Goal: Task Accomplishment & Management: Manage account settings

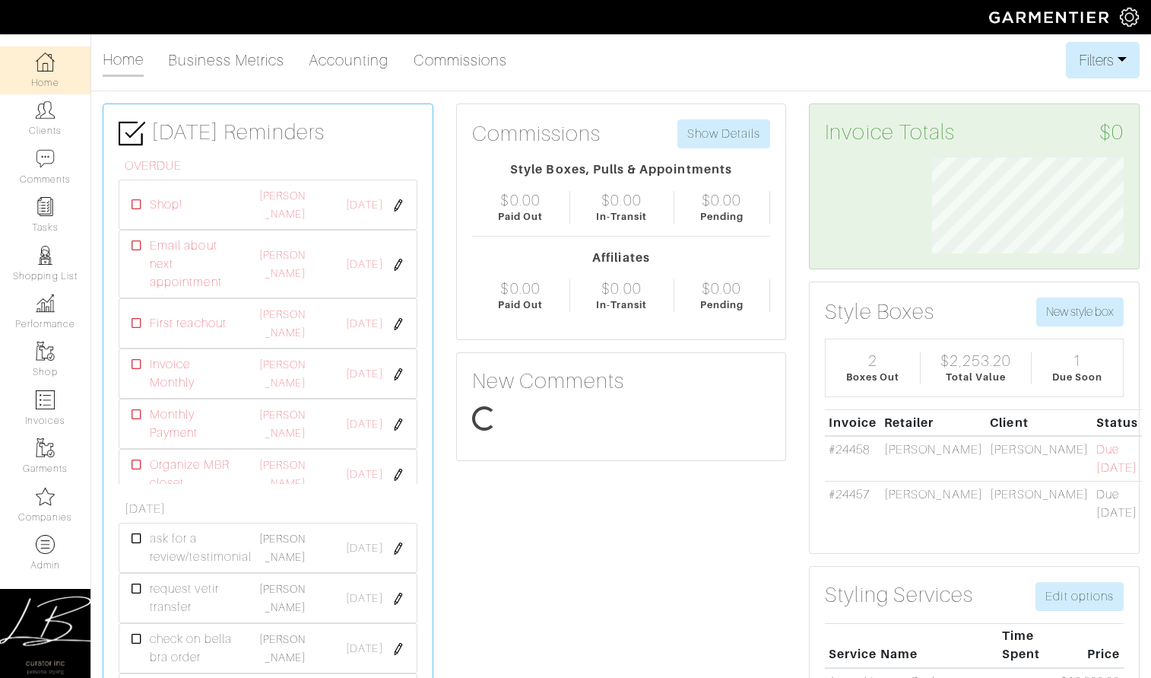
scroll to position [96, 214]
click at [862, 444] on link "#24458" at bounding box center [849, 450] width 41 height 14
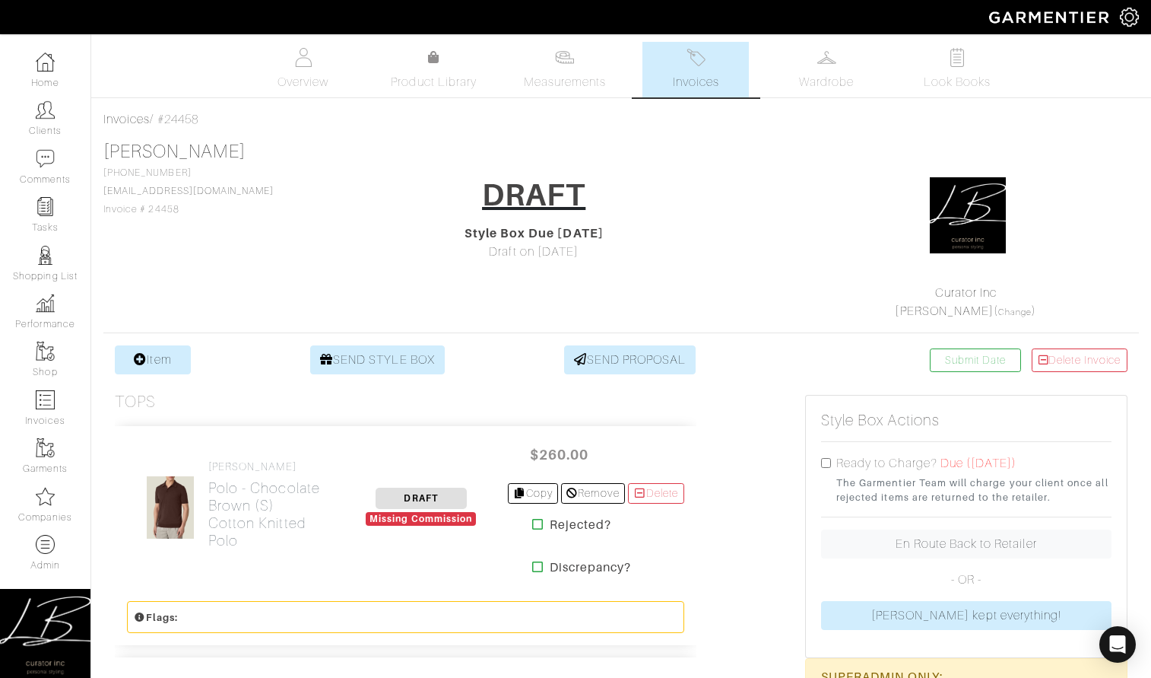
click at [714, 63] on link "Invoices" at bounding box center [696, 70] width 106 height 56
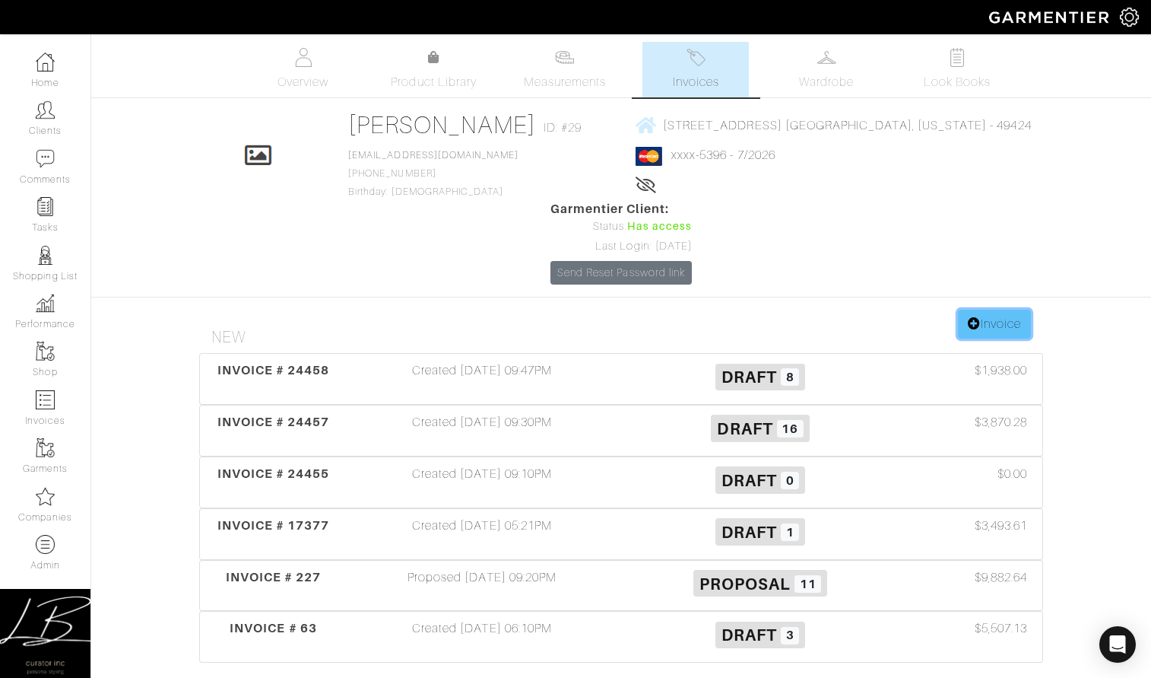
click at [975, 317] on icon at bounding box center [974, 323] width 13 height 12
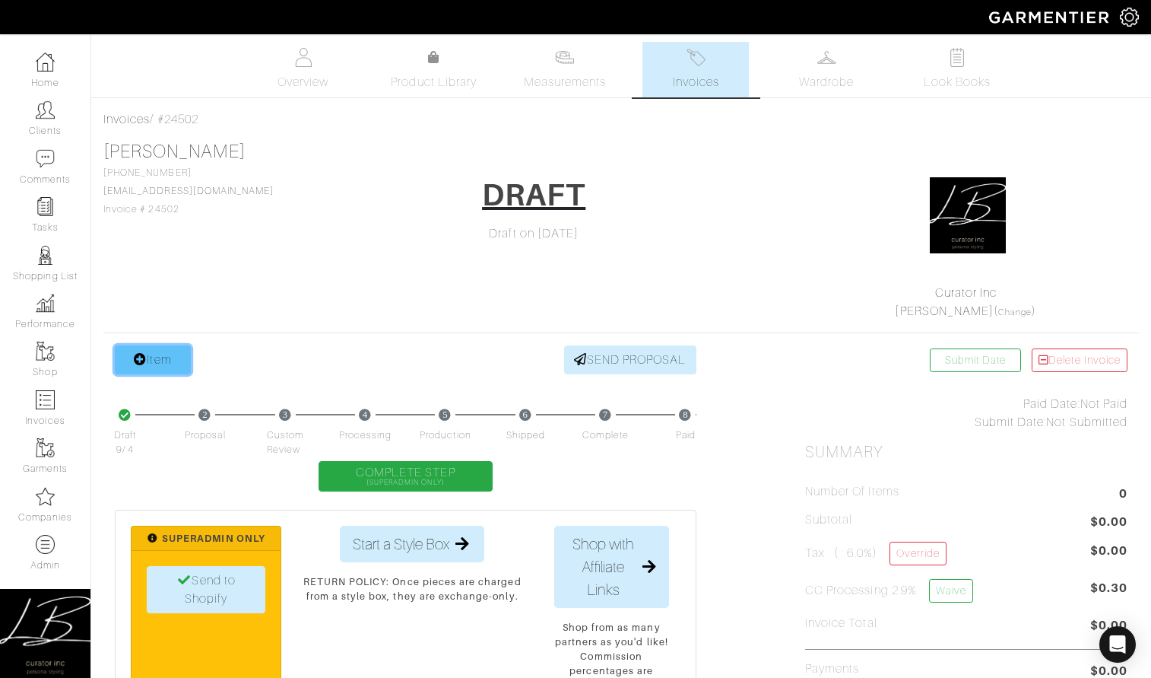
click at [176, 363] on link "Item" at bounding box center [153, 359] width 76 height 29
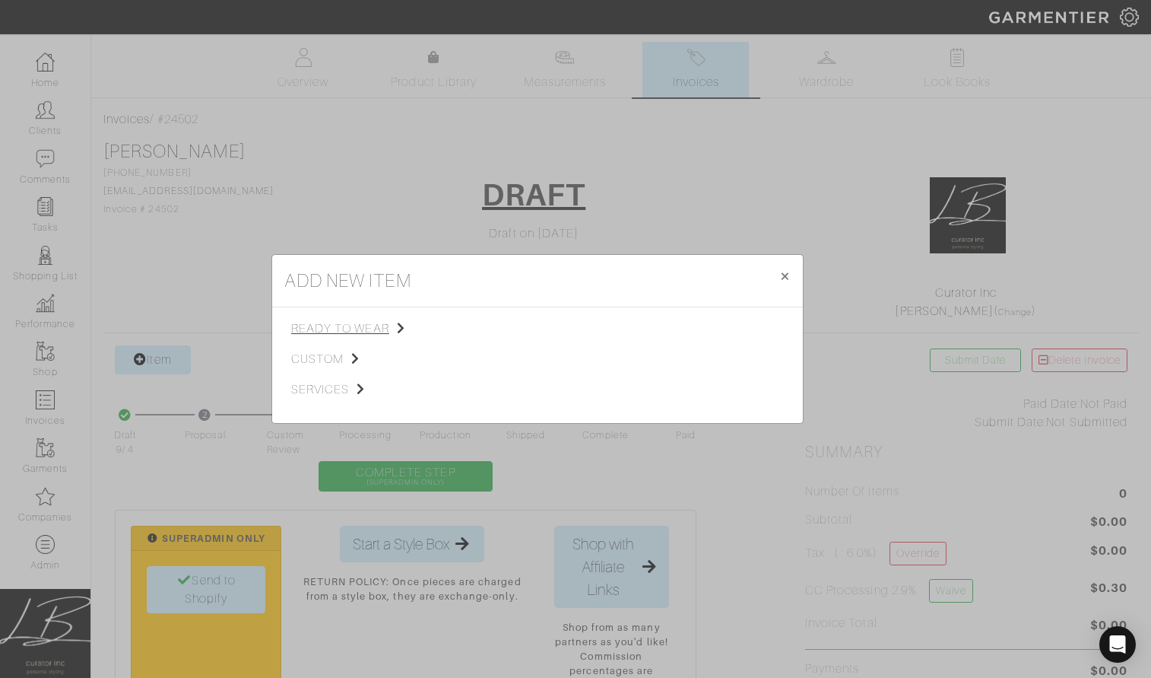
click at [324, 325] on span "ready to wear" at bounding box center [367, 328] width 153 height 18
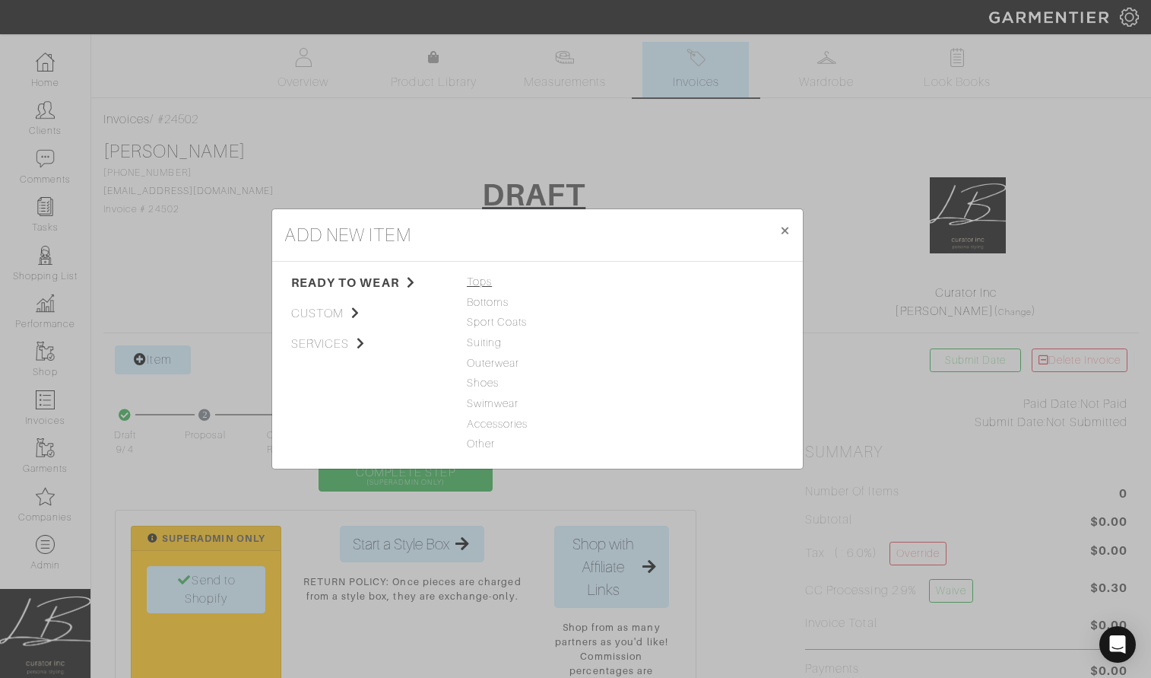
click at [489, 278] on span "Tops" at bounding box center [537, 282] width 141 height 17
click at [659, 279] on link "Tank Top" at bounding box center [655, 281] width 48 height 12
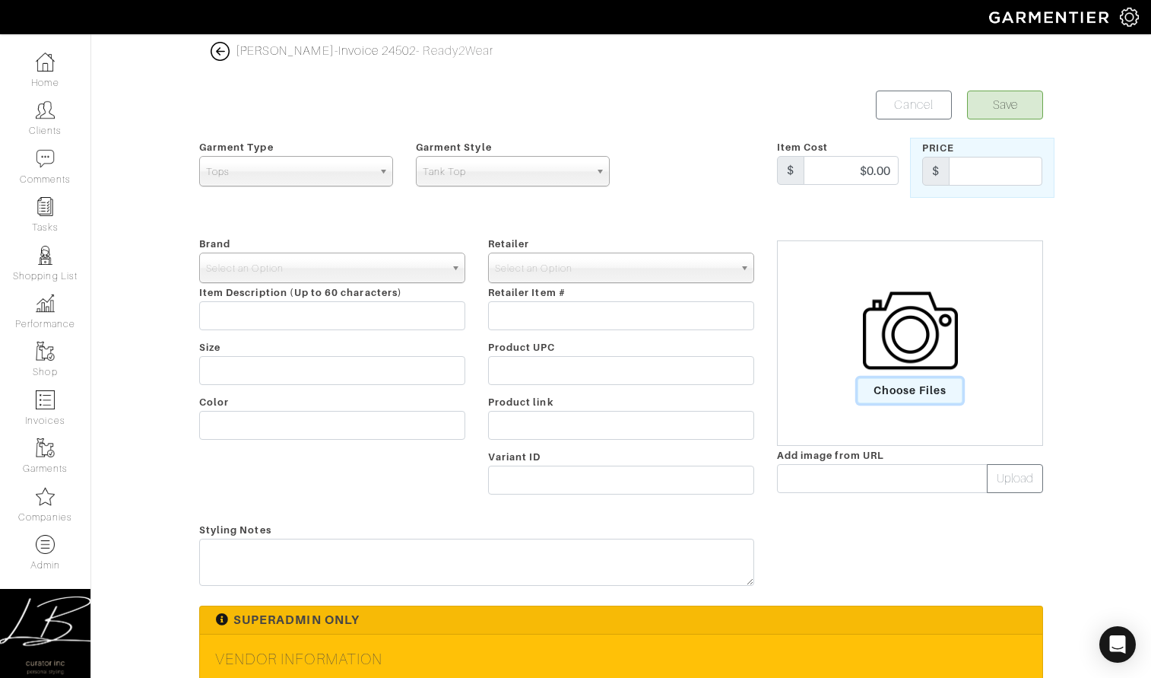
click at [885, 393] on span "Choose Files" at bounding box center [911, 390] width 106 height 25
click at [0, 0] on input "Choose Files" at bounding box center [0, 0] width 0 height 0
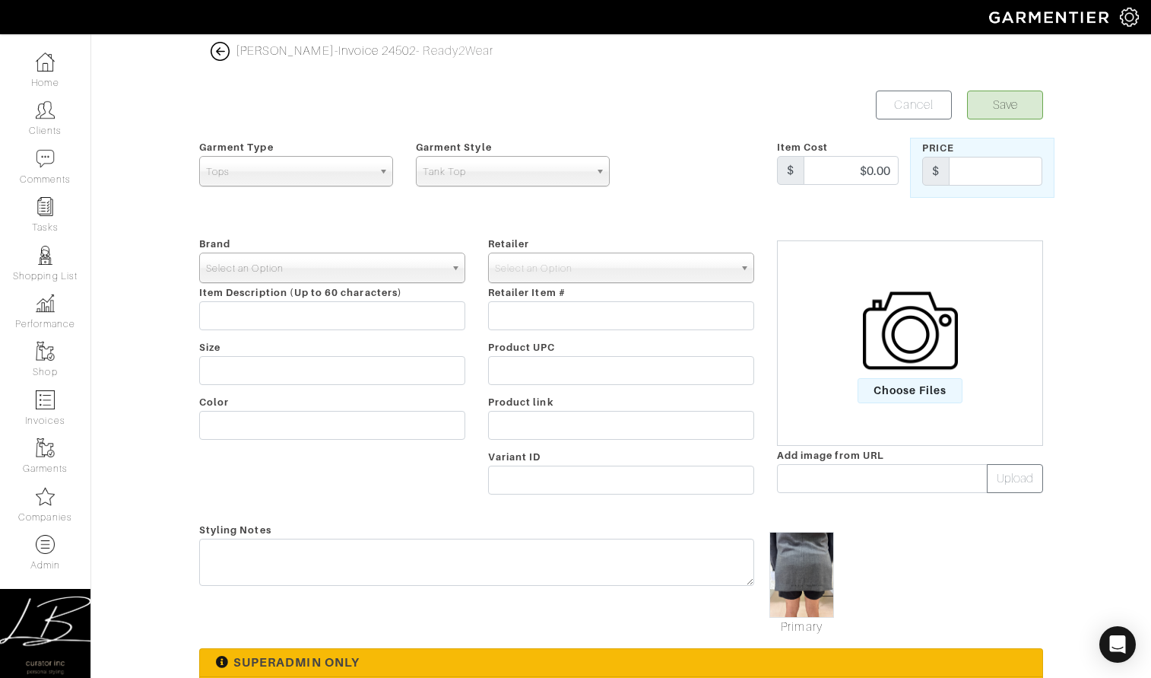
click at [333, 274] on span "Select an Option" at bounding box center [325, 268] width 239 height 30
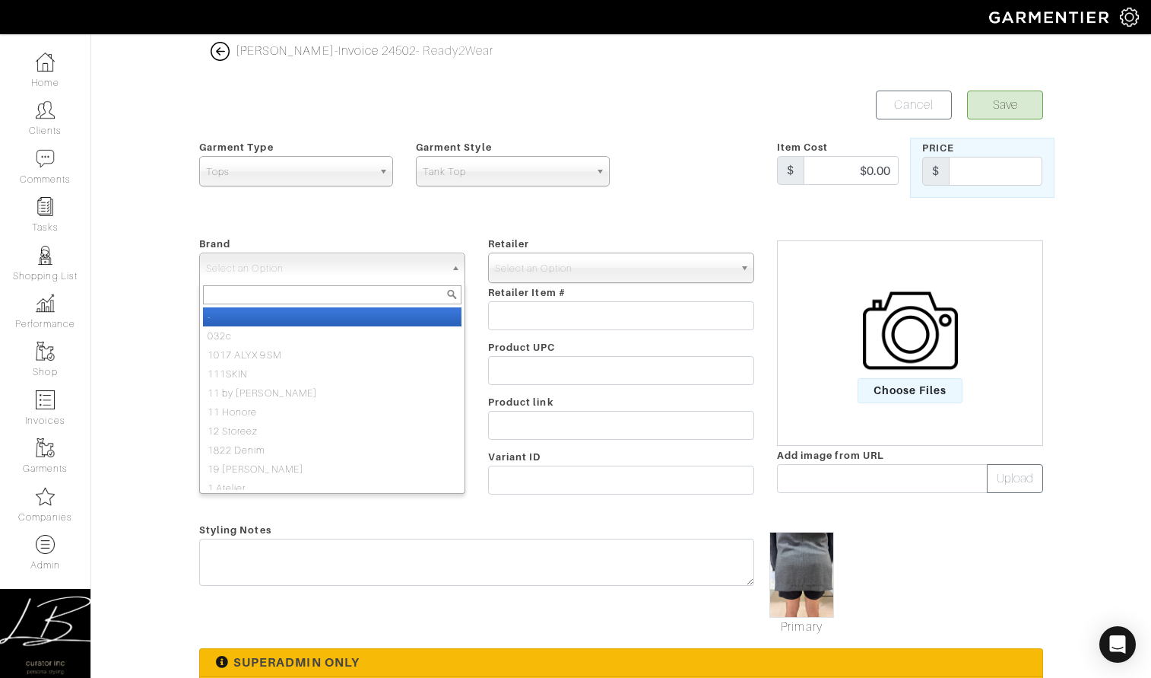
click at [335, 311] on li "-" at bounding box center [332, 316] width 259 height 19
select select "-"
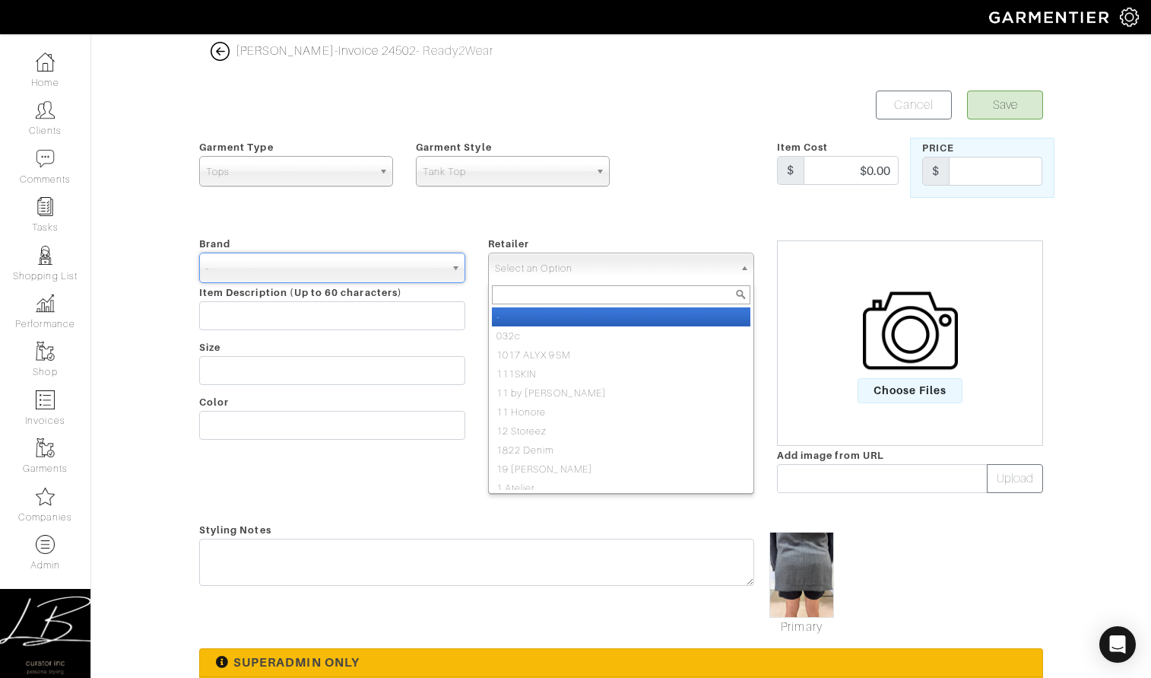
click at [513, 256] on span "Select an Option" at bounding box center [614, 268] width 239 height 30
drag, startPoint x: 520, startPoint y: 316, endPoint x: 535, endPoint y: 277, distance: 42.1
click at [520, 316] on li "-" at bounding box center [621, 316] width 259 height 19
select select "6380"
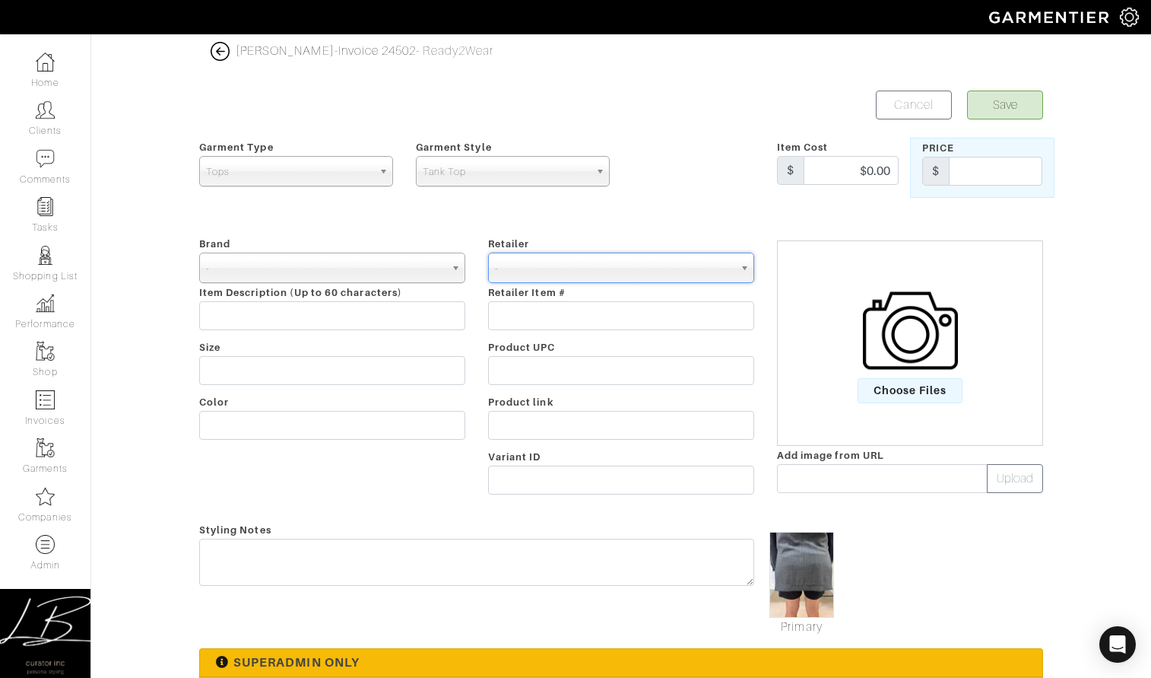
drag, startPoint x: 560, startPoint y: 230, endPoint x: 551, endPoint y: 231, distance: 10.0
click at [560, 230] on form "Save Cancel Garment Type Tops Bottoms Sport Coats Suiting Outerwear Shoes Swimw…" at bounding box center [621, 497] width 844 height 814
click at [360, 308] on input "text" at bounding box center [332, 315] width 266 height 29
drag, startPoint x: 440, startPoint y: 313, endPoint x: 440, endPoint y: 300, distance: 12.9
click at [440, 300] on div "Brand - 032c 1017 ALYX 9SM 111SKIN 11 by Boris Bidjan Saberi 11 Honore 12 Store…" at bounding box center [332, 368] width 289 height 268
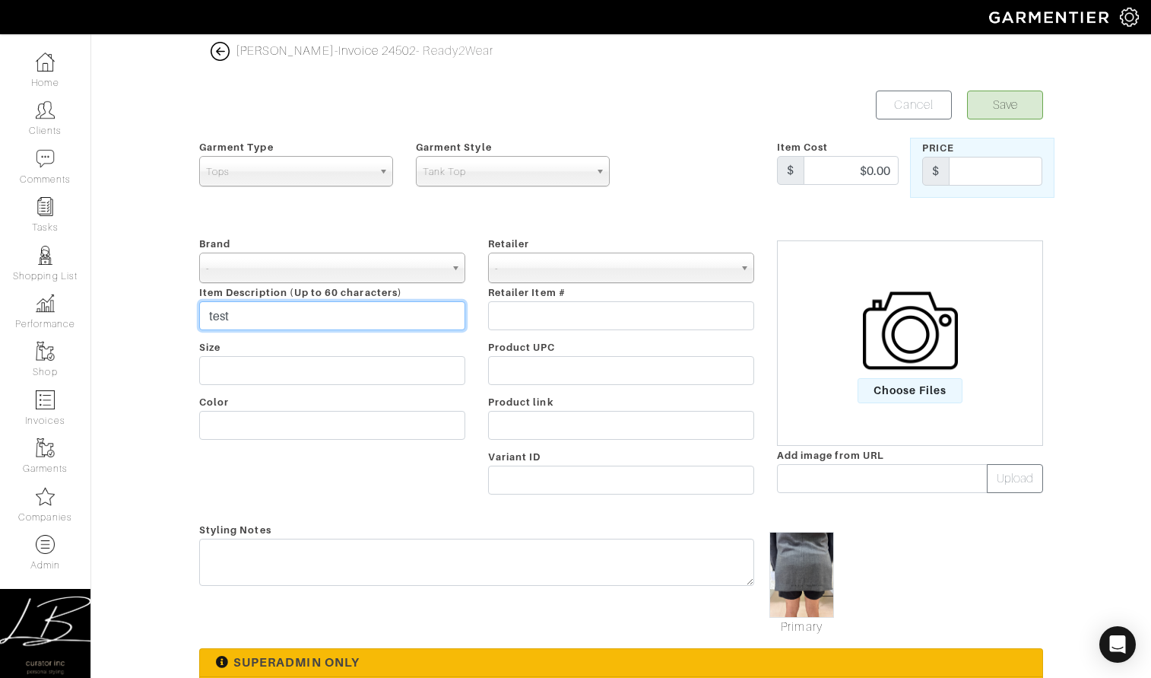
type input "test"
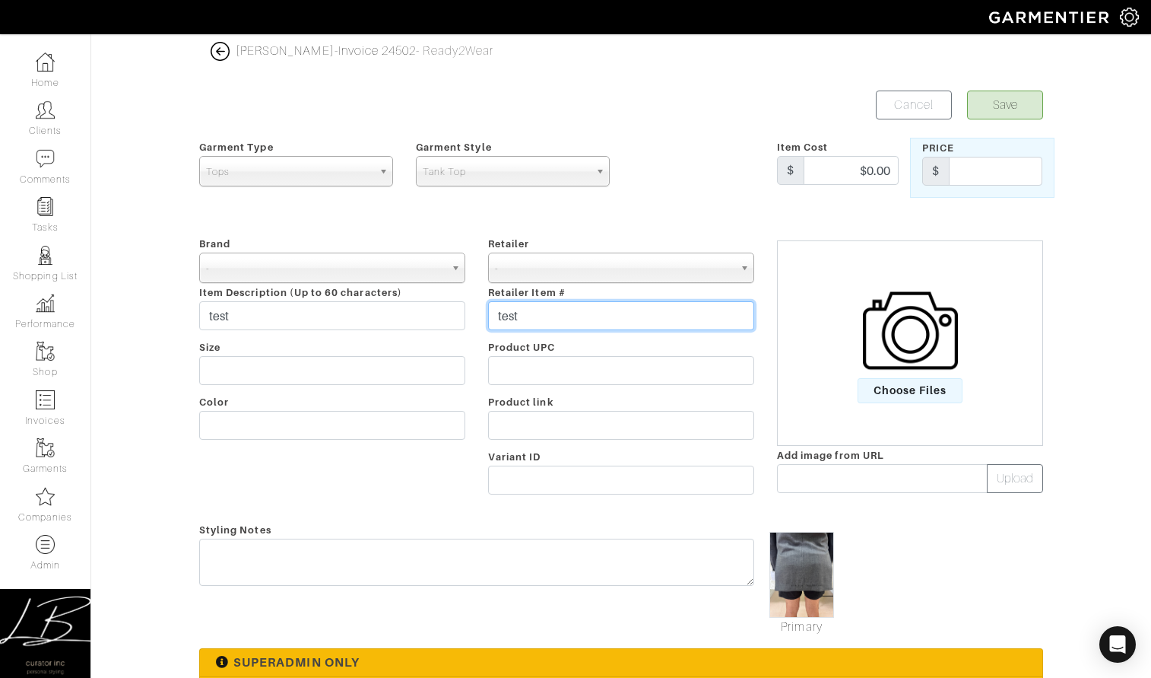
type input "test"
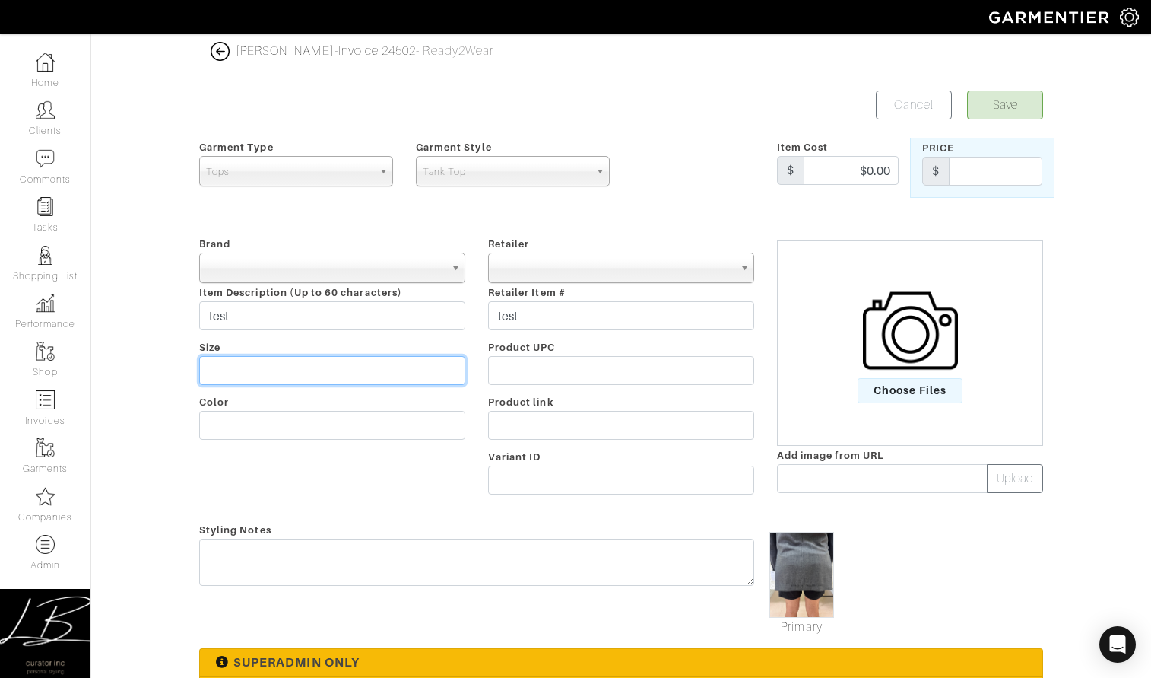
click at [309, 367] on input "text" at bounding box center [332, 370] width 266 height 29
type input "test"
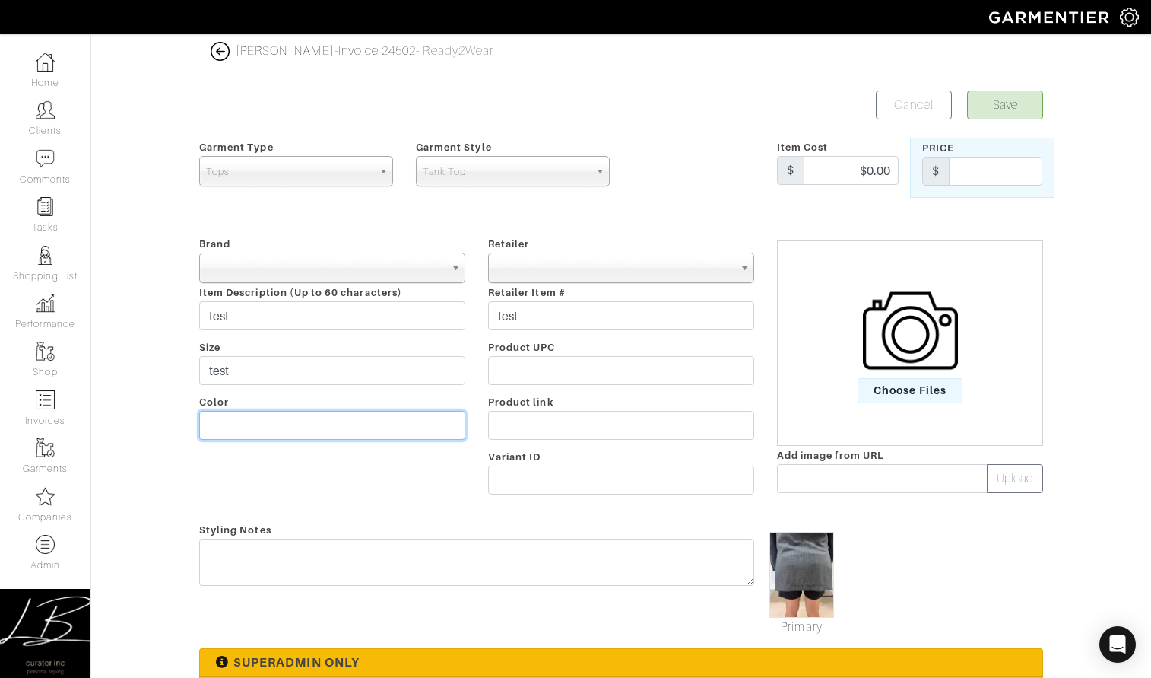
click at [303, 421] on input "text" at bounding box center [332, 425] width 266 height 29
type input "test"
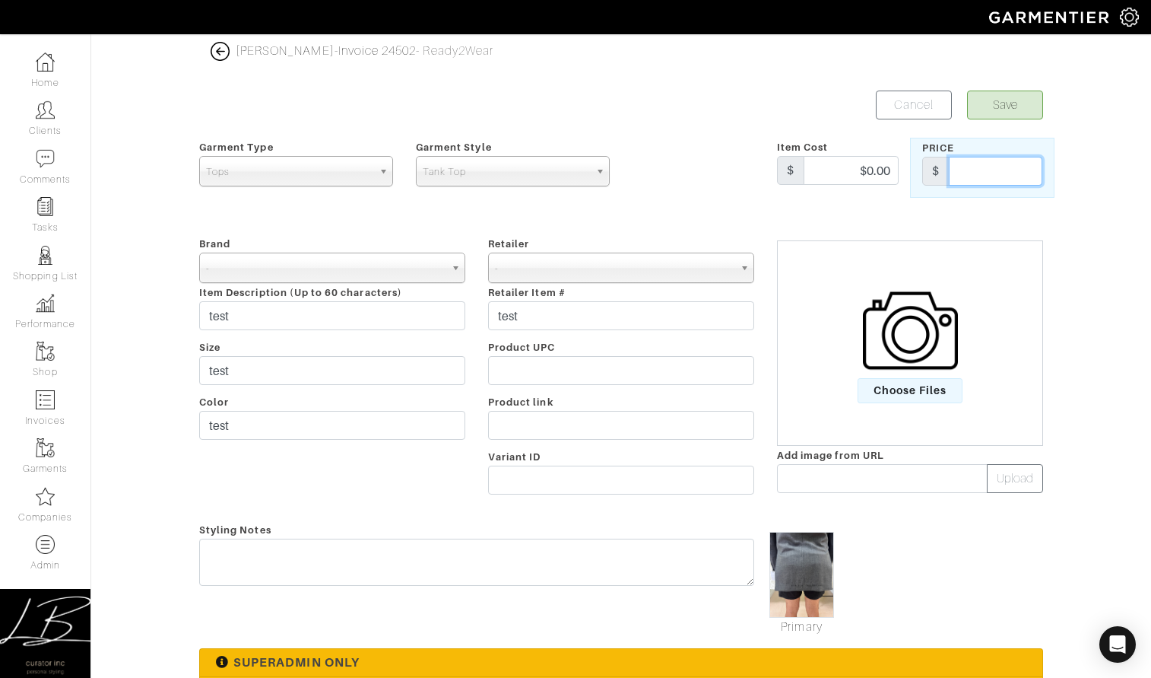
click at [1005, 170] on input "text" at bounding box center [996, 171] width 94 height 29
type input "1.00"
click at [1008, 102] on button "Save" at bounding box center [1005, 104] width 76 height 29
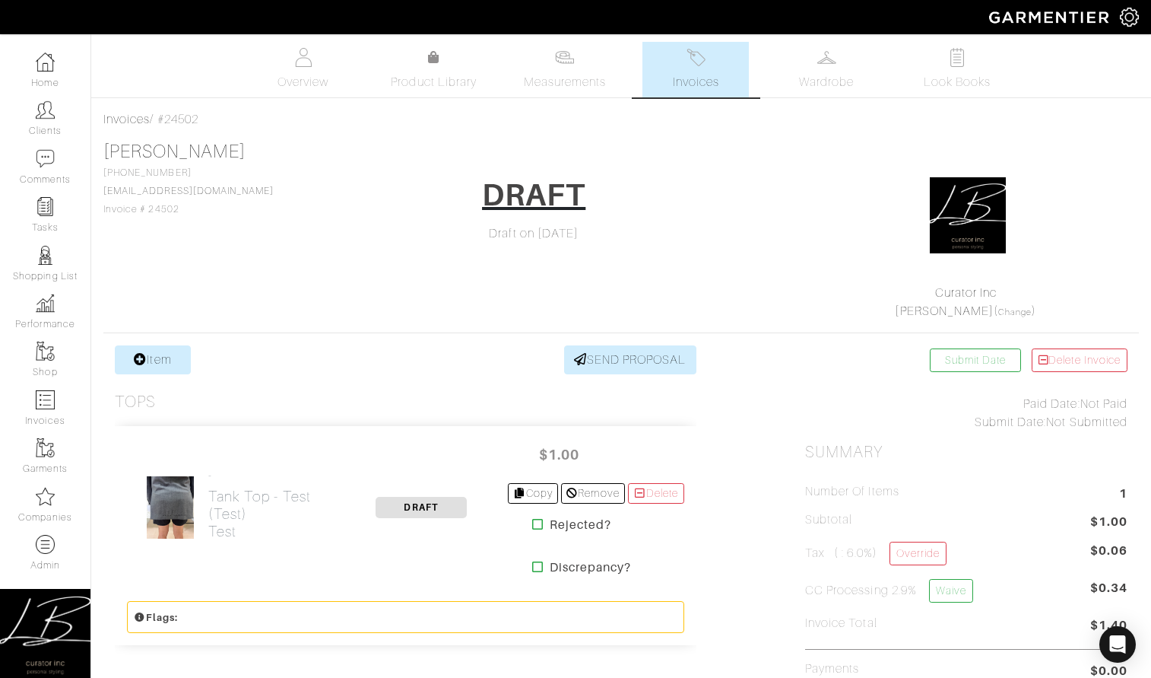
drag, startPoint x: 365, startPoint y: 253, endPoint x: 357, endPoint y: 252, distance: 7.6
click at [365, 253] on div "Cory Van Rhee 616-403-3860 vanrheec@gmail.com Invoice # 24502 DRAFT Draft on 09…" at bounding box center [621, 230] width 1036 height 179
click at [1071, 352] on link "Delete Invoice" at bounding box center [1080, 360] width 96 height 24
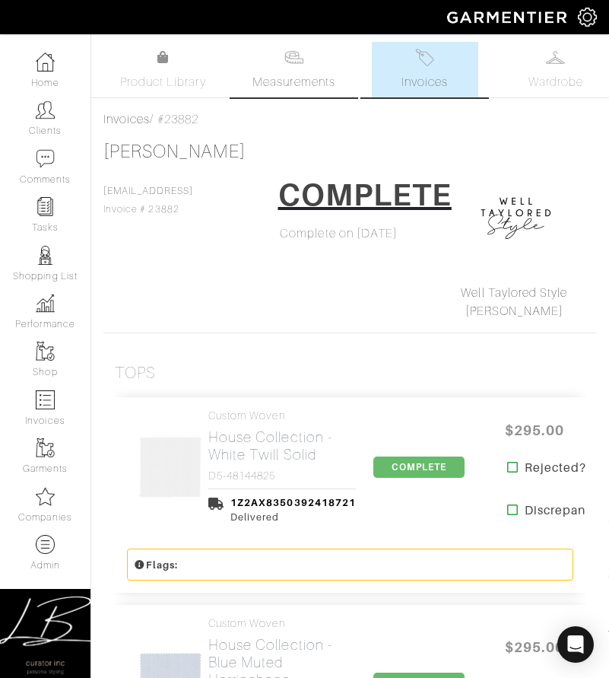
click at [314, 85] on span "Measurements" at bounding box center [293, 82] width 83 height 18
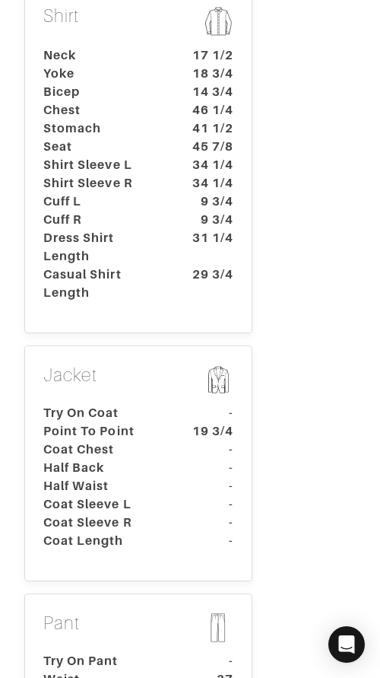
scroll to position [834, 0]
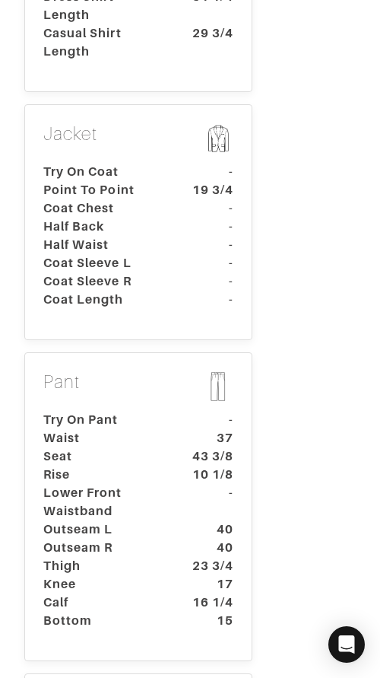
click at [153, 384] on p "Pant" at bounding box center [138, 387] width 190 height 33
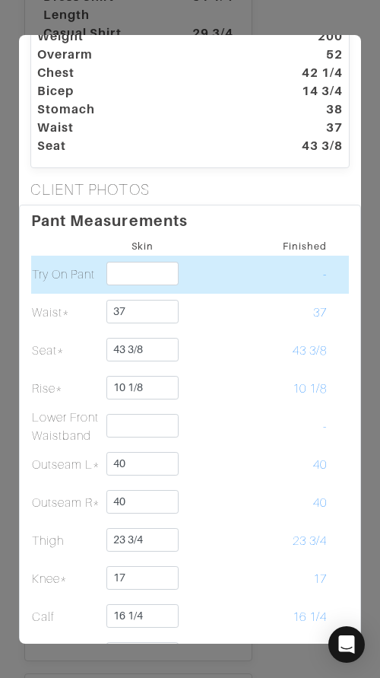
scroll to position [122, 0]
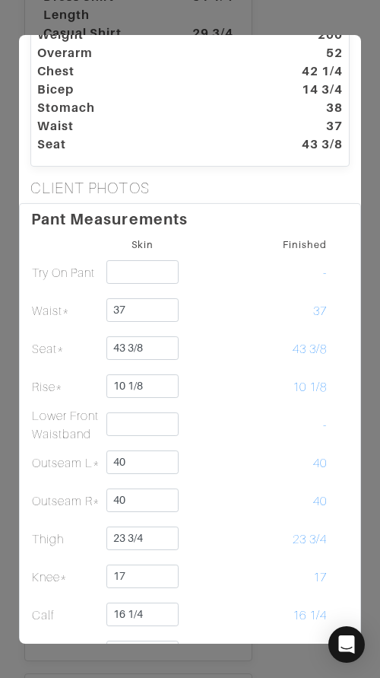
click at [259, 25] on div "Core Shirt Jacket Pant Vest Outerwear Belt Height 5'11" Weight 200 Overarm 52 C…" at bounding box center [190, 339] width 380 height 678
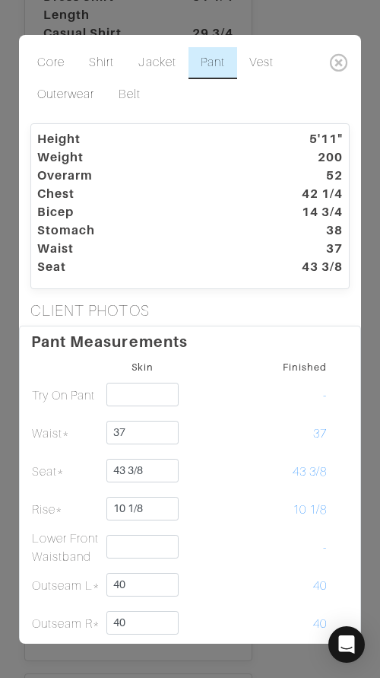
drag, startPoint x: 335, startPoint y: 56, endPoint x: 325, endPoint y: 59, distance: 11.3
click at [335, 56] on icon at bounding box center [339, 62] width 31 height 30
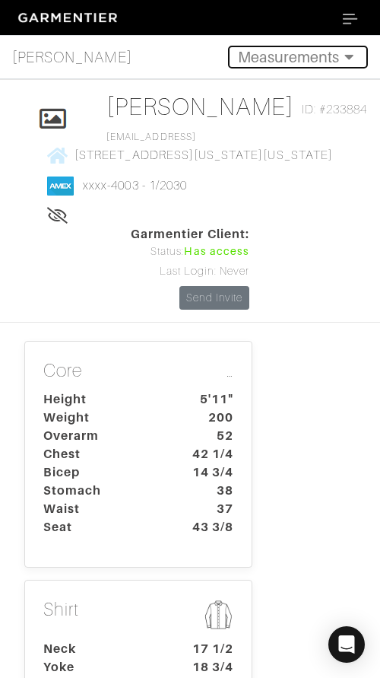
click at [288, 58] on button "Measurements" at bounding box center [298, 57] width 140 height 23
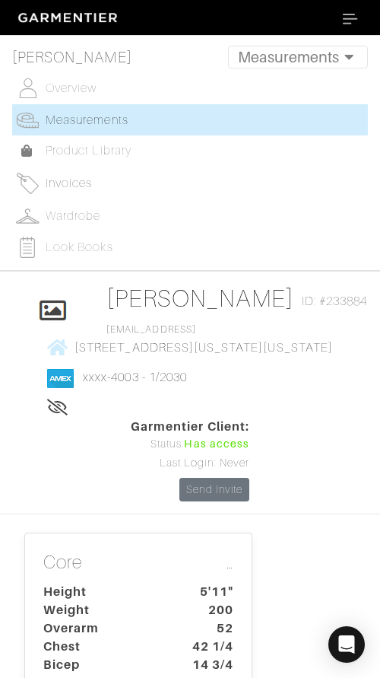
click at [71, 176] on span "Invoices" at bounding box center [69, 183] width 46 height 14
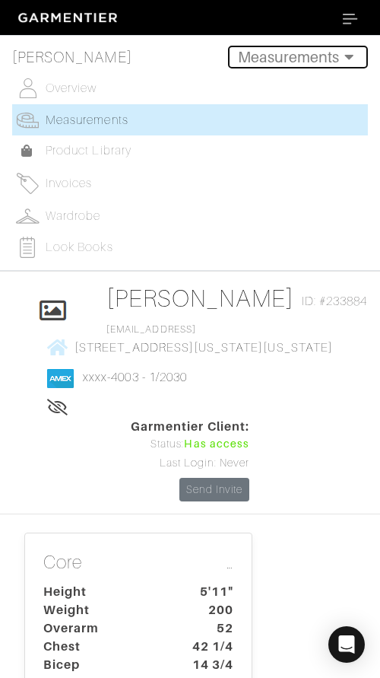
drag, startPoint x: 329, startPoint y: 53, endPoint x: 304, endPoint y: 19, distance: 42.4
click at [328, 53] on button "Measurements" at bounding box center [298, 57] width 140 height 23
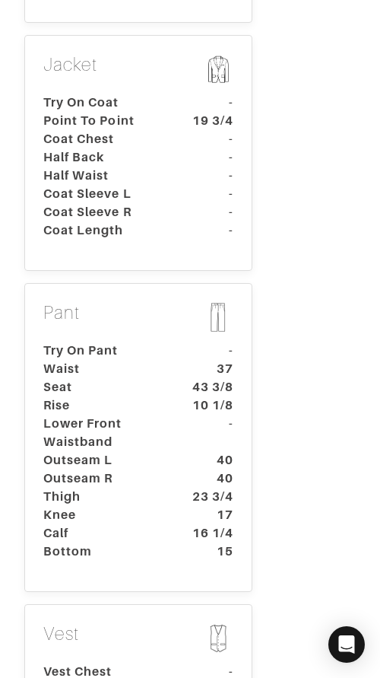
scroll to position [928, 0]
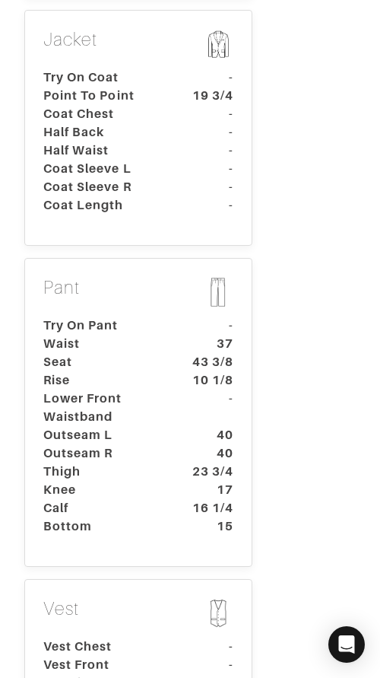
click at [184, 300] on p "Pant" at bounding box center [138, 293] width 190 height 33
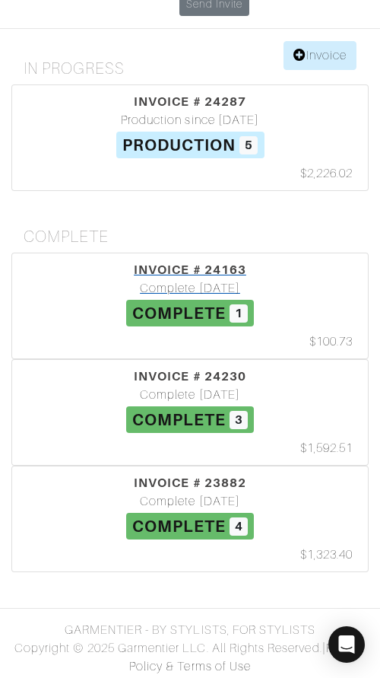
scroll to position [300, 0]
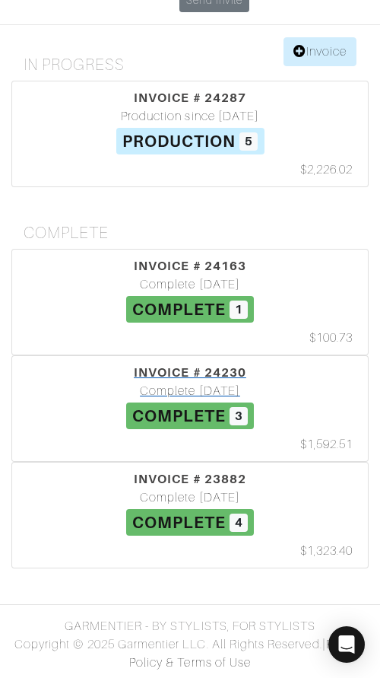
click at [195, 386] on div "Complete [DATE]" at bounding box center [190, 391] width 348 height 18
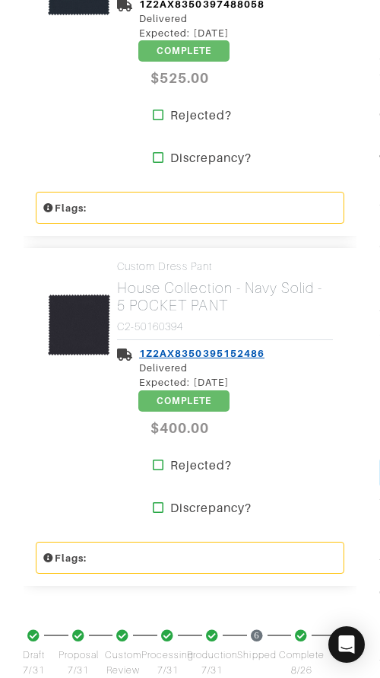
scroll to position [970, 0]
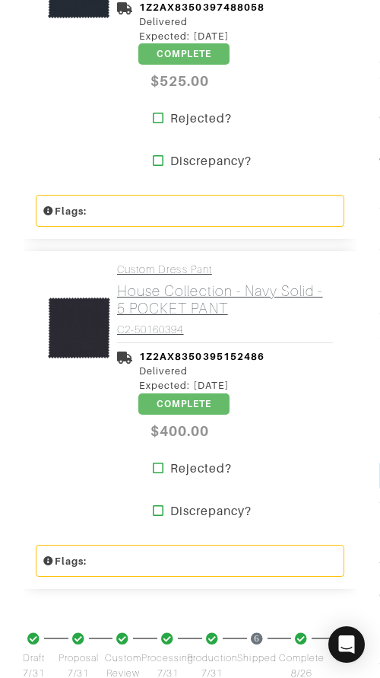
click at [190, 305] on h2 "House Collection - Navy Solid - 5 POCKET PANT" at bounding box center [225, 299] width 216 height 35
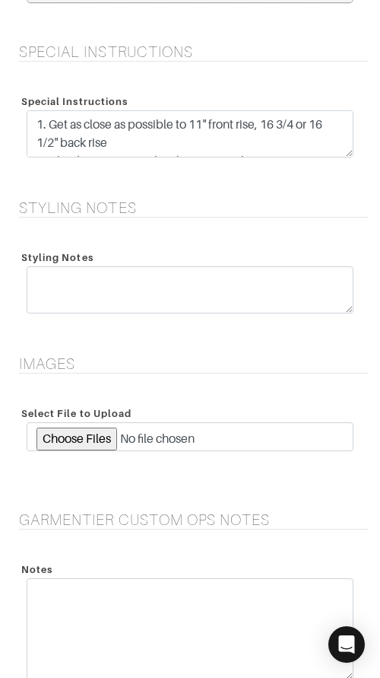
scroll to position [1882, 0]
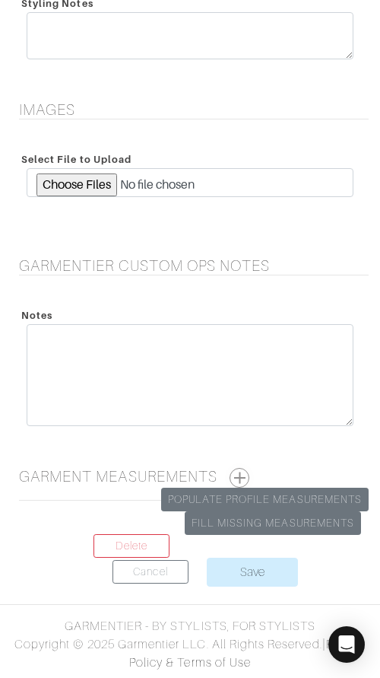
drag, startPoint x: 240, startPoint y: 475, endPoint x: 237, endPoint y: 446, distance: 29.8
click at [241, 473] on button "button" at bounding box center [240, 478] width 20 height 20
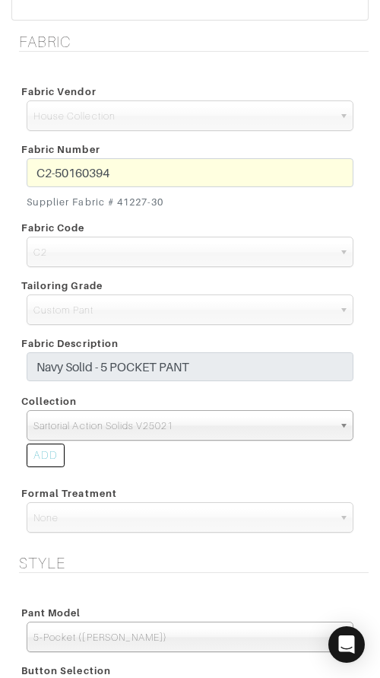
scroll to position [0, 0]
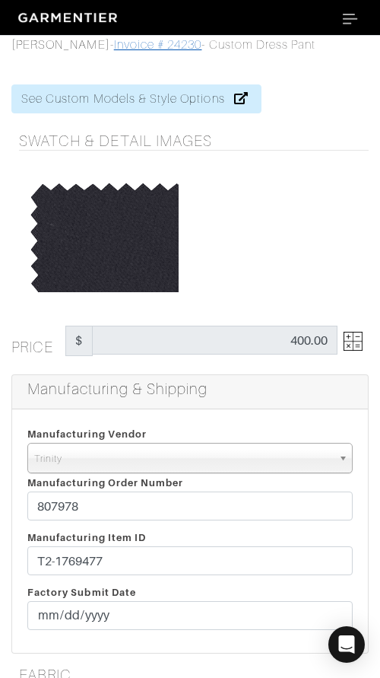
click at [114, 45] on link "Invoice # 24230" at bounding box center [158, 45] width 88 height 14
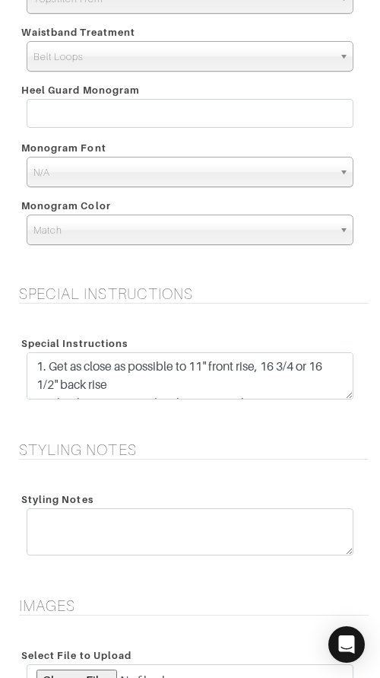
scroll to position [1395, 0]
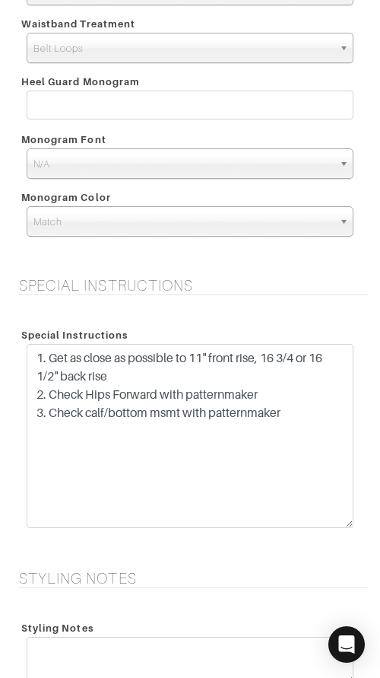
drag, startPoint x: 348, startPoint y: 388, endPoint x: 325, endPoint y: 455, distance: 70.9
click at [342, 524] on textarea "1. Get as close as possible to 11" front rise, 16 3/4 or 16 1/2" back rise 2. C…" at bounding box center [190, 436] width 327 height 184
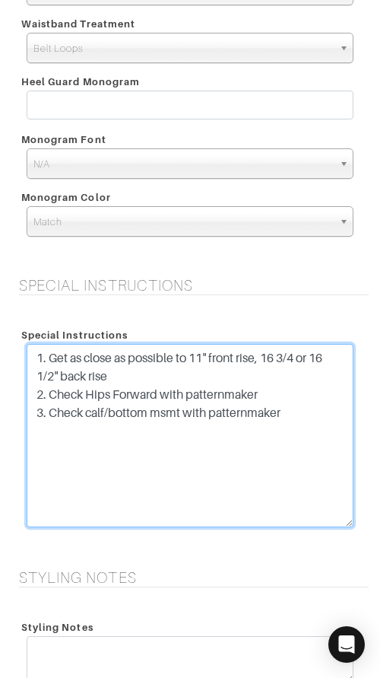
drag, startPoint x: 327, startPoint y: 413, endPoint x: 318, endPoint y: 322, distance: 90.9
click at [318, 322] on div "Special Instructions 1. Get as close as possible to 11" front rise, 16 3/4 or 1…" at bounding box center [190, 428] width 350 height 212
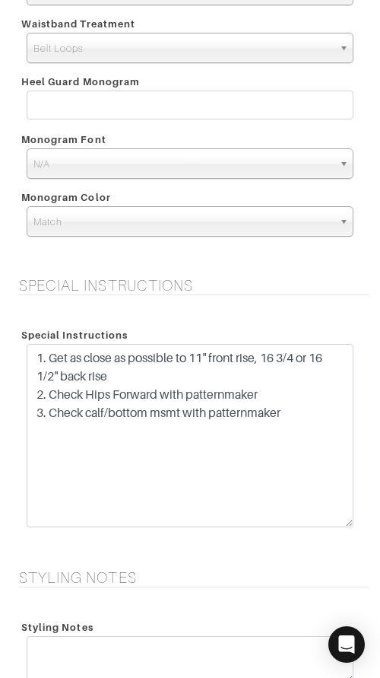
click at [226, 301] on div "Special Instructions Special Instructions 1. Get as close as possible to 11" fr…" at bounding box center [190, 413] width 380 height 274
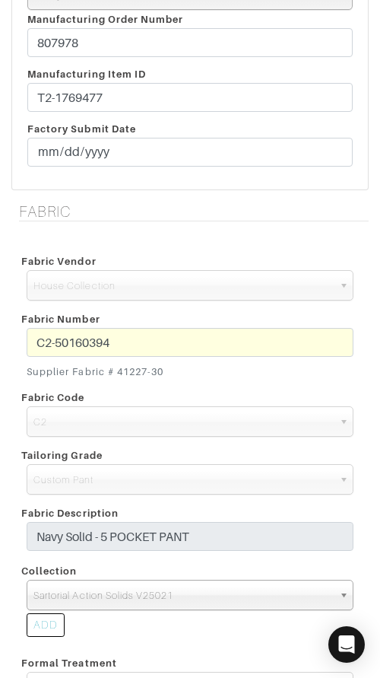
scroll to position [0, 0]
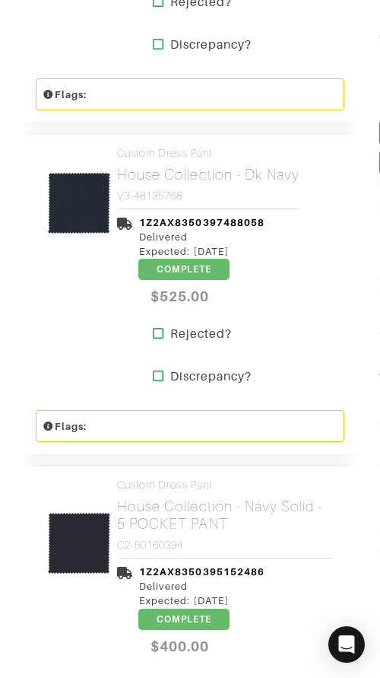
scroll to position [751, 0]
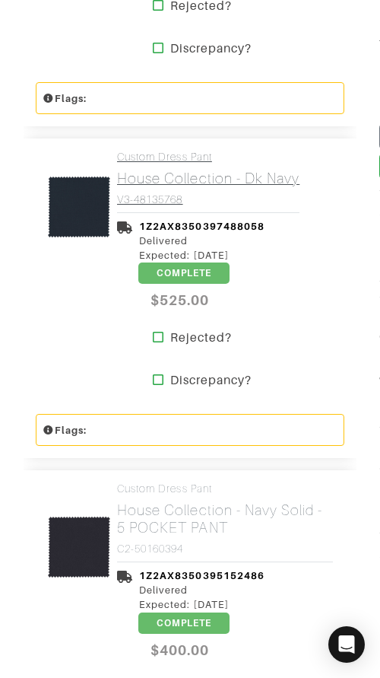
click at [158, 180] on h2 "House Collection - Dk Navy" at bounding box center [208, 178] width 182 height 17
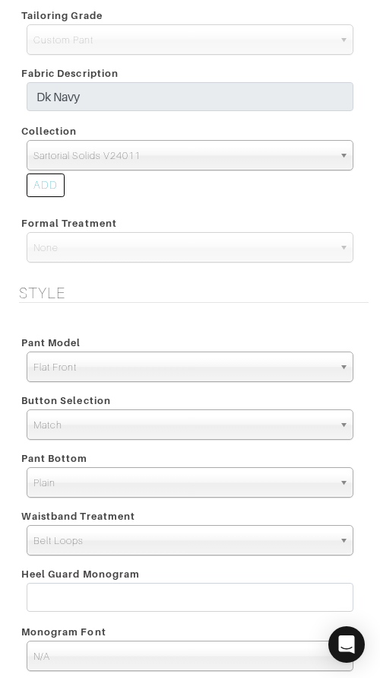
scroll to position [1882, 0]
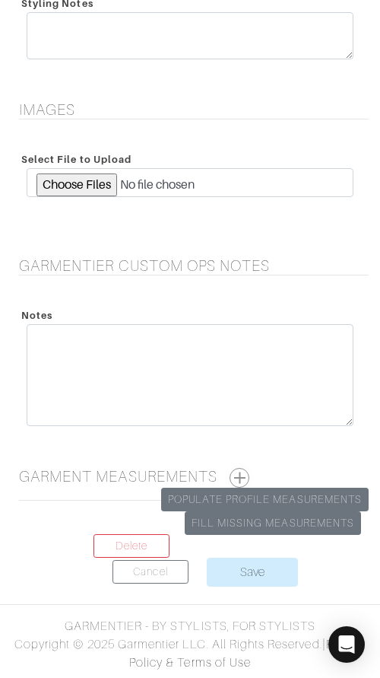
click at [237, 476] on button "button" at bounding box center [240, 478] width 20 height 20
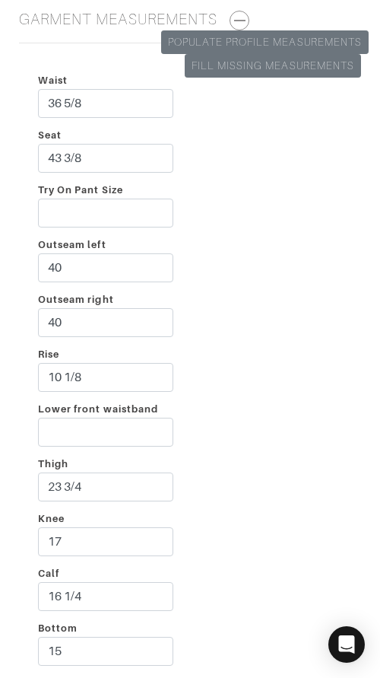
scroll to position [2351, 0]
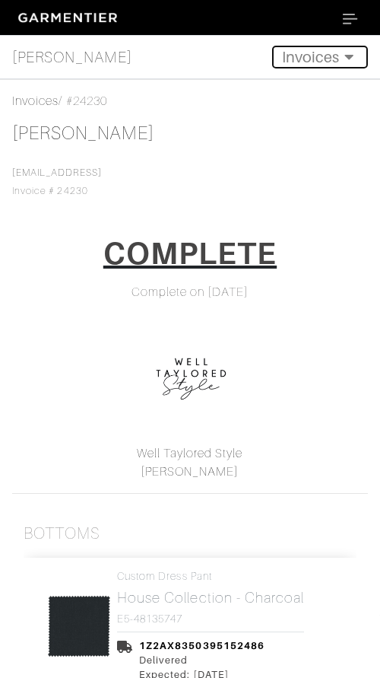
click at [322, 52] on button "Invoices" at bounding box center [320, 57] width 96 height 23
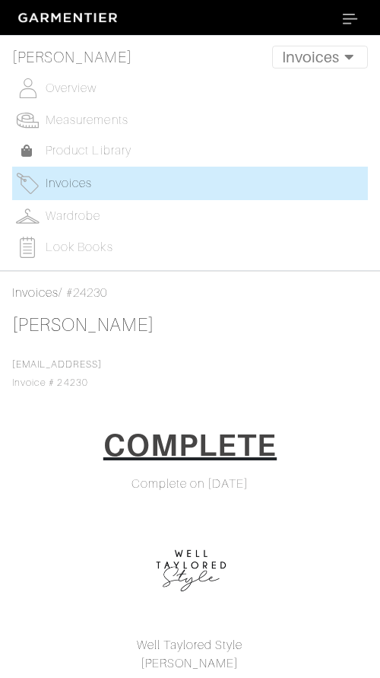
click at [98, 186] on link "Invoices" at bounding box center [190, 183] width 356 height 33
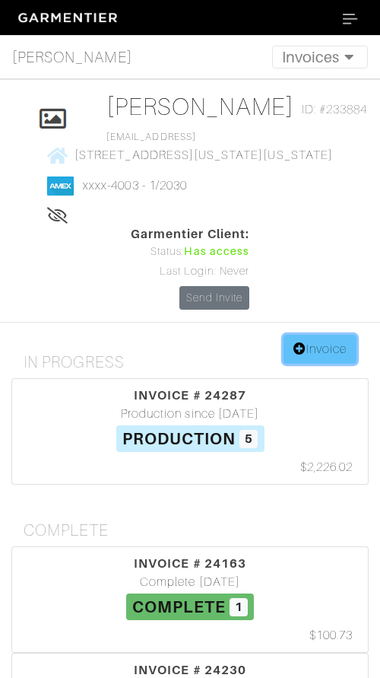
click at [322, 348] on link "Invoice" at bounding box center [320, 349] width 73 height 29
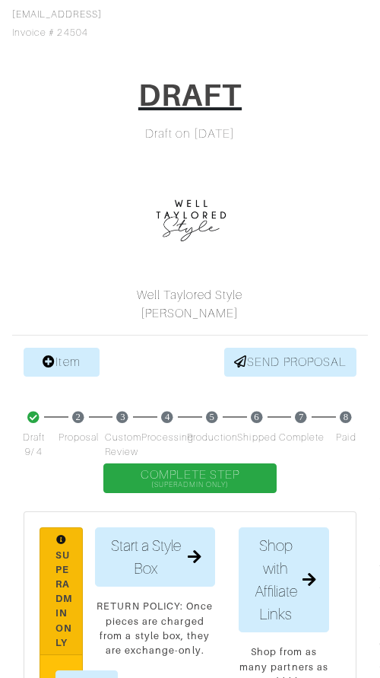
scroll to position [162, 0]
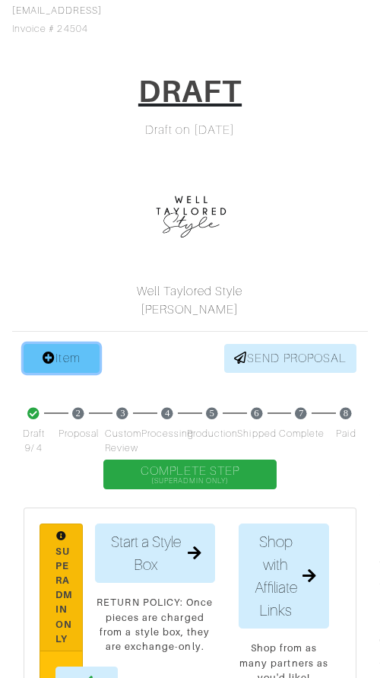
click at [57, 363] on link "Item" at bounding box center [62, 358] width 76 height 29
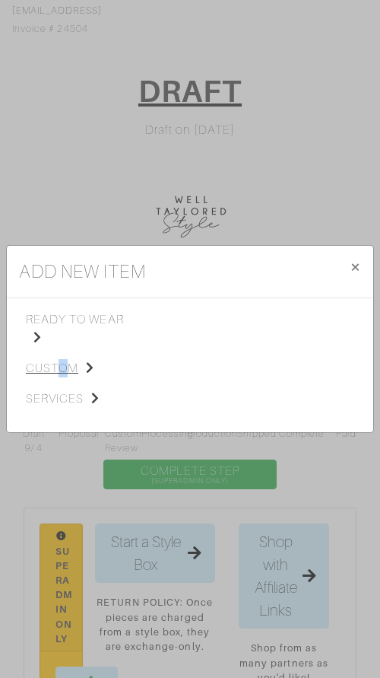
click at [62, 367] on span "custom" at bounding box center [75, 368] width 98 height 18
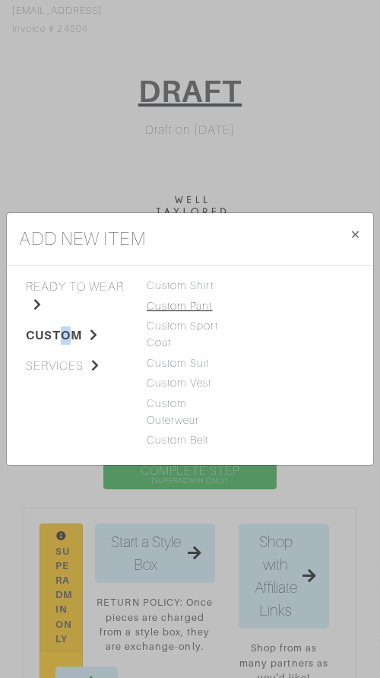
click at [178, 303] on link "Custom Pant" at bounding box center [180, 306] width 66 height 12
click at [198, 307] on link "Custom Pant" at bounding box center [180, 306] width 66 height 12
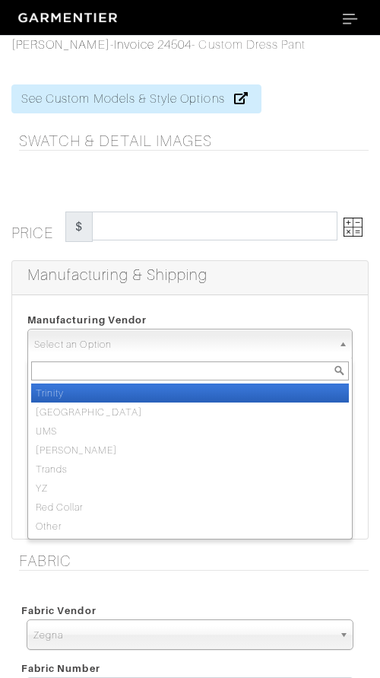
click at [144, 348] on span "Select an Option" at bounding box center [183, 344] width 298 height 30
click at [147, 388] on li "Trinity" at bounding box center [190, 392] width 318 height 19
select select "1"
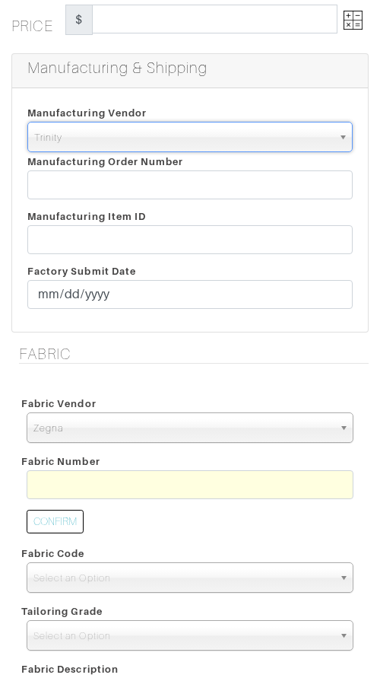
scroll to position [208, 0]
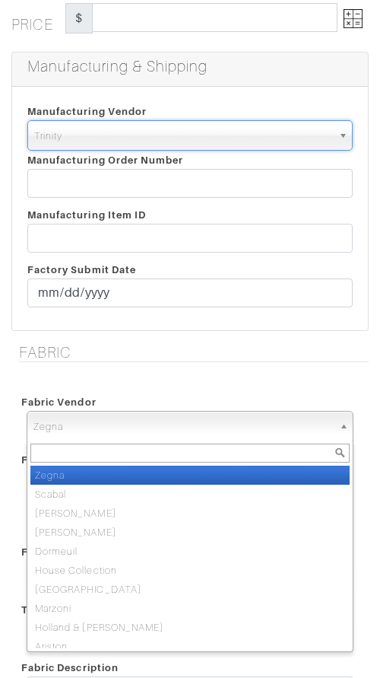
click at [138, 418] on span "Zegna" at bounding box center [183, 426] width 300 height 30
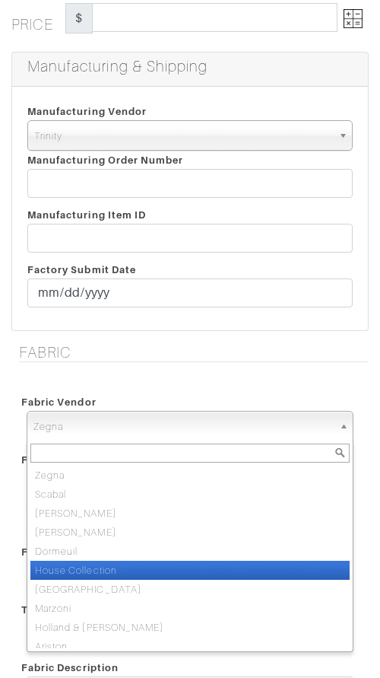
click at [118, 560] on li "House Collection" at bounding box center [189, 569] width 319 height 19
select select "75"
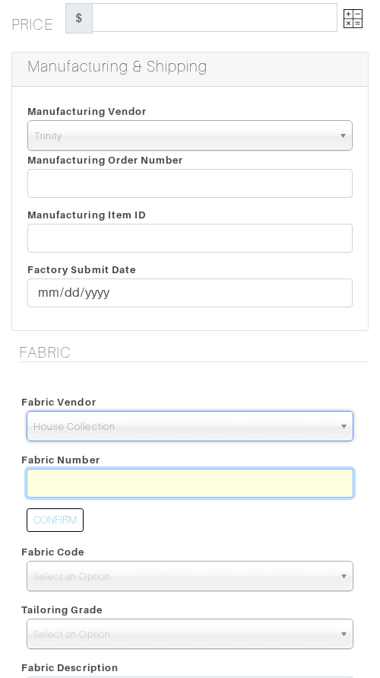
click at [116, 474] on input "text" at bounding box center [190, 482] width 327 height 29
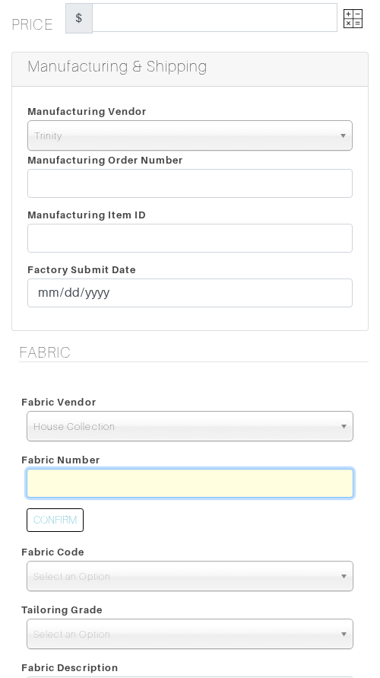
paste input "C2-50160394"
type input "C2-50160394"
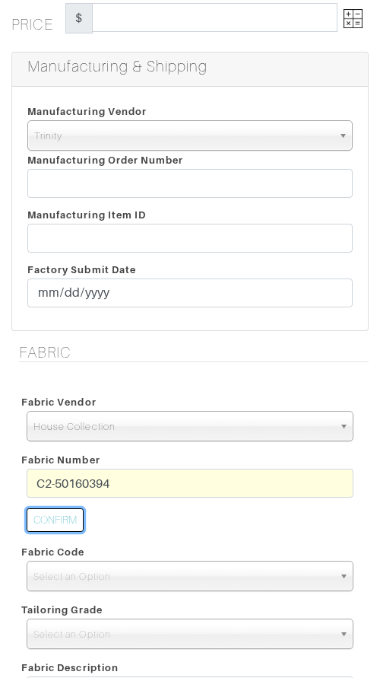
click at [67, 515] on button "CONFIRM" at bounding box center [55, 520] width 57 height 24
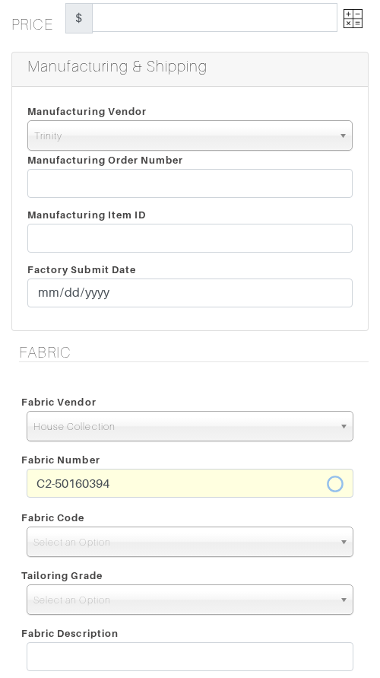
select select "5627"
type input "Navy Solid"
select select
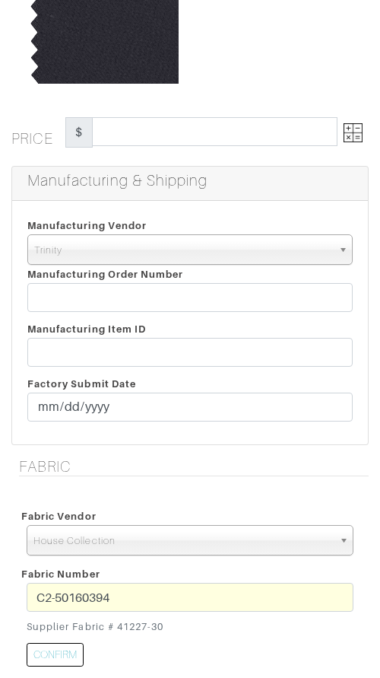
type input "330.00"
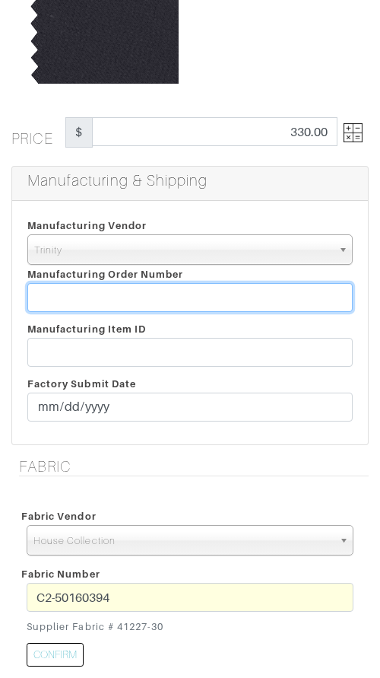
click at [178, 294] on input "text" at bounding box center [189, 297] width 325 height 29
paste input "813065"
type input "813065"
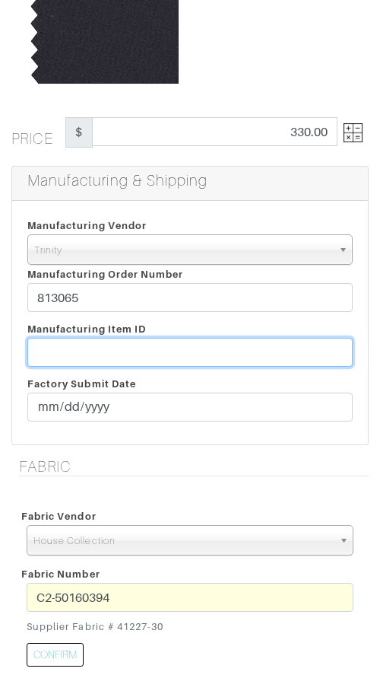
click at [103, 354] on input "text" at bounding box center [189, 352] width 325 height 29
paste input "T2-1780911"
type input "T2-1780911"
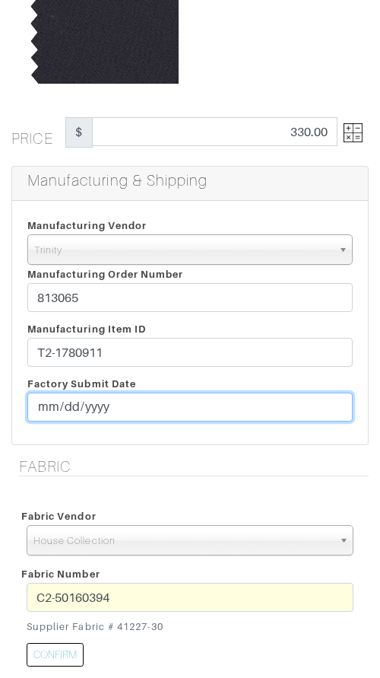
click at [42, 412] on input "date" at bounding box center [189, 406] width 325 height 29
type input "[DATE]"
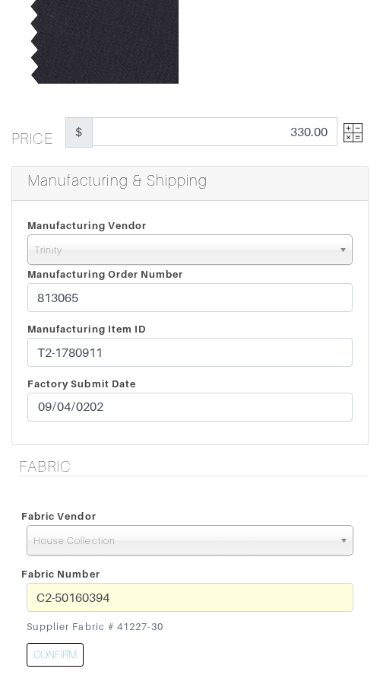
click at [187, 463] on h5 "Fabric" at bounding box center [194, 466] width 350 height 18
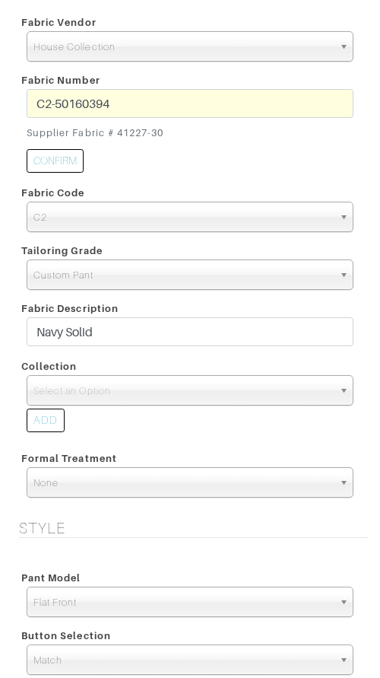
scroll to position [710, 0]
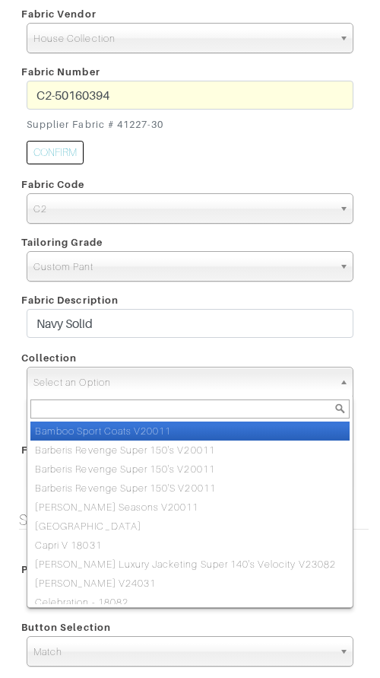
click at [170, 392] on span "Select an Option" at bounding box center [183, 382] width 300 height 30
paste input "Sartorial Action Solids V25021"
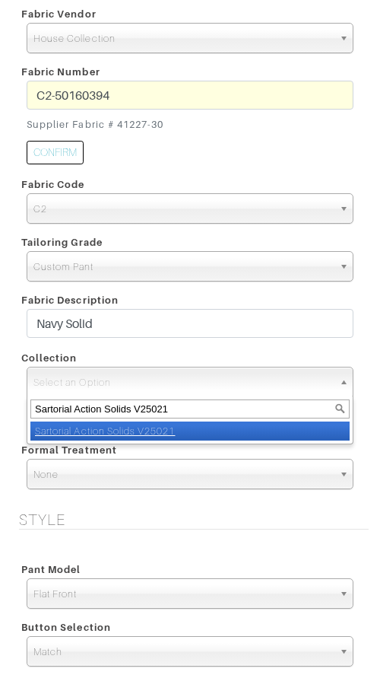
type input "Sartorial Action Solids V25021"
click at [173, 429] on em "Sartorial Action Solids V25021" at bounding box center [105, 430] width 141 height 11
select select "1078"
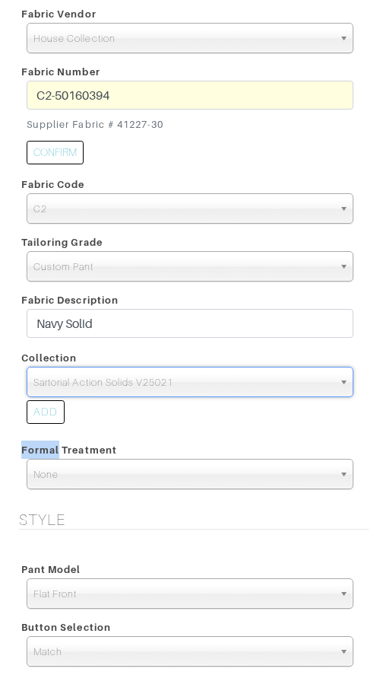
click at [173, 429] on div "ADD" at bounding box center [190, 414] width 350 height 34
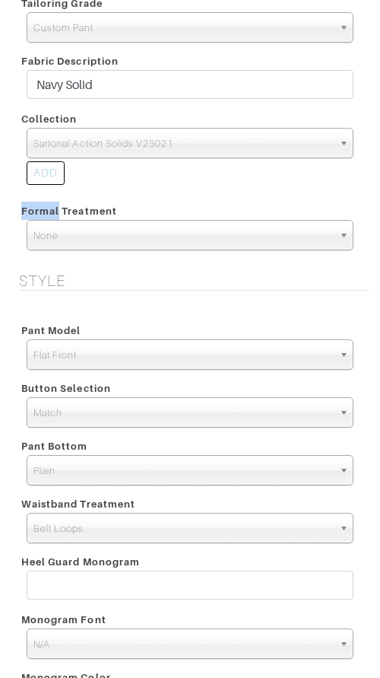
scroll to position [968, 0]
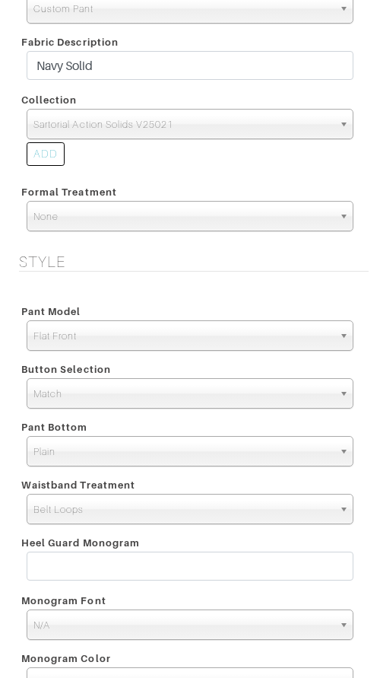
click at [177, 265] on h5 "Style" at bounding box center [194, 261] width 350 height 18
click at [165, 333] on span "Flat Front" at bounding box center [183, 336] width 300 height 30
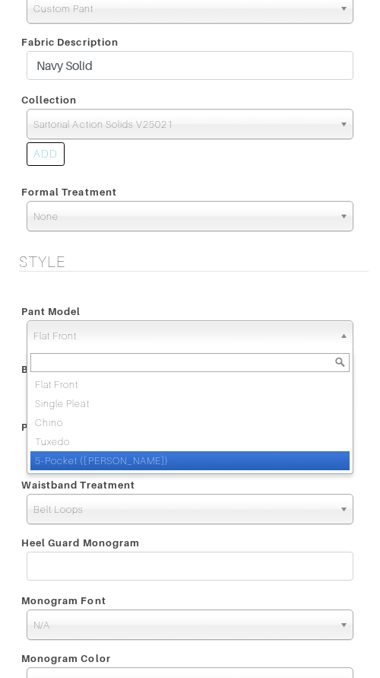
click at [142, 452] on li "5-Pocket (Jean)" at bounding box center [189, 460] width 319 height 19
select select "13"
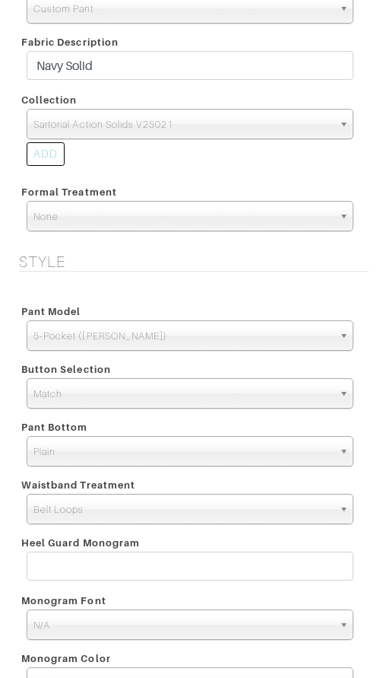
scroll to position [1342, 0]
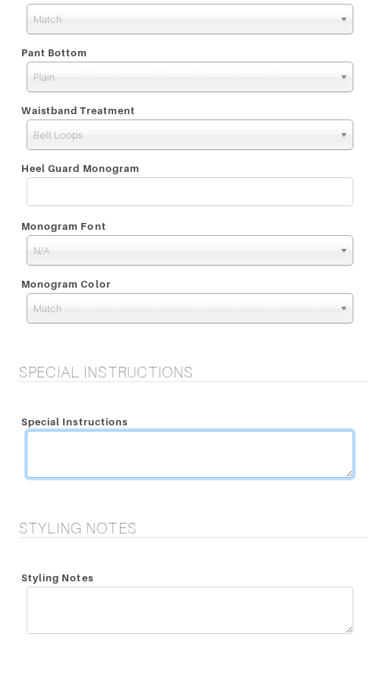
click at [152, 450] on textarea at bounding box center [190, 453] width 327 height 47
paste textarea "1. Get as close as possible to 11" front rise, 16 3/4 or 16 1/2" back rise 2. C…"
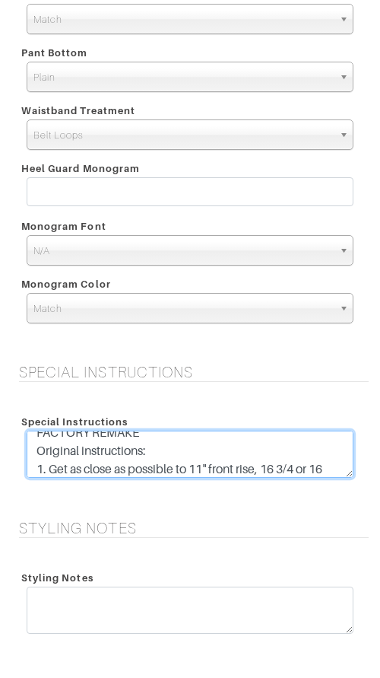
scroll to position [67, 0]
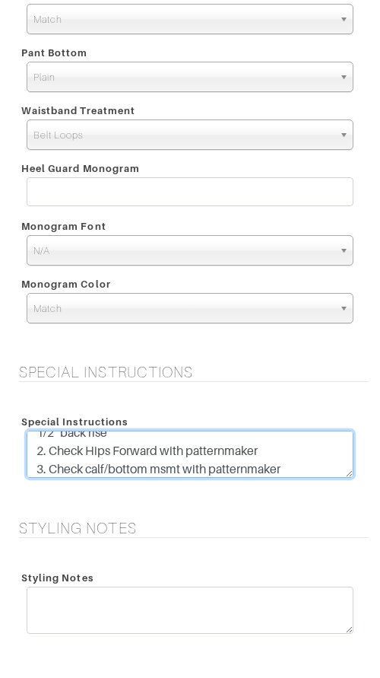
type textarea "FACTORY REMAKE Original instructions: 1. Get as close as possible to 11" front …"
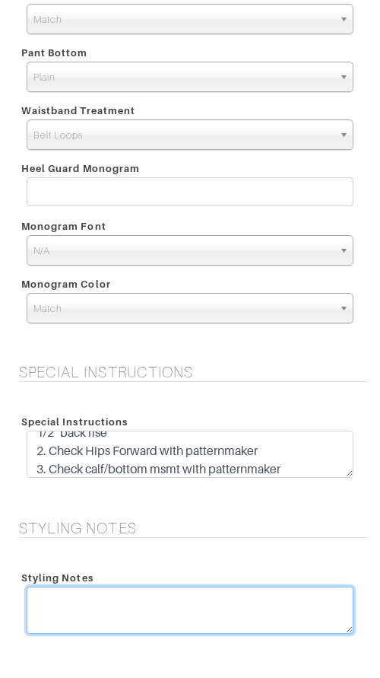
click at [141, 595] on textarea at bounding box center [190, 609] width 327 height 47
type textarea "f"
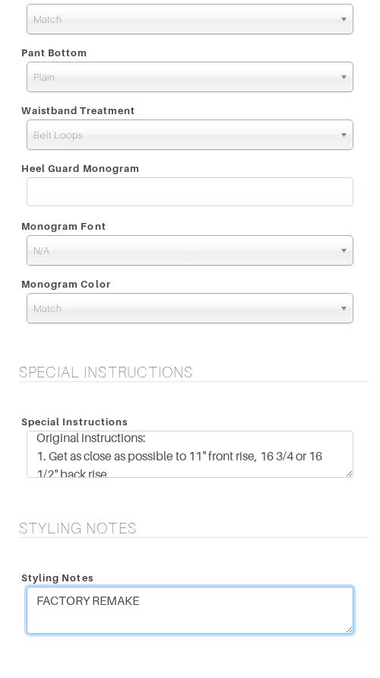
type textarea "FACTORY REMAKE"
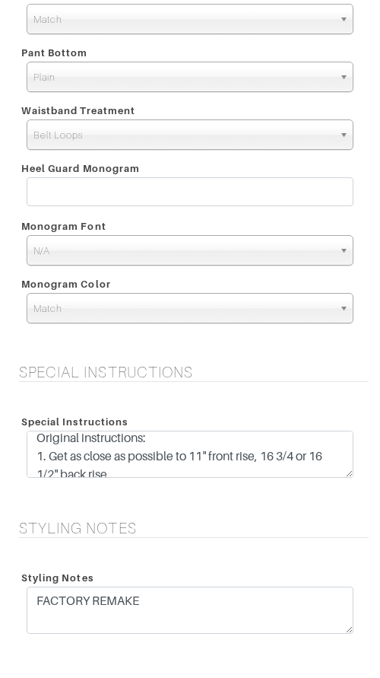
click at [211, 383] on div "Special Instructions Special Instructions FACTORY REMAKE Original instructions:…" at bounding box center [190, 432] width 380 height 138
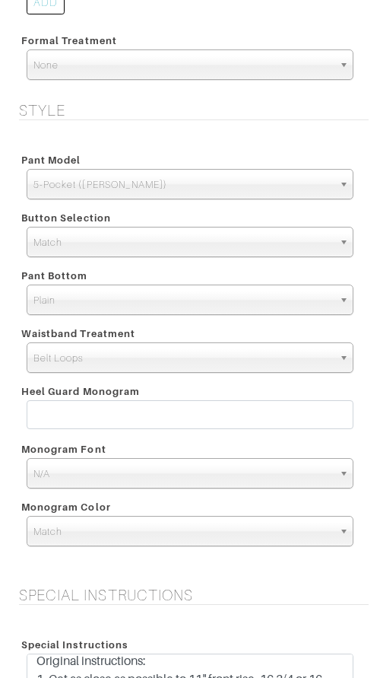
scroll to position [1118, 0]
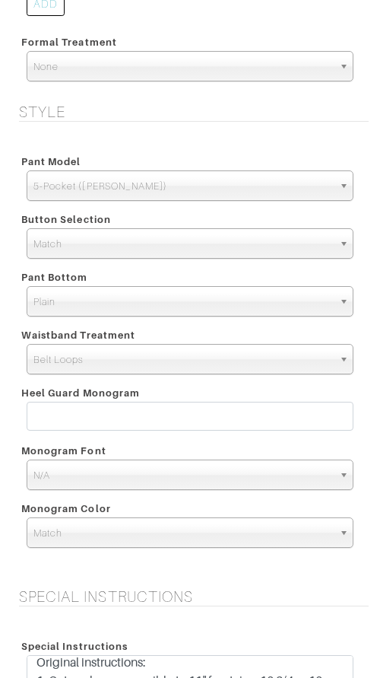
drag, startPoint x: 144, startPoint y: 303, endPoint x: 144, endPoint y: 313, distance: 9.9
click at [144, 303] on span "Plain" at bounding box center [183, 302] width 300 height 30
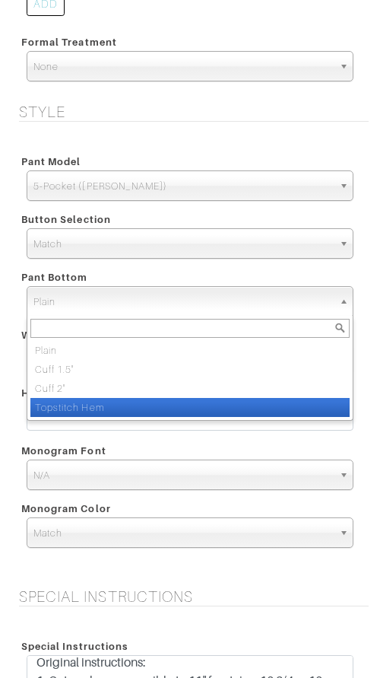
click at [144, 403] on li "Topstitch Hem" at bounding box center [189, 407] width 319 height 19
select select "Topstitch Hem"
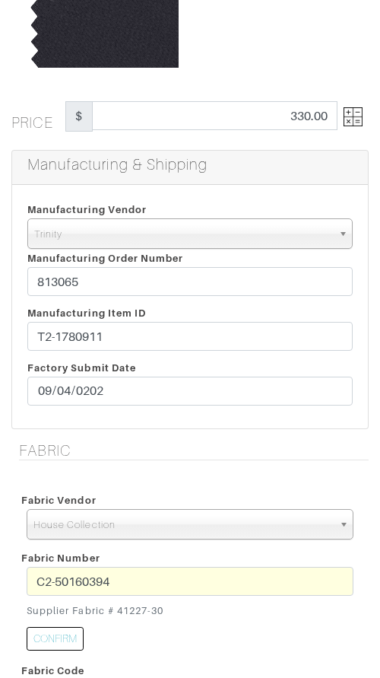
scroll to position [0, 0]
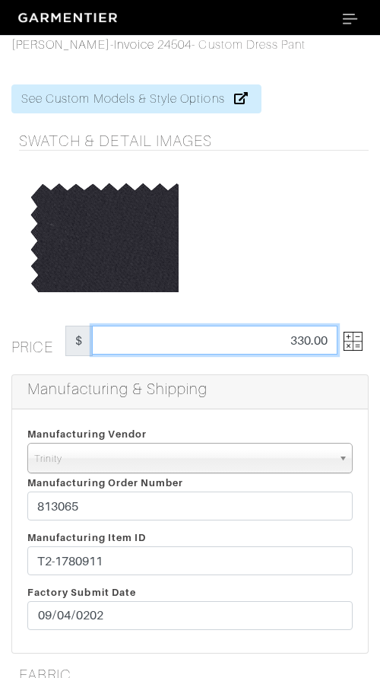
drag, startPoint x: 378, startPoint y: 345, endPoint x: 405, endPoint y: 345, distance: 26.6
type input "0"
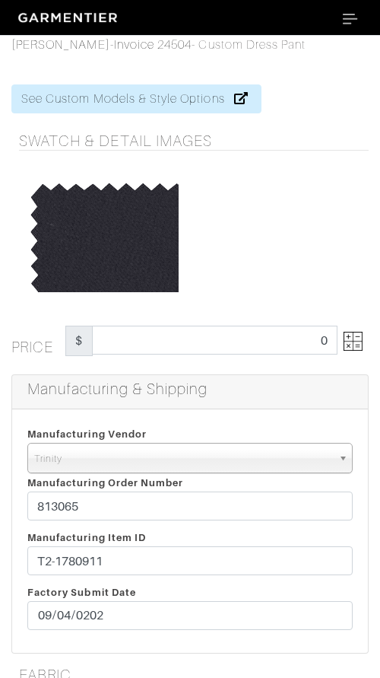
click at [321, 291] on div at bounding box center [277, 235] width 175 height 114
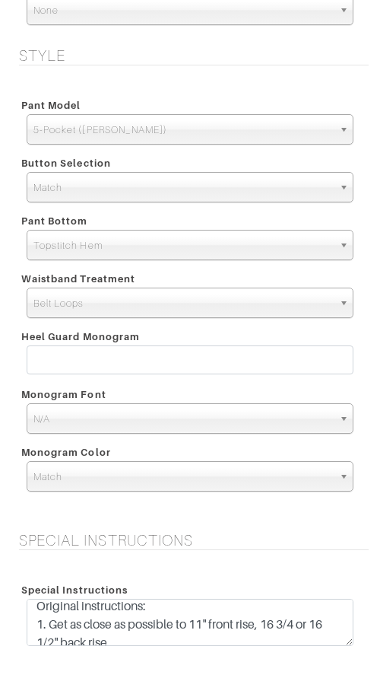
scroll to position [1890, 0]
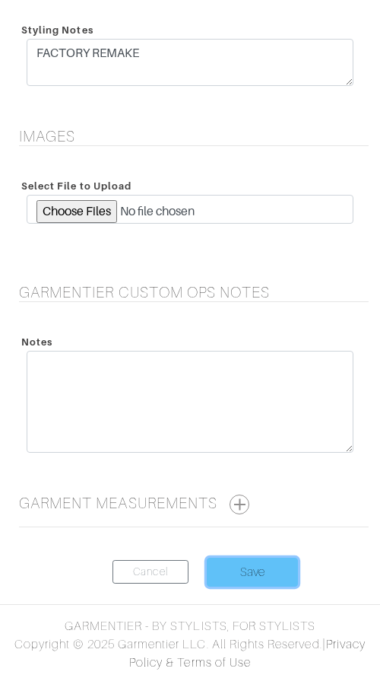
click at [261, 567] on input "Save" at bounding box center [252, 571] width 91 height 29
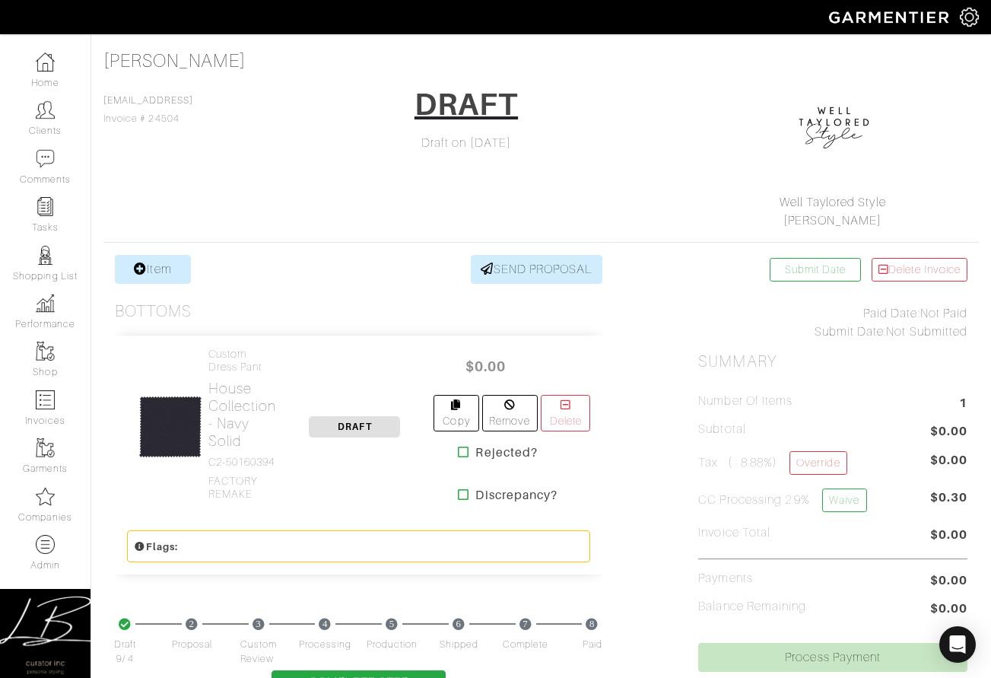
scroll to position [94, 0]
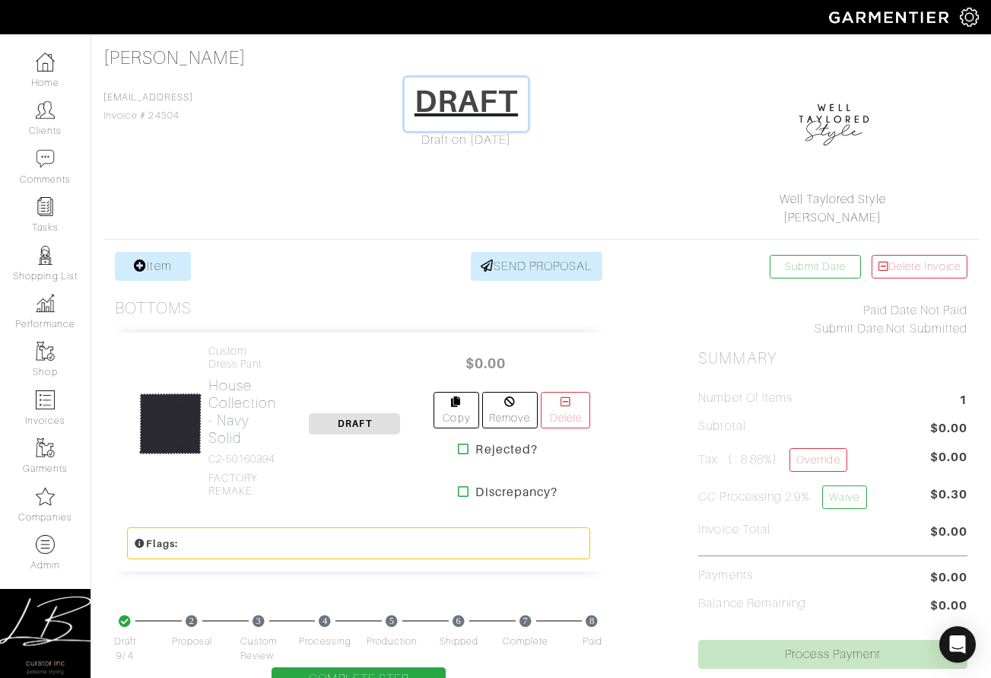
click at [379, 106] on h1 "DRAFT" at bounding box center [465, 101] width 103 height 36
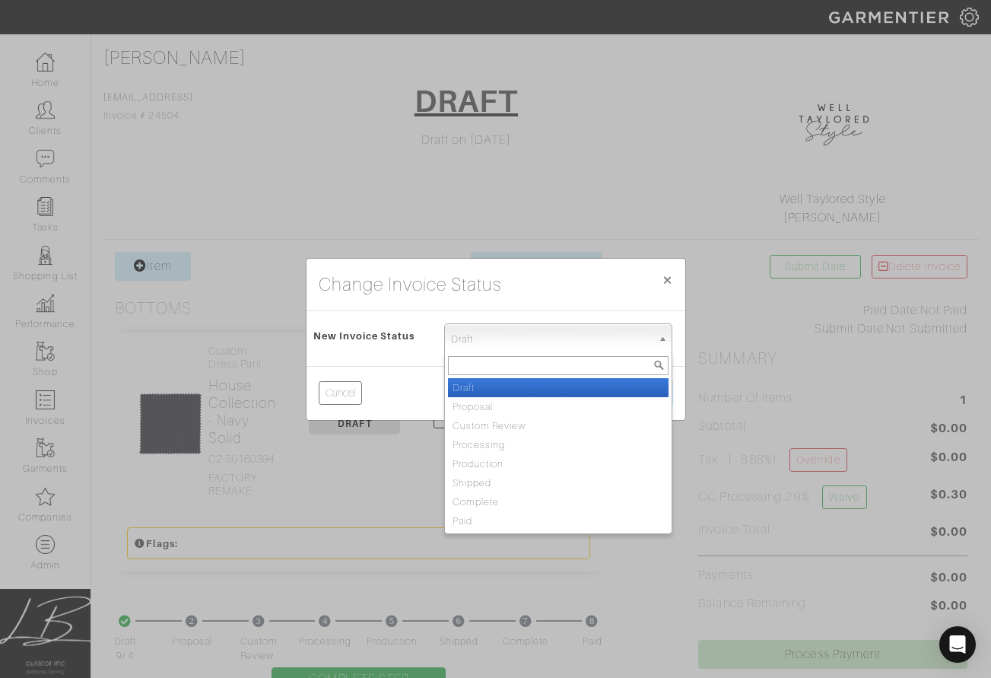
click span "Draft"
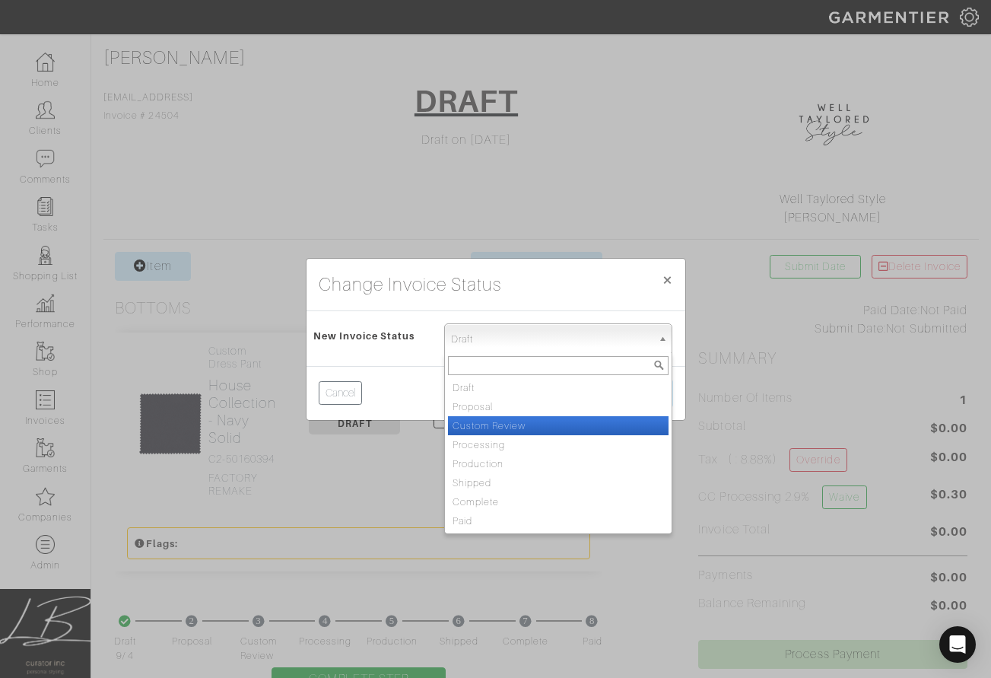
click li "Custom Review"
drag, startPoint x: 521, startPoint y: 347, endPoint x: 516, endPoint y: 363, distance: 16.8
click span "Custom Review"
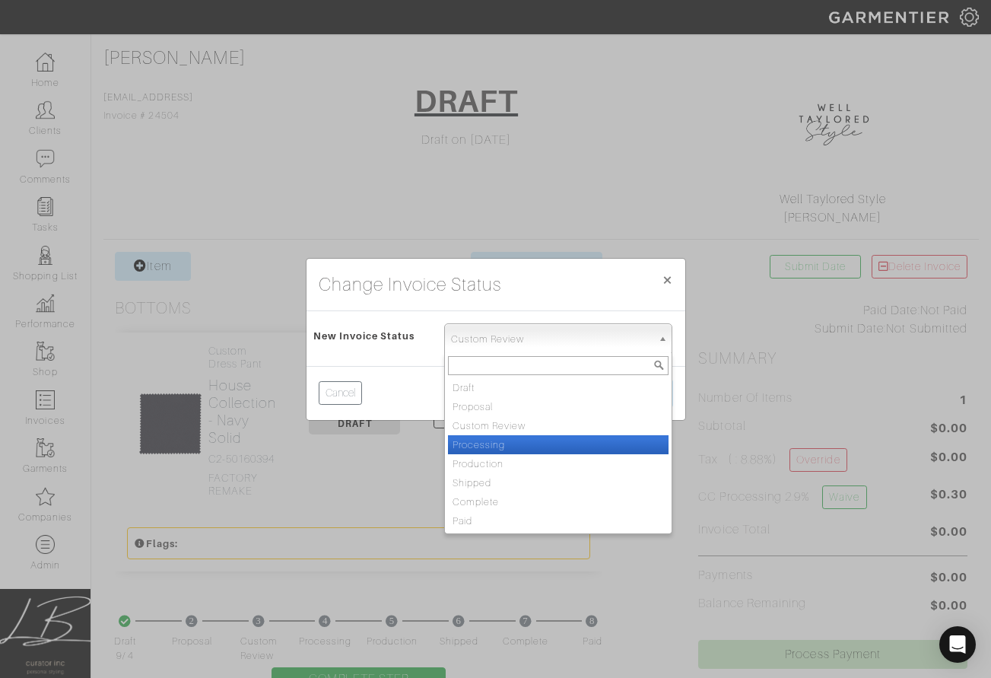
drag, startPoint x: 515, startPoint y: 435, endPoint x: 565, endPoint y: 414, distance: 54.2
click li "Processing"
select select "Processing"
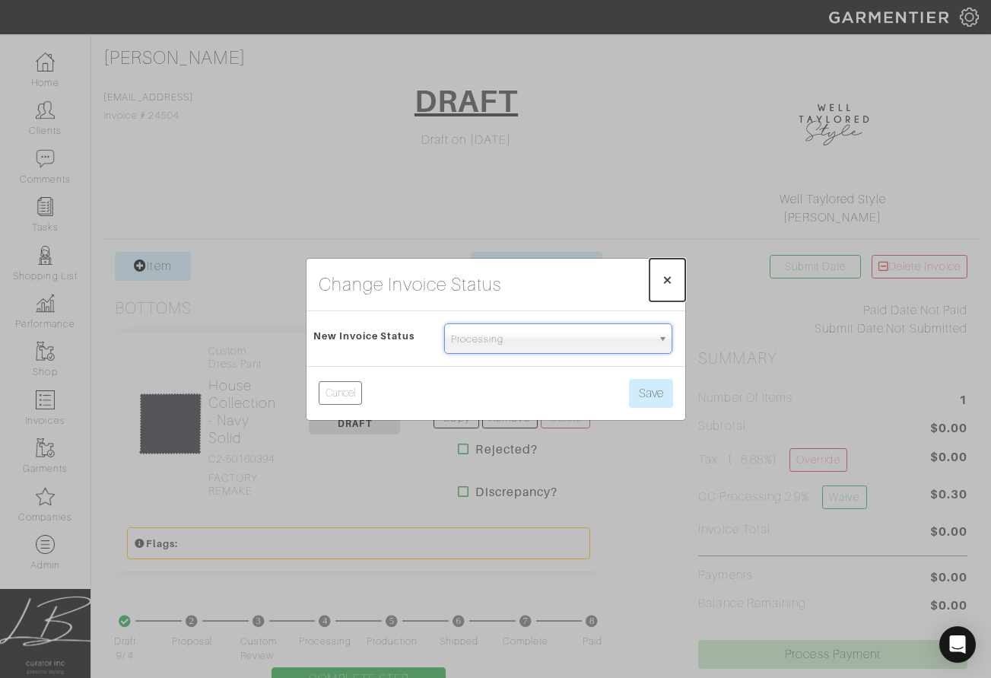
click span "×"
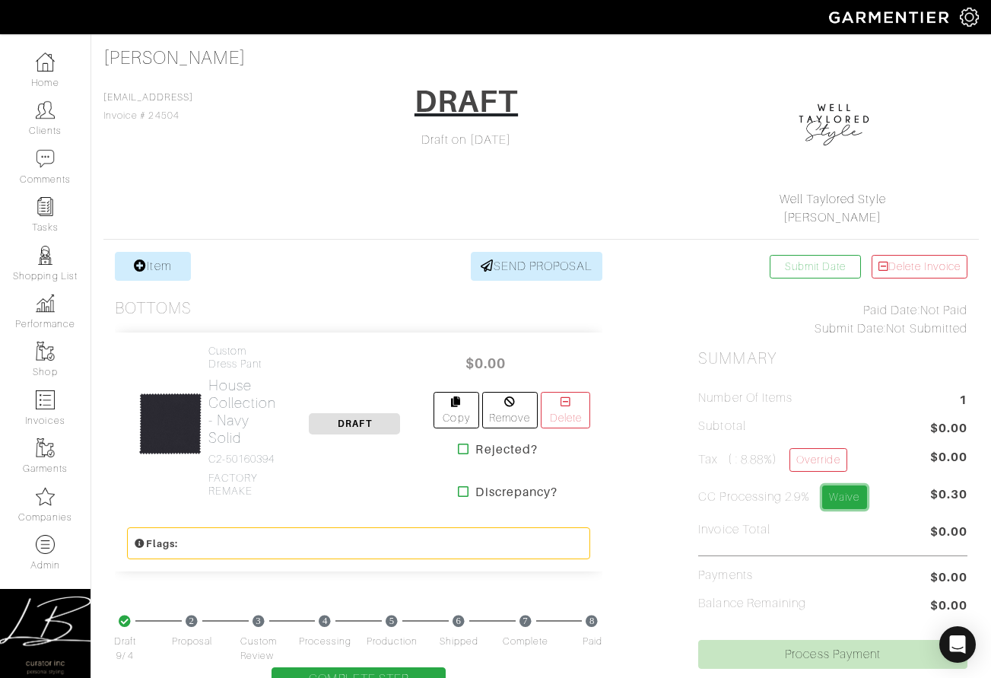
click link "Waive"
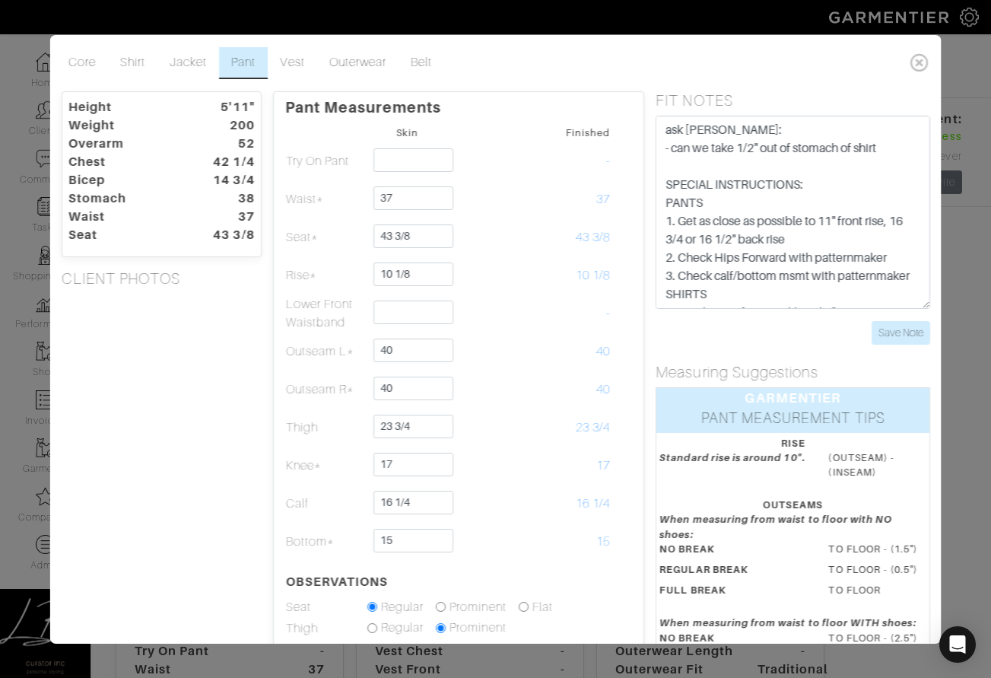
scroll to position [685, 0]
click at [243, 408] on div "Height 5'11" Weight 200 Overarm 52 Chest 42 1/4 Bicep 14 3/4 Stomach 38 Waist 3…" at bounding box center [160, 501] width 223 height 820
drag, startPoint x: 184, startPoint y: 379, endPoint x: 213, endPoint y: 384, distance: 29.4
click at [185, 378] on div "Height 5'11" Weight 200 Overarm 52 Chest 42 1/4 Bicep 14 3/4 Stomach 38 Waist 3…" at bounding box center [160, 501] width 223 height 820
drag, startPoint x: 329, startPoint y: 422, endPoint x: 282, endPoint y: 425, distance: 47.2
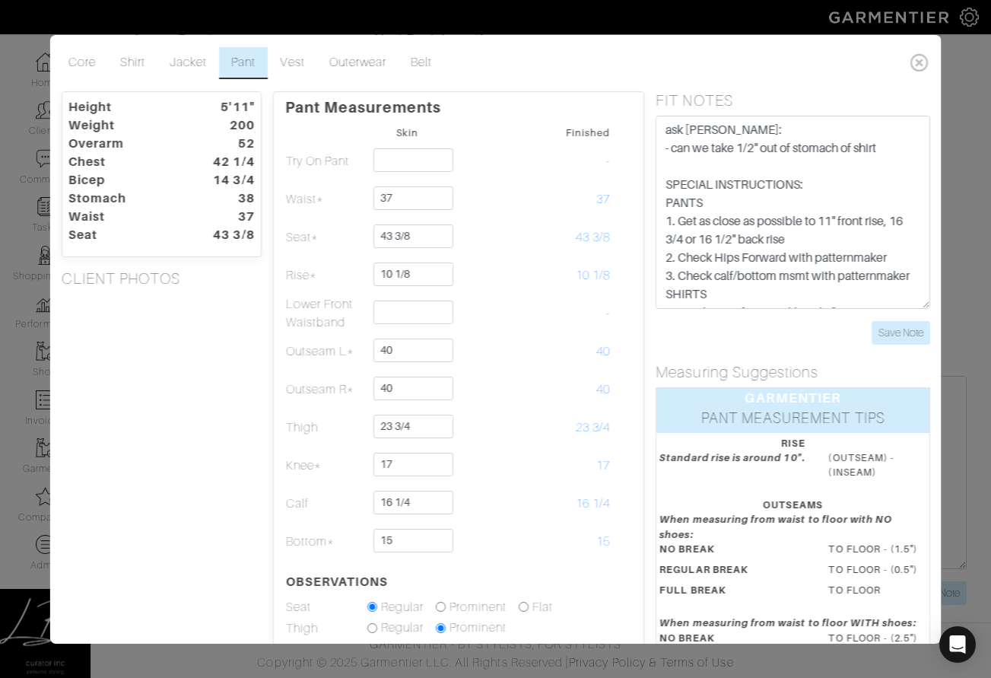
click at [284, 425] on td "Thigh" at bounding box center [324, 427] width 81 height 38
click at [230, 426] on div "Height 5'11" Weight 200 Overarm 52 Chest 42 1/4 Bicep 14 3/4 Stomach 38 Waist 3…" at bounding box center [160, 501] width 223 height 820
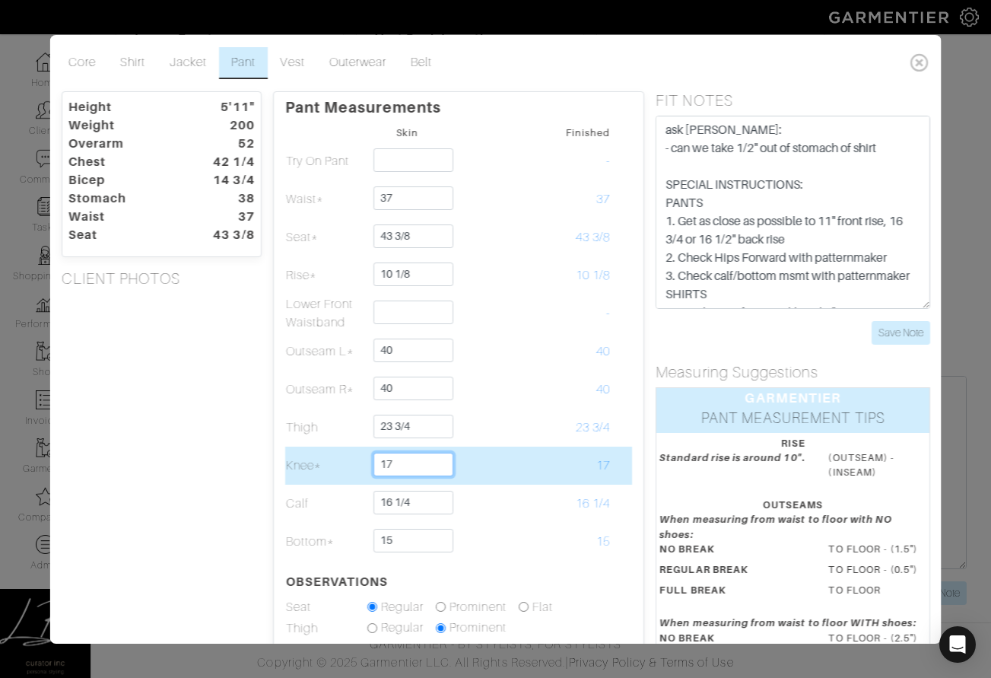
click at [427, 466] on input "17" at bounding box center [413, 464] width 80 height 24
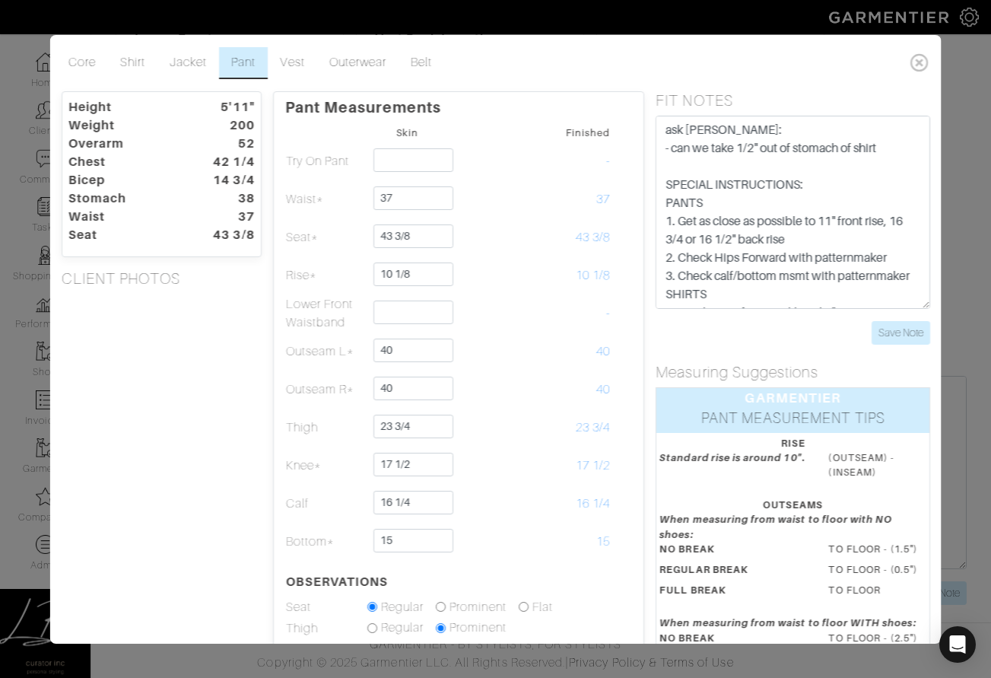
click at [191, 450] on div "Height 5'11" Weight 200 Overarm 52 Chest 42 1/4 Bicep 14 3/4 Stomach 38 Waist 3…" at bounding box center [160, 501] width 223 height 820
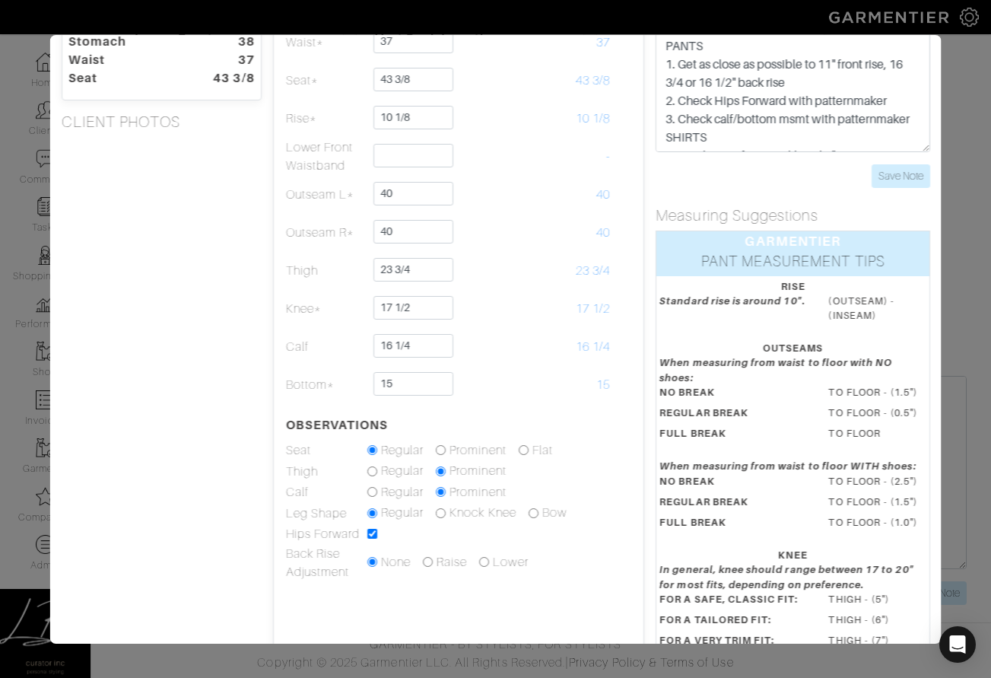
scroll to position [159, 0]
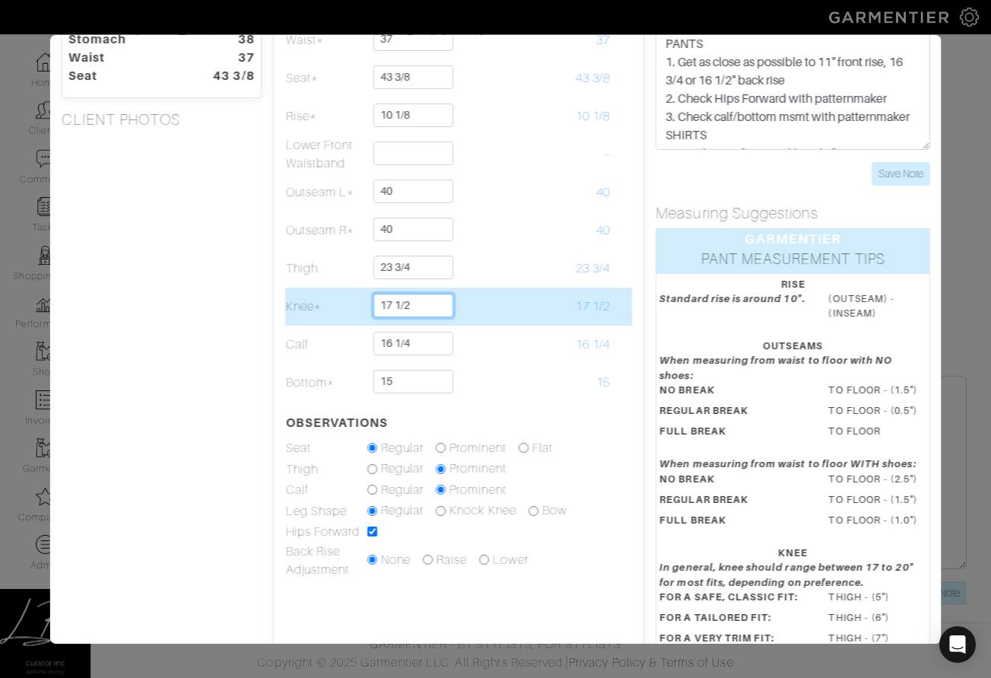
drag, startPoint x: 397, startPoint y: 306, endPoint x: 427, endPoint y: 307, distance: 29.7
click at [427, 307] on input "17 1/2" at bounding box center [413, 306] width 80 height 24
type input "17 3/4"
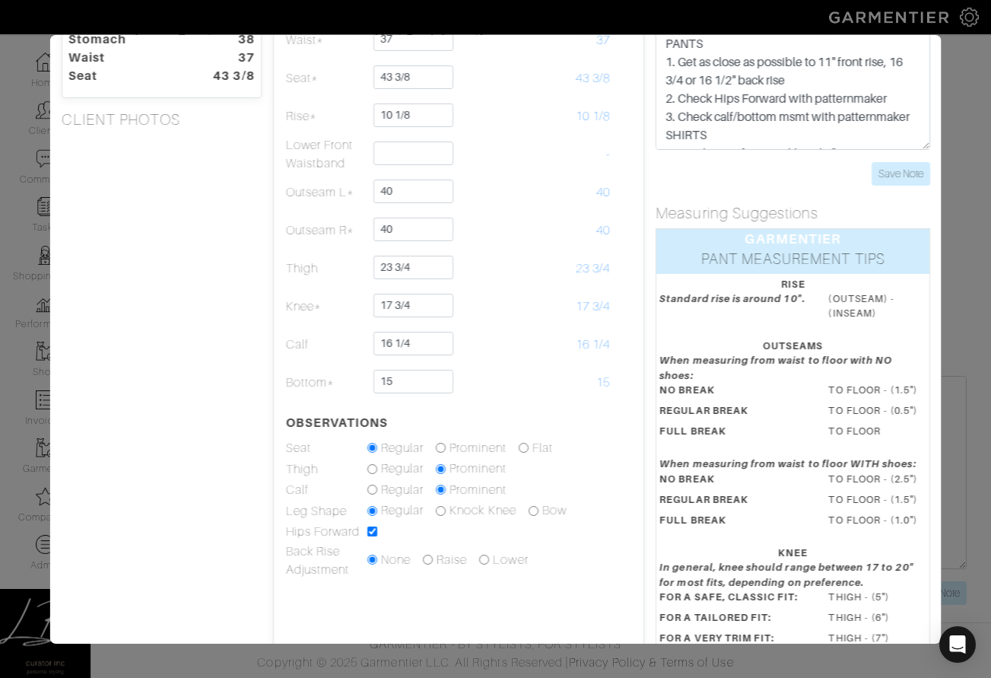
click at [176, 300] on div "Height 5'11" Weight 200 Overarm 52 Chest 42 1/4 Bicep 14 3/4 Stomach 38 Waist 3…" at bounding box center [160, 342] width 223 height 820
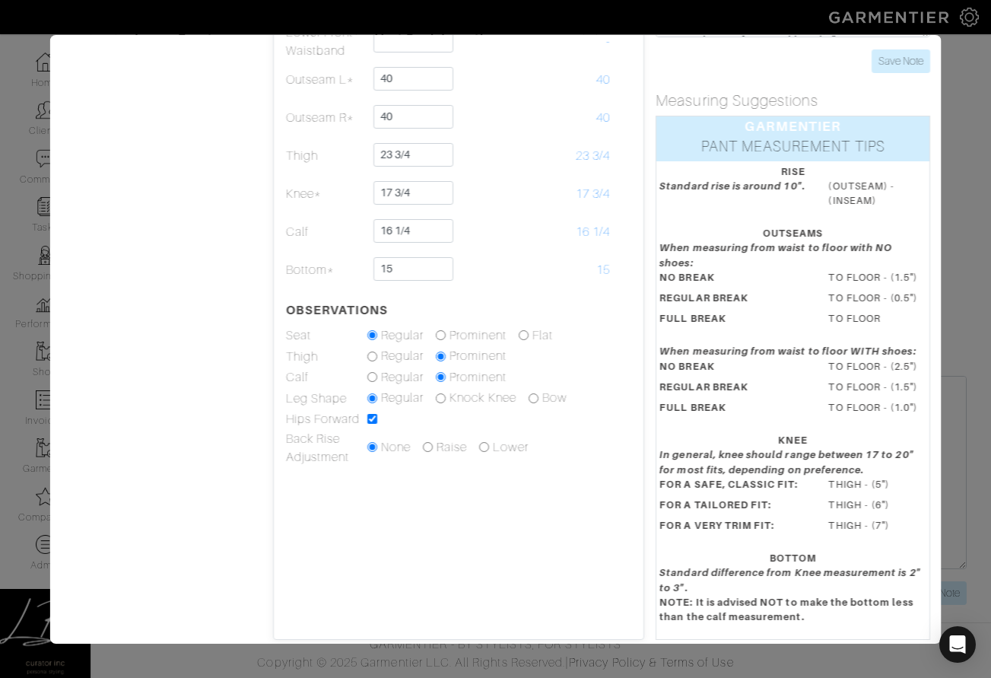
scroll to position [273, 0]
drag, startPoint x: 864, startPoint y: 503, endPoint x: 654, endPoint y: 497, distance: 209.9
click at [654, 499] on dl "In general, knee should range between 17 to 20" for most fits, depending on pre…" at bounding box center [793, 491] width 290 height 91
click at [700, 468] on em "In general, knee should range between 17 to 20" for most fits, depending on pre…" at bounding box center [786, 460] width 254 height 26
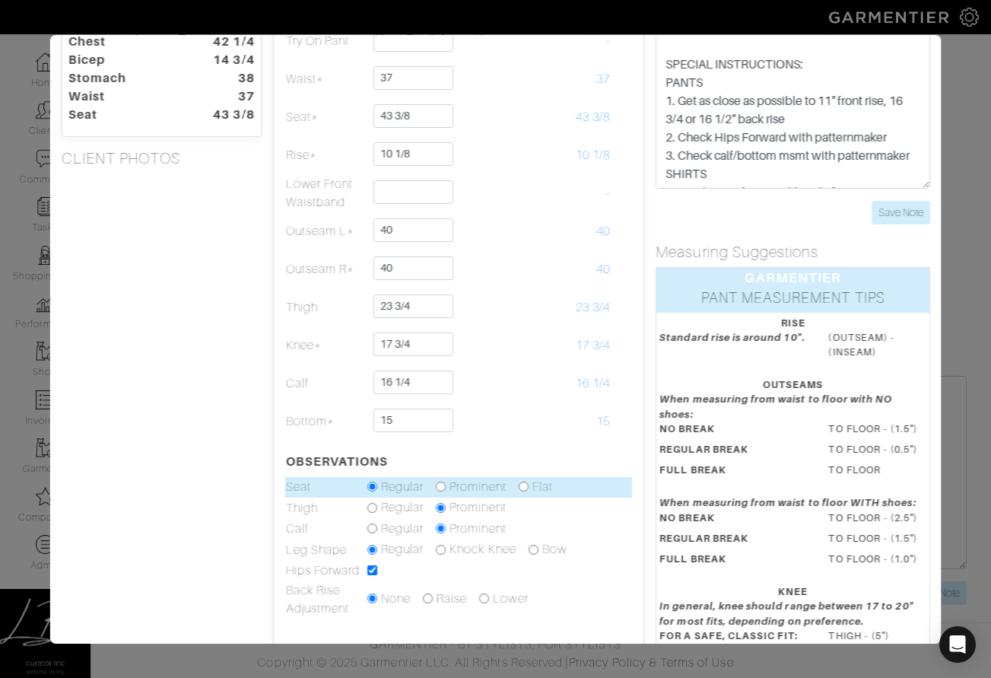
scroll to position [95, 0]
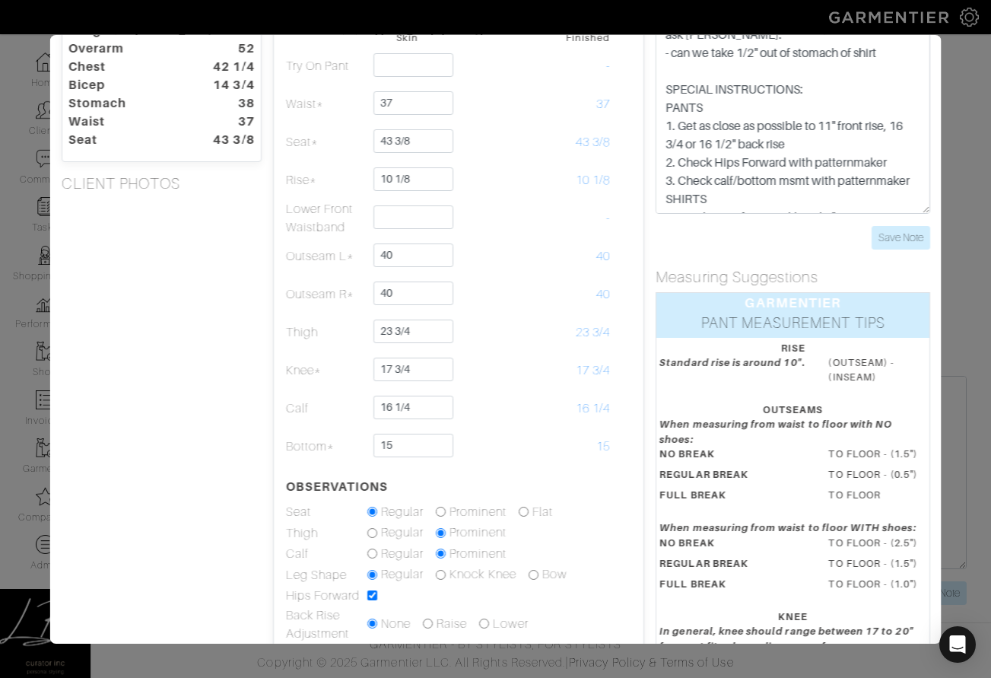
click at [237, 408] on div "Height 5'11" Weight 200 Overarm 52 Chest 42 1/4 Bicep 14 3/4 Stomach 38 Waist 3…" at bounding box center [160, 406] width 223 height 820
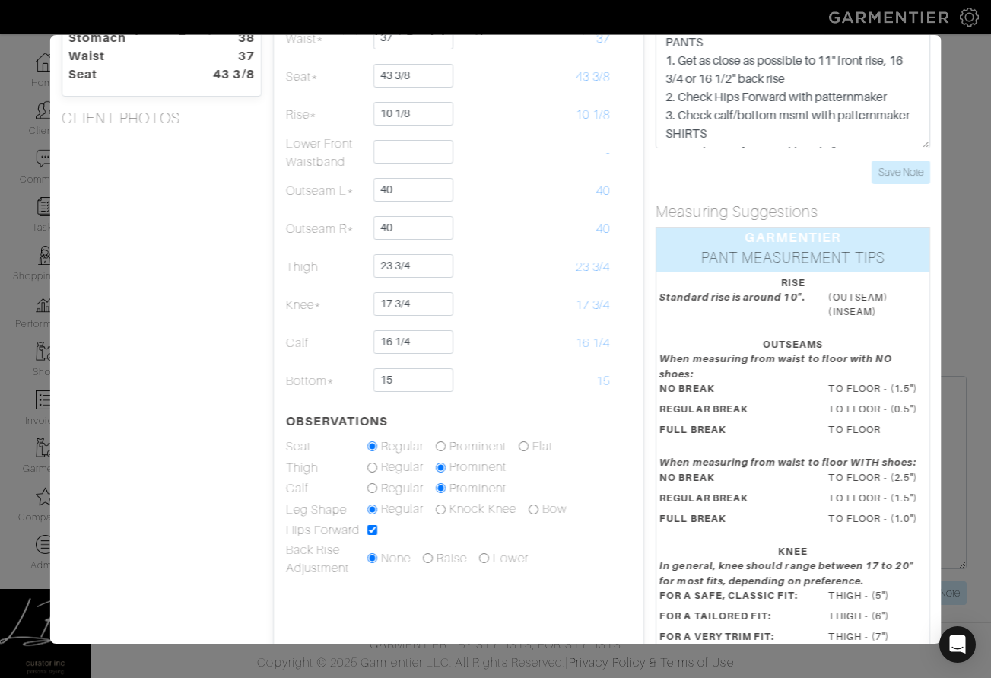
scroll to position [189, 0]
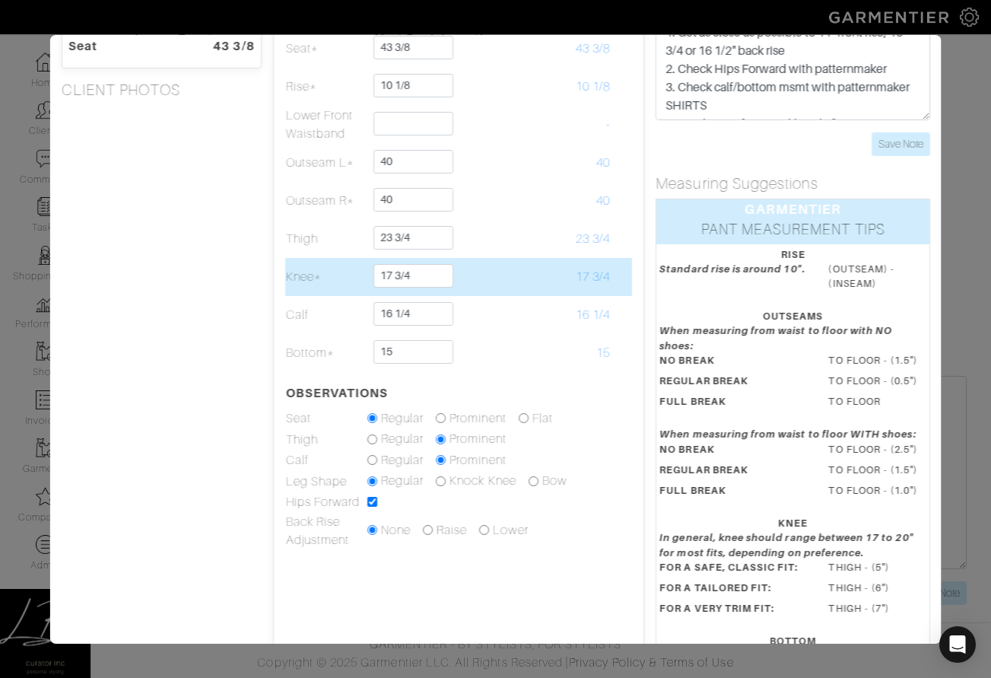
click at [500, 275] on td at bounding box center [488, 277] width 81 height 38
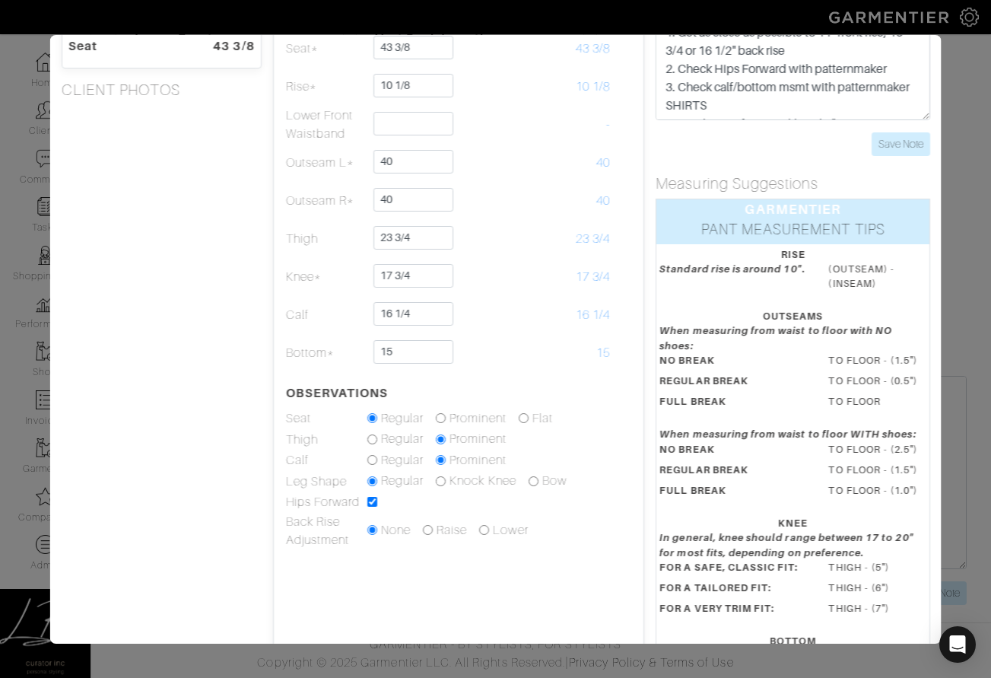
click at [736, 615] on dt "FOR A VERY TRIM FIT:" at bounding box center [732, 611] width 169 height 21
drag, startPoint x: 892, startPoint y: 610, endPoint x: 662, endPoint y: 604, distance: 230.5
click at [658, 605] on dl "In general, knee should range between 17 to 20" for most fits, depending on pre…" at bounding box center [793, 575] width 290 height 91
click at [874, 560] on dd "THIGH - (5")" at bounding box center [877, 567] width 121 height 14
drag, startPoint x: 908, startPoint y: 590, endPoint x: 655, endPoint y: 589, distance: 253.2
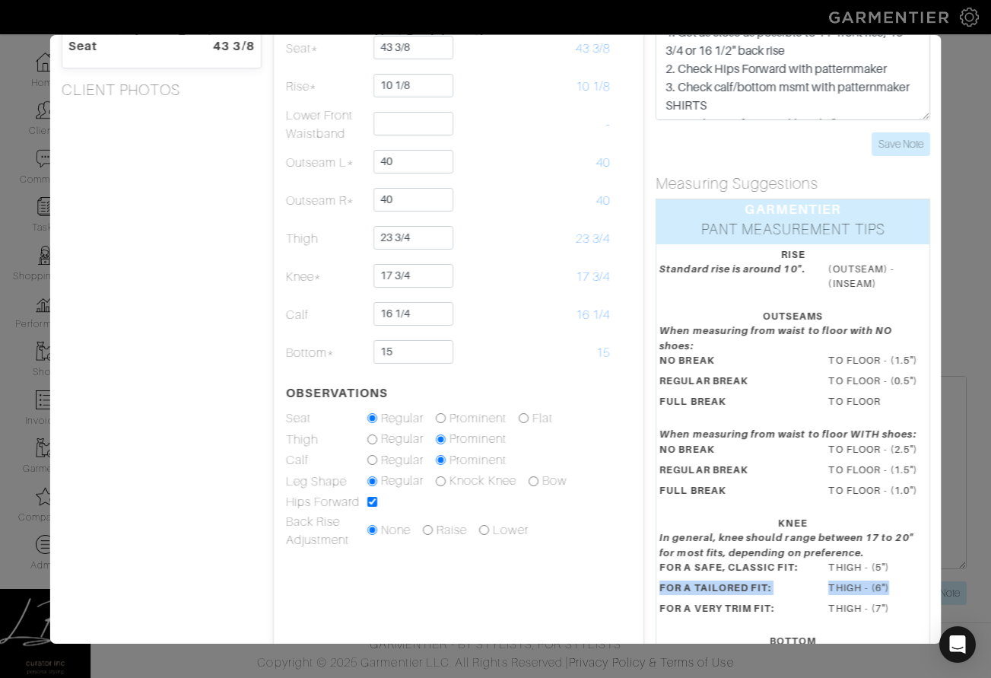
click at [655, 589] on dl "In general, knee should range between 17 to 20" for most fits, depending on pre…" at bounding box center [793, 575] width 290 height 91
click at [655, 585] on dt "FOR A TAILORED FIT:" at bounding box center [732, 590] width 169 height 21
drag, startPoint x: 163, startPoint y: 483, endPoint x: 180, endPoint y: 478, distance: 18.1
click at [163, 483] on div "Height 5'11" Weight 200 Overarm 52 Chest 42 1/4 Bicep 14 3/4 Stomach 38 Waist 3…" at bounding box center [160, 313] width 223 height 820
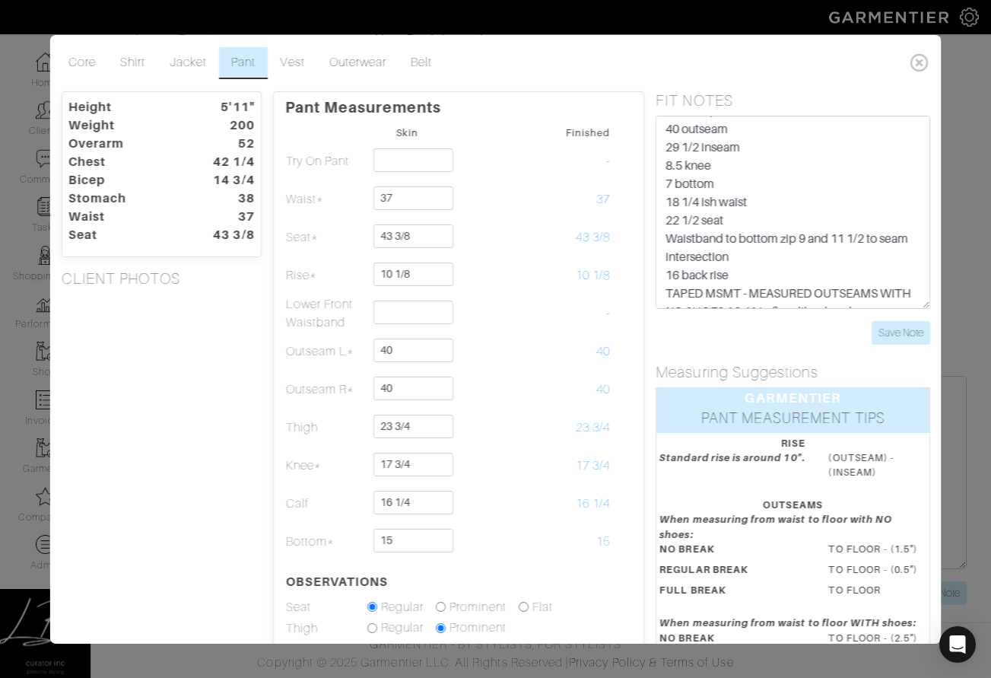
scroll to position [242, 0]
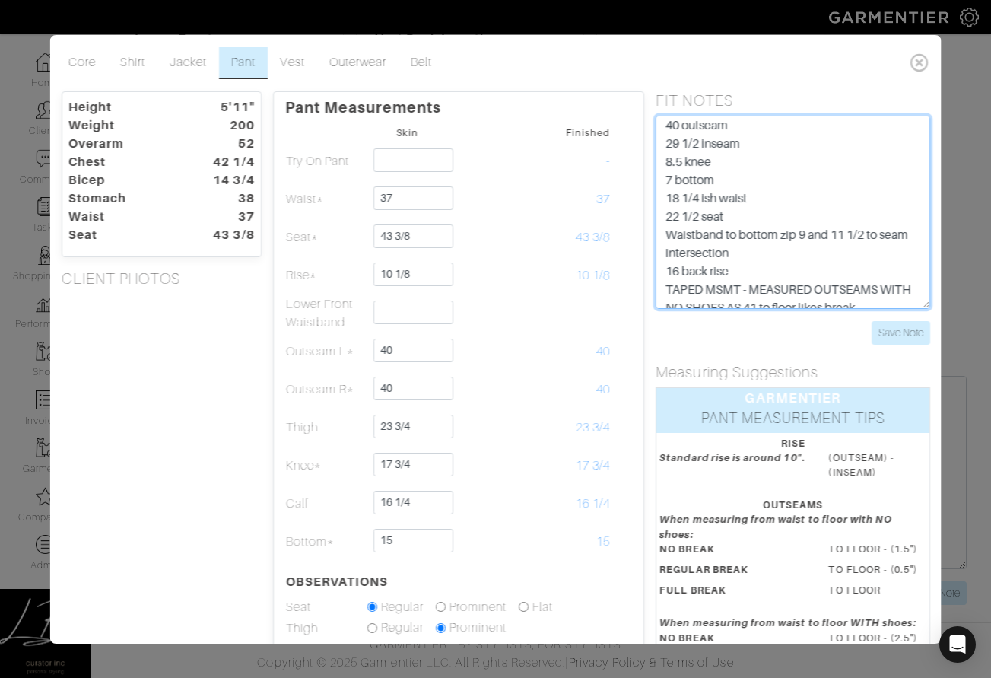
drag, startPoint x: 735, startPoint y: 163, endPoint x: 659, endPoint y: 160, distance: 76.1
click at [659, 160] on textarea "ask rachel: - can we take 1/2" out of stomach of shirt SPECIAL INSTRUCTIONS: PA…" at bounding box center [792, 212] width 275 height 193
click at [757, 160] on textarea "ask rachel: - can we take 1/2" out of stomach of shirt SPECIAL INSTRUCTIONS: PA…" at bounding box center [792, 212] width 275 height 193
drag, startPoint x: 757, startPoint y: 160, endPoint x: 661, endPoint y: 160, distance: 95.8
click at [661, 160] on textarea "ask rachel: - can we take 1/2" out of stomach of shirt SPECIAL INSTRUCTIONS: PA…" at bounding box center [792, 212] width 275 height 193
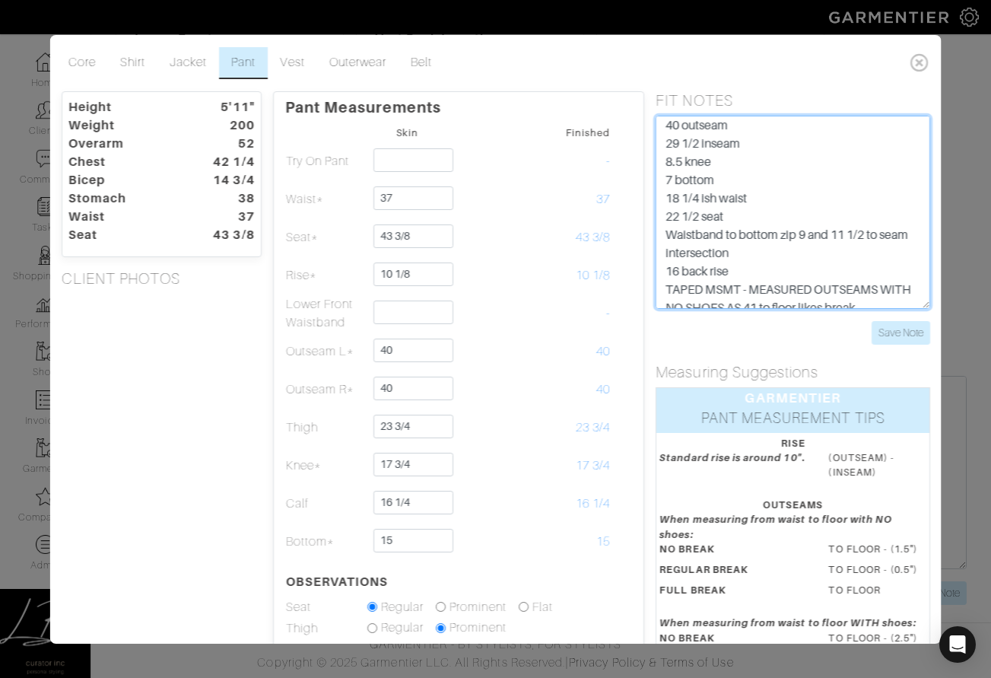
click at [785, 160] on textarea "ask rachel: - can we take 1/2" out of stomach of shirt SPECIAL INSTRUCTIONS: PA…" at bounding box center [792, 212] width 275 height 193
click at [165, 430] on div "Height 5'11" Weight 200 Overarm 52 Chest 42 1/4 Bicep 14 3/4 Stomach 38 Waist 3…" at bounding box center [160, 501] width 223 height 820
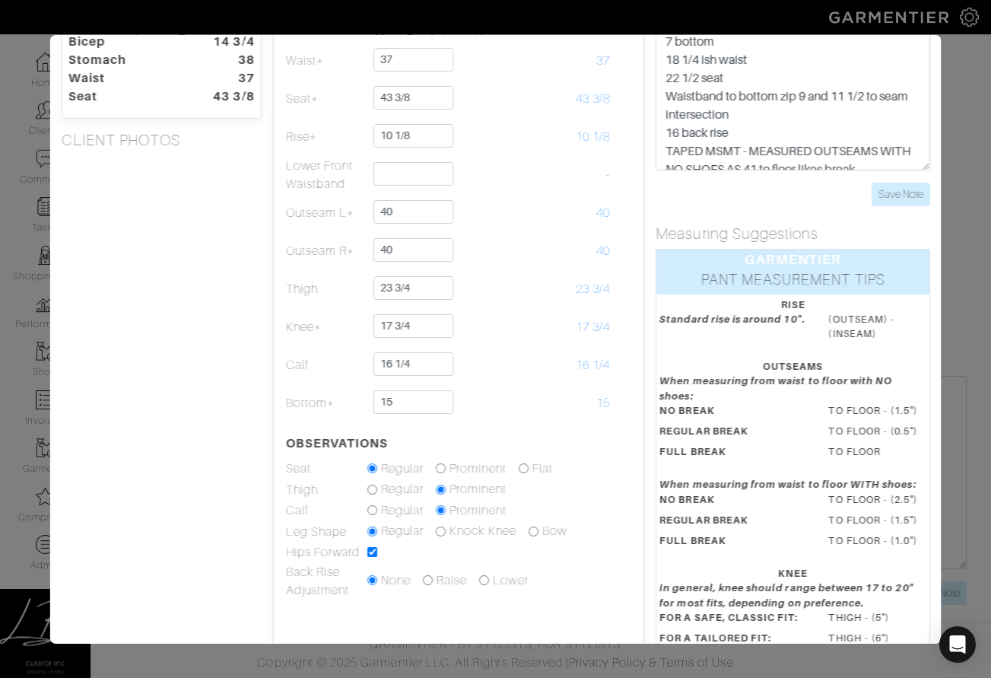
scroll to position [143, 0]
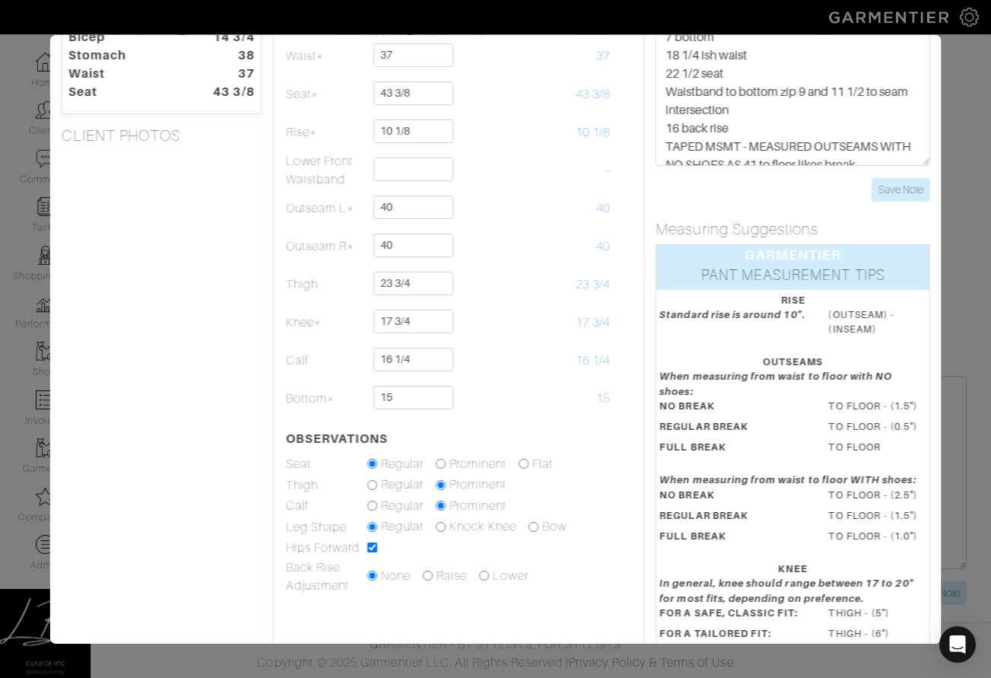
click at [183, 497] on div "Height 5'11" Weight 200 Overarm 52 Chest 42 1/4 Bicep 14 3/4 Stomach 38 Waist 3…" at bounding box center [160, 358] width 223 height 820
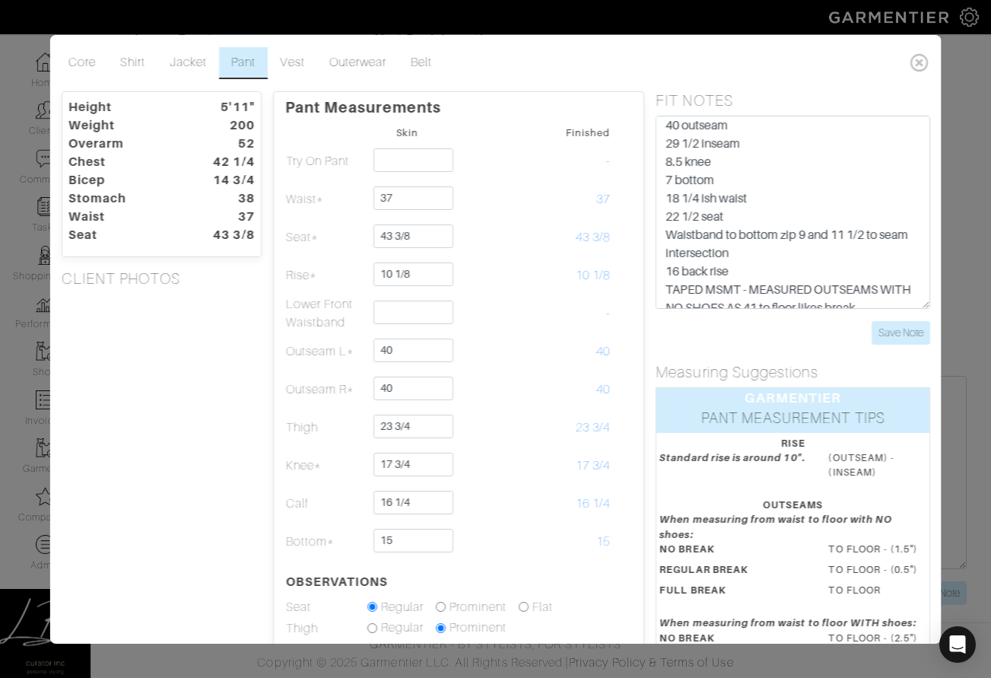
scroll to position [0, 0]
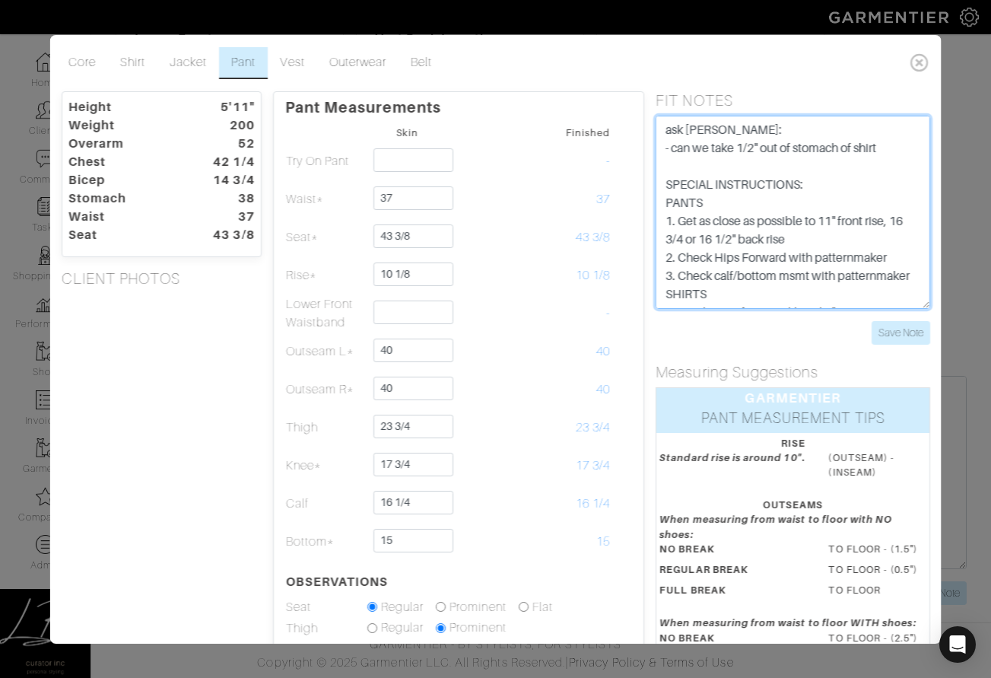
click at [664, 140] on textarea "ask rachel: - can we take 1/2" out of stomach of shirt SPECIAL INSTRUCTIONS: PA…" at bounding box center [792, 212] width 275 height 193
click at [666, 131] on textarea "ask rachel: - can we take 1/2" out of stomach of shirt SPECIAL INSTRUCTIONS: PA…" at bounding box center [792, 212] width 275 height 193
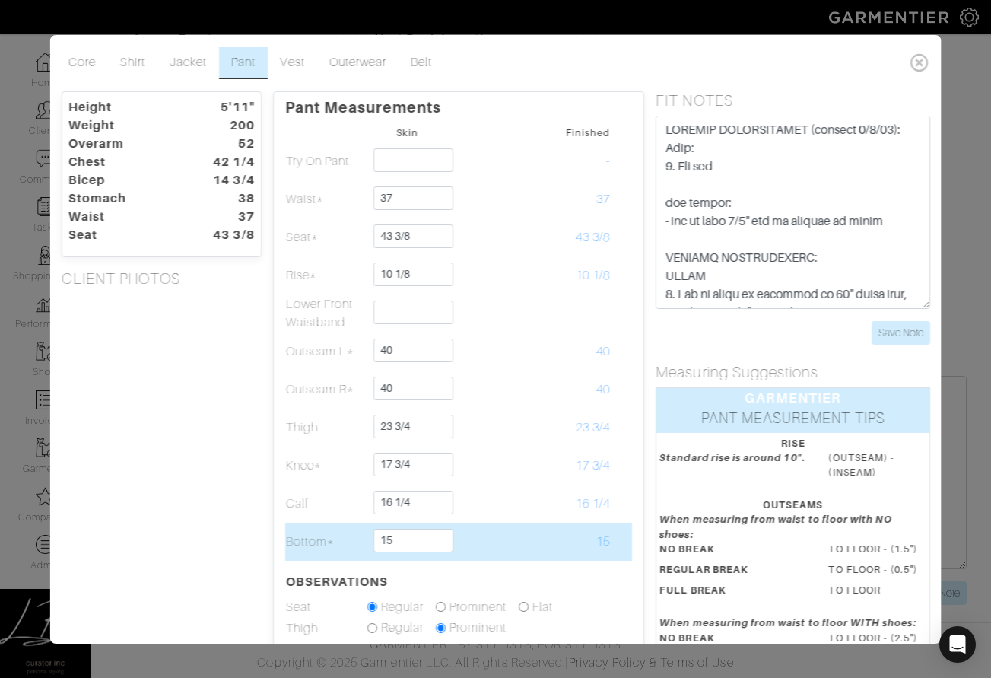
drag, startPoint x: 299, startPoint y: 155, endPoint x: 410, endPoint y: 532, distance: 393.2
click at [411, 532] on tbody "Skin Finished Try On Pant - Waist* 37 37 Seat* 43 3/8 43 3/8" at bounding box center [458, 430] width 348 height 616
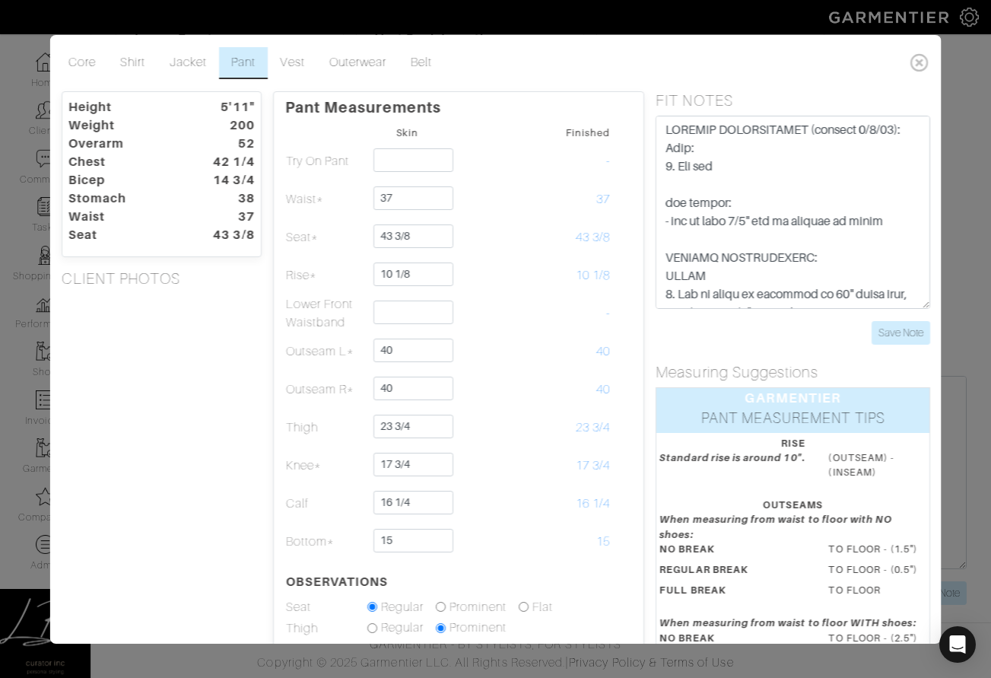
click at [119, 486] on div "Height 5'11" Weight 200 Overarm 52 Chest 42 1/4 Bicep 14 3/4 Stomach 38 Waist 3…" at bounding box center [160, 501] width 223 height 820
click at [811, 170] on textarea "ask rachel: - can we take 1/2" out of stomach of shirt SPECIAL INSTRUCTIONS: PA…" at bounding box center [792, 212] width 275 height 193
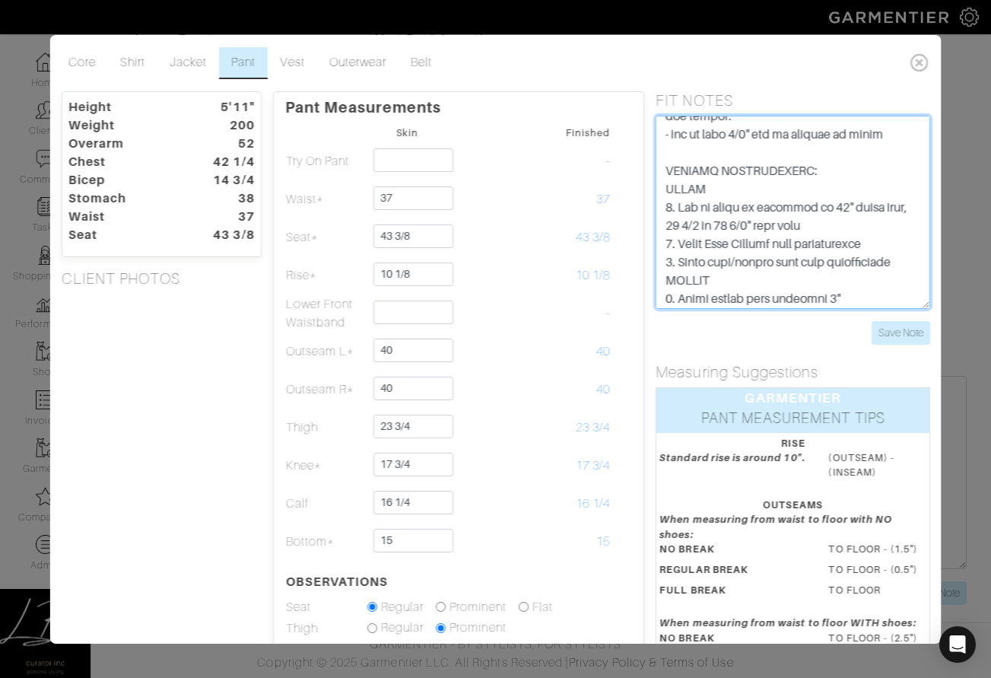
scroll to position [115, 0]
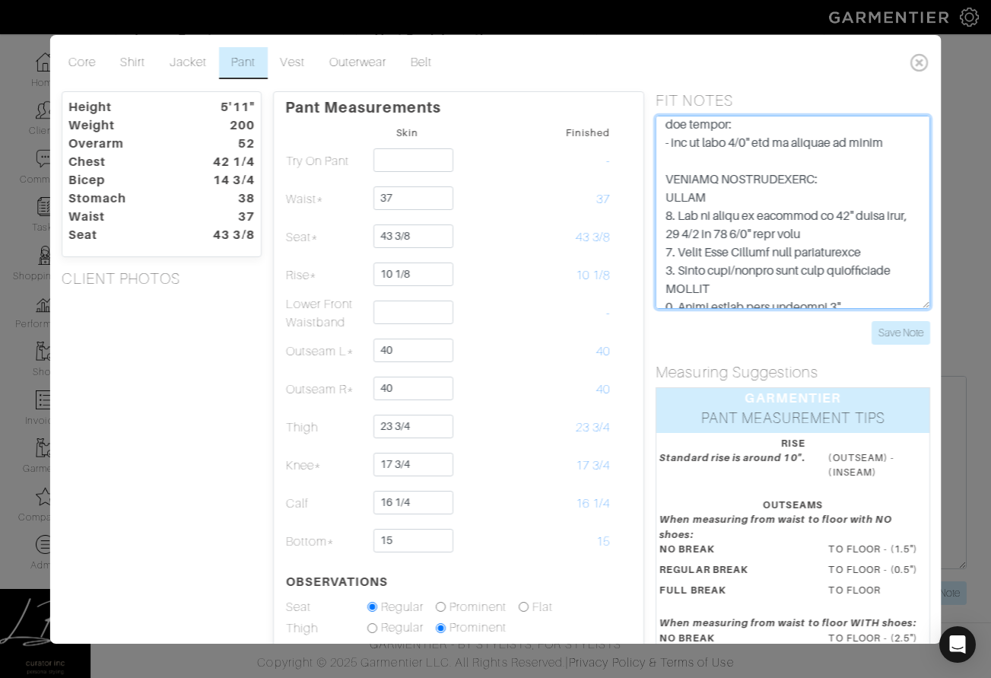
drag, startPoint x: 820, startPoint y: 233, endPoint x: 651, endPoint y: 216, distance: 169.6
click at [650, 216] on div "FIT NOTES Save Note" at bounding box center [792, 217] width 297 height 253
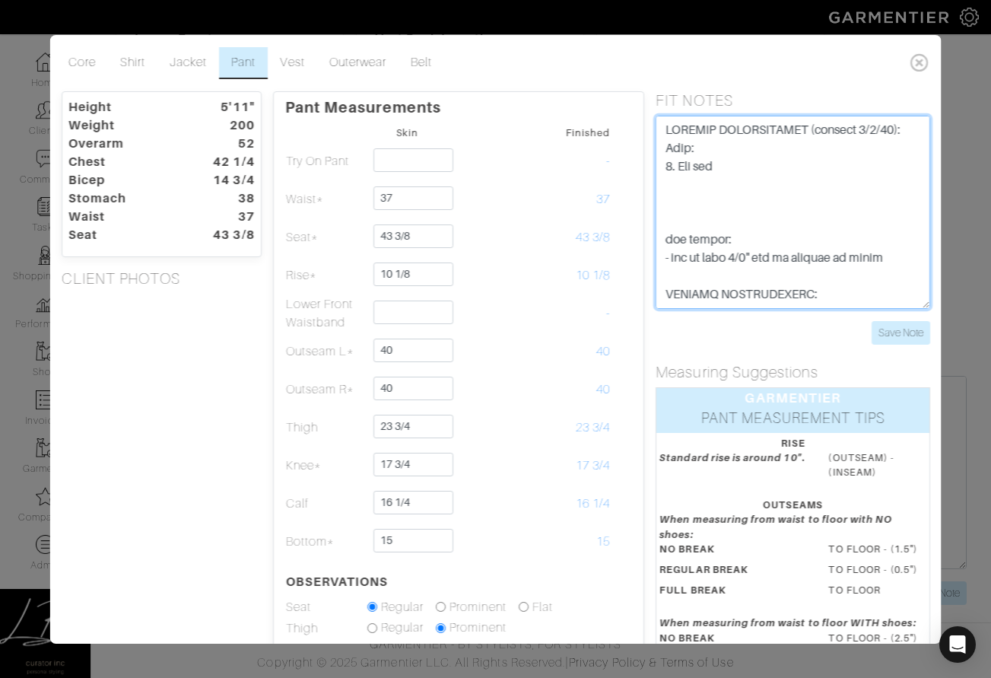
scroll to position [3, 0]
click at [752, 165] on textarea "ask rachel: - can we take 1/2" out of stomach of shirt SPECIAL INSTRUCTIONS: PA…" at bounding box center [792, 212] width 275 height 193
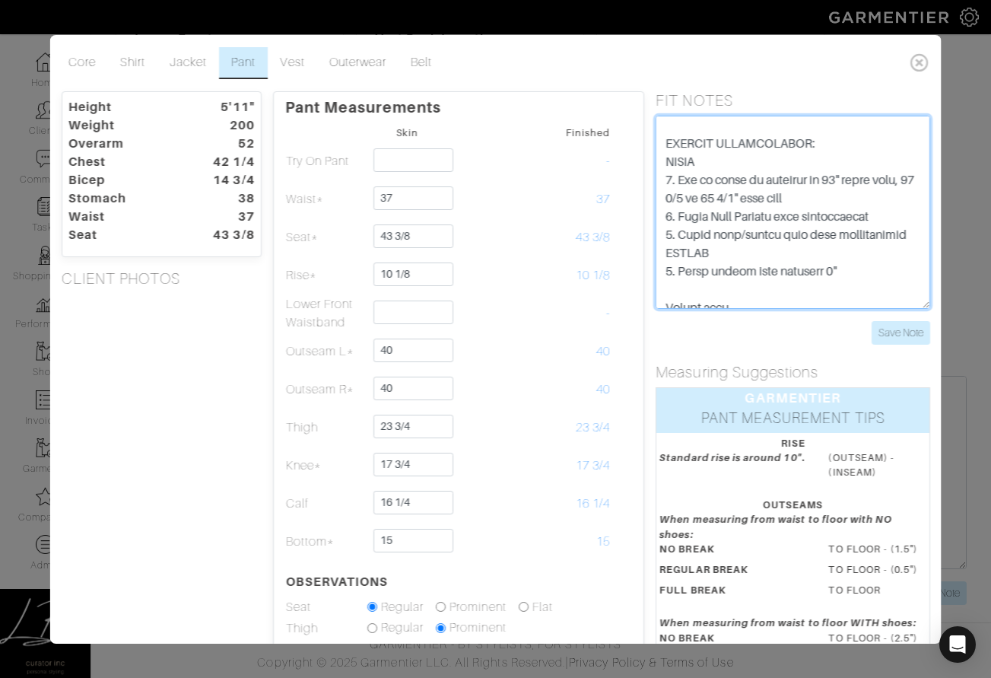
scroll to position [228, 0]
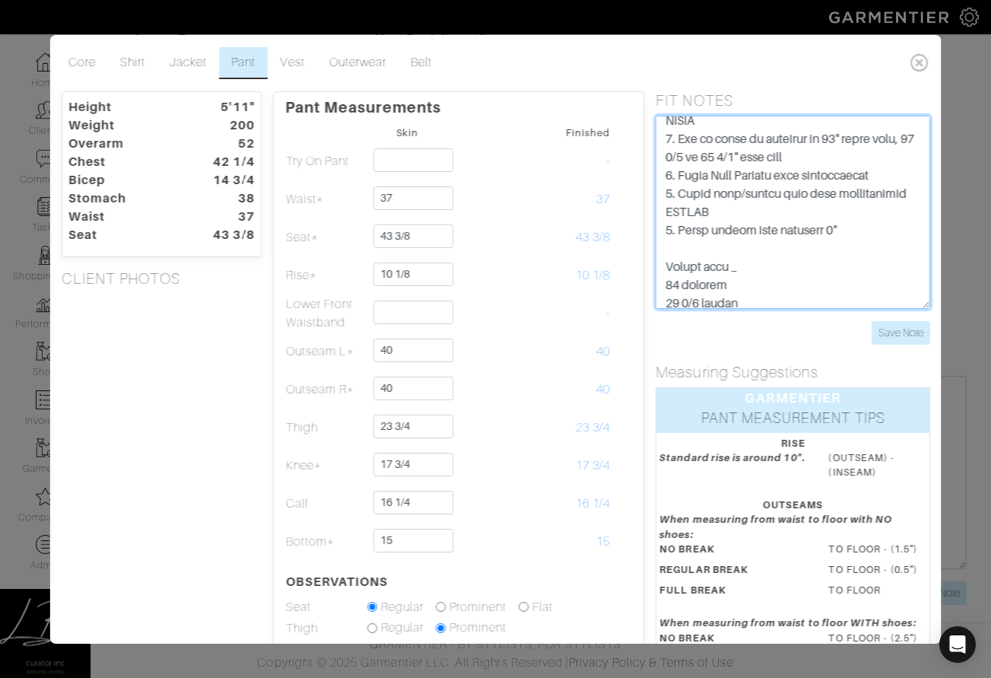
drag, startPoint x: 845, startPoint y: 227, endPoint x: 663, endPoint y: 233, distance: 181.8
click at [662, 233] on textarea "ask rachel: - can we take 1/2" out of stomach of shirt SPECIAL INSTRUCTIONS: PA…" at bounding box center [792, 212] width 275 height 193
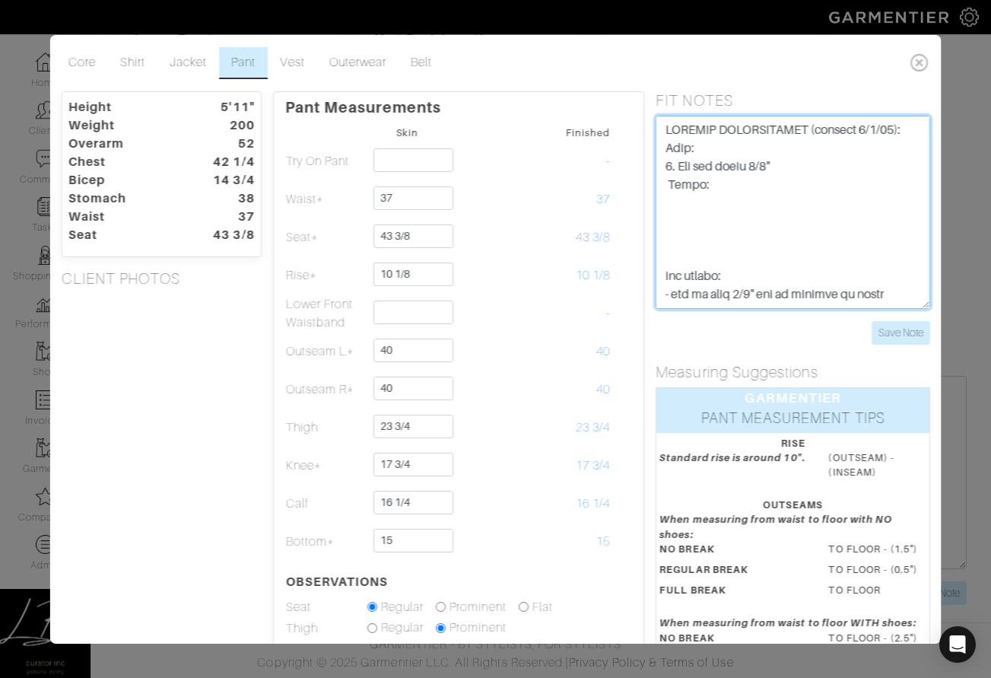
scroll to position [4, 0]
click at [703, 195] on textarea "ask rachel: - can we take 1/2" out of stomach of shirt SPECIAL INSTRUCTIONS: PA…" at bounding box center [792, 212] width 275 height 193
paste textarea "1. First button from neckband 3""
click at [693, 183] on textarea "ask rachel: - can we take 1/2" out of stomach of shirt SPECIAL INSTRUCTIONS: PA…" at bounding box center [792, 212] width 275 height 193
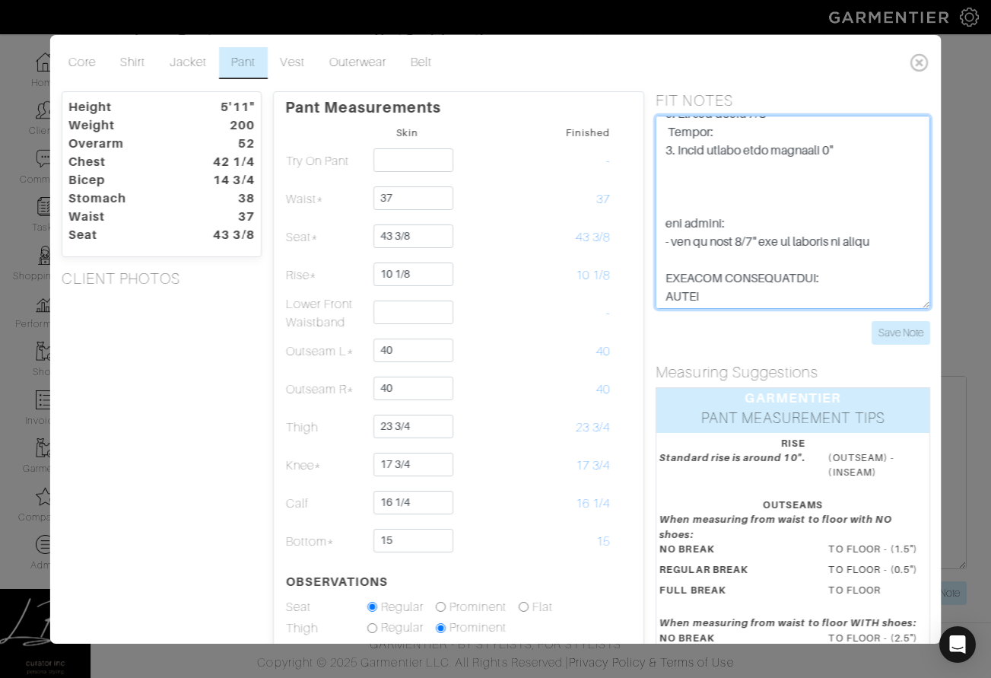
scroll to position [77, 0]
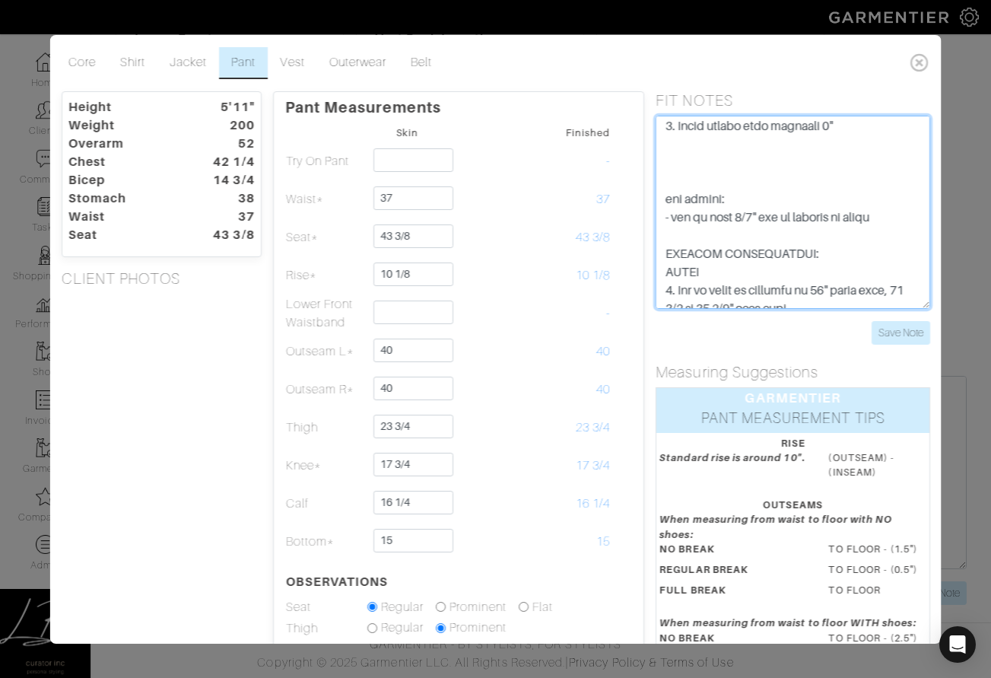
click at [801, 250] on textarea "ask rachel: - can we take 1/2" out of stomach of shirt SPECIAL INSTRUCTIONS: PA…" at bounding box center [792, 212] width 275 height 193
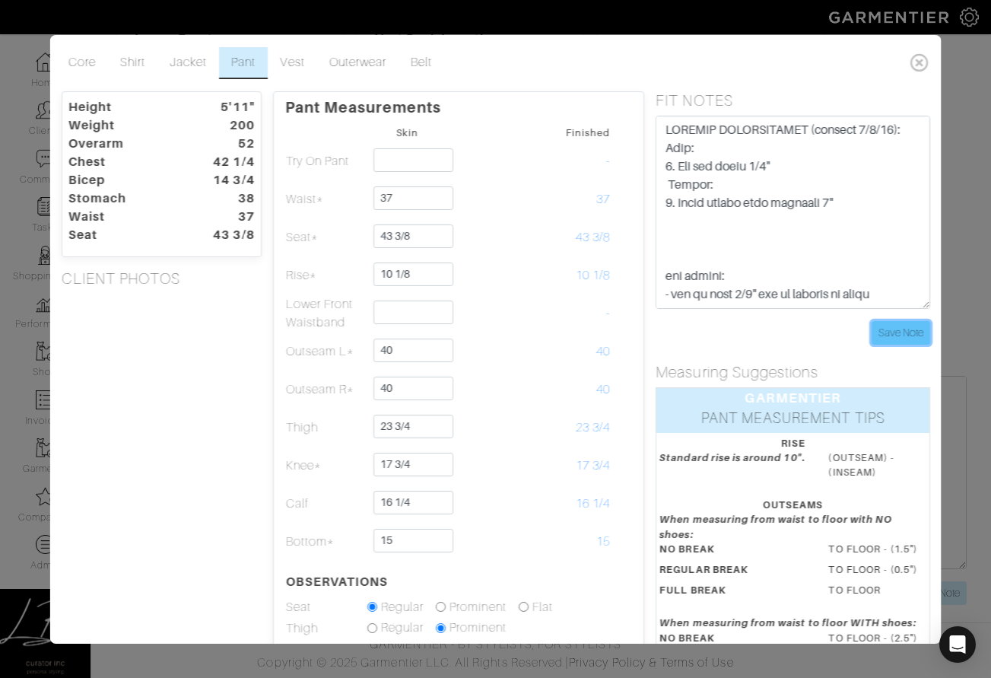
click at [892, 332] on input "Save Note" at bounding box center [900, 333] width 59 height 24
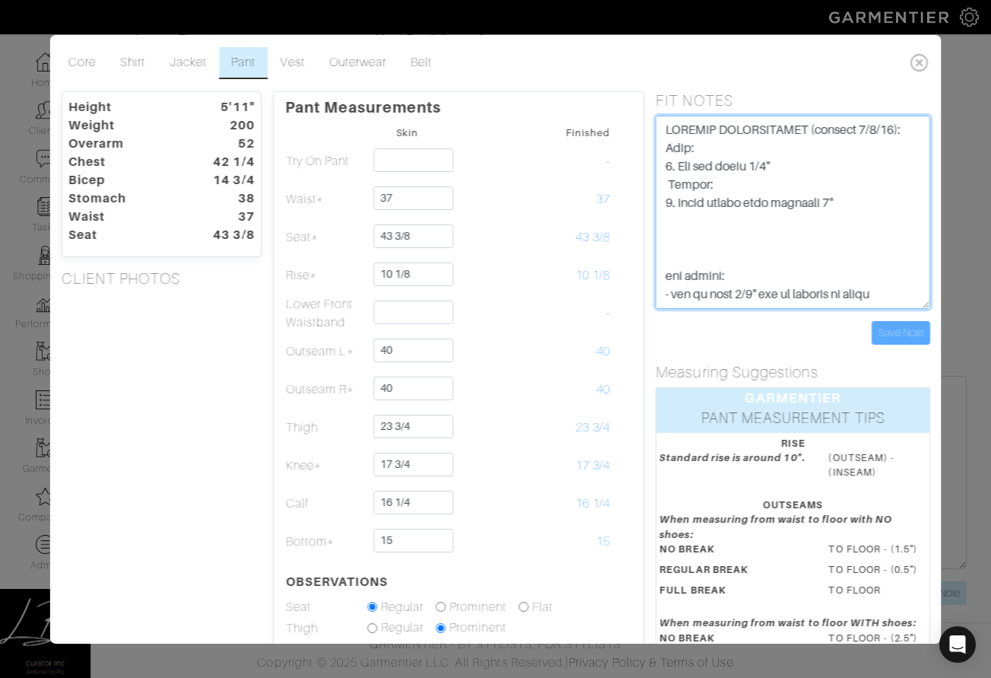
click at [782, 243] on textarea "ask rachel: - can we take 1/2" out of stomach of shirt SPECIAL INSTRUCTIONS: PA…" at bounding box center [792, 212] width 275 height 193
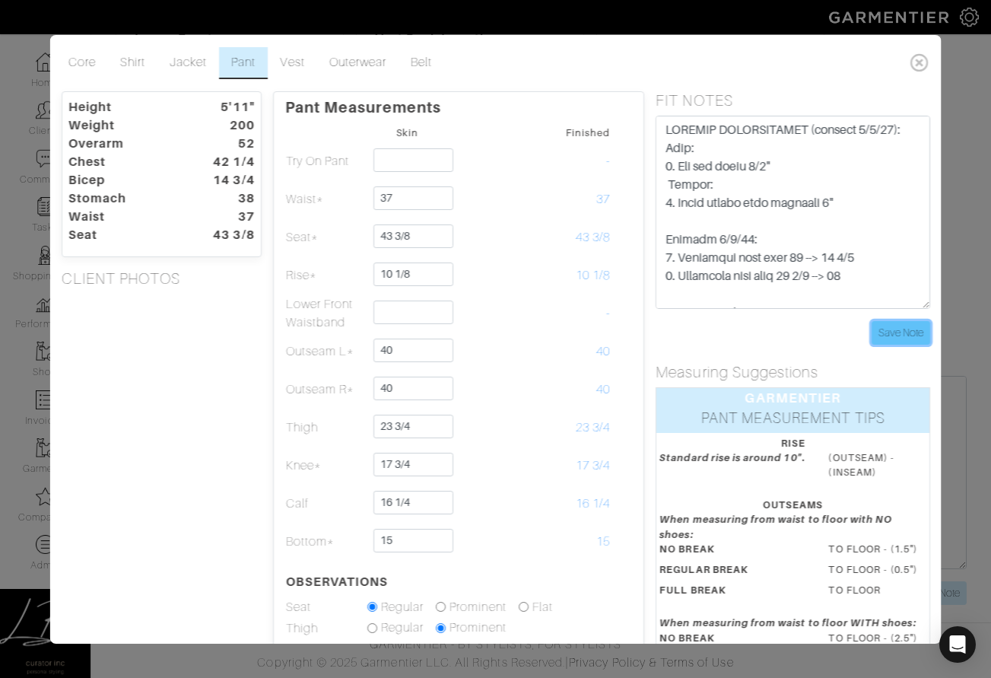
click at [888, 325] on input "Save Note" at bounding box center [900, 333] width 59 height 24
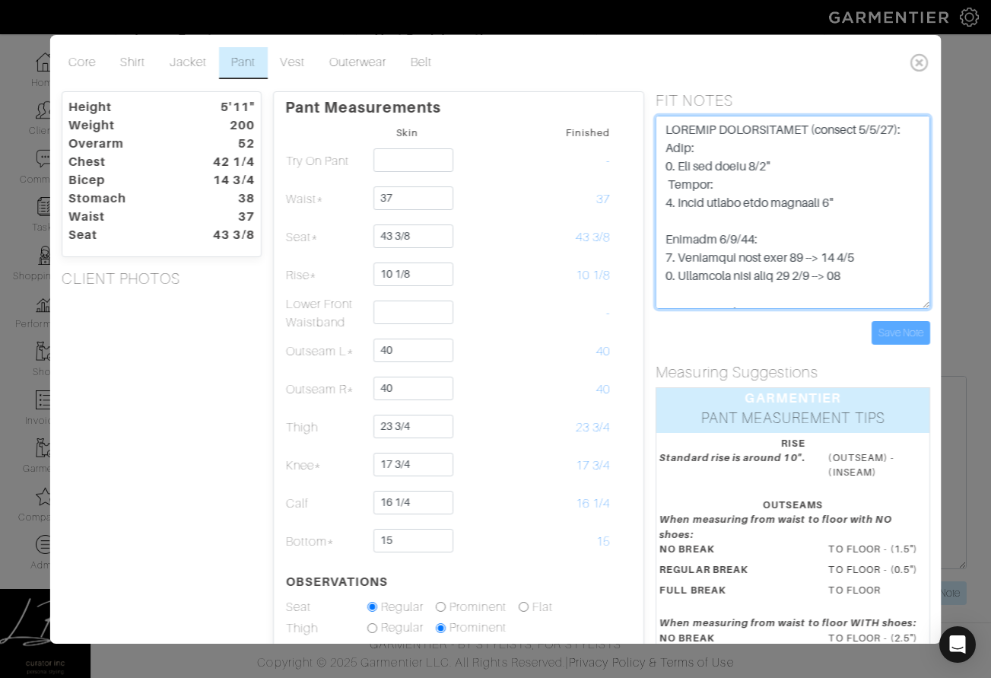
click at [885, 273] on textarea "ask rachel: - can we take 1/2" out of stomach of shirt SPECIAL INSTRUCTIONS: PA…" at bounding box center [792, 212] width 275 height 193
type textarea "SPECIAL INSTRUCTIONS (updated 9/4/25): Pant: 1. Let out thigh 1/2" Shirts: 1. F…"
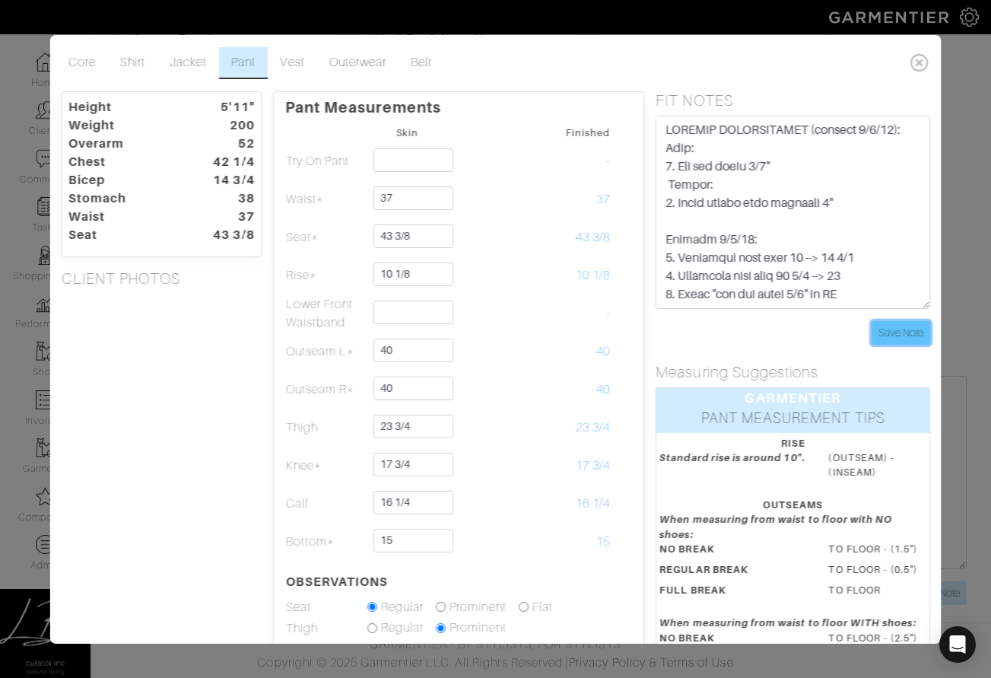
click at [916, 329] on input "Save Note" at bounding box center [900, 333] width 59 height 24
click at [883, 330] on input "Save Note" at bounding box center [900, 333] width 59 height 24
click at [751, 335] on div "Save Note" at bounding box center [792, 333] width 275 height 24
click at [240, 357] on div "Height 5'11" Weight 200 Overarm 52 Chest 42 1/4 Bicep 14 3/4 Stomach 38 Waist 3…" at bounding box center [160, 501] width 223 height 820
click at [142, 59] on link "Shirt" at bounding box center [131, 63] width 49 height 32
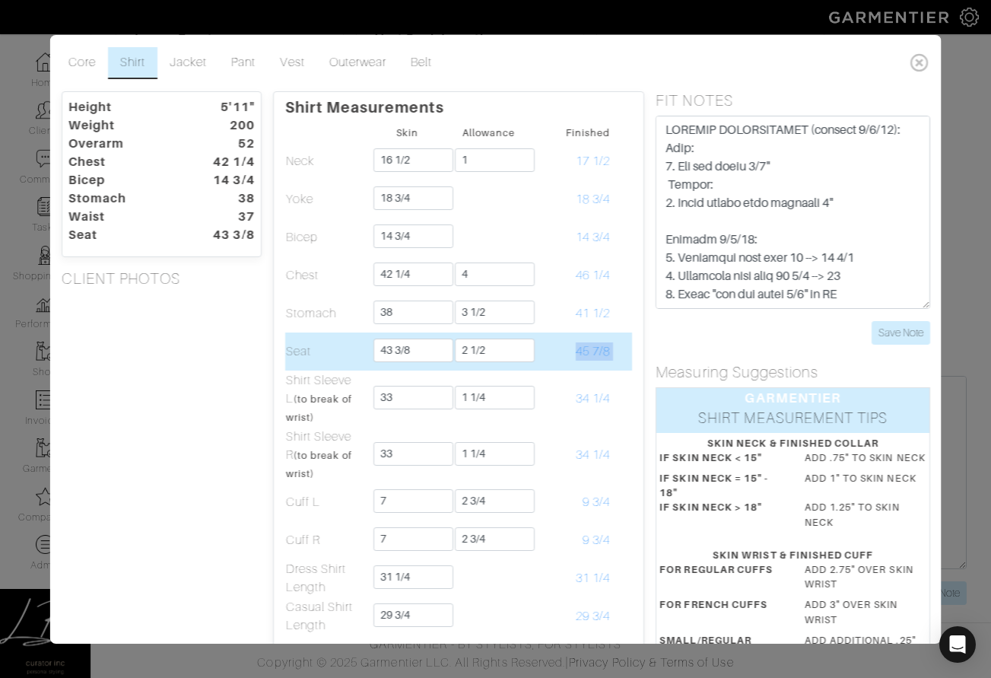
drag, startPoint x: 550, startPoint y: 350, endPoint x: 623, endPoint y: 351, distance: 73.0
click at [620, 352] on tr "Seat 43 3/8 2 1/2 45 7/8" at bounding box center [458, 351] width 348 height 38
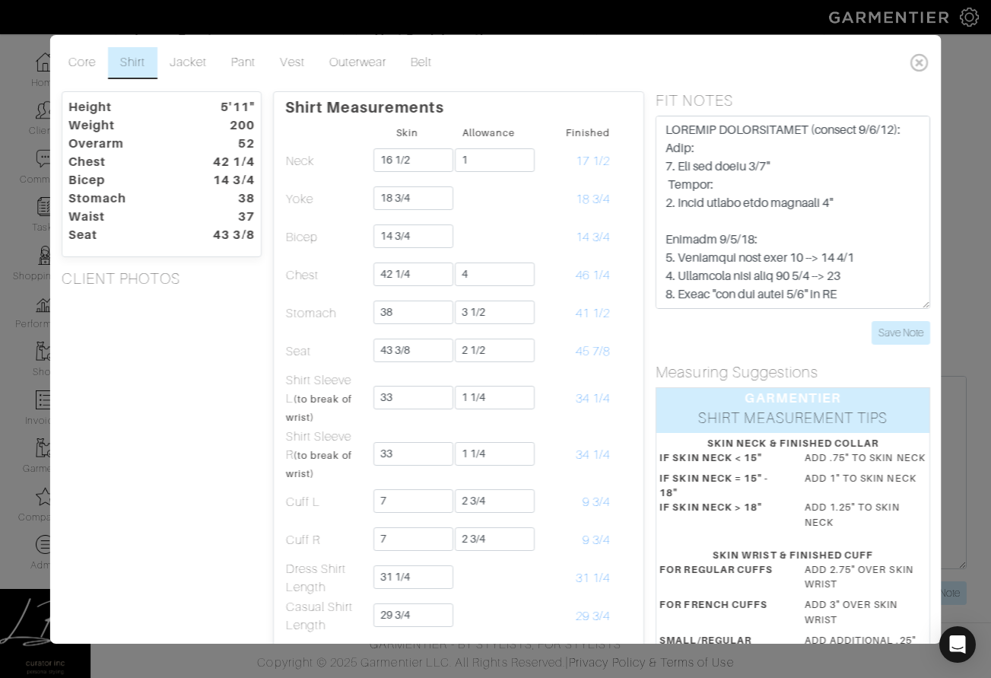
click at [648, 336] on div "FIT NOTES Save Note" at bounding box center [792, 217] width 297 height 253
click at [255, 59] on link "Pant" at bounding box center [243, 63] width 49 height 32
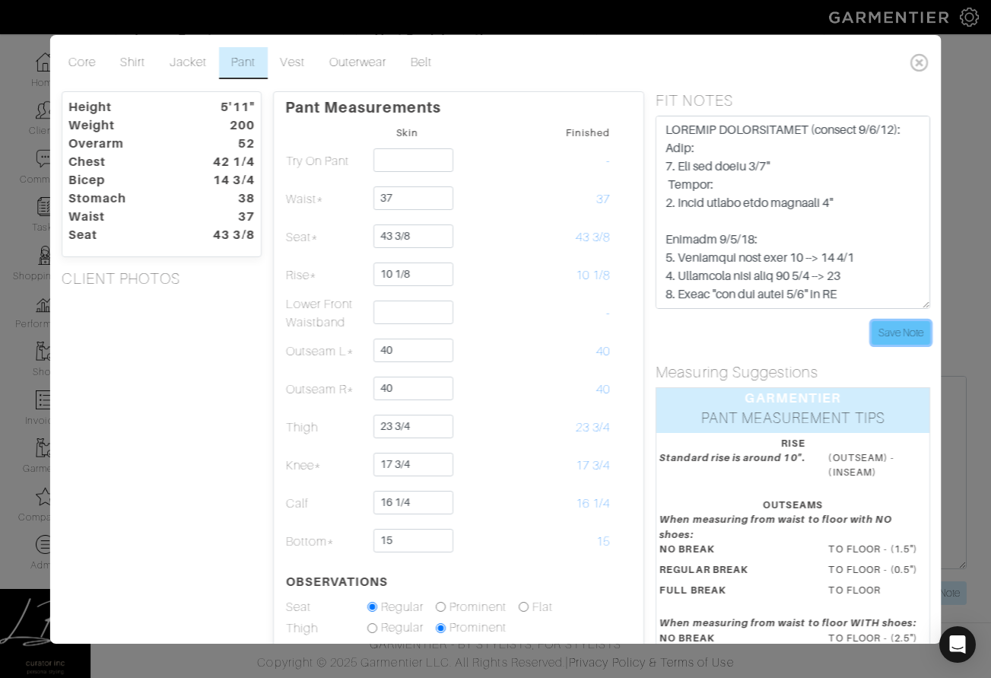
click at [883, 325] on input "Save Note" at bounding box center [900, 333] width 59 height 24
click at [749, 331] on div "Save Note" at bounding box center [792, 333] width 275 height 24
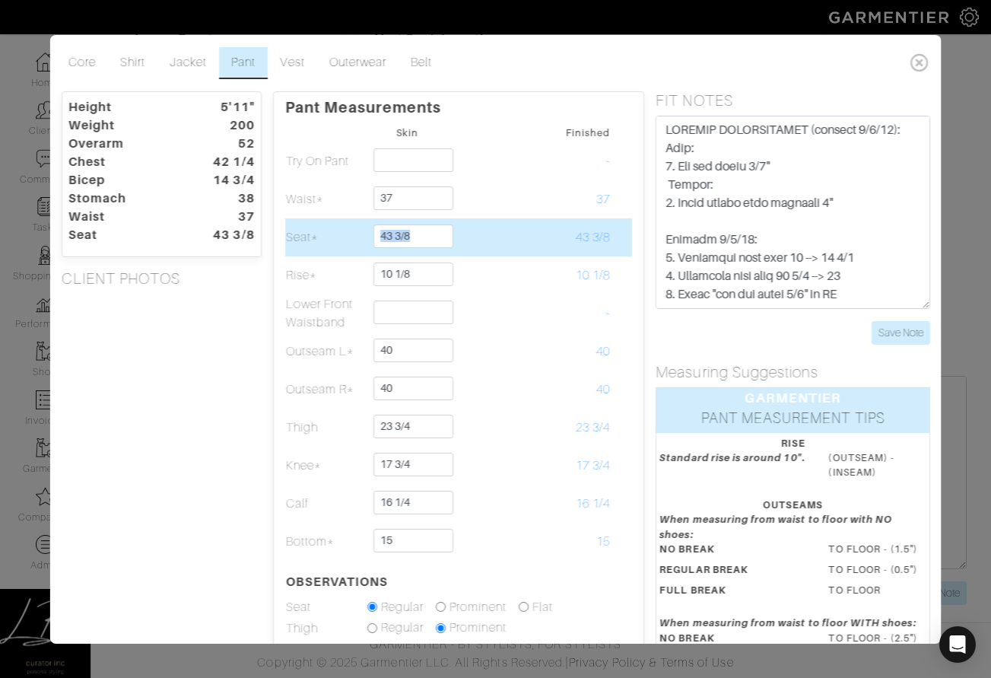
drag, startPoint x: 464, startPoint y: 236, endPoint x: 440, endPoint y: 235, distance: 24.4
click at [440, 235] on tr "Seat* 43 3/8 43 3/8" at bounding box center [458, 237] width 348 height 38
drag, startPoint x: 408, startPoint y: 234, endPoint x: 360, endPoint y: 236, distance: 48.7
click at [360, 236] on tr "Seat* 43 3/8 43 3/8" at bounding box center [458, 237] width 348 height 38
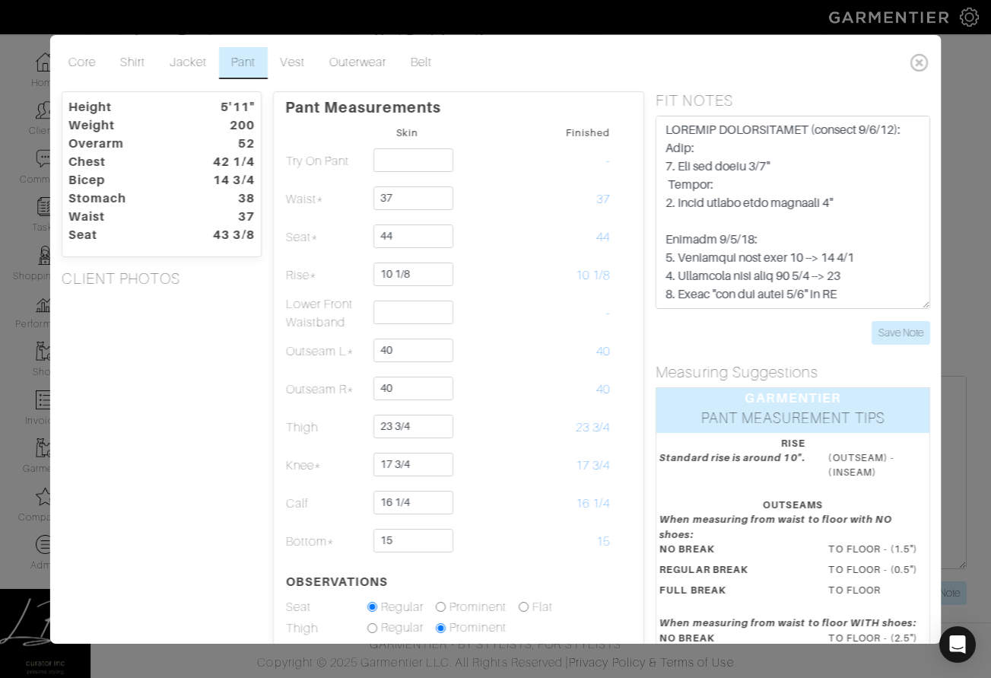
click at [130, 309] on div "Height 5'11" Weight 200 Overarm 52 Chest 42 1/4 Bicep 14 3/4 Stomach 38 Waist 3…" at bounding box center [160, 501] width 223 height 820
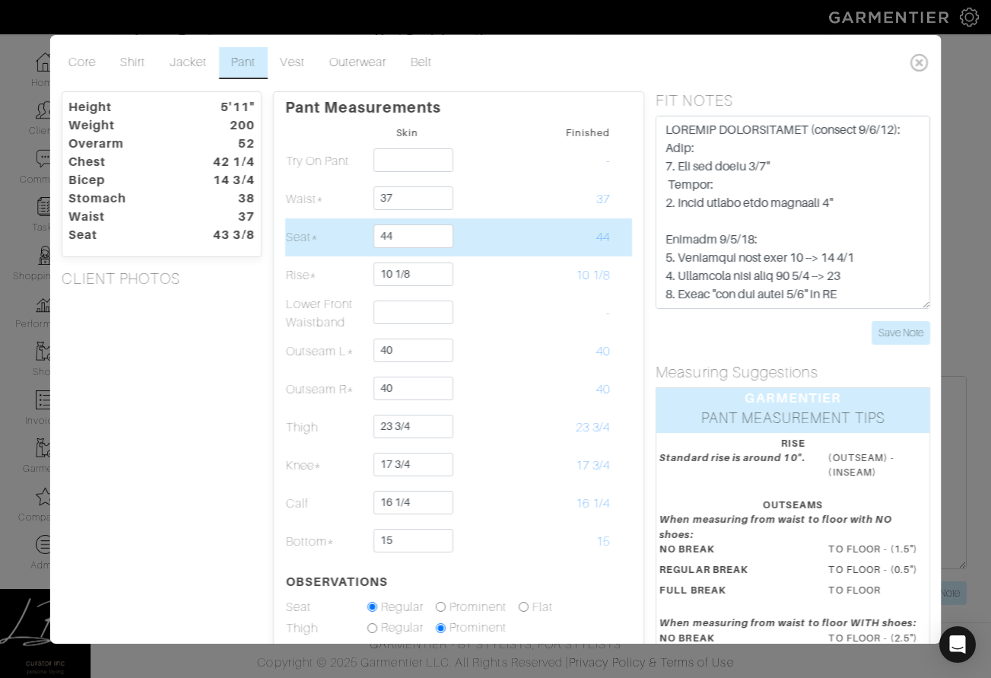
click at [317, 228] on td "Seat*" at bounding box center [324, 237] width 81 height 38
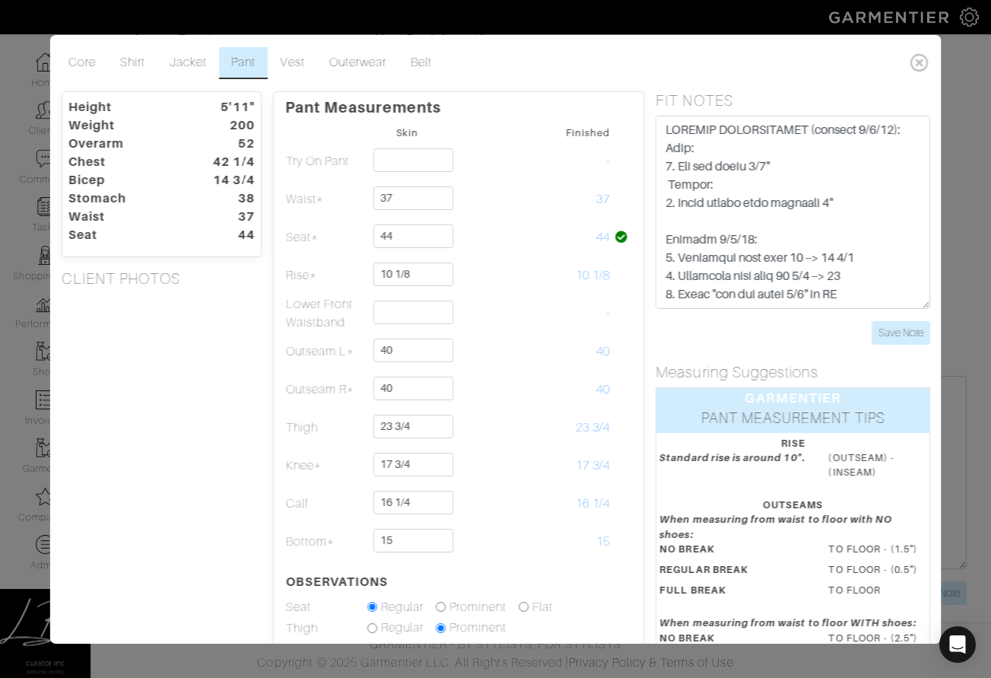
click at [731, 334] on div "Save Note" at bounding box center [792, 333] width 275 height 24
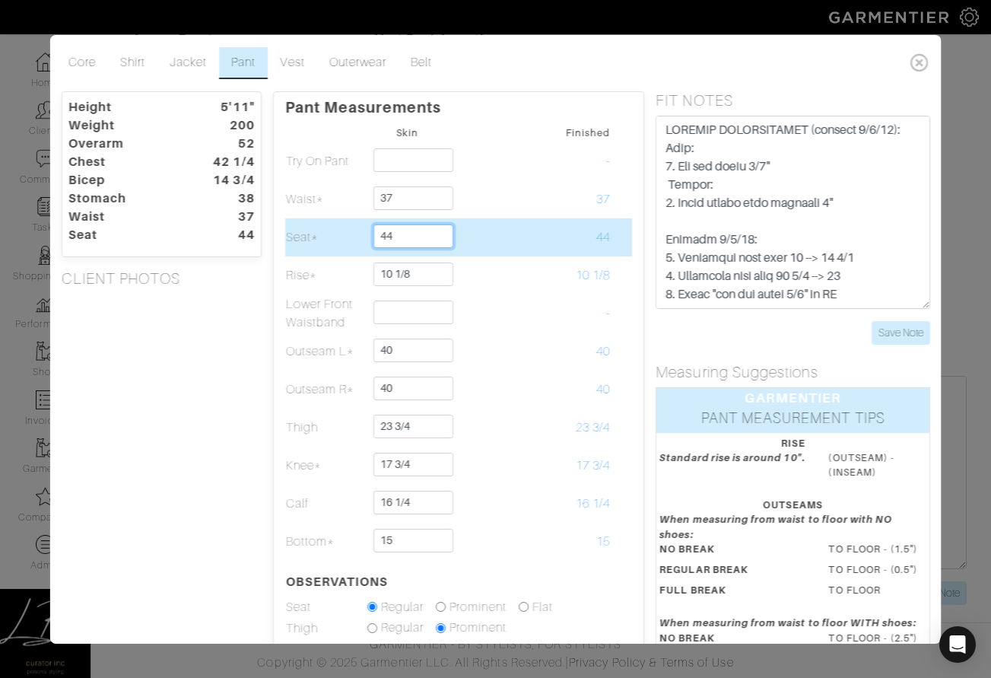
click at [412, 233] on input "44" at bounding box center [413, 236] width 80 height 24
type input "44 1/8"
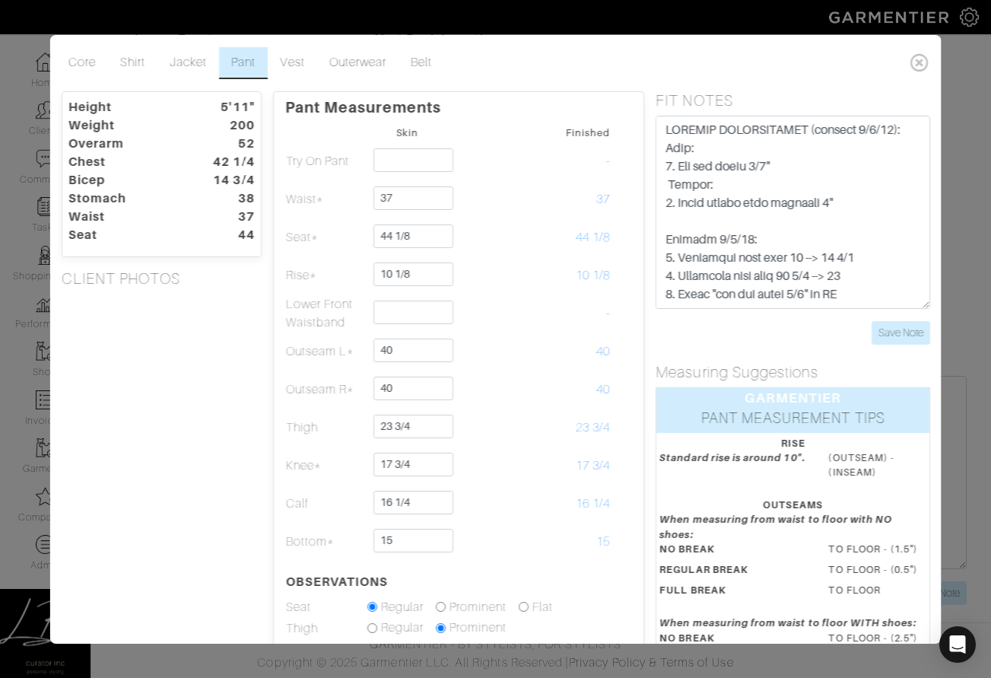
click at [109, 373] on div "Height 5'11" Weight 200 Overarm 52 Chest 42 1/4 Bicep 14 3/4 Stomach 38 Waist 3…" at bounding box center [160, 501] width 223 height 820
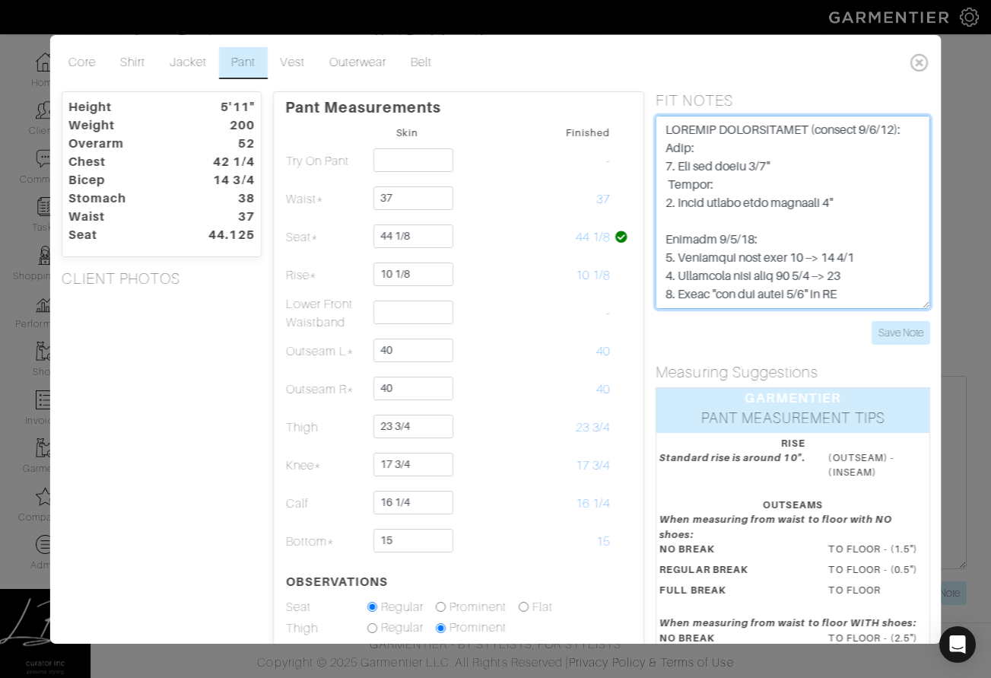
click at [881, 268] on textarea "ask rachel: - can we take 1/2" out of stomach of shirt SPECIAL INSTRUCTIONS: PA…" at bounding box center [792, 212] width 275 height 193
type textarea "SPECIAL INSTRUCTIONS (updated 9/4/25): Pant: 1. Let out thigh 1/2" Shirts: 1. F…"
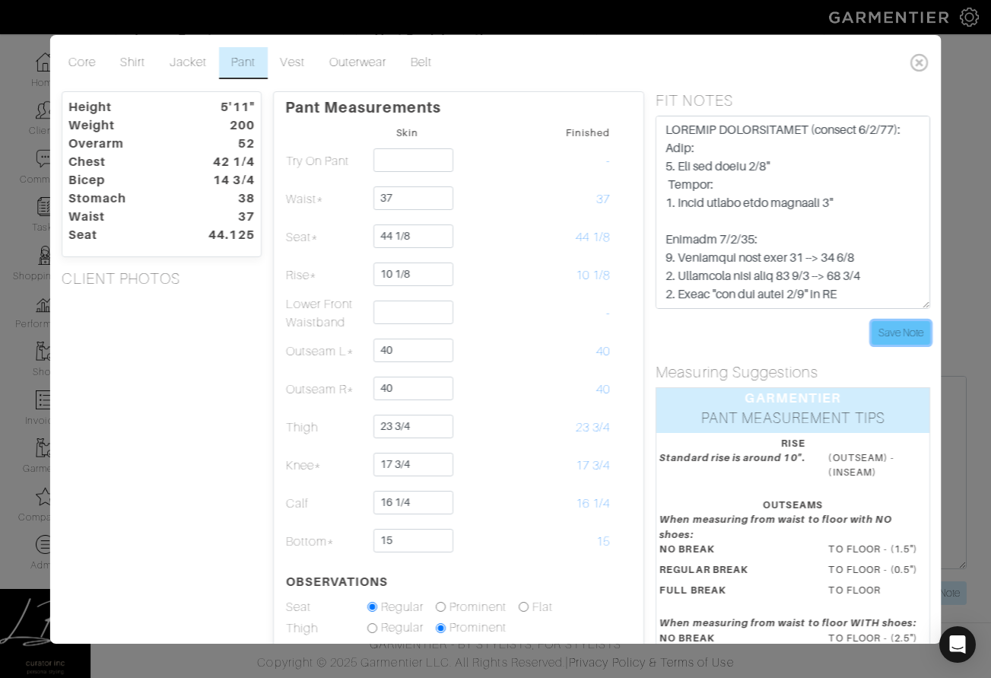
click at [898, 334] on input "Save Note" at bounding box center [900, 333] width 59 height 24
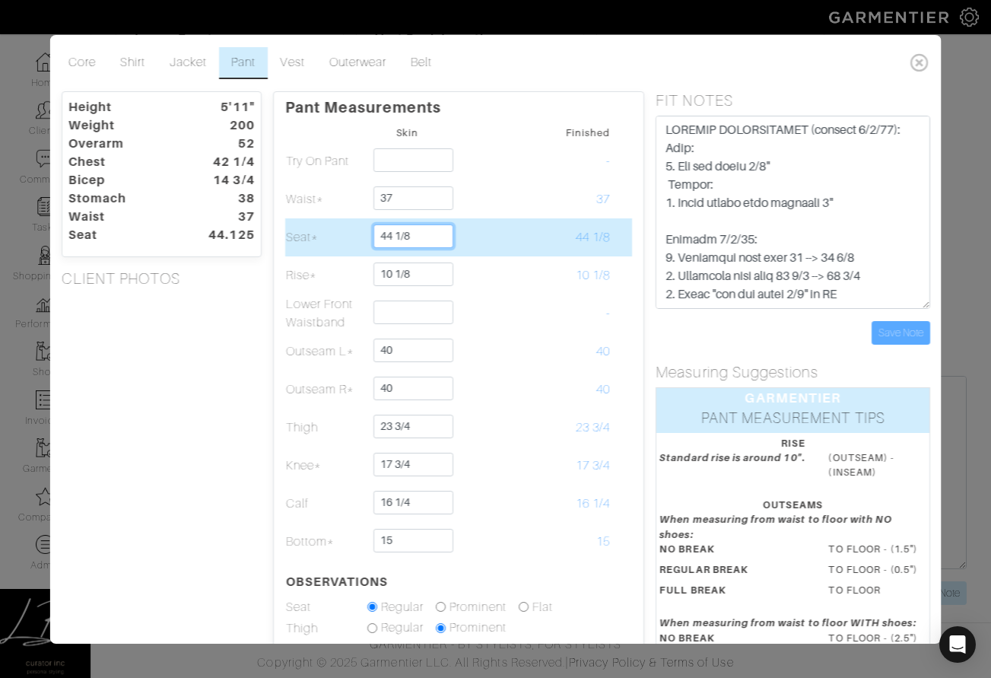
click at [435, 241] on input "44 1/8" at bounding box center [413, 236] width 80 height 24
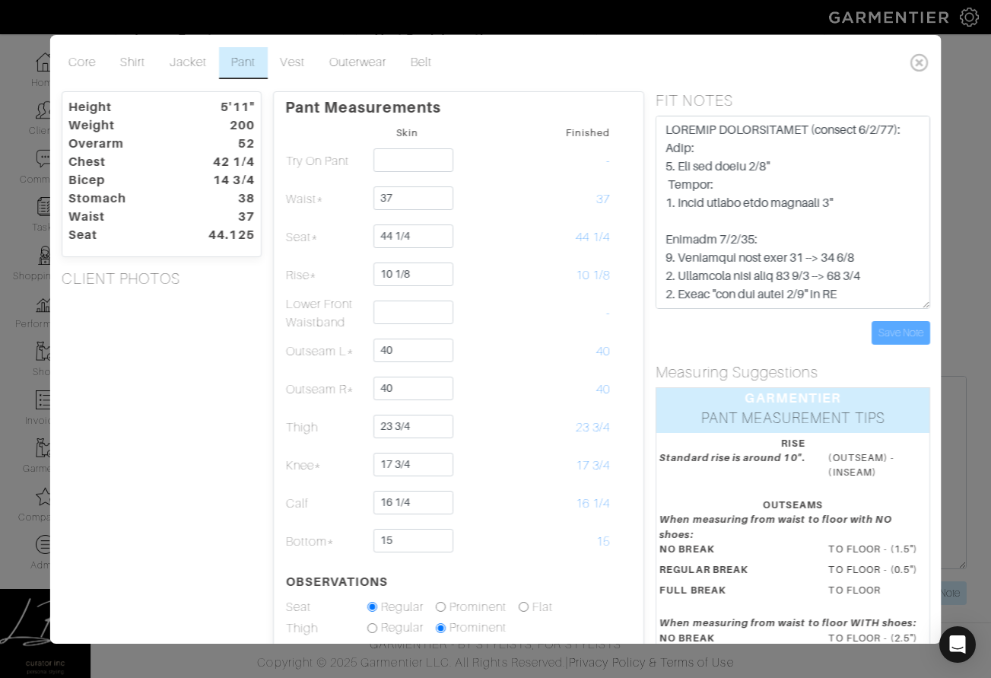
click at [241, 333] on div "Height 5'11" Weight 200 Overarm 52 Chest 42 1/4 Bicep 14 3/4 Stomach 38 Waist 3…" at bounding box center [160, 501] width 223 height 820
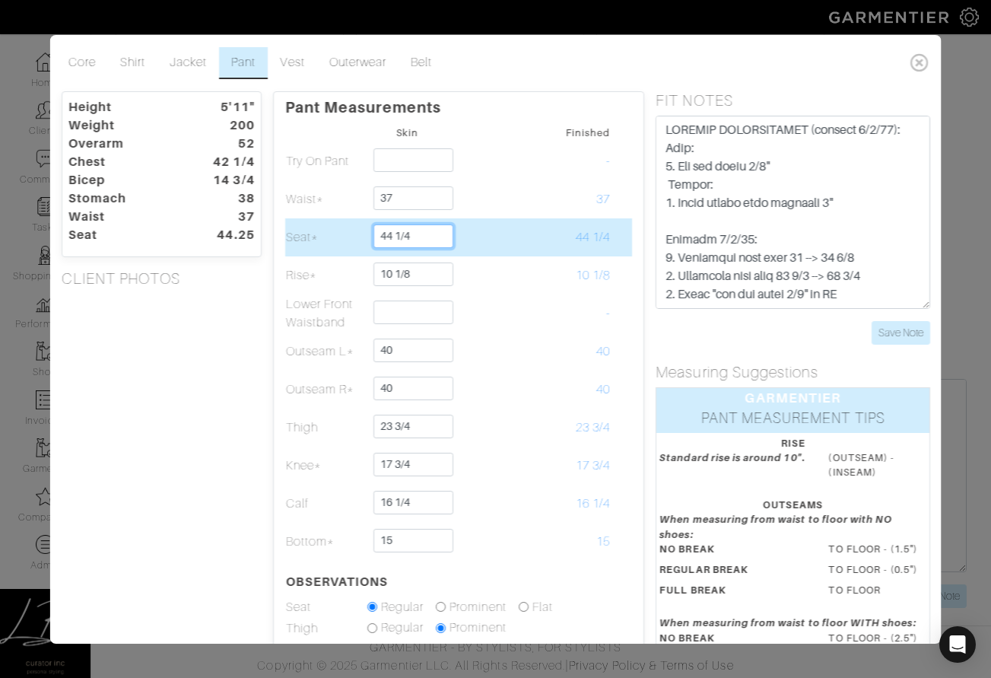
click at [429, 236] on input "44 1/4" at bounding box center [413, 236] width 80 height 24
type input "44 1/8"
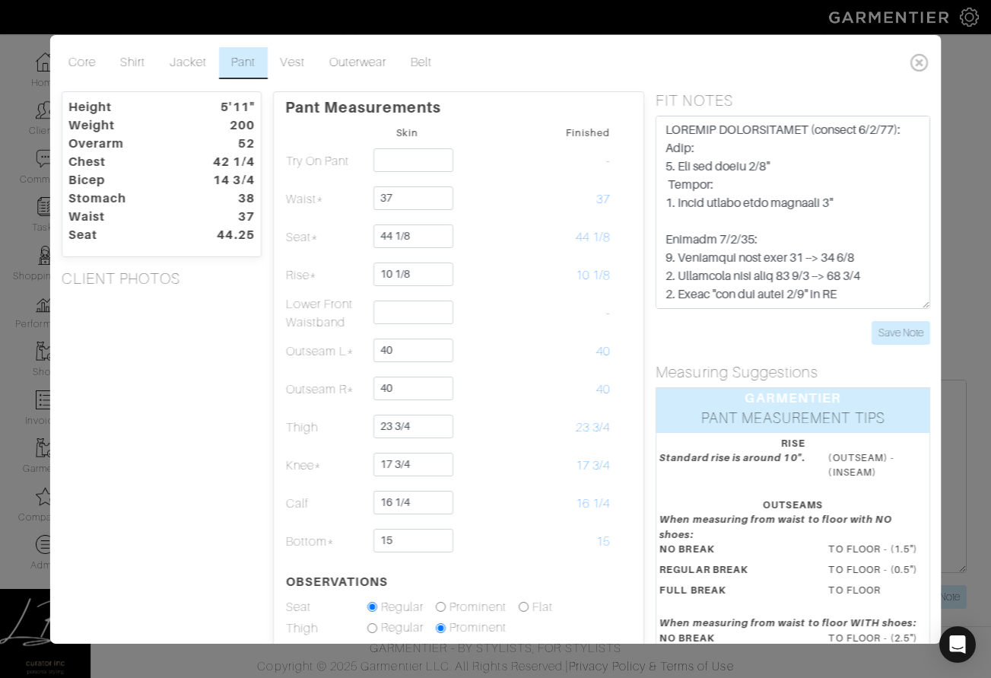
click at [218, 290] on div "CLIENT PHOTOS" at bounding box center [160, 281] width 223 height 24
click at [926, 328] on input "Save Note" at bounding box center [900, 333] width 59 height 24
click at [802, 316] on form "Save Note" at bounding box center [792, 230] width 275 height 229
click at [898, 276] on textarea "ask rachel: - can we take 1/2" out of stomach of shirt SPECIAL INSTRUCTIONS: PA…" at bounding box center [792, 212] width 275 height 193
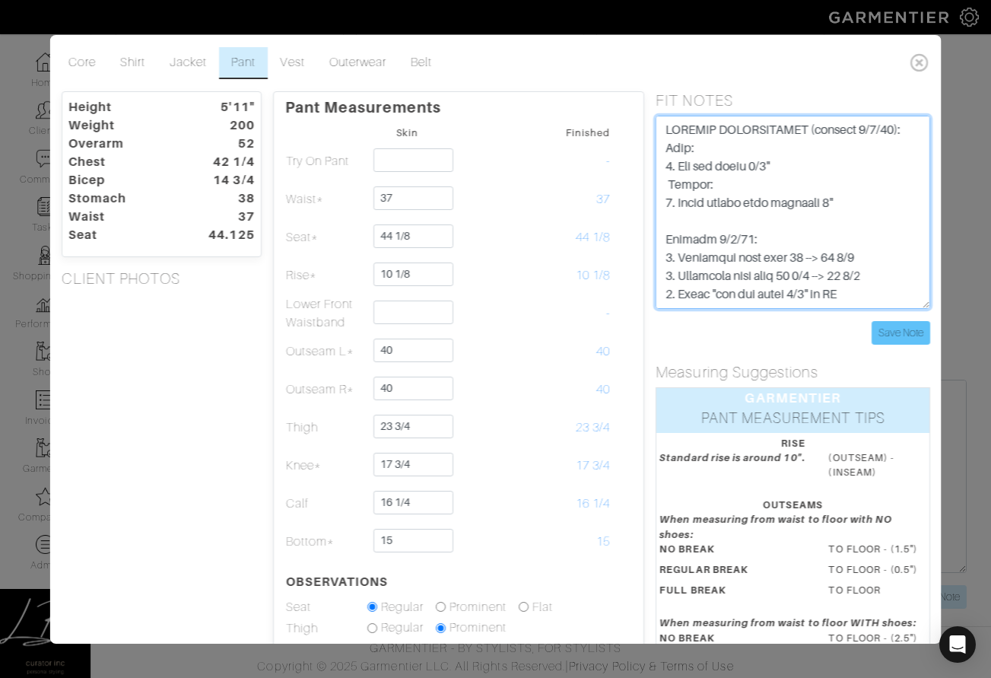
type textarea "SPECIAL INSTRUCTIONS (updated 9/4/25): Pant: 1. Let out thigh 1/2" Shirts: 1. F…"
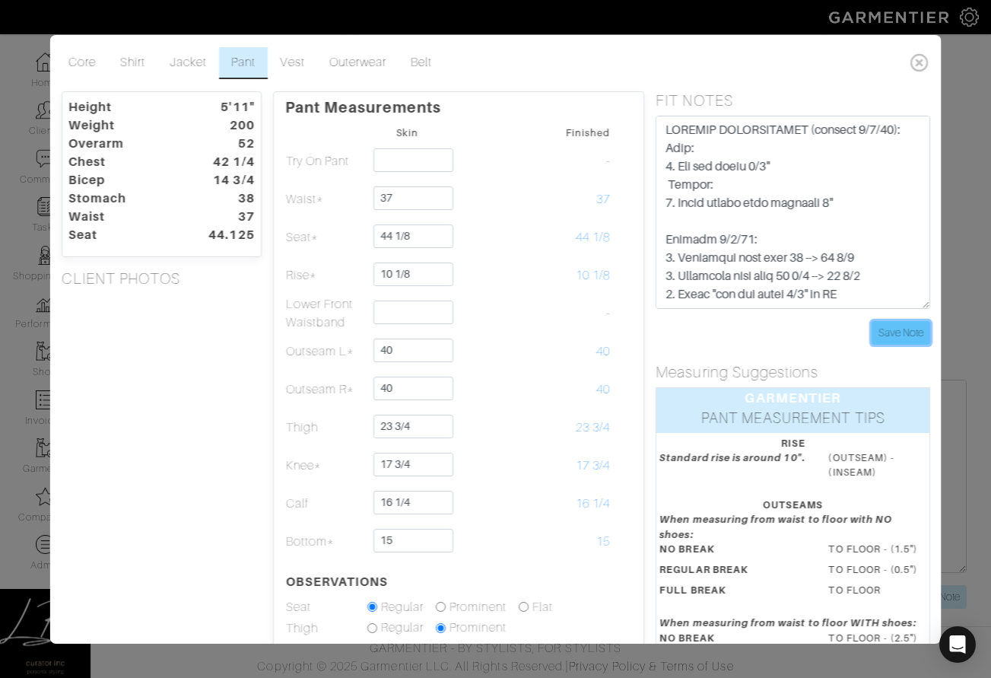
click at [908, 340] on input "Save Note" at bounding box center [900, 333] width 59 height 24
click at [259, 328] on div "Height 5'11" Weight 200 Overarm 52 Chest 42 1/4 Bicep 14 3/4 Stomach 38 Waist 3…" at bounding box center [160, 501] width 223 height 820
click at [896, 330] on input "Save Note" at bounding box center [900, 333] width 59 height 24
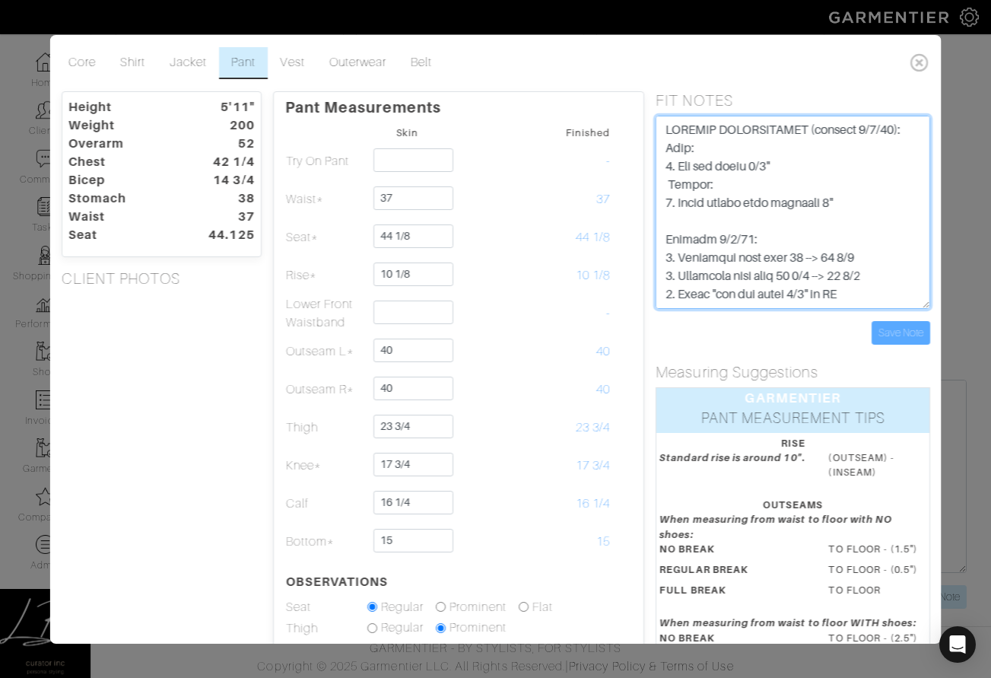
drag, startPoint x: 805, startPoint y: 167, endPoint x: 643, endPoint y: 169, distance: 162.0
click at [628, 169] on div "Height 5'11" Weight 200 Overarm 52 Chest 42 1/4 Bicep 14 3/4 Stomach 38 Waist 3…" at bounding box center [495, 501] width 892 height 820
click at [830, 169] on textarea "ask rachel: - can we take 1/2" out of stomach of shirt SPECIAL INSTRUCTIONS: PA…" at bounding box center [792, 212] width 275 height 193
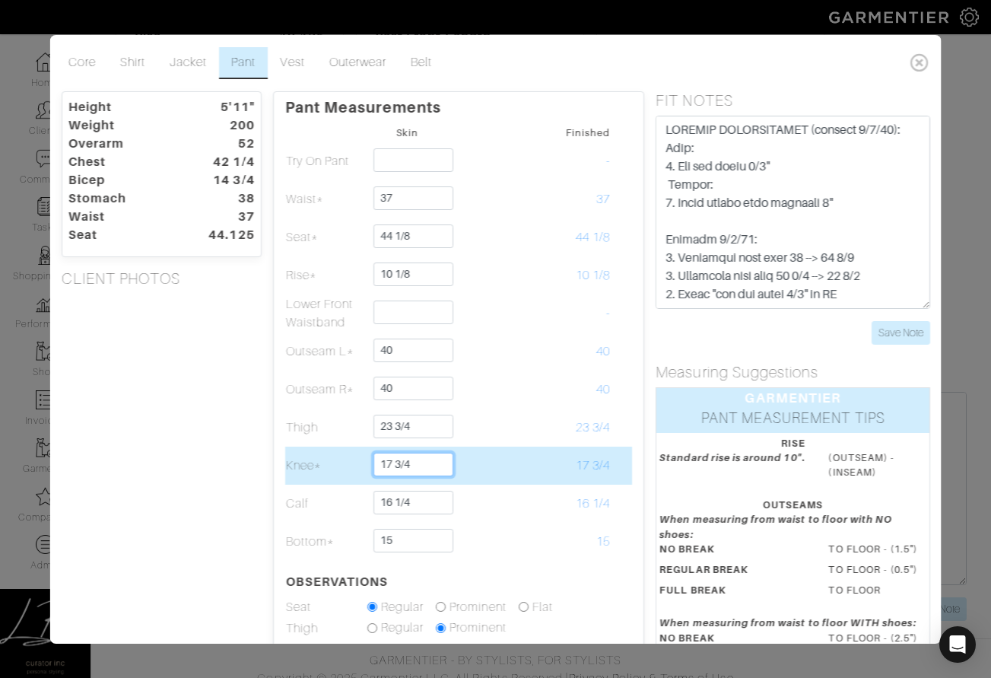
scroll to position [668, 0]
drag, startPoint x: 440, startPoint y: 465, endPoint x: 290, endPoint y: 464, distance: 149.8
click at [344, 466] on tr "Knee* 17 3/4 17 3/4" at bounding box center [458, 465] width 348 height 38
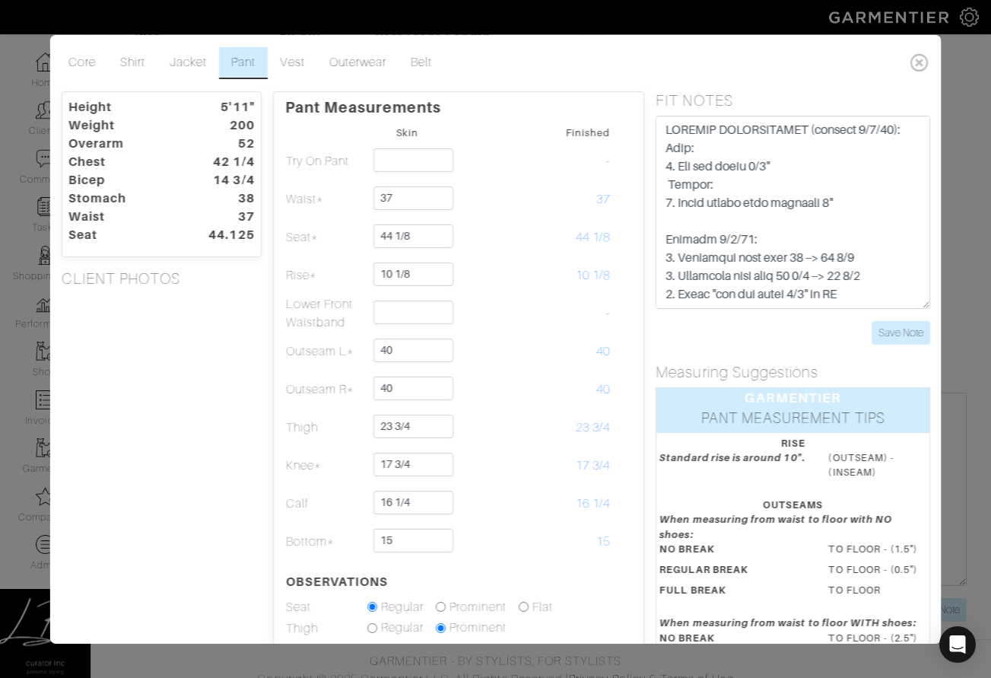
click at [207, 455] on div "Height 5'11" Weight 200 Overarm 52 Chest 42 1/4 Bicep 14 3/4 Stomach 38 Waist 3…" at bounding box center [160, 501] width 223 height 820
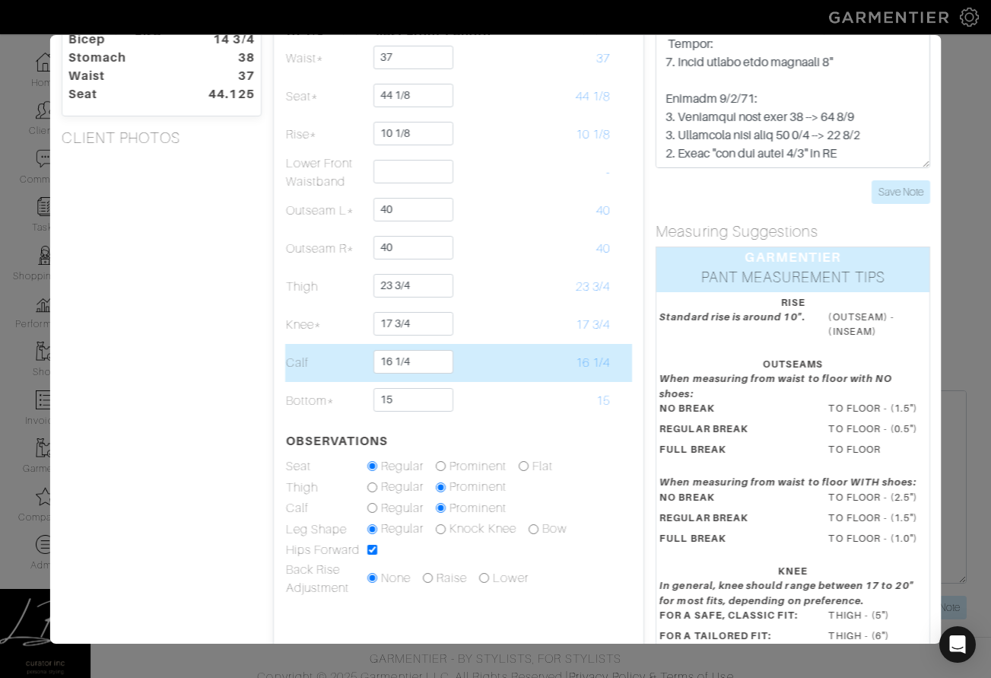
scroll to position [0, 0]
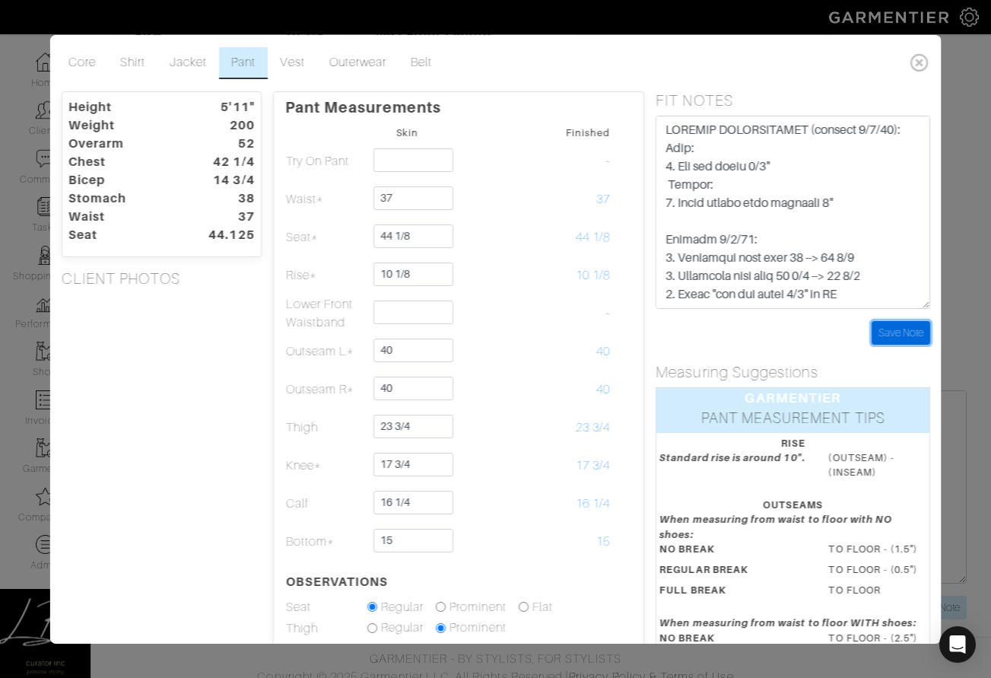
drag, startPoint x: 887, startPoint y: 328, endPoint x: 863, endPoint y: 330, distance: 24.4
click at [887, 328] on input "Save Note" at bounding box center [900, 333] width 59 height 24
click at [779, 333] on div "Save Note" at bounding box center [792, 333] width 275 height 24
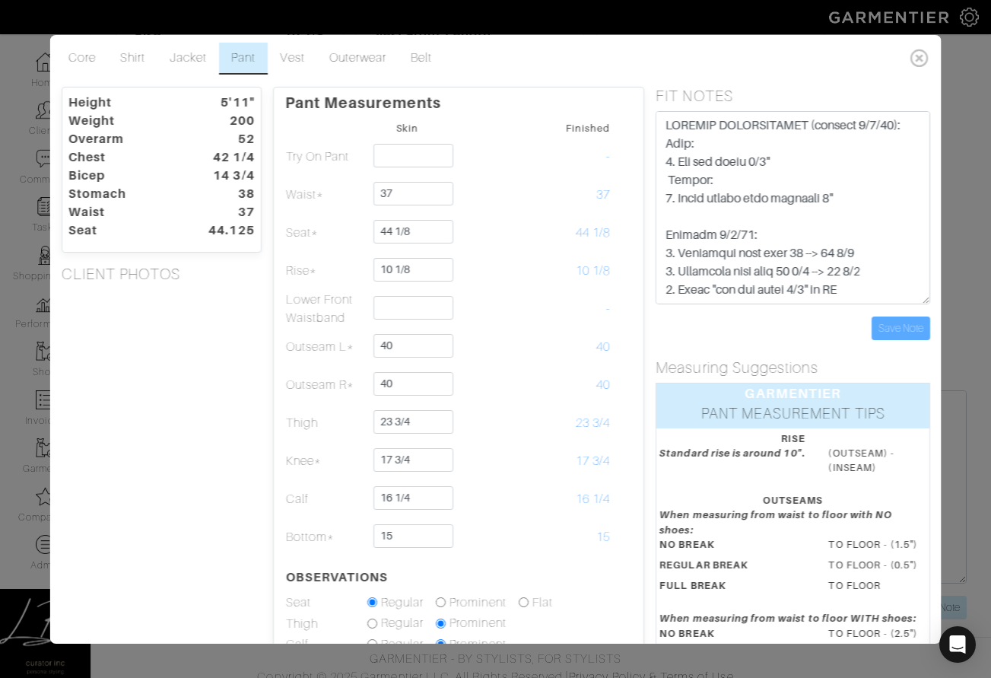
scroll to position [5, 0]
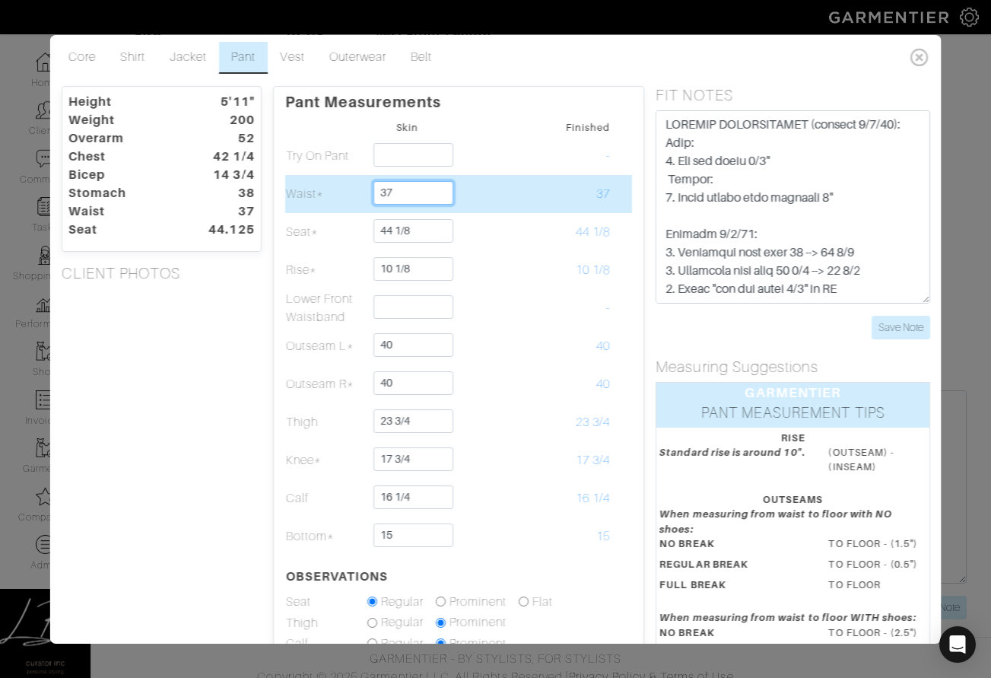
click at [431, 195] on input "37" at bounding box center [413, 193] width 80 height 24
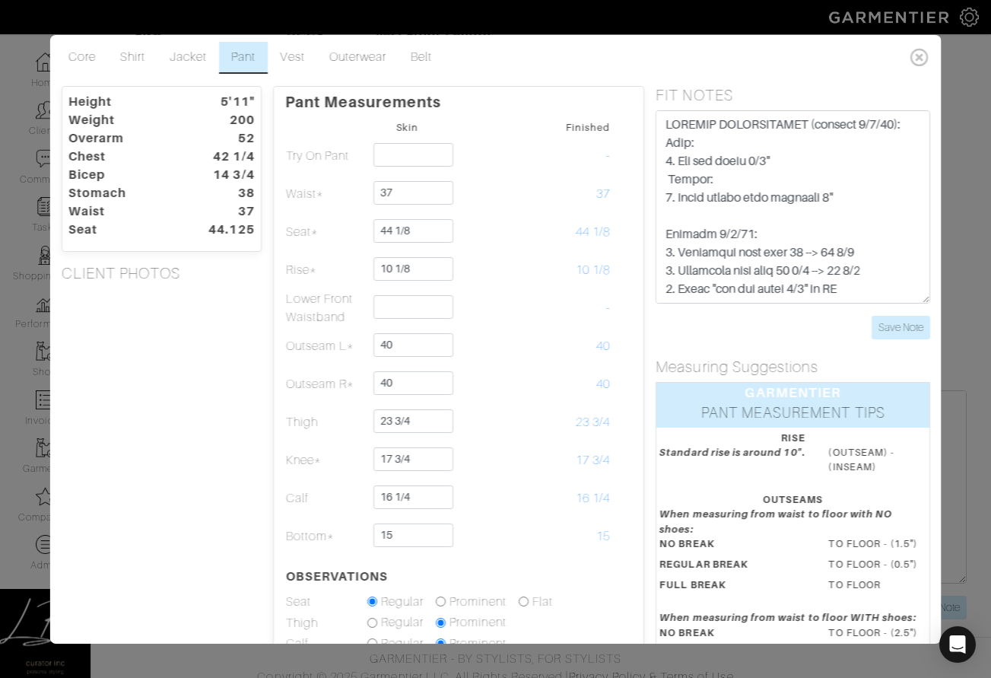
click at [278, 348] on div "Pant Measurements Skin Finished Try On Pant - Waist* 37 37 Seat* 44 1/8 44 1/8" at bounding box center [458, 496] width 372 height 820
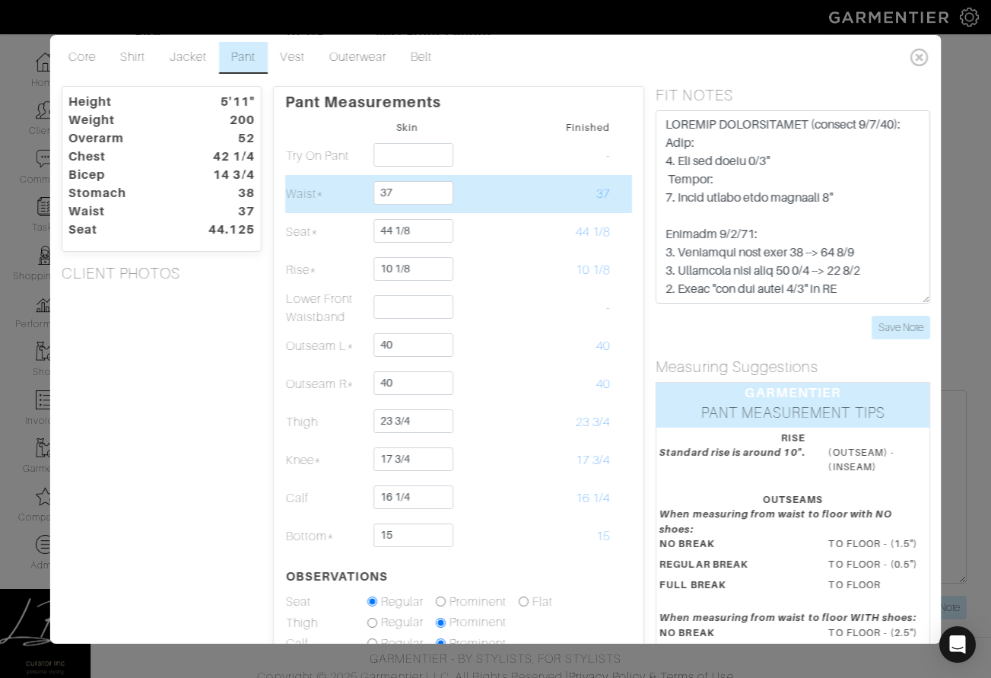
click at [486, 190] on td at bounding box center [488, 194] width 81 height 38
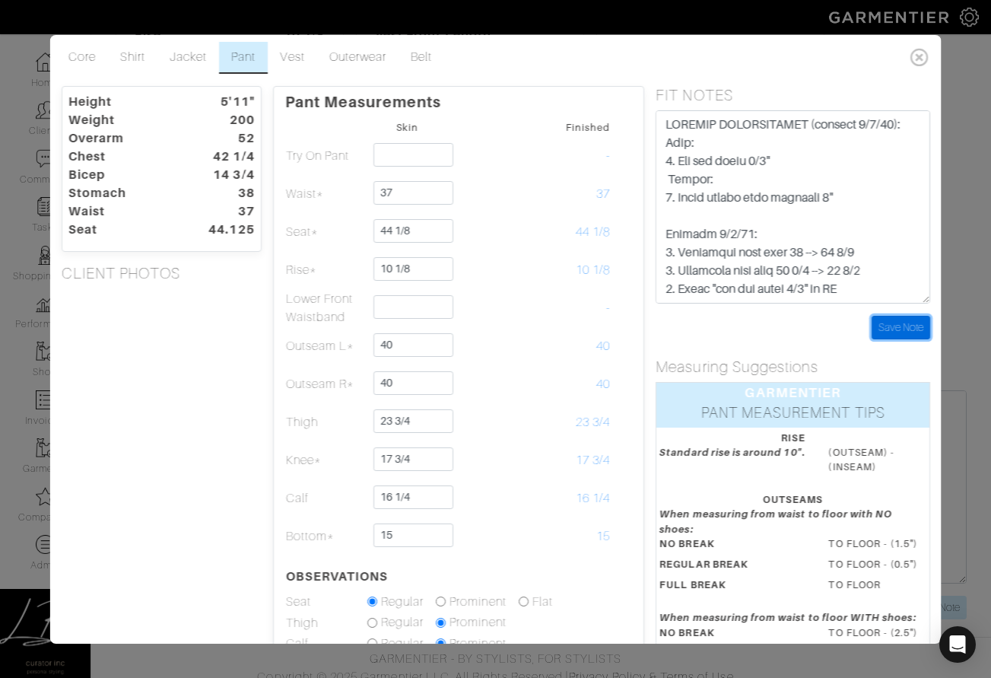
drag, startPoint x: 892, startPoint y: 319, endPoint x: 795, endPoint y: 316, distance: 97.4
click at [891, 319] on input "Save Note" at bounding box center [900, 328] width 59 height 24
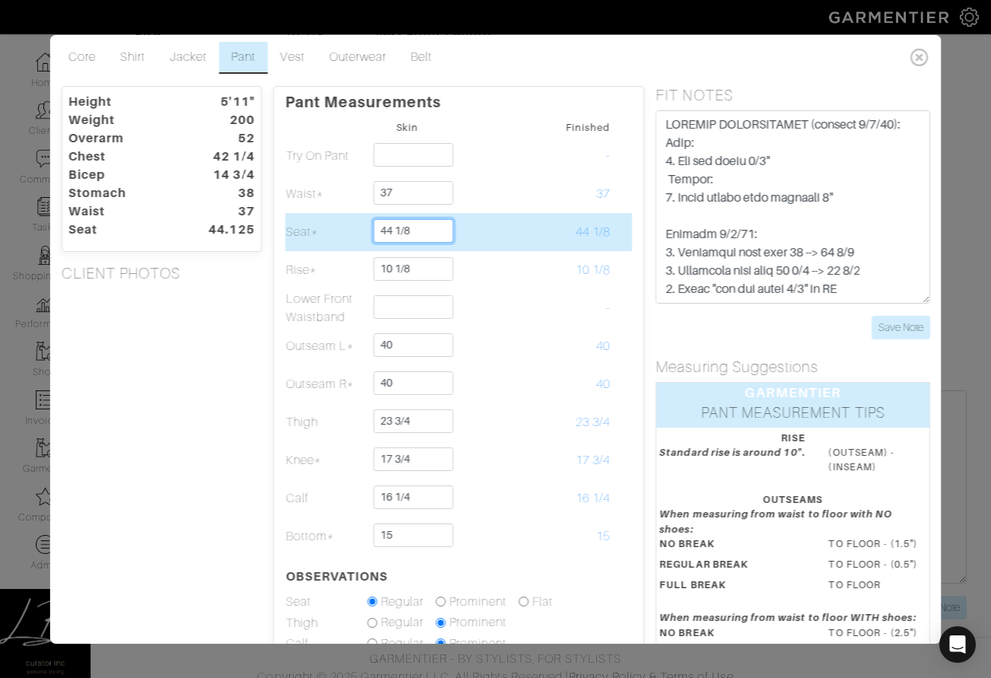
click at [433, 233] on input "44 1/8" at bounding box center [413, 231] width 80 height 24
type input "44 1/4"
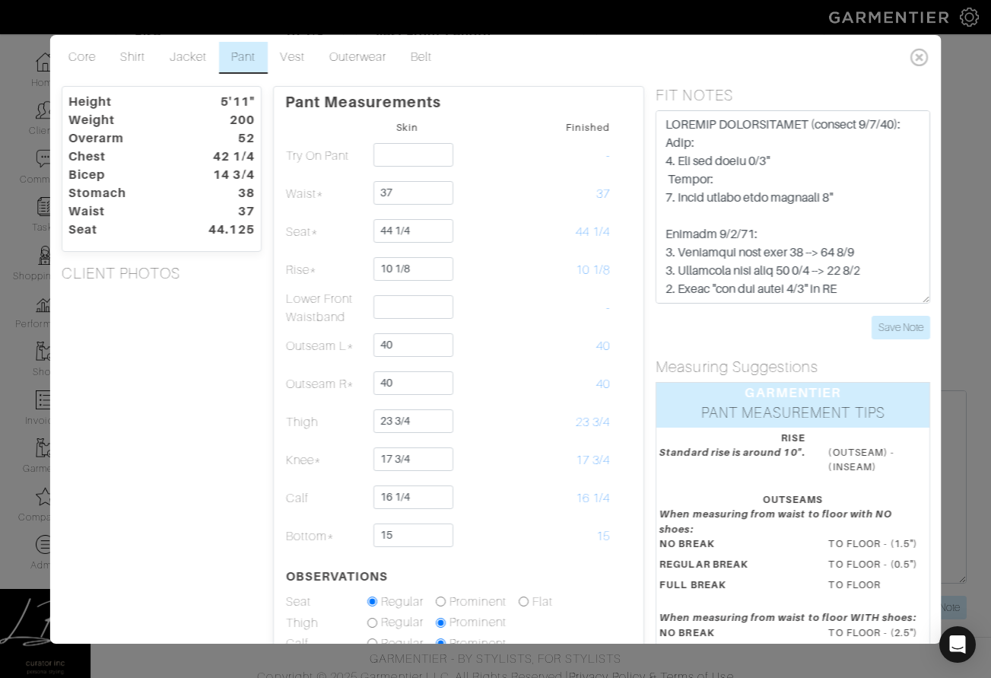
click at [230, 328] on div "Height 5'11" Weight 200 Overarm 52 Chest 42 1/4 Bicep 14 3/4 Stomach 38 Waist 3…" at bounding box center [160, 496] width 223 height 820
click at [893, 271] on textarea "ask rachel: - can we take 1/2" out of stomach of shirt SPECIAL INSTRUCTIONS: PA…" at bounding box center [792, 206] width 275 height 193
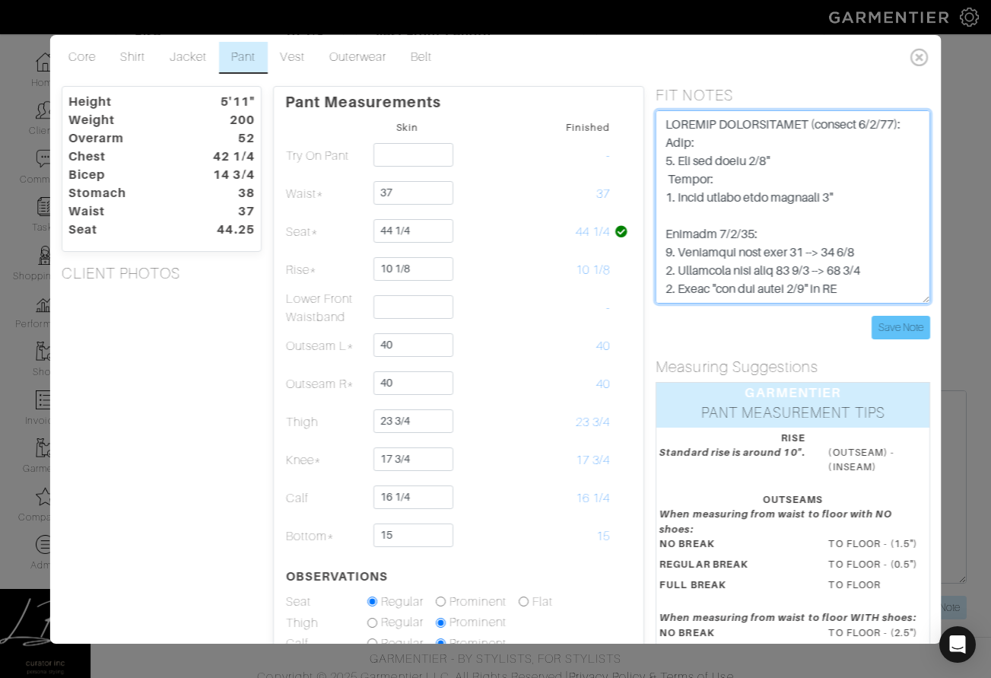
type textarea "SPECIAL INSTRUCTIONS (updated 9/4/25): Pant: 1. Let out thigh 1/2" Shirts: 1. F…"
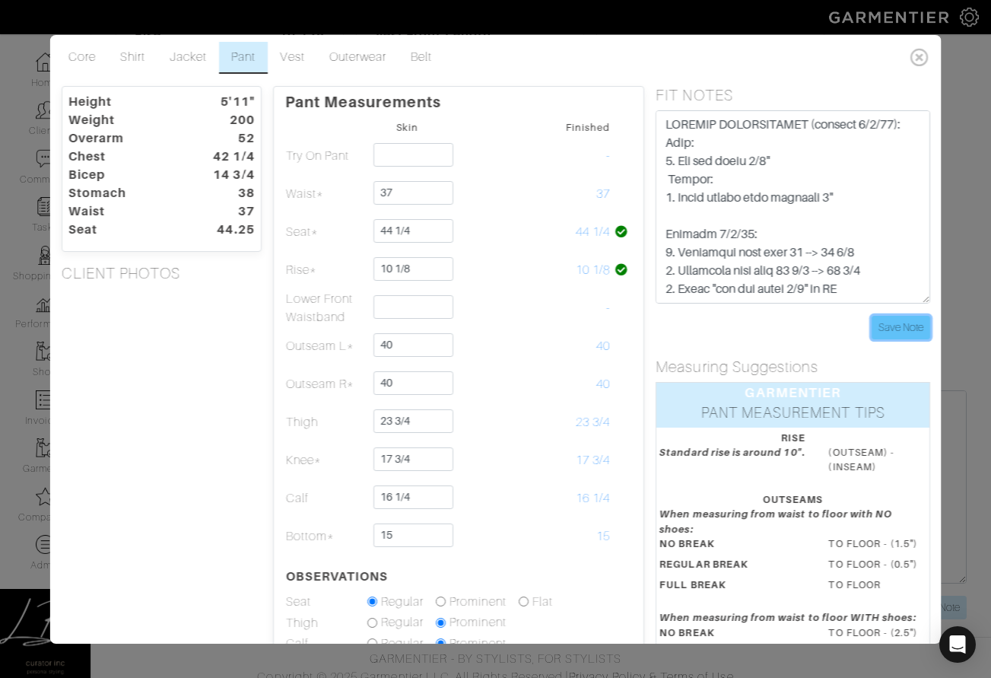
click at [910, 325] on input "Save Note" at bounding box center [900, 328] width 59 height 24
click at [198, 309] on div "Height 5'11" Weight 200 Overarm 52 Chest 42 1/4 Bicep 14 3/4 Stomach 38 Waist 3…" at bounding box center [160, 496] width 223 height 820
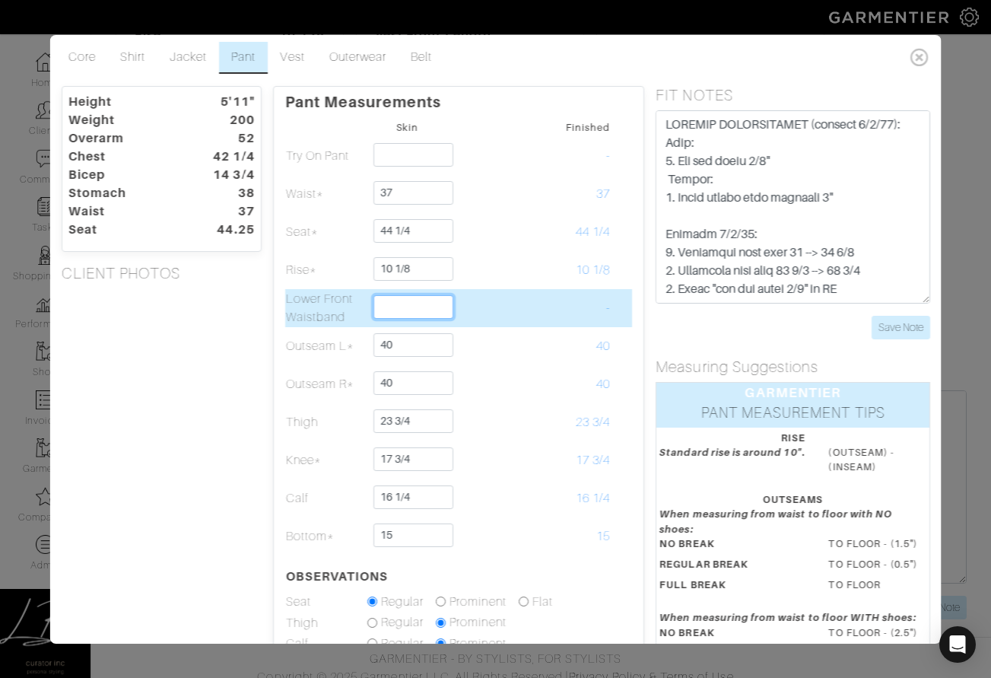
click at [392, 305] on input "text" at bounding box center [413, 307] width 80 height 24
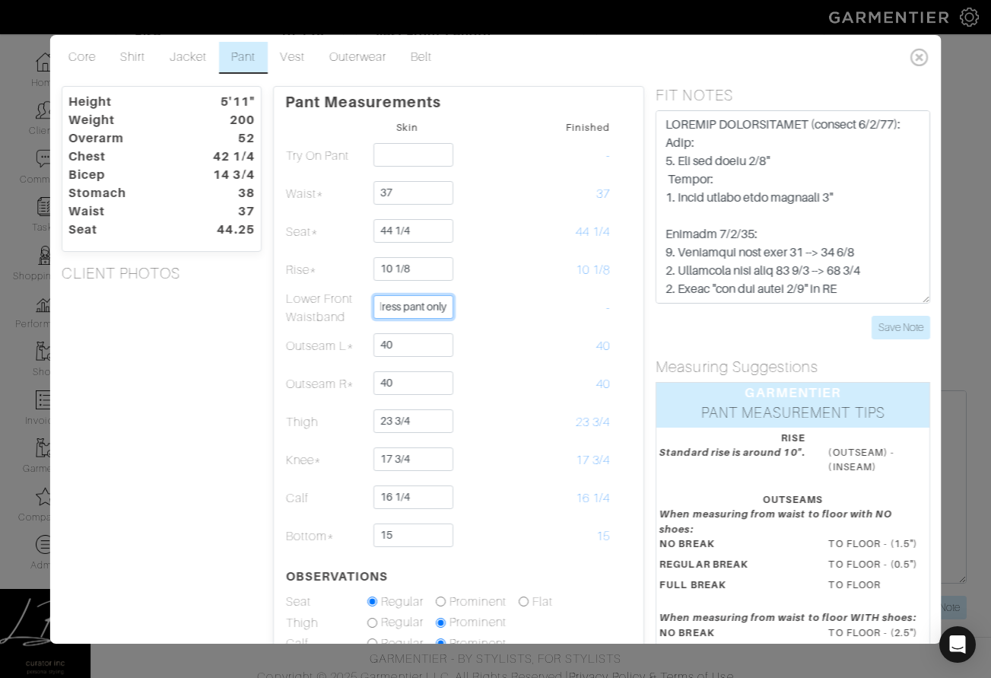
type input "3/8 on dress pant only"
click at [214, 353] on div "Height 5'11" Weight 200 Overarm 52 Chest 42 1/4 Bicep 14 3/4 Stomach 38 Waist 3…" at bounding box center [160, 496] width 223 height 820
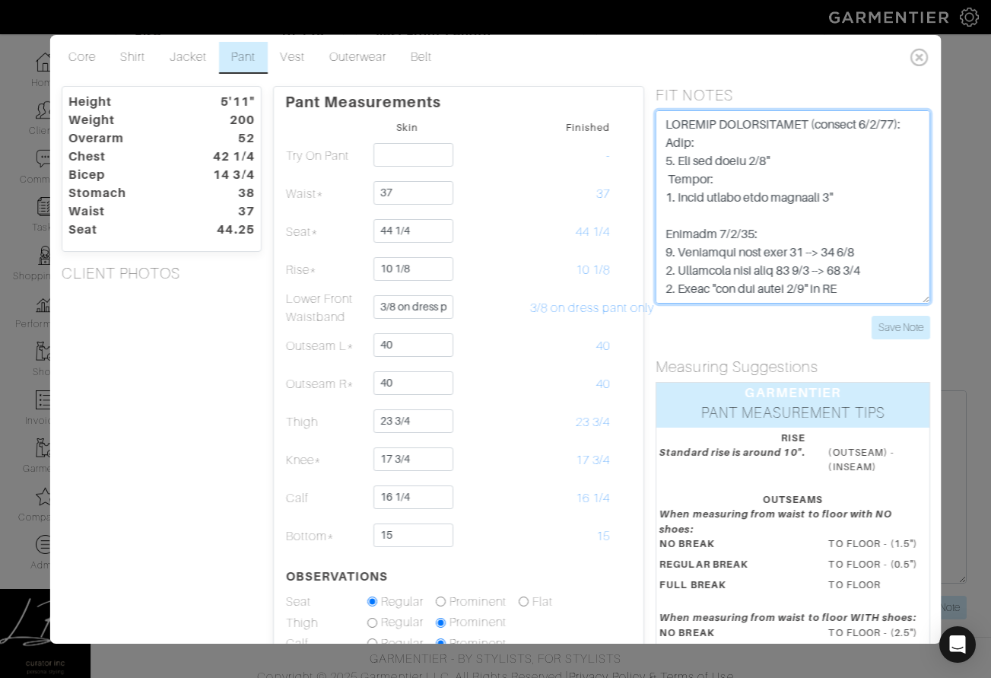
click at [807, 163] on textarea "ask rachel: - can we take 1/2" out of stomach of shirt SPECIAL INSTRUCTIONS: PA…" at bounding box center [792, 206] width 275 height 193
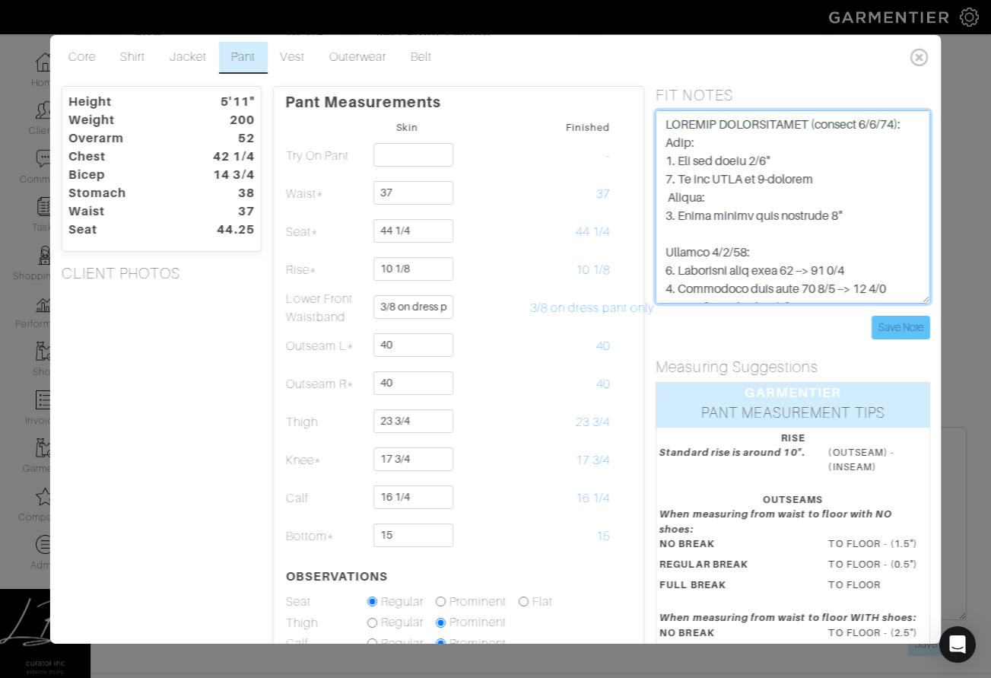
type textarea "SPECIAL INSTRUCTIONS (updated 9/4/25): Pant: 1. Let out thigh 1/2" 2. Do not LF…"
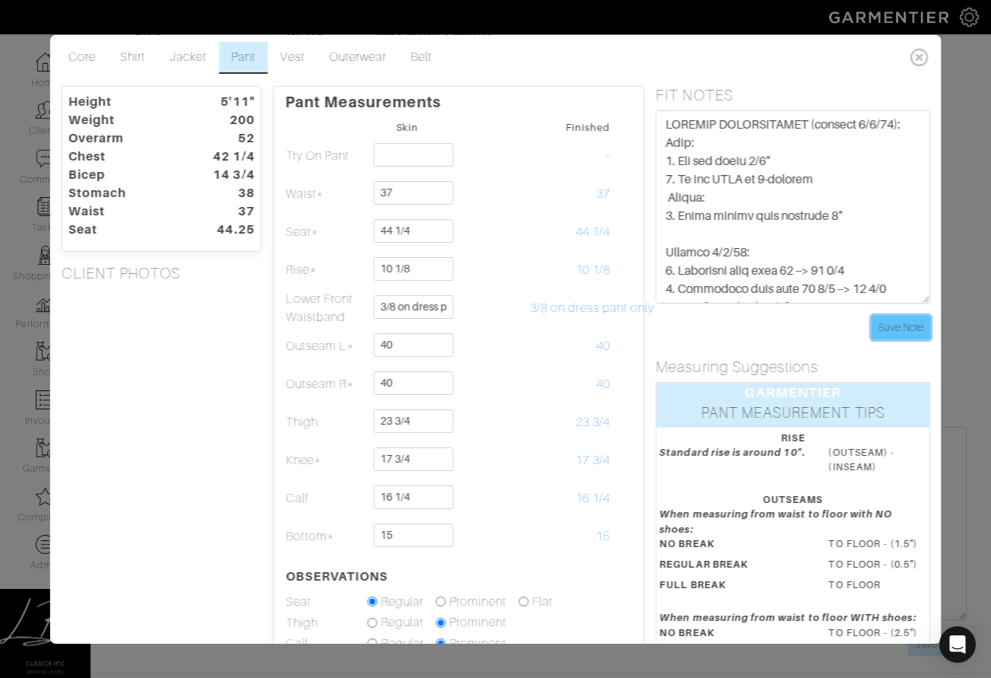
click at [901, 332] on input "Save Note" at bounding box center [900, 328] width 59 height 24
click at [913, 322] on input "Save Note" at bounding box center [900, 328] width 59 height 24
click at [229, 401] on div "Height 5'11" Weight 200 Overarm 52 Chest 42 1/4 Bicep 14 3/4 Stomach 38 Waist 3…" at bounding box center [160, 496] width 223 height 820
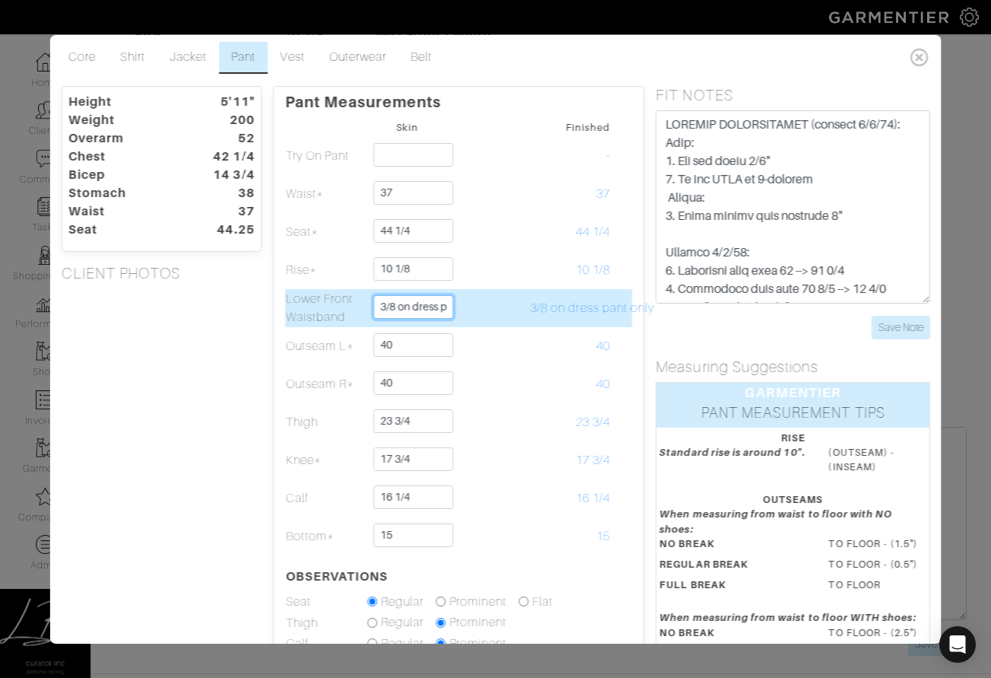
click at [416, 308] on input "3/8 on dress pant only" at bounding box center [413, 307] width 80 height 24
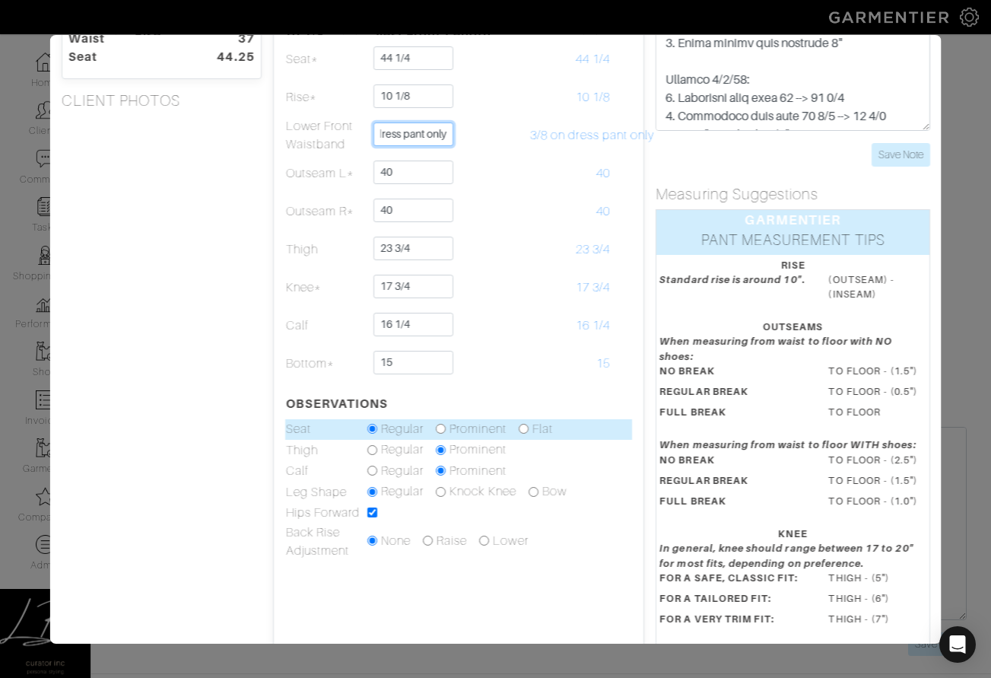
scroll to position [242, 0]
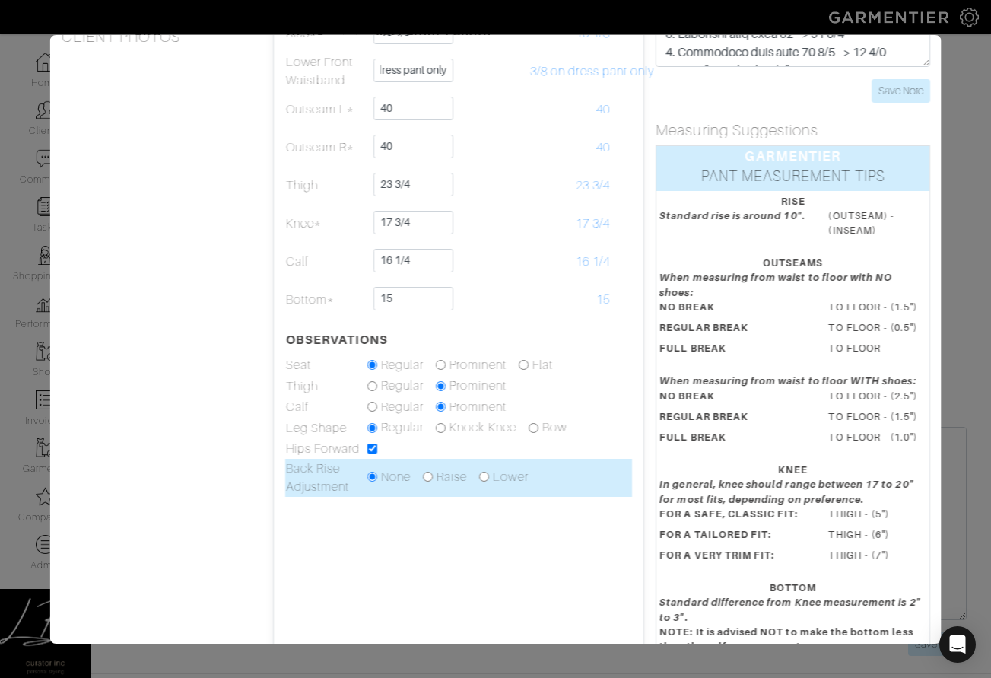
click at [428, 475] on input "radio" at bounding box center [428, 476] width 10 height 10
radio input "true"
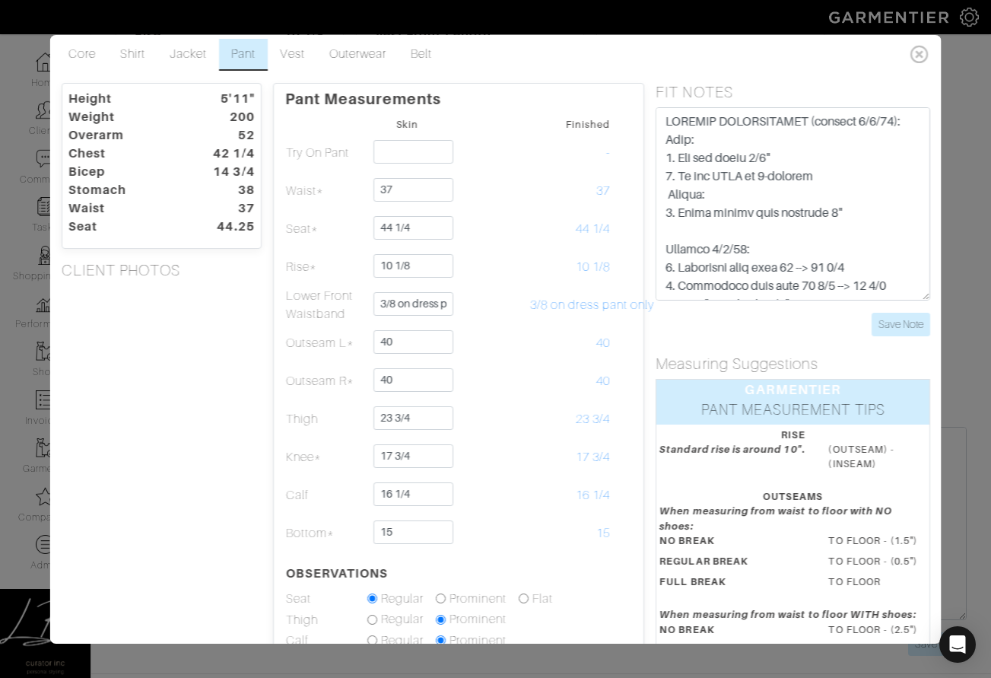
scroll to position [0, 0]
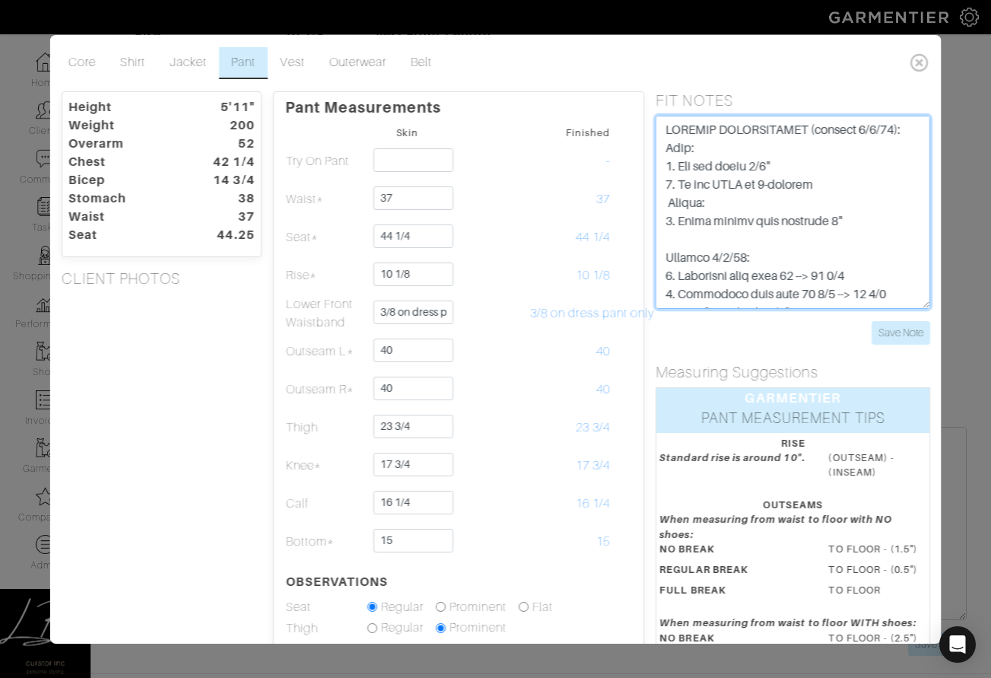
click at [846, 177] on textarea "ask rachel: - can we take 1/2" out of stomach of shirt SPECIAL INSTRUCTIONS: PA…" at bounding box center [792, 212] width 275 height 193
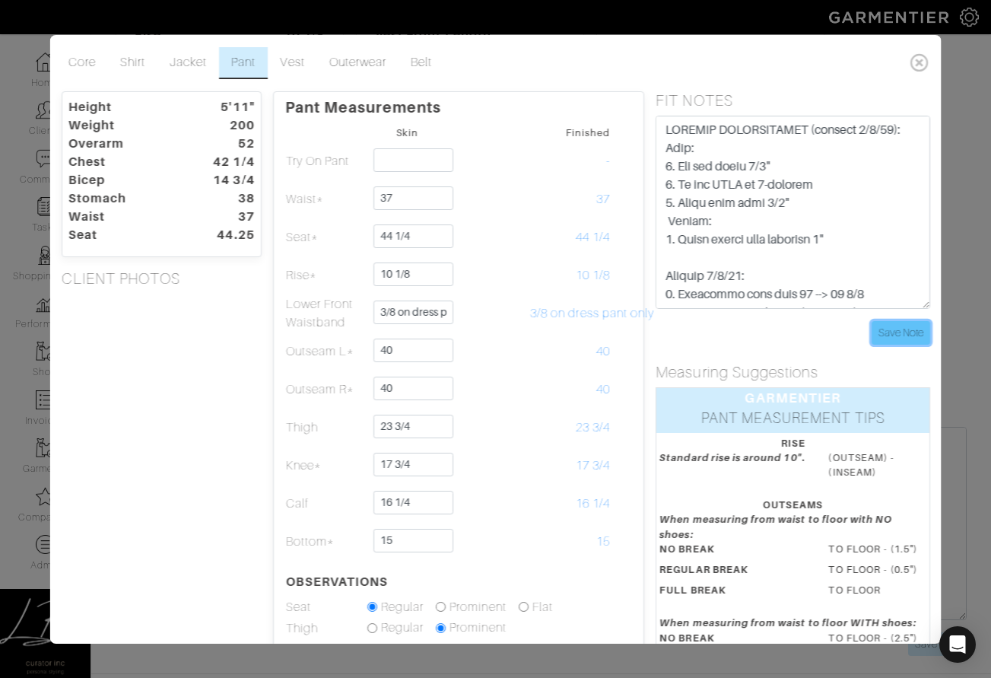
click at [890, 335] on input "Save Note" at bounding box center [900, 333] width 59 height 24
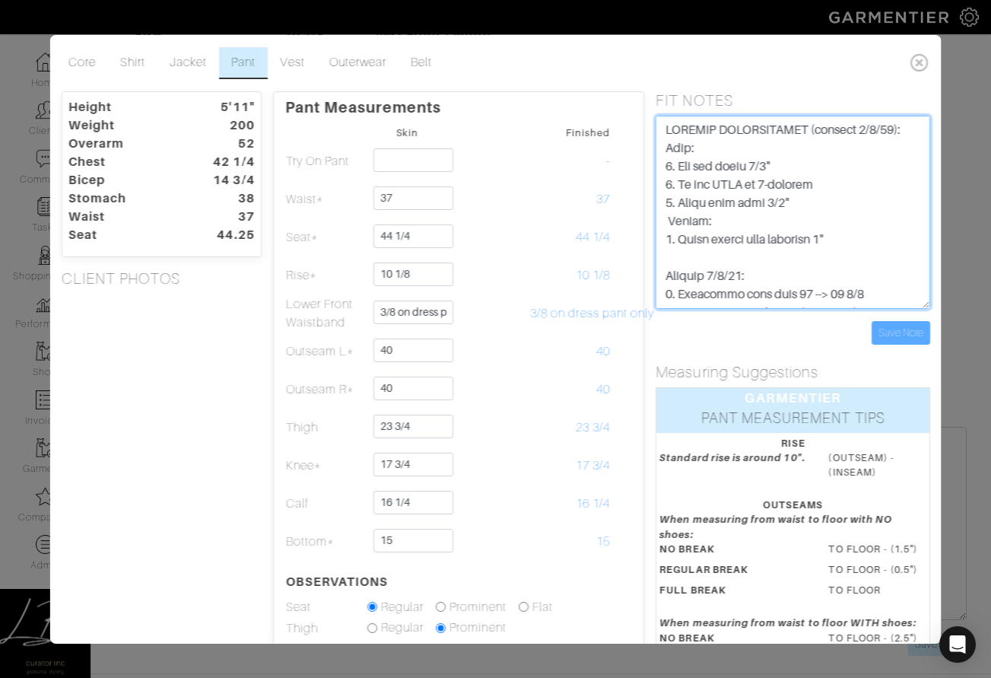
click at [807, 203] on textarea "ask rachel: - can we take 1/2" out of stomach of shirt SPECIAL INSTRUCTIONS: PA…" at bounding box center [792, 212] width 275 height 193
type textarea "SPECIAL INSTRUCTIONS (updated 9/4/25): Pant: 1. Let out thigh 1/2" 2. Do not LF…"
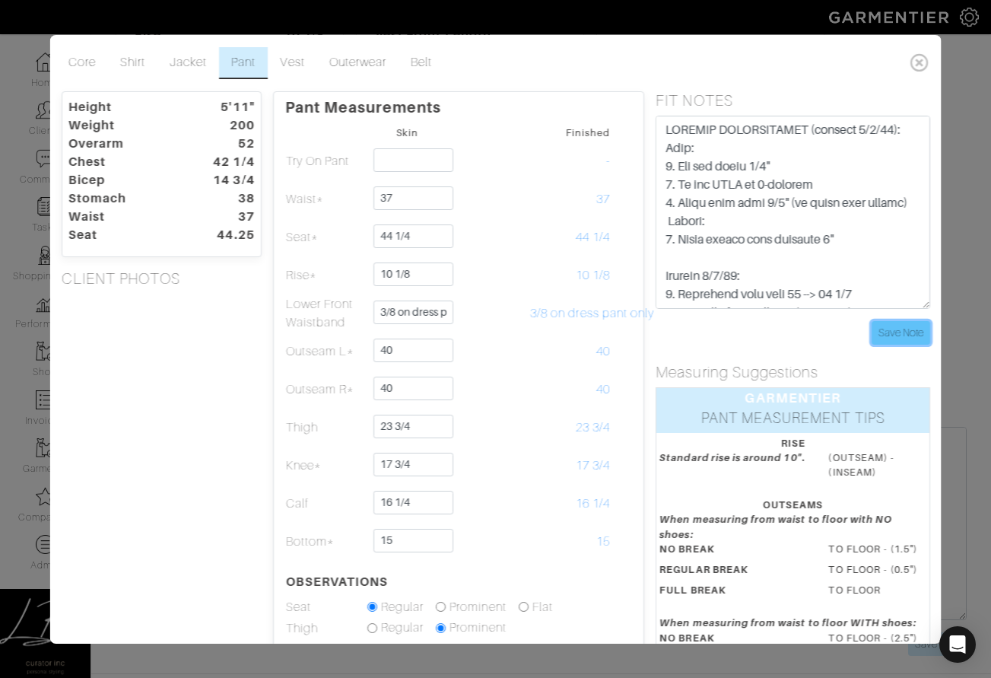
click at [914, 330] on input "Save Note" at bounding box center [900, 333] width 59 height 24
click at [887, 334] on input "Save Note" at bounding box center [900, 333] width 59 height 24
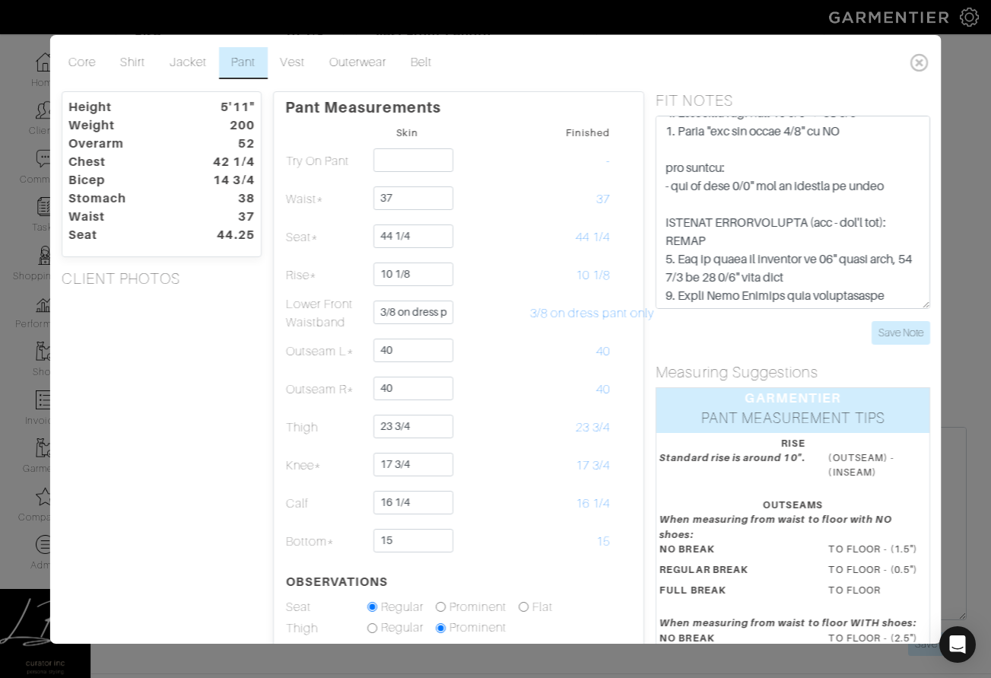
scroll to position [200, 0]
drag, startPoint x: 832, startPoint y: 270, endPoint x: 664, endPoint y: 264, distance: 168.2
click at [664, 264] on textarea "ask rachel: - can we take 1/2" out of stomach of shirt SPECIAL INSTRUCTIONS: PA…" at bounding box center [792, 212] width 275 height 193
click at [896, 328] on input "Save Note" at bounding box center [900, 333] width 59 height 24
click at [776, 341] on div "Save Note" at bounding box center [792, 333] width 275 height 24
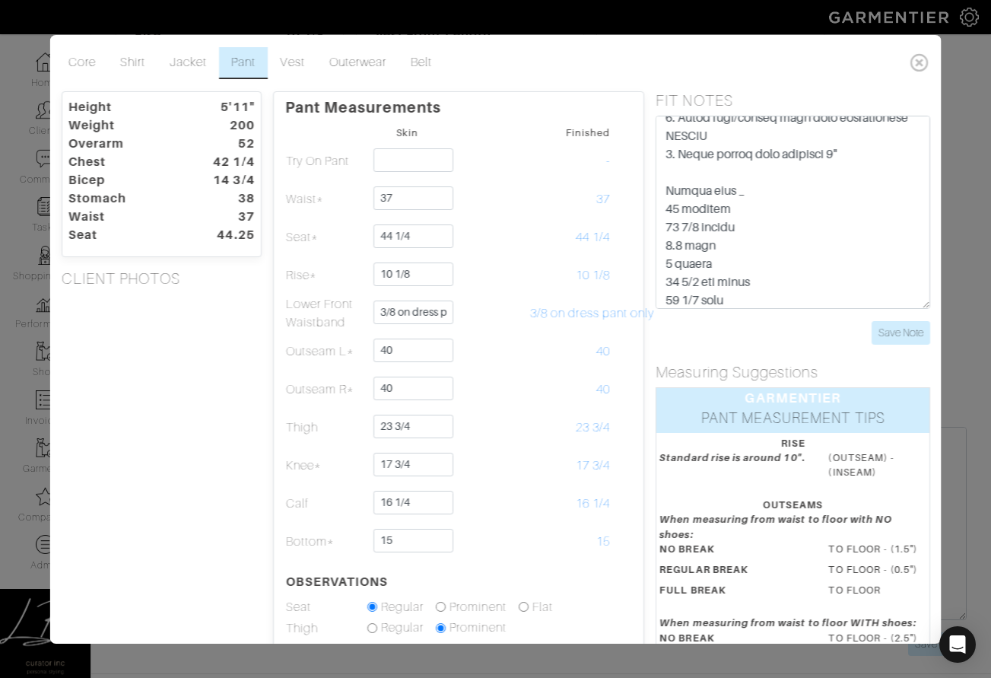
scroll to position [432, 0]
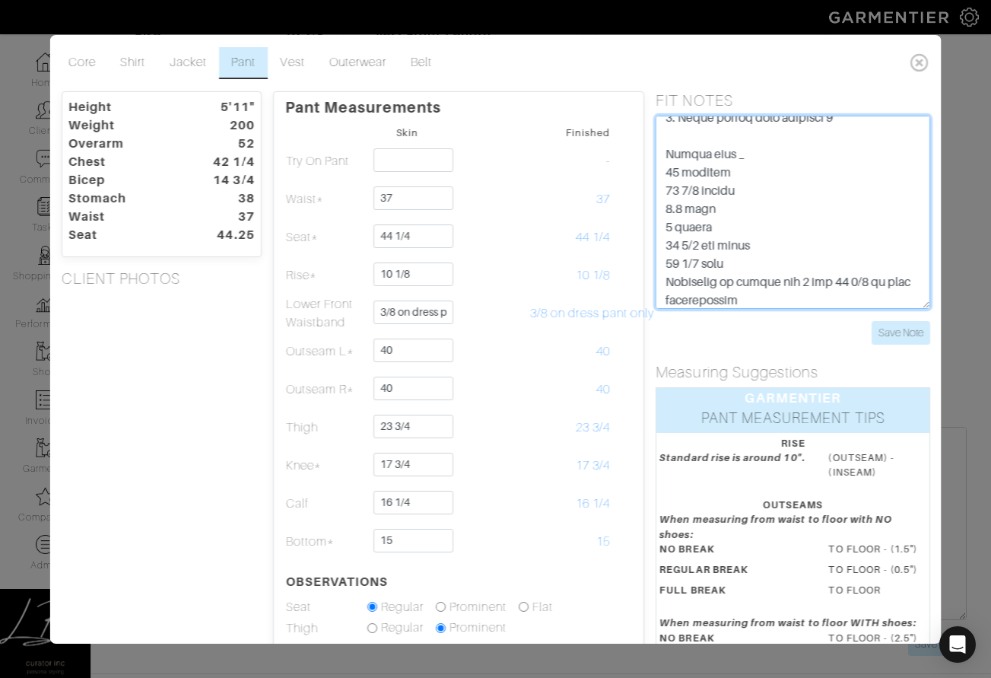
drag, startPoint x: 726, startPoint y: 224, endPoint x: 656, endPoint y: 227, distance: 70.0
click at [656, 227] on textarea "ask rachel: - can we take 1/2" out of stomach of shirt SPECIAL INSTRUCTIONS: PA…" at bounding box center [792, 212] width 275 height 193
drag, startPoint x: 719, startPoint y: 208, endPoint x: 662, endPoint y: 210, distance: 57.8
click at [662, 209] on textarea "ask rachel: - can we take 1/2" out of stomach of shirt SPECIAL INSTRUCTIONS: PA…" at bounding box center [792, 212] width 275 height 193
drag, startPoint x: 759, startPoint y: 246, endPoint x: 729, endPoint y: 242, distance: 30.0
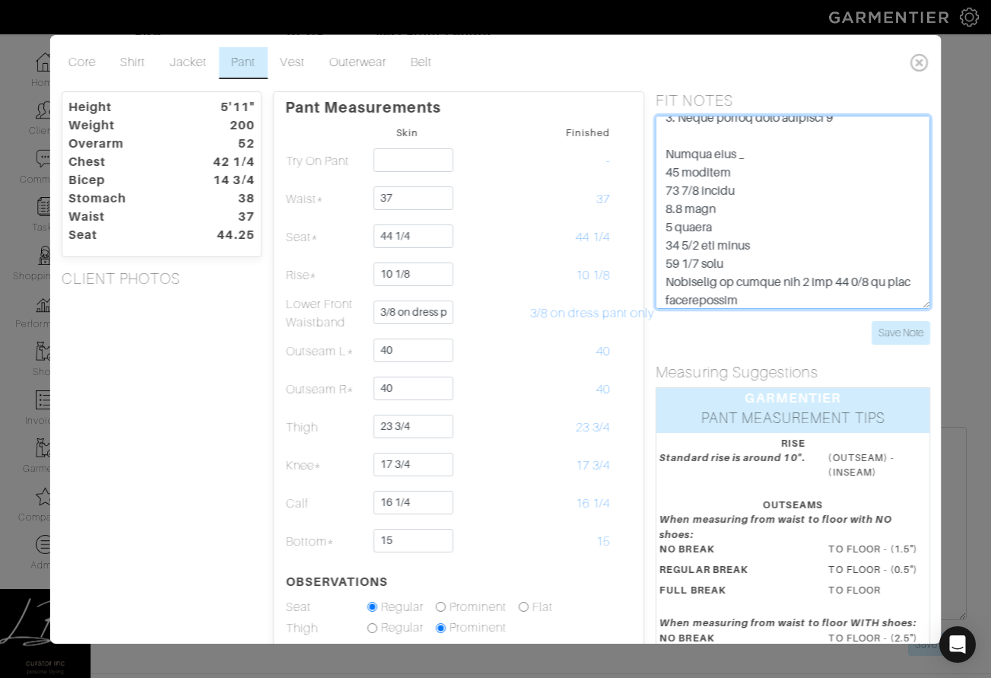
click at [652, 244] on div "FIT NOTES Save Note" at bounding box center [792, 217] width 297 height 253
click at [830, 243] on textarea "ask rachel: - can we take 1/2" out of stomach of shirt SPECIAL INSTRUCTIONS: PA…" at bounding box center [792, 212] width 275 height 193
drag, startPoint x: 760, startPoint y: 267, endPoint x: 647, endPoint y: 266, distance: 113.3
click at [646, 266] on div "FIT NOTES Save Note" at bounding box center [792, 217] width 297 height 253
click at [747, 261] on textarea "ask rachel: - can we take 1/2" out of stomach of shirt SPECIAL INSTRUCTIONS: PA…" at bounding box center [792, 212] width 275 height 193
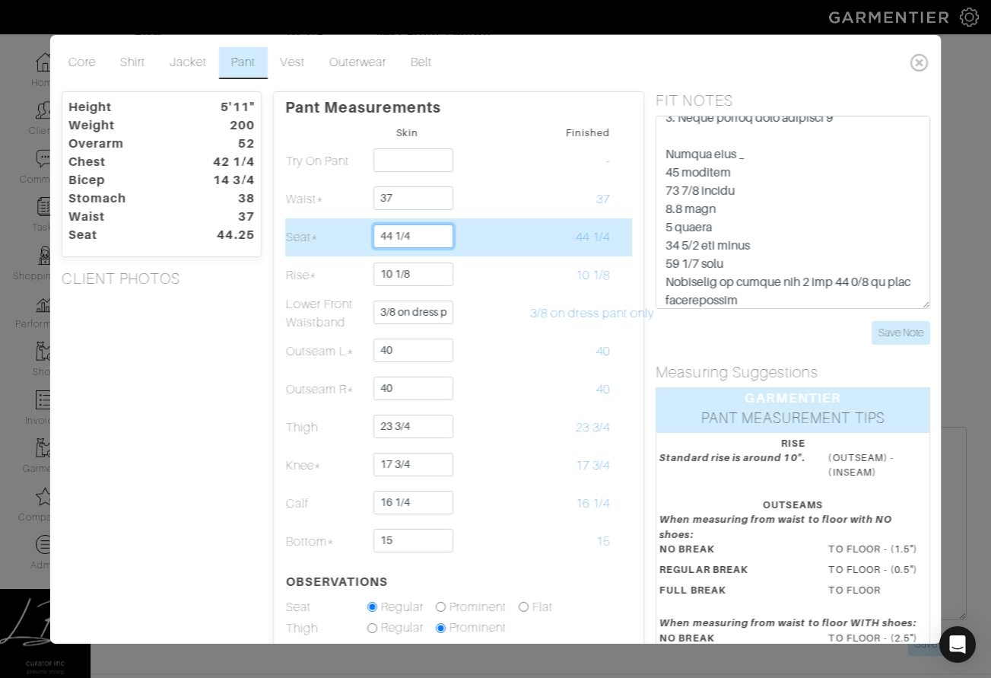
drag, startPoint x: 431, startPoint y: 236, endPoint x: 316, endPoint y: 229, distance: 115.0
click at [316, 229] on tr "Seat* 44 1/4 44 1/4" at bounding box center [458, 237] width 348 height 38
click at [316, 229] on td "Seat*" at bounding box center [324, 237] width 81 height 38
drag, startPoint x: 554, startPoint y: 231, endPoint x: 573, endPoint y: 229, distance: 18.4
click at [555, 231] on td "44 1/4" at bounding box center [569, 237] width 81 height 38
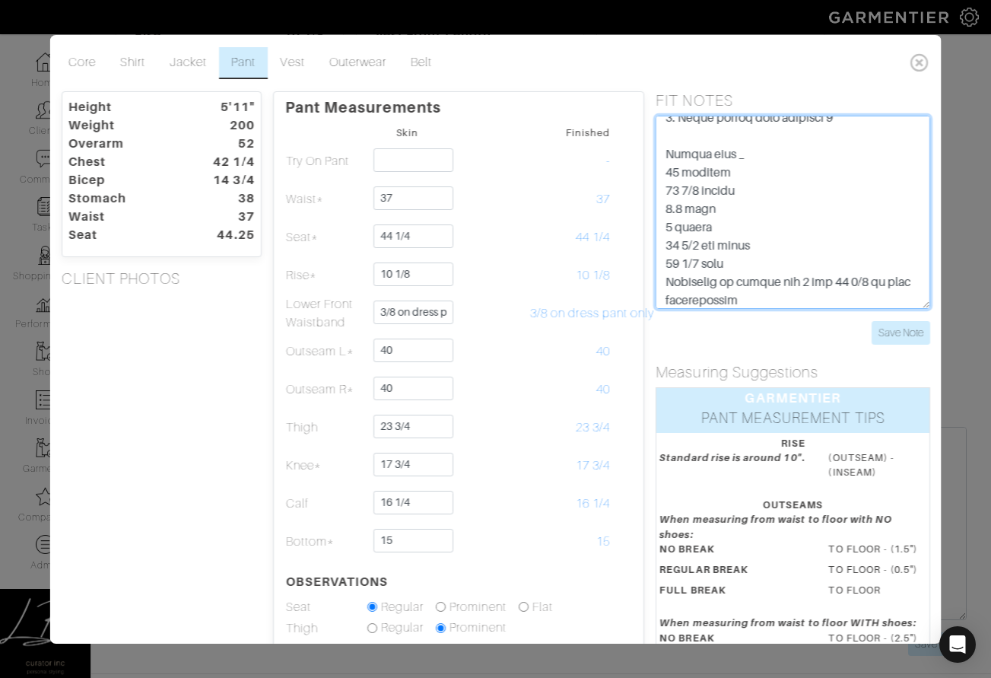
drag, startPoint x: 744, startPoint y: 265, endPoint x: 640, endPoint y: 263, distance: 104.2
click at [638, 265] on div "Height 5'11" Weight 200 Overarm 52 Chest 42 1/4 Bicep 14 3/4 Stomach 38 Waist 3…" at bounding box center [495, 501] width 892 height 820
click at [811, 250] on textarea "ask rachel: - can we take 1/2" out of stomach of shirt SPECIAL INSTRUCTIONS: PA…" at bounding box center [792, 212] width 275 height 193
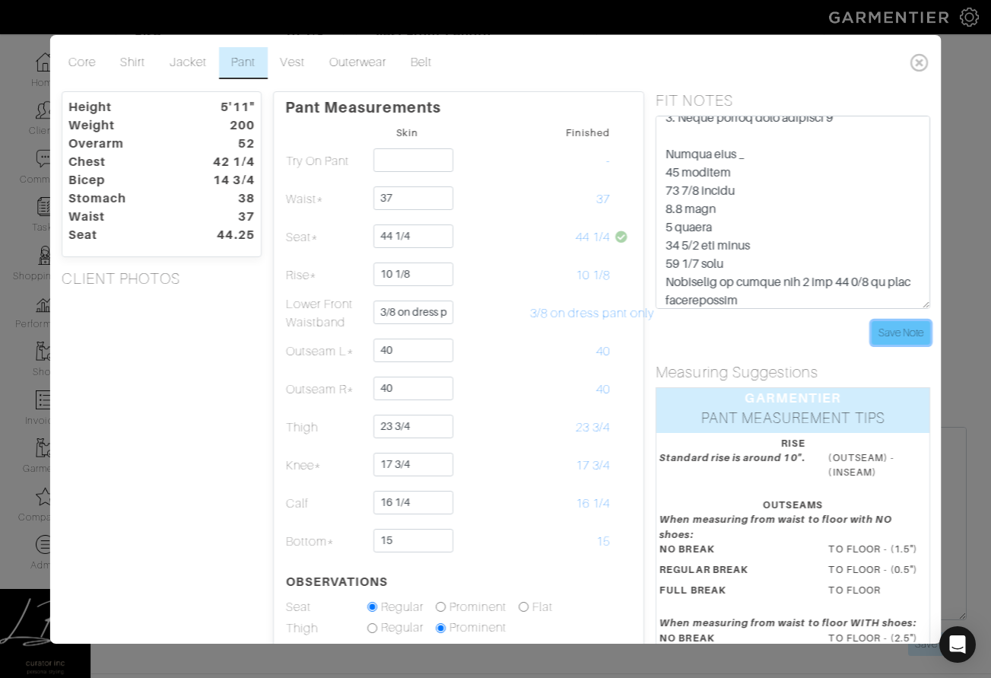
drag, startPoint x: 903, startPoint y: 330, endPoint x: 896, endPoint y: 325, distance: 8.7
click at [900, 327] on input "Save Note" at bounding box center [900, 333] width 59 height 24
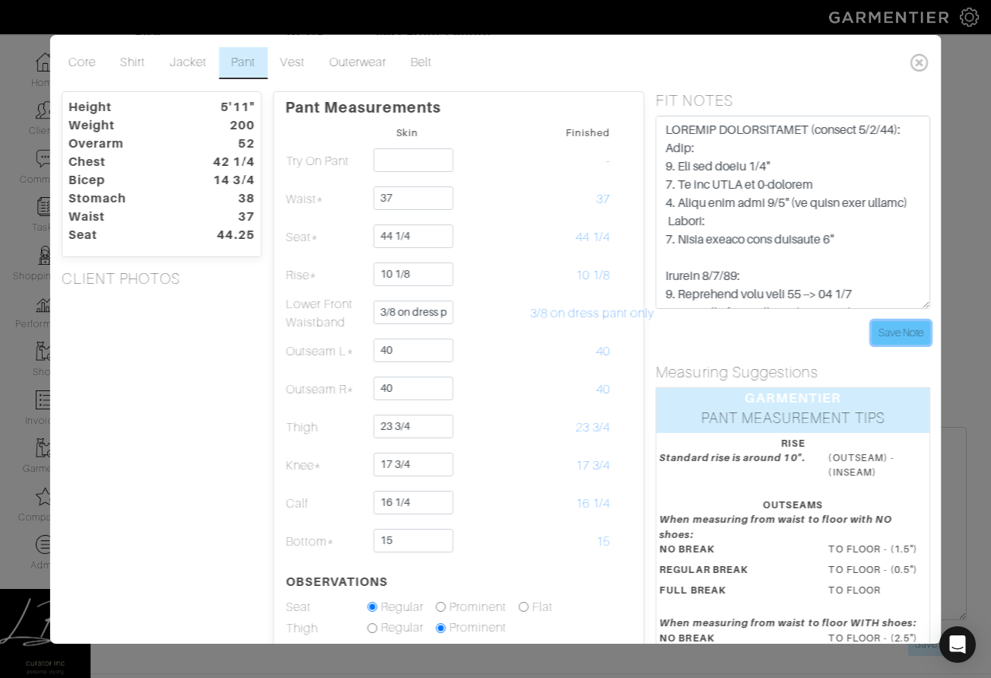
click at [913, 338] on input "Save Note" at bounding box center [900, 333] width 59 height 24
click at [824, 44] on div "Core Shirt Jacket Pant Vest Outerwear Belt" at bounding box center [496, 63] width 880 height 44
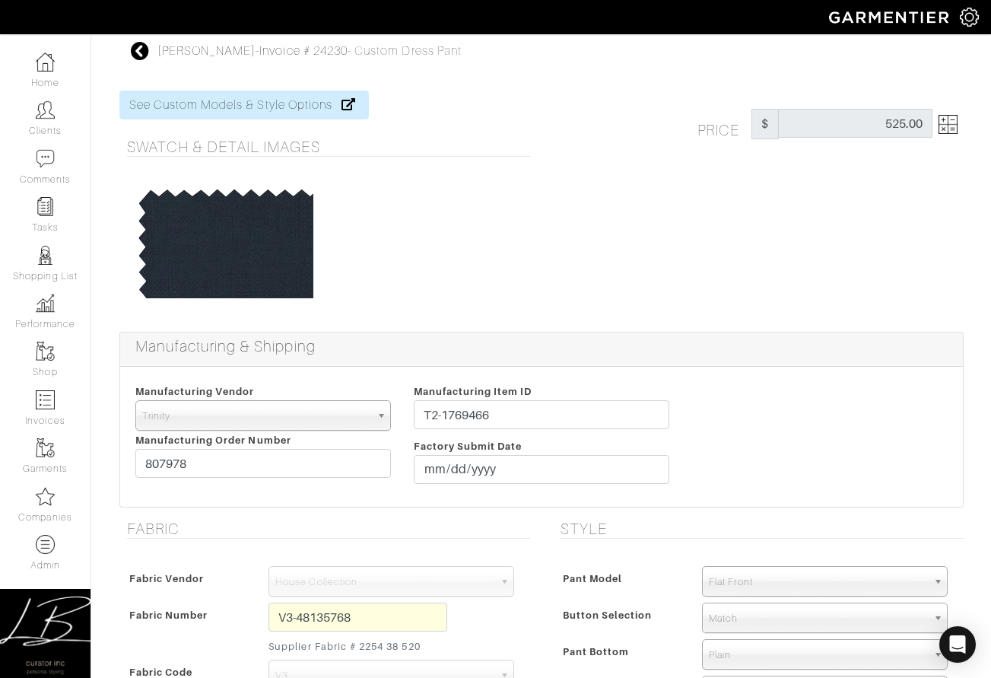
scroll to position [1228, 0]
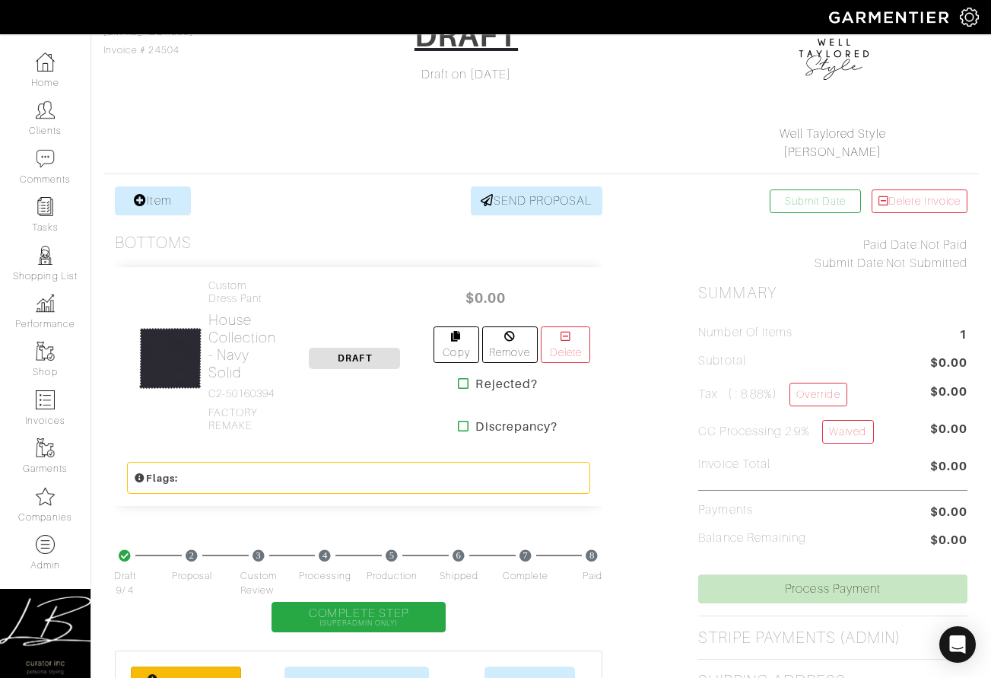
scroll to position [163, 0]
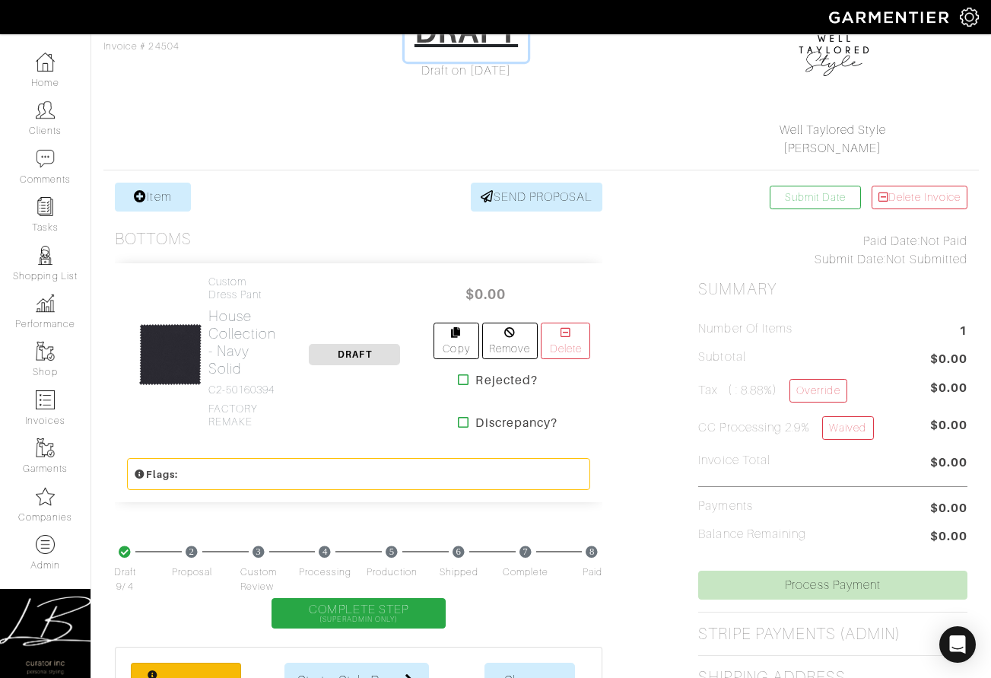
click at [470, 43] on h1 "DRAFT" at bounding box center [465, 32] width 103 height 36
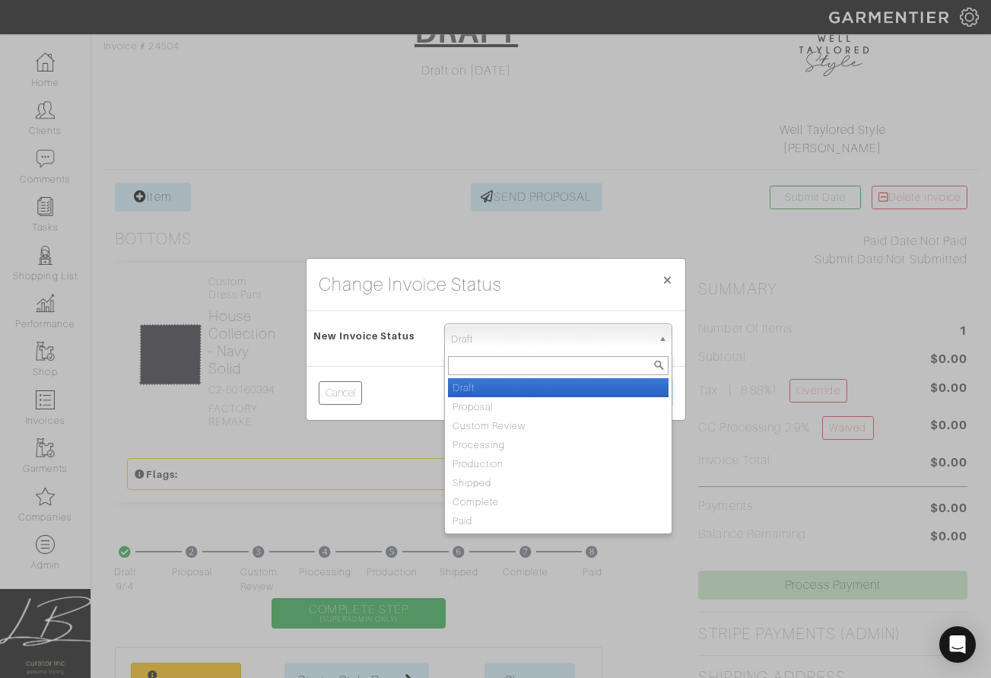
click at [496, 344] on span "Draft" at bounding box center [552, 339] width 202 height 30
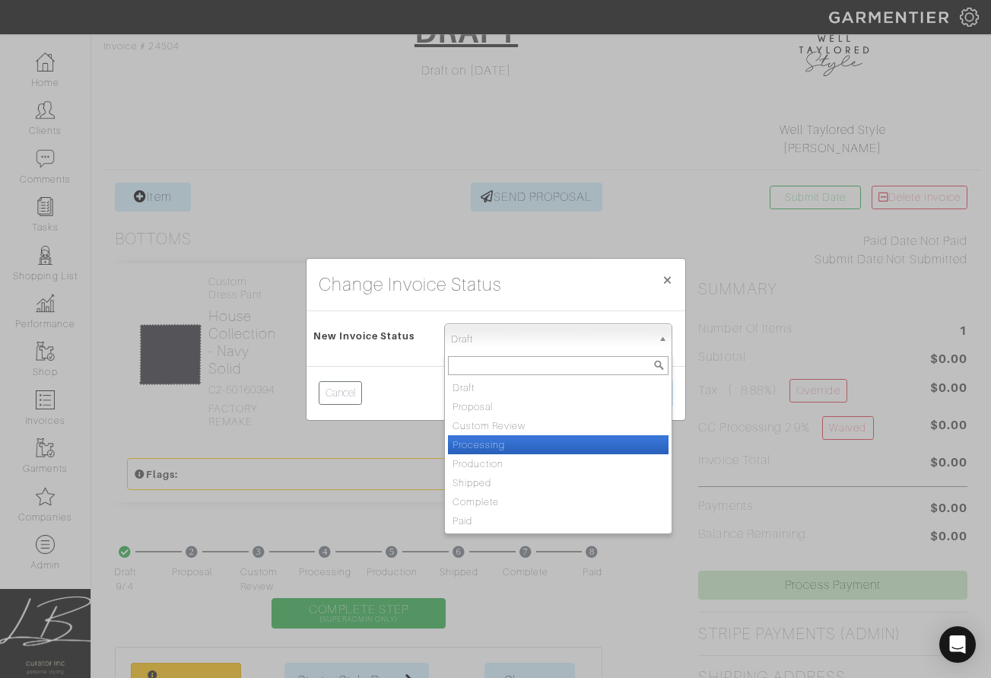
drag, startPoint x: 505, startPoint y: 443, endPoint x: 548, endPoint y: 433, distance: 44.5
click at [509, 442] on li "Processing" at bounding box center [558, 444] width 221 height 19
select select "Processing"
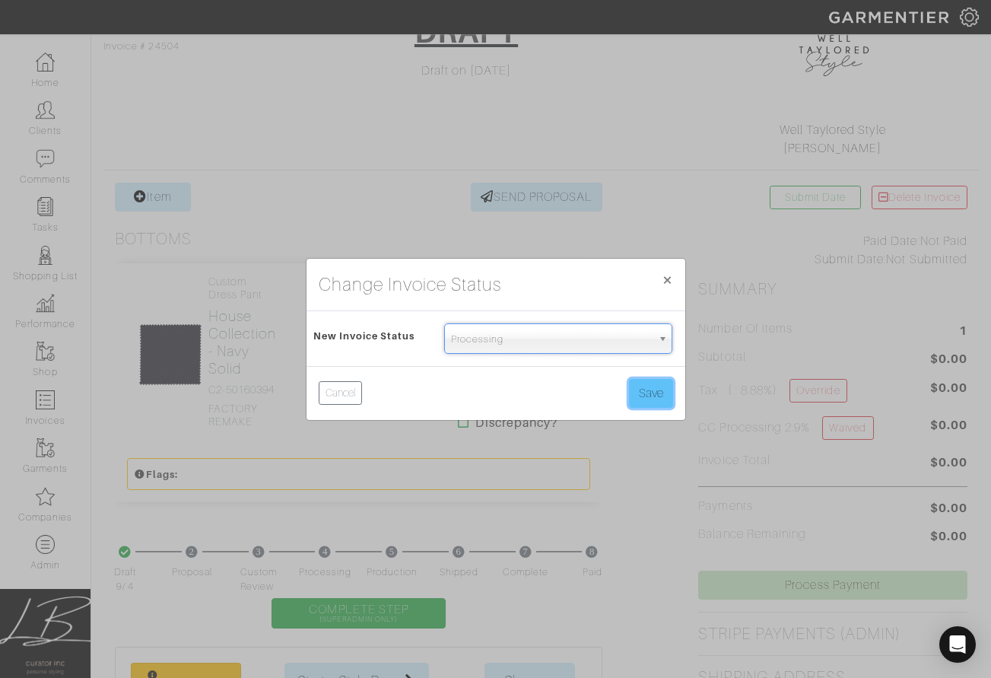
click at [647, 388] on button "Save" at bounding box center [651, 393] width 44 height 29
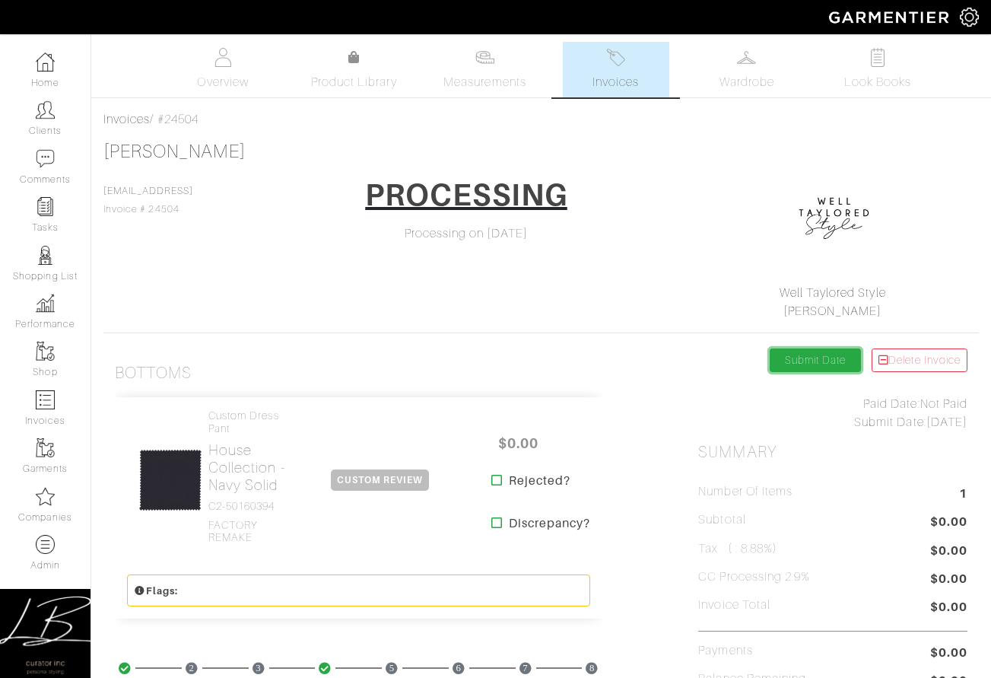
click at [829, 360] on link "Submit Date" at bounding box center [815, 360] width 91 height 24
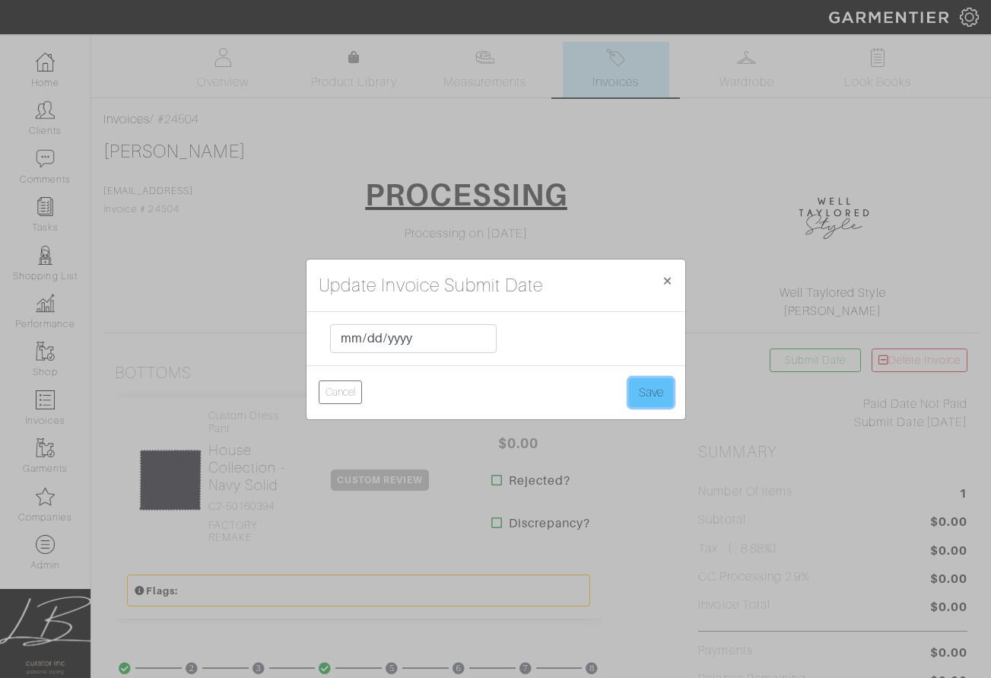
click at [656, 387] on button "Save" at bounding box center [651, 392] width 44 height 29
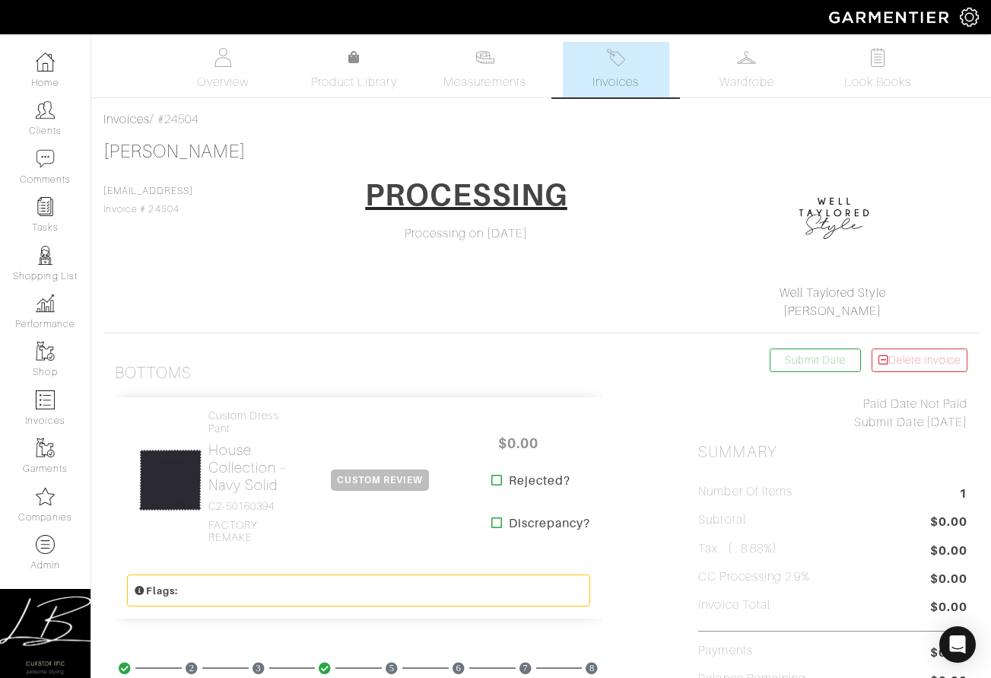
drag, startPoint x: 406, startPoint y: 484, endPoint x: 400, endPoint y: 478, distance: 8.1
click at [406, 484] on span "CUSTOM REVIEW" at bounding box center [380, 479] width 98 height 21
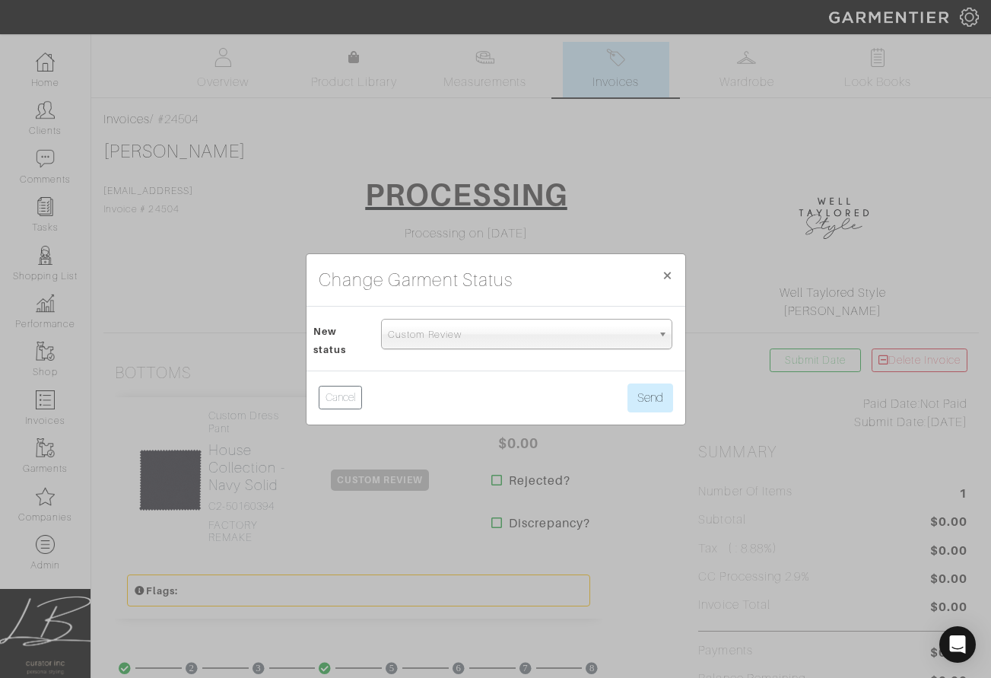
click at [444, 342] on span "Custom Review" at bounding box center [520, 334] width 264 height 30
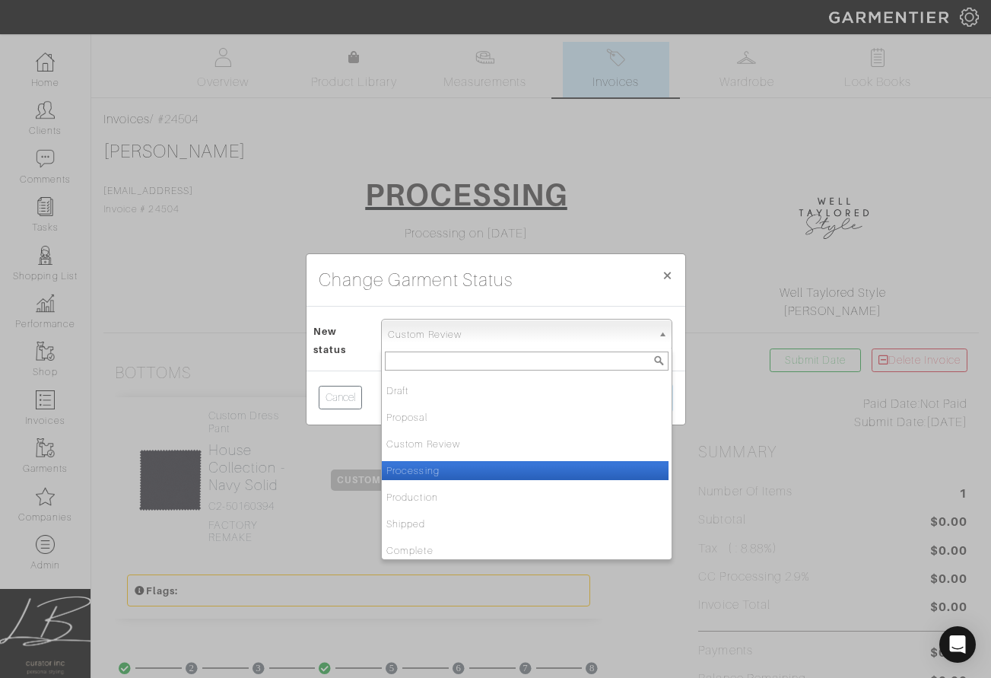
click at [455, 474] on li "Processing" at bounding box center [525, 470] width 287 height 19
select select "Processing"
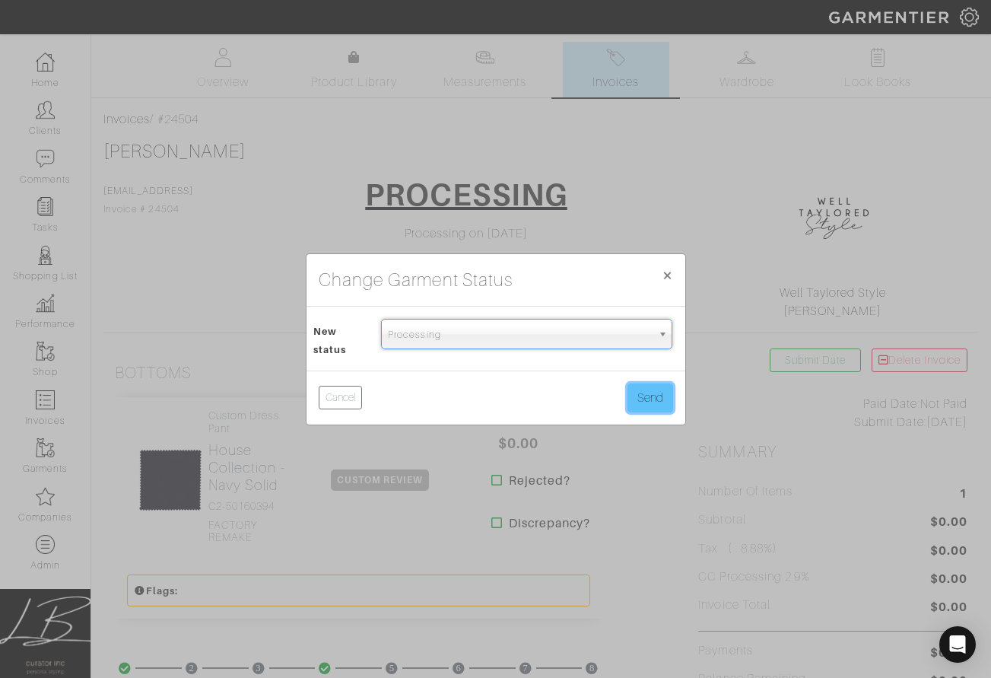
click at [665, 401] on button "Send" at bounding box center [650, 397] width 46 height 29
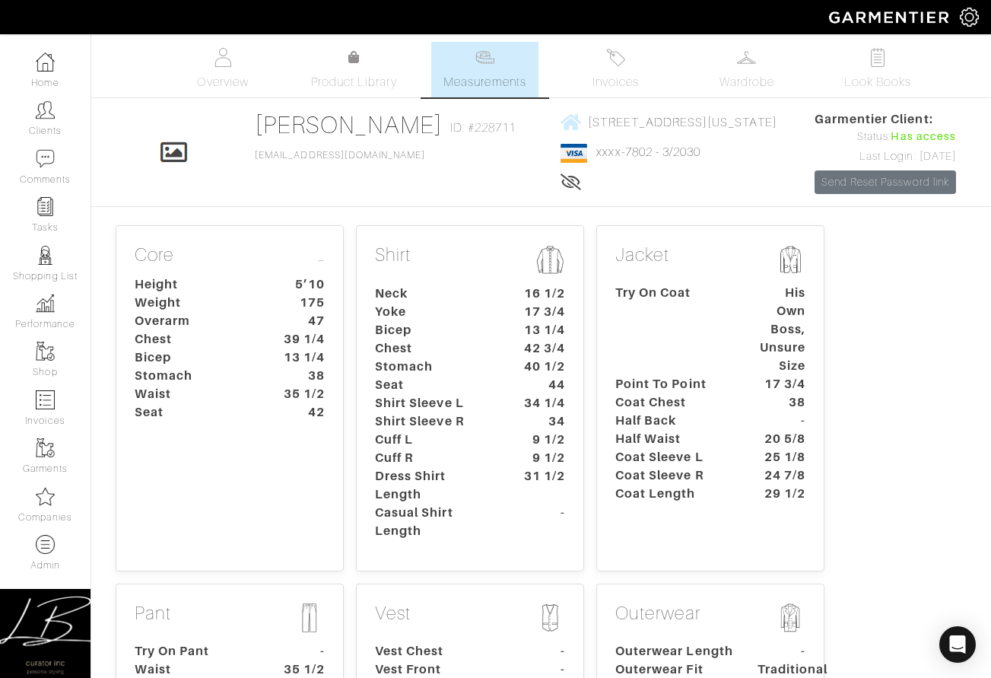
drag, startPoint x: 280, startPoint y: 266, endPoint x: 239, endPoint y: 270, distance: 41.2
click at [280, 194] on div "Click To Edit [PERSON_NAME] ID: #228711 [EMAIL_ADDRESS][DOMAIN_NAME] [STREET_AD…" at bounding box center [541, 152] width 867 height 84
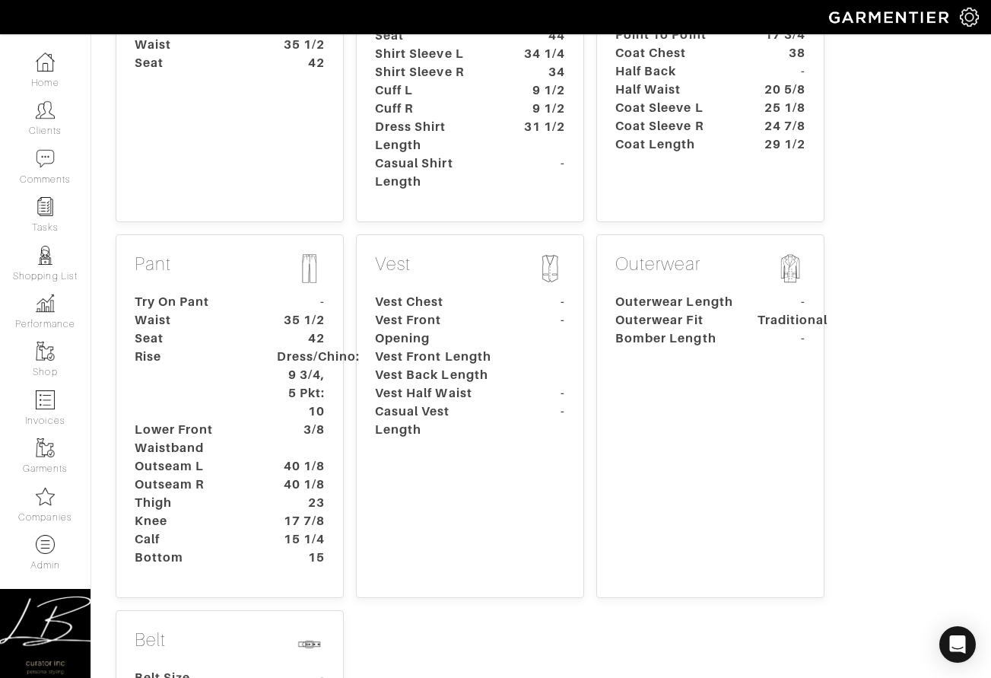
scroll to position [351, 0]
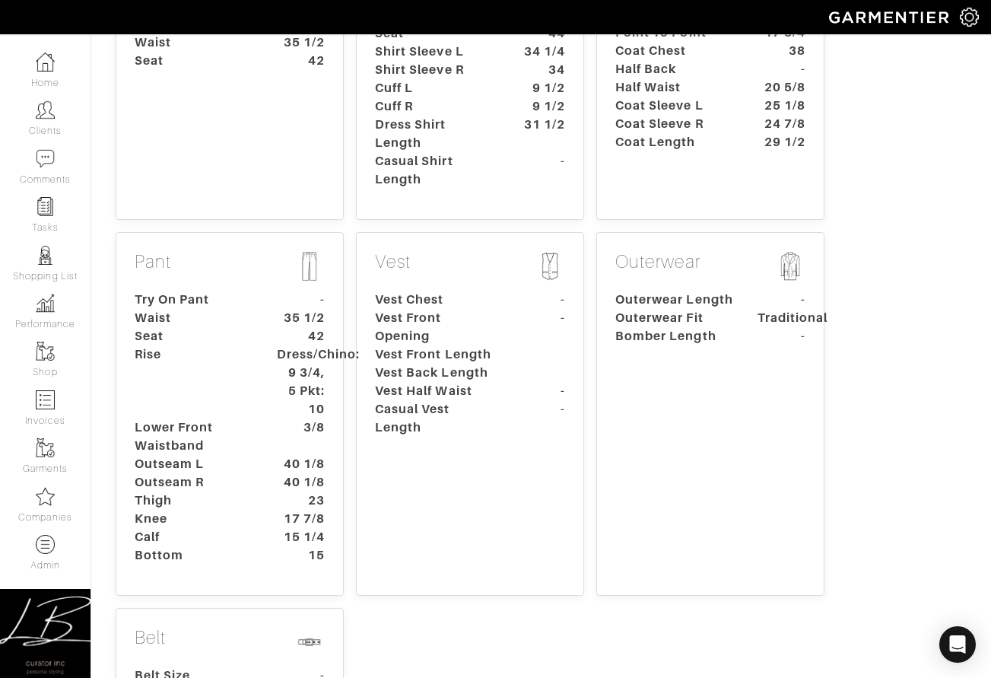
click at [287, 418] on dt "Dress/Chino: 9 3/4, 5 Pkt: 10" at bounding box center [300, 381] width 71 height 73
click at [233, 327] on dt "Waist" at bounding box center [194, 318] width 142 height 18
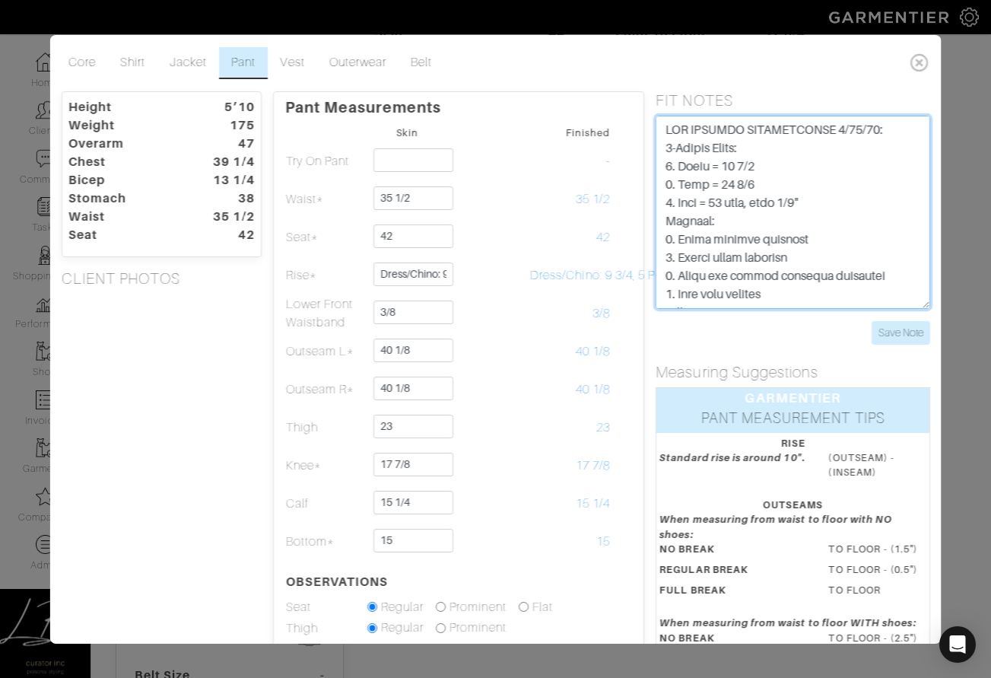
click at [857, 167] on textarea at bounding box center [792, 212] width 275 height 193
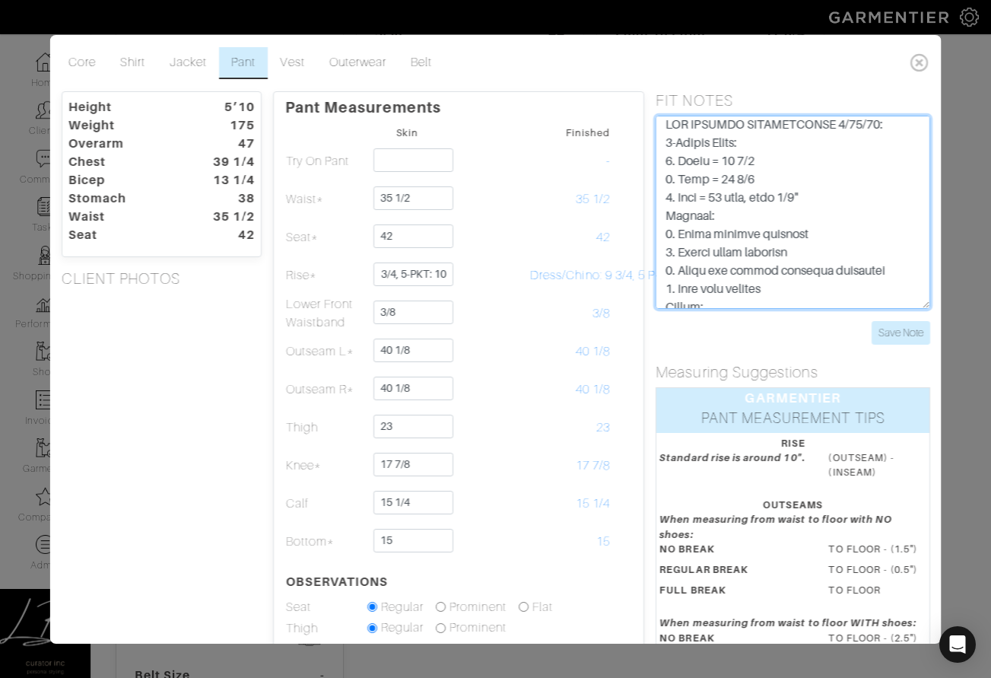
scroll to position [7, 0]
click at [817, 195] on textarea at bounding box center [792, 212] width 275 height 193
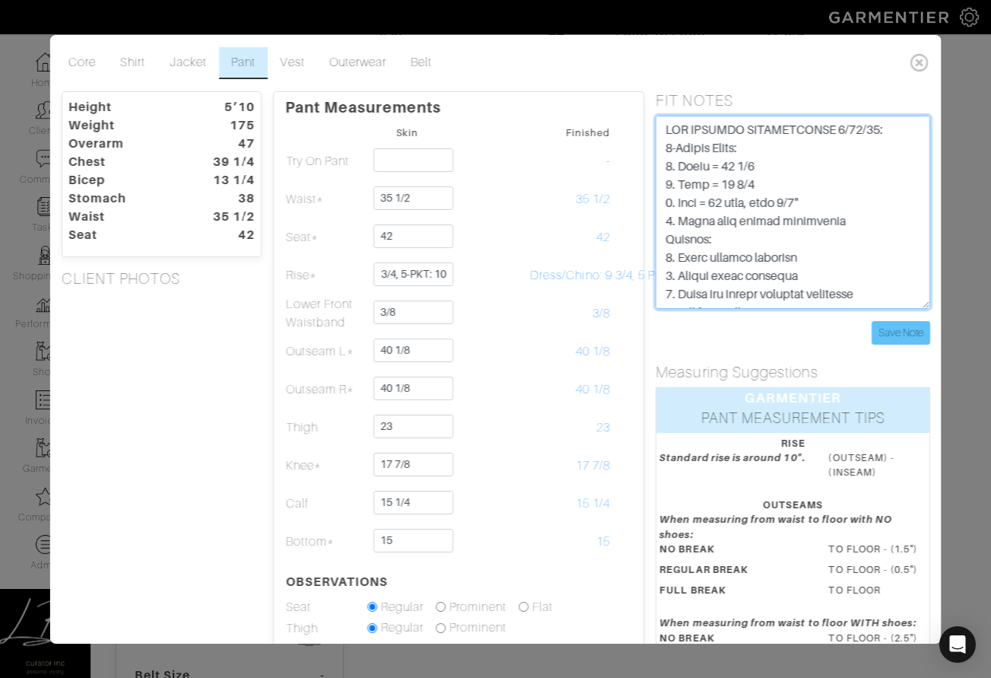
type textarea "NEW SPECIAL INSTRUCTIONS [DATE]: 5-Pocket Pants: 1. Waist = 35 3/4 2. Seat = 42…"
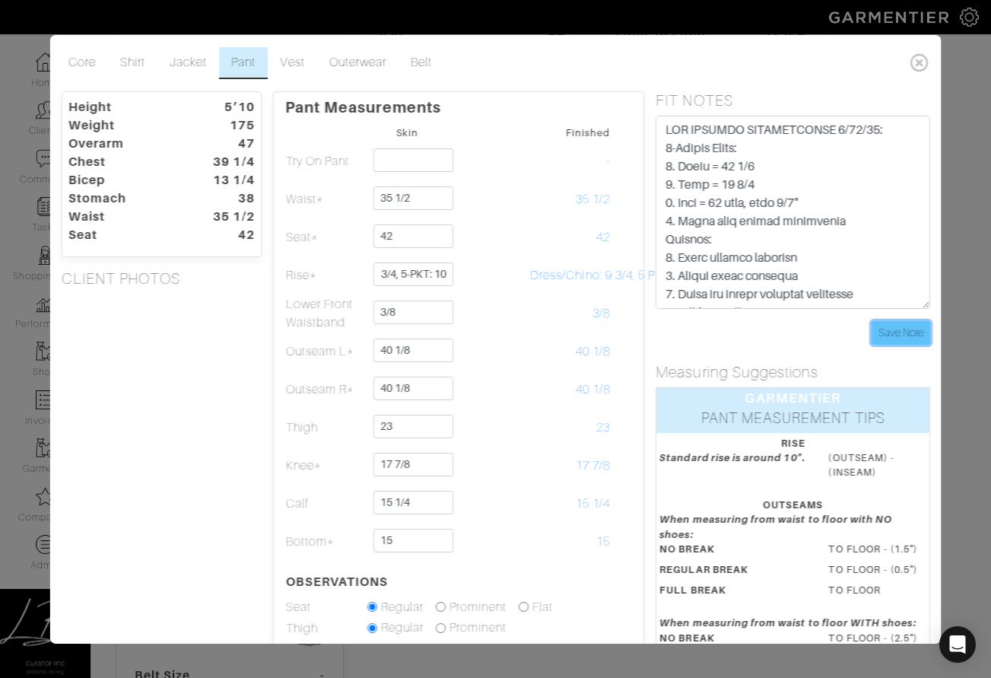
click at [897, 330] on input "Save Note" at bounding box center [900, 333] width 59 height 24
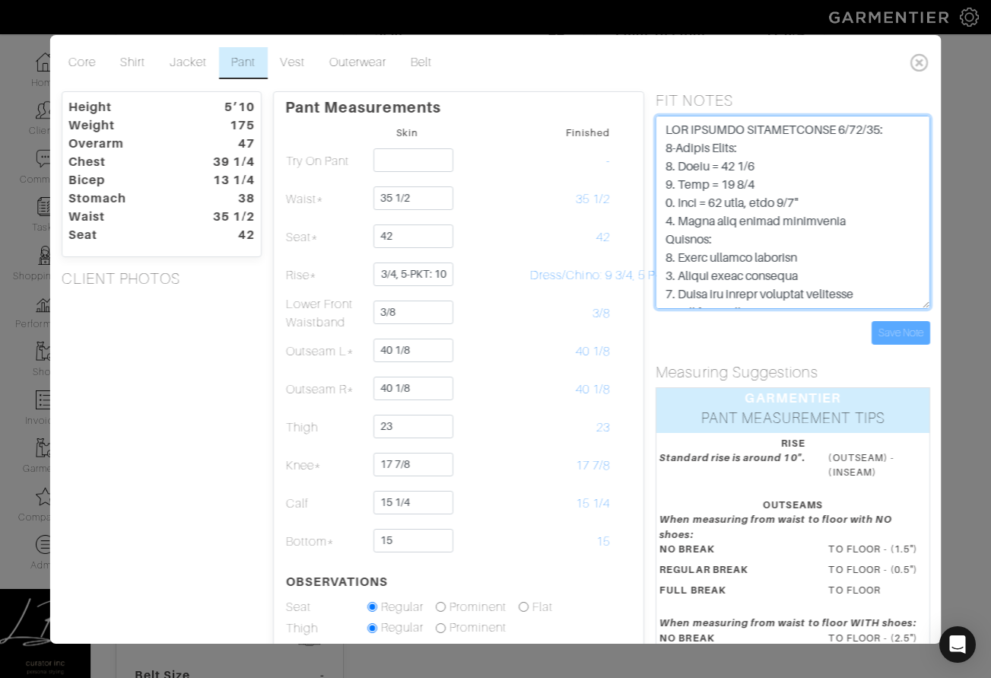
drag, startPoint x: 885, startPoint y: 219, endPoint x: 682, endPoint y: 220, distance: 203.0
click at [650, 216] on div "FIT NOTES Save Note" at bounding box center [792, 217] width 297 height 253
click at [824, 227] on textarea at bounding box center [792, 212] width 275 height 193
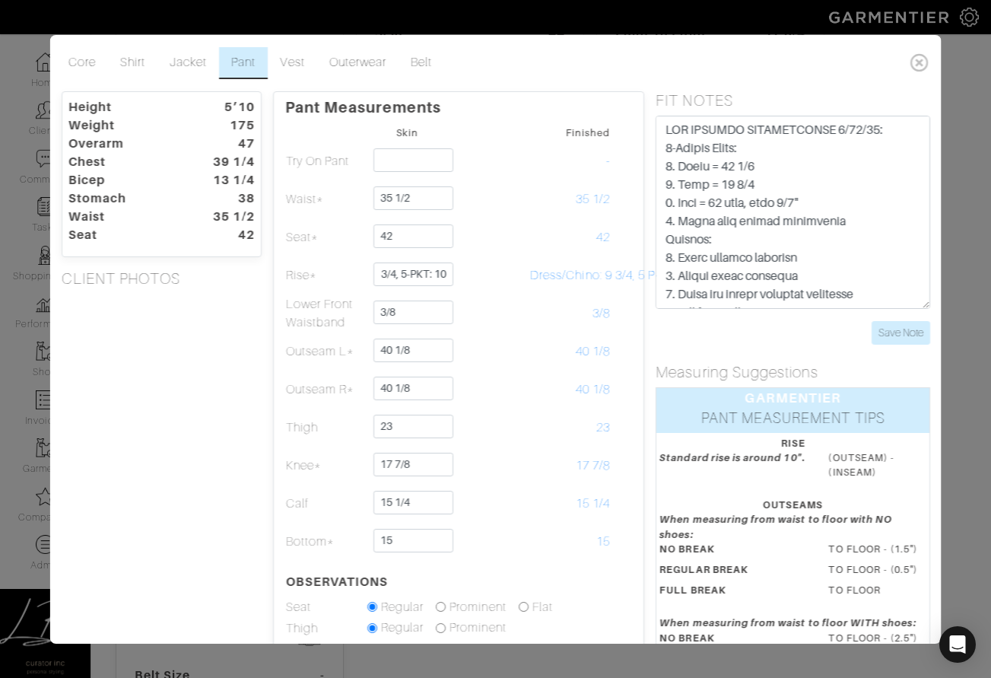
click at [793, 330] on div "Save Note" at bounding box center [792, 333] width 275 height 24
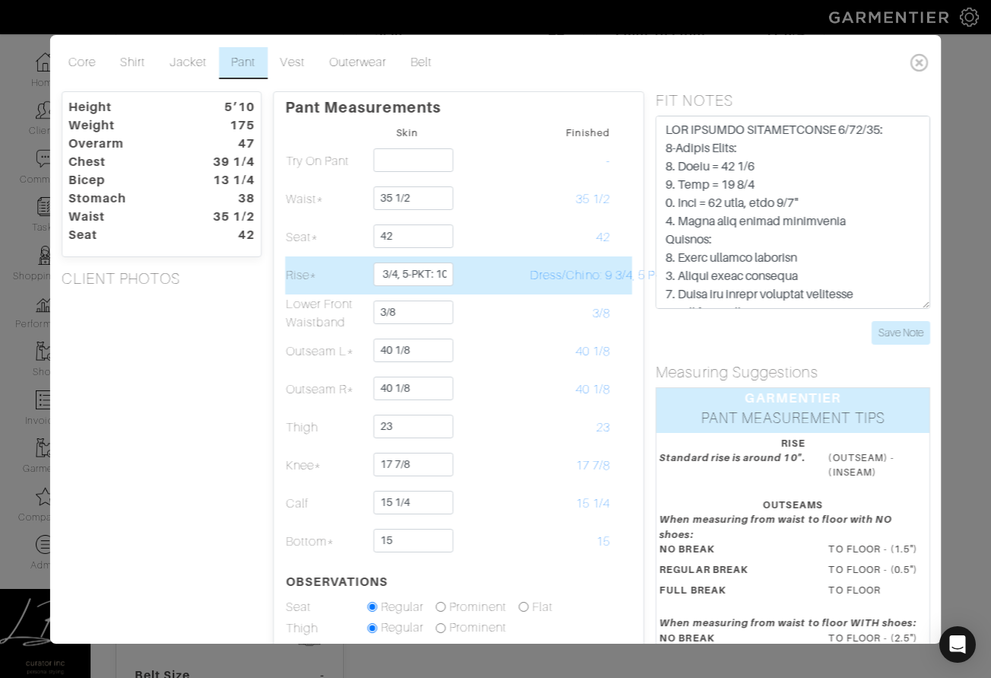
scroll to position [0, 71]
click at [487, 276] on td at bounding box center [488, 275] width 81 height 38
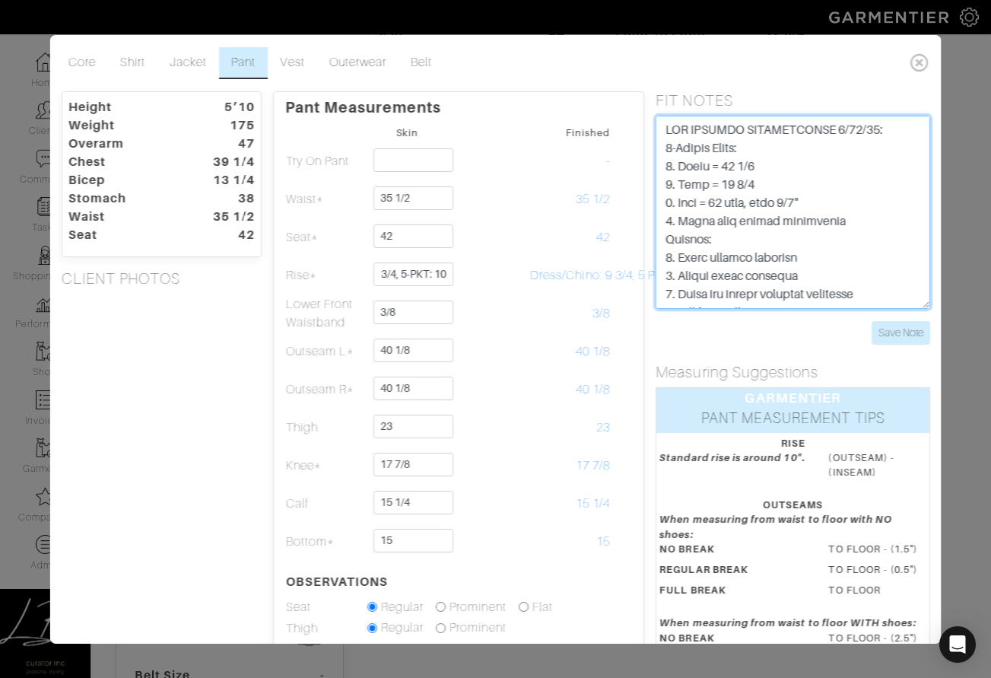
drag, startPoint x: 903, startPoint y: 225, endPoint x: 642, endPoint y: 227, distance: 261.6
click at [642, 227] on div "Height 5’10 Weight 175 Overarm 47 Chest 39 1/4 Bicep 13 1/4 Stomach 38 Waist 35…" at bounding box center [495, 501] width 892 height 820
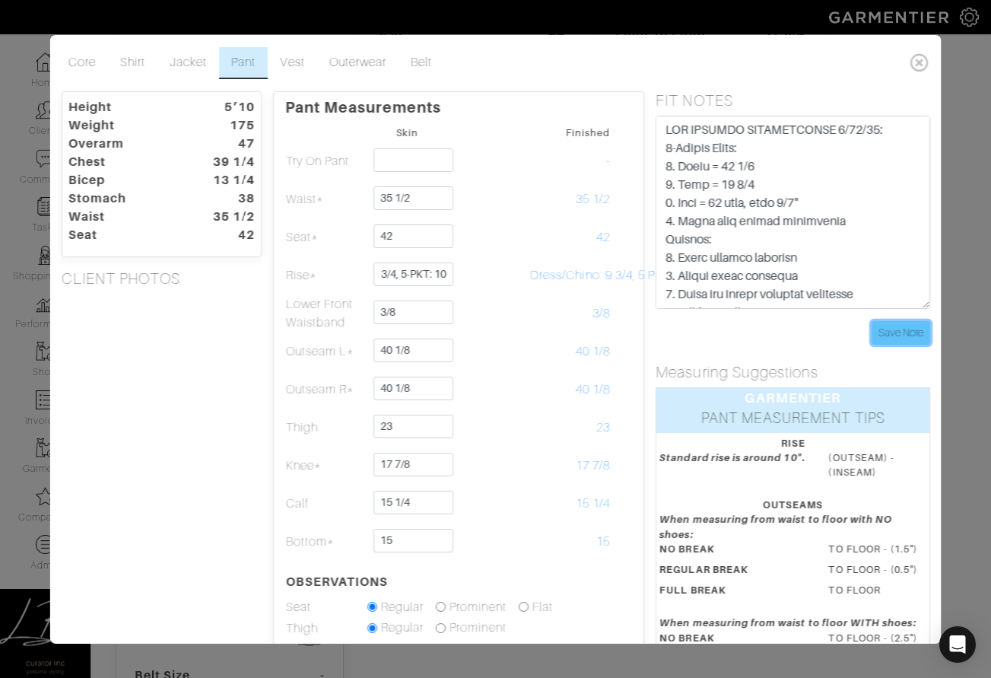
click at [893, 328] on input "Save Note" at bounding box center [900, 333] width 59 height 24
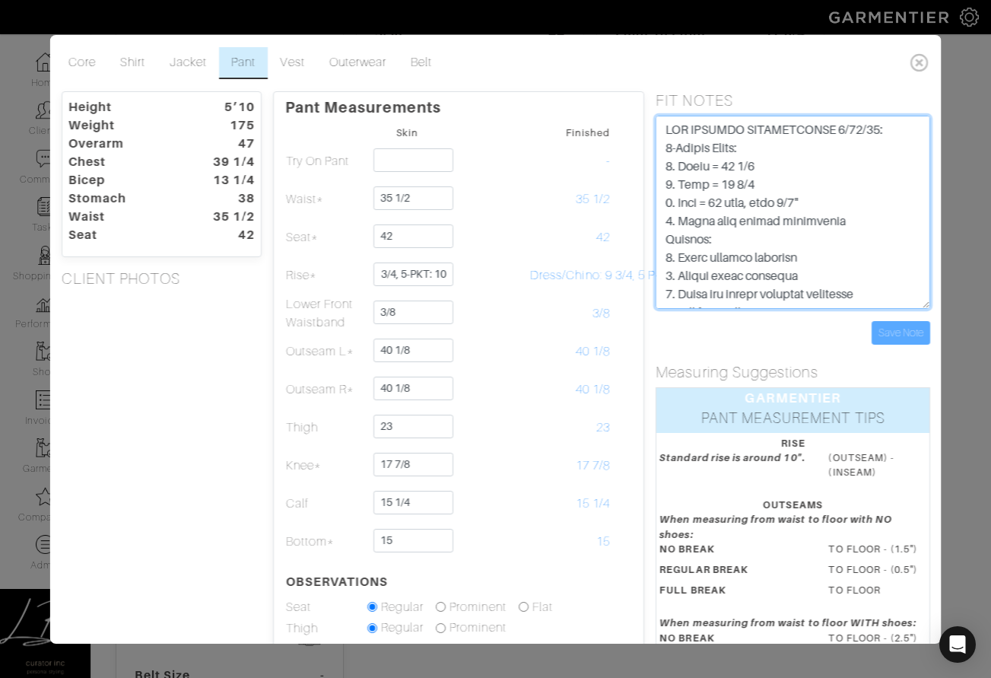
click at [878, 222] on textarea at bounding box center [792, 212] width 275 height 193
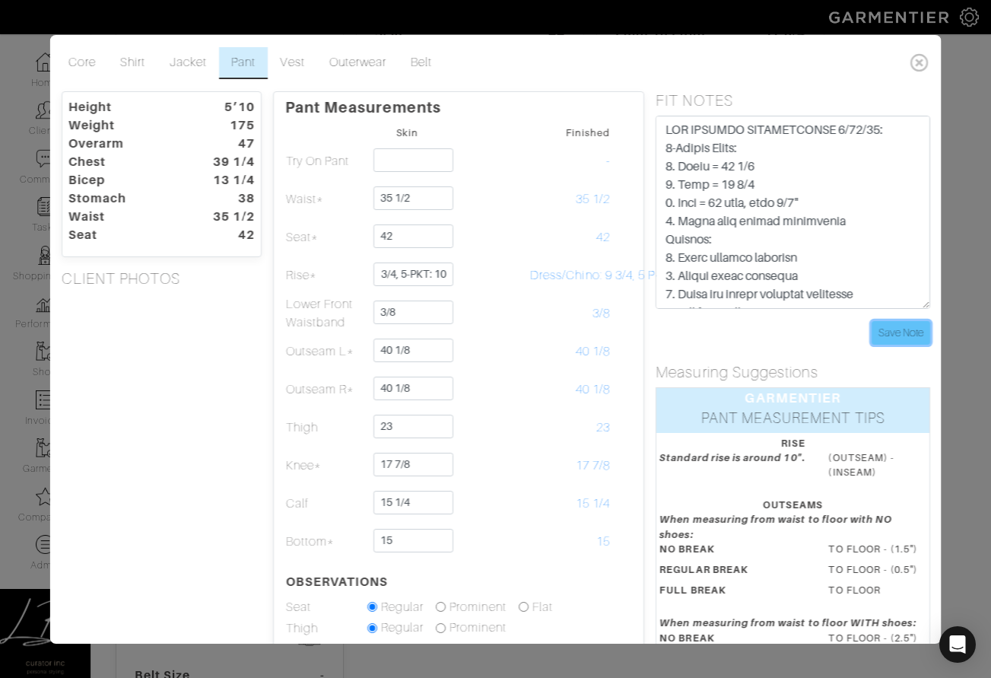
click at [903, 332] on input "Save Note" at bounding box center [900, 333] width 59 height 24
drag, startPoint x: 116, startPoint y: 331, endPoint x: 135, endPoint y: 321, distance: 21.4
click at [116, 330] on div "Height 5’10 Weight 175 Overarm 47 Chest 39 1/4 Bicep 13 1/4 Stomach 38 Waist 35…" at bounding box center [160, 501] width 223 height 820
click at [195, 329] on div "Height 5’10 Weight 175 Overarm 47 Chest 39 1/4 Bicep 13 1/4 Stomach 38 Waist 35…" at bounding box center [160, 501] width 223 height 820
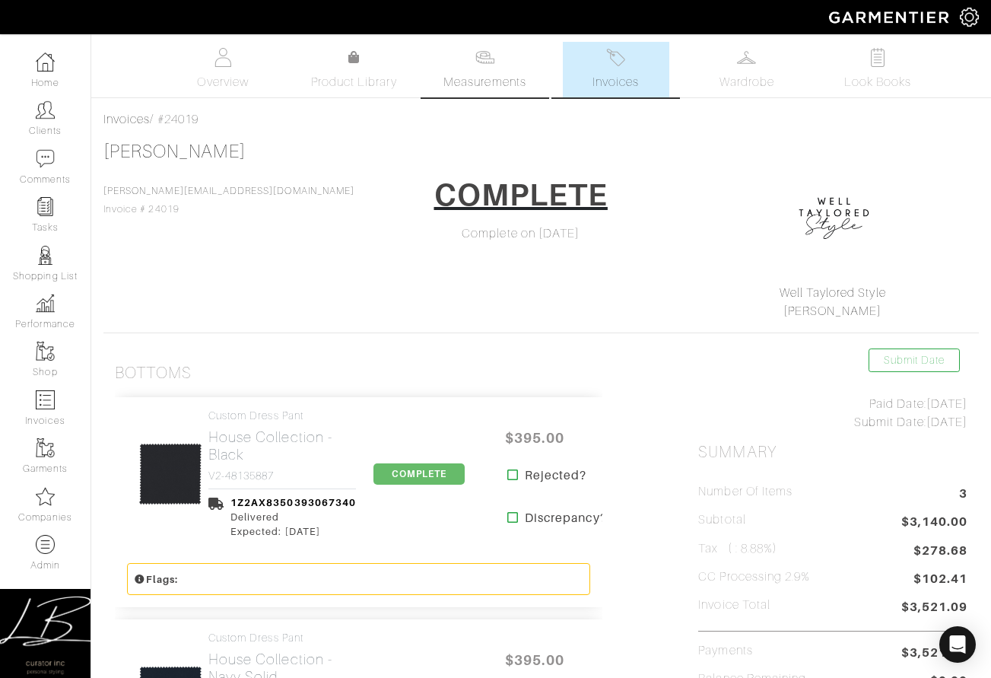
click at [480, 71] on link "Measurements" at bounding box center [484, 70] width 107 height 56
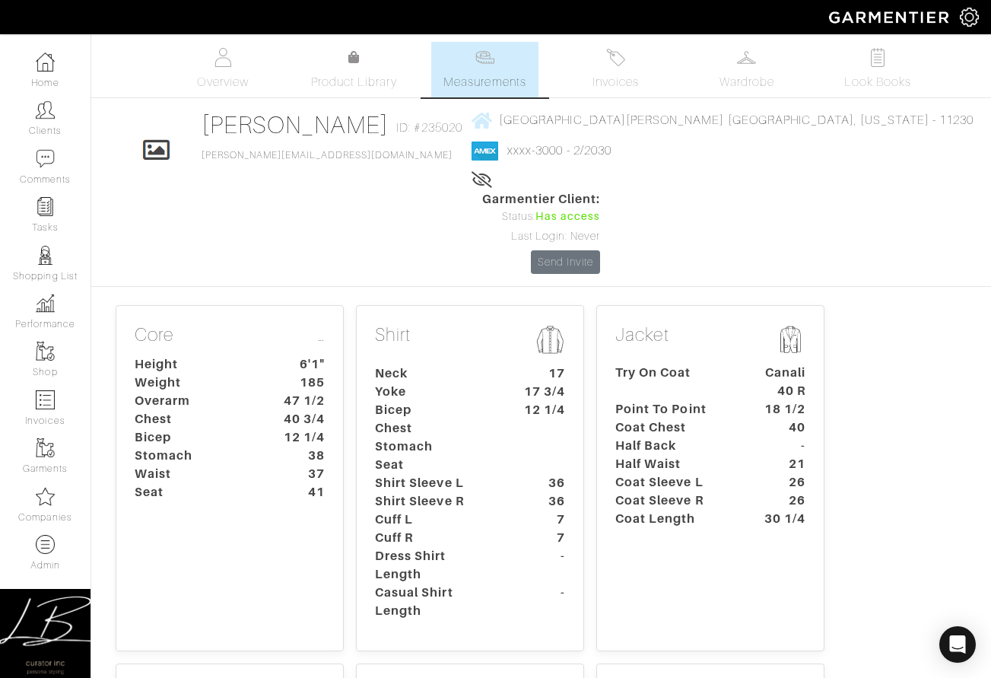
click at [748, 418] on dt "40" at bounding box center [781, 427] width 71 height 18
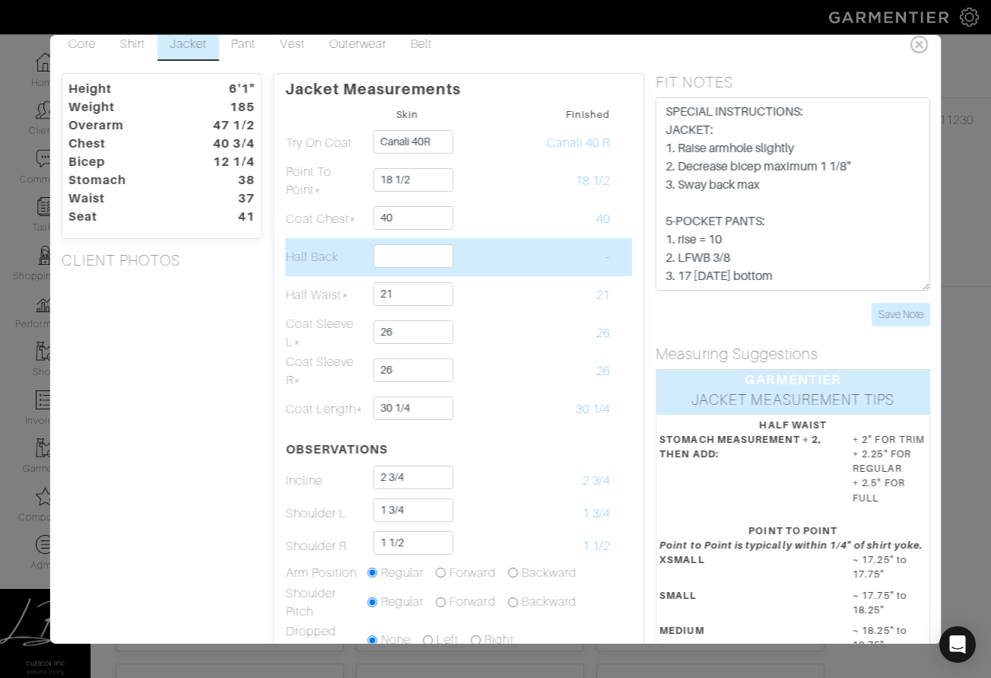
scroll to position [10, 0]
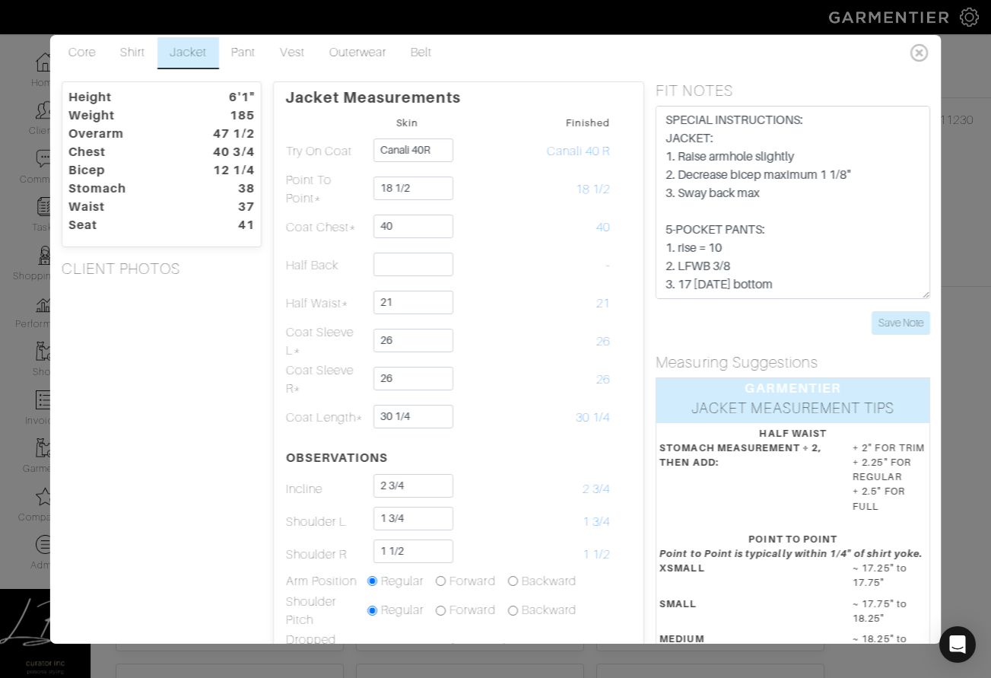
click at [242, 535] on div "Height 6'1" Weight 185 Overarm 47 1/2 Chest 40 3/4 Bicep 12 1/4 Stomach 38 Wais…" at bounding box center [160, 516] width 223 height 870
click at [227, 497] on div "Height 6'1" Weight 185 Overarm 47 1/2 Chest 40 3/4 Bicep 12 1/4 Stomach 38 Wais…" at bounding box center [160, 516] width 223 height 870
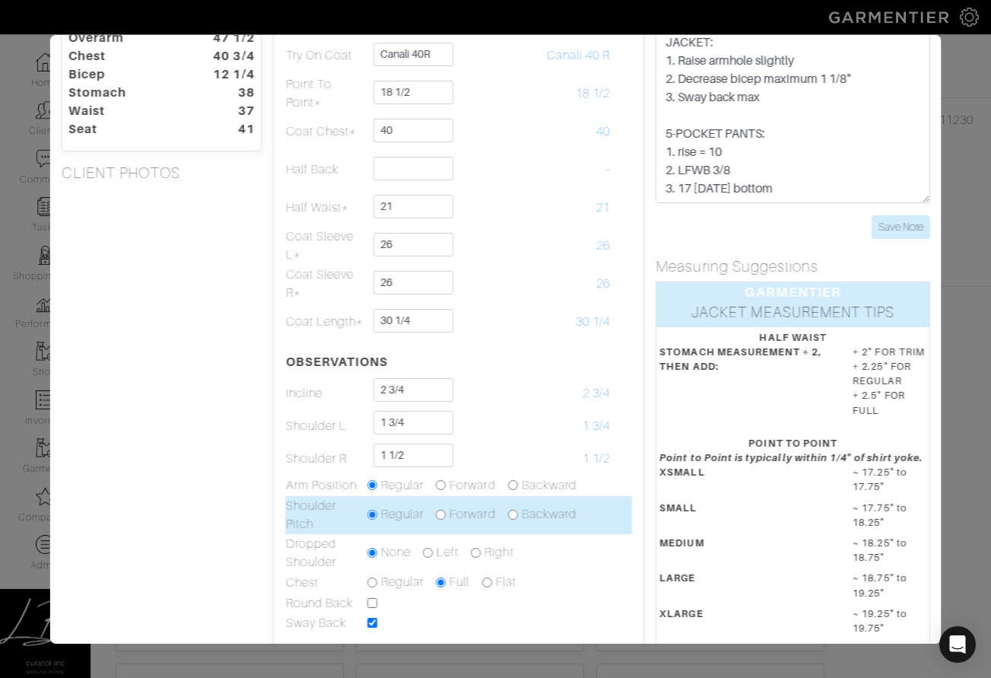
scroll to position [108, 0]
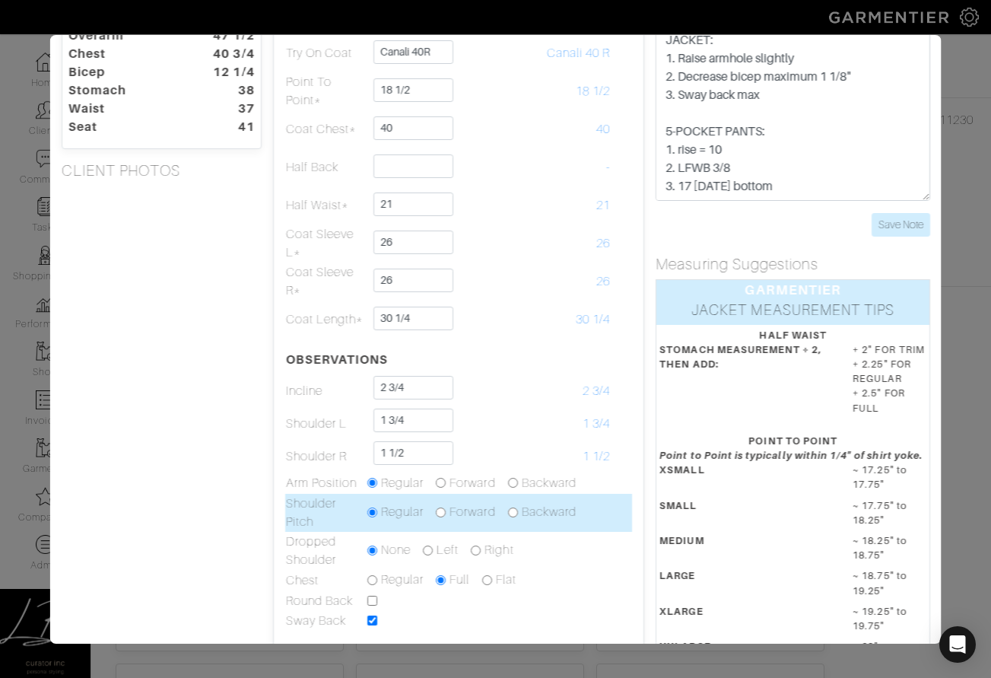
click at [516, 514] on input "radio" at bounding box center [512, 512] width 10 height 10
radio input "true"
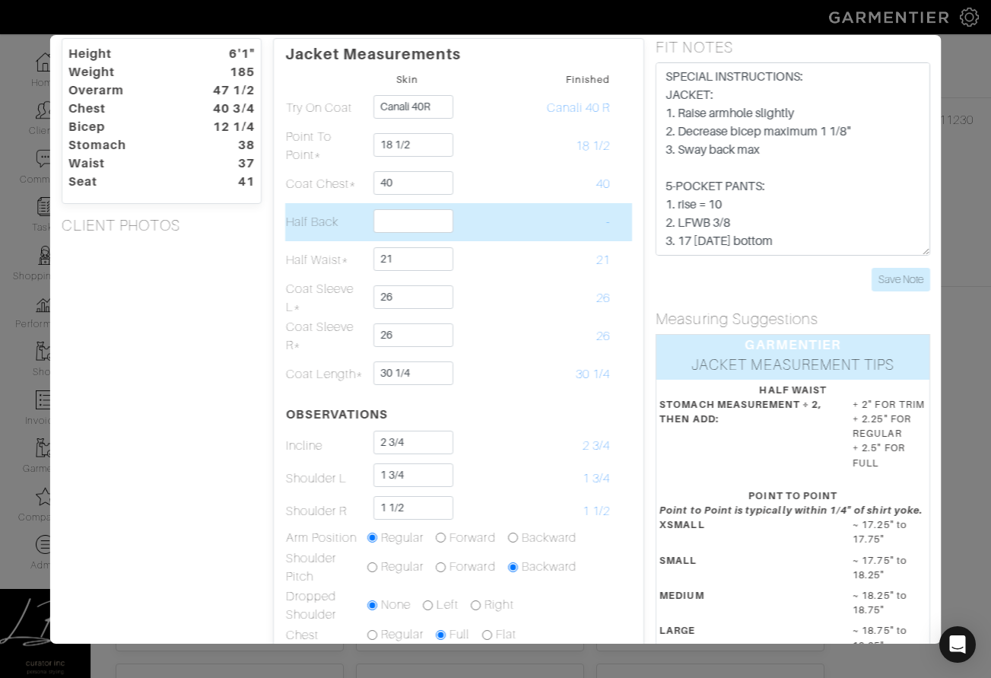
scroll to position [37, 0]
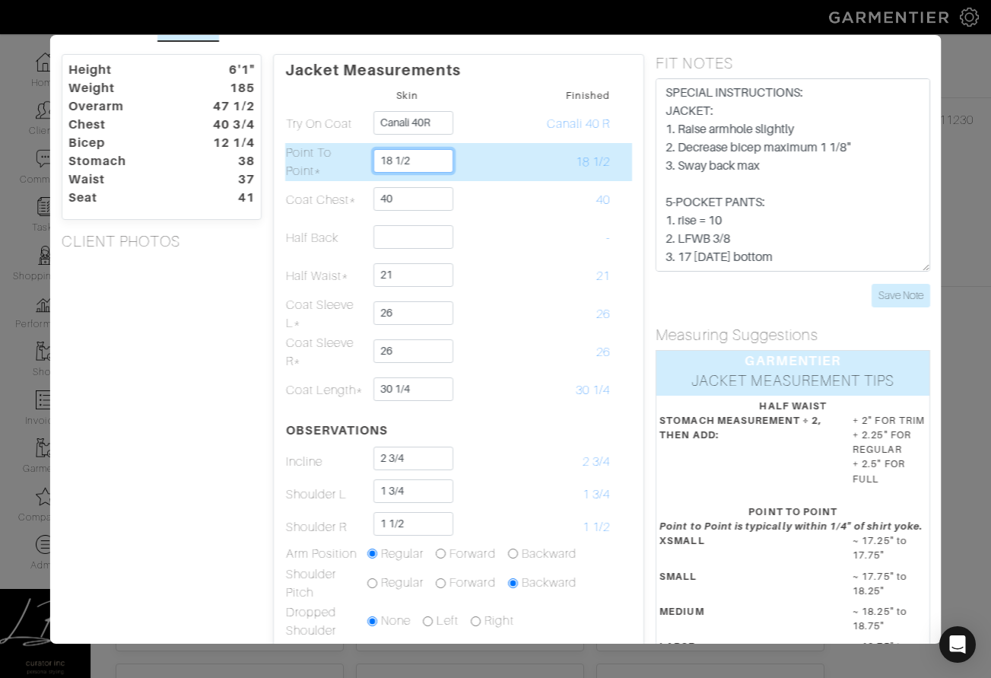
click at [434, 160] on input "18 1/2" at bounding box center [413, 161] width 80 height 24
type input "18 1/4"
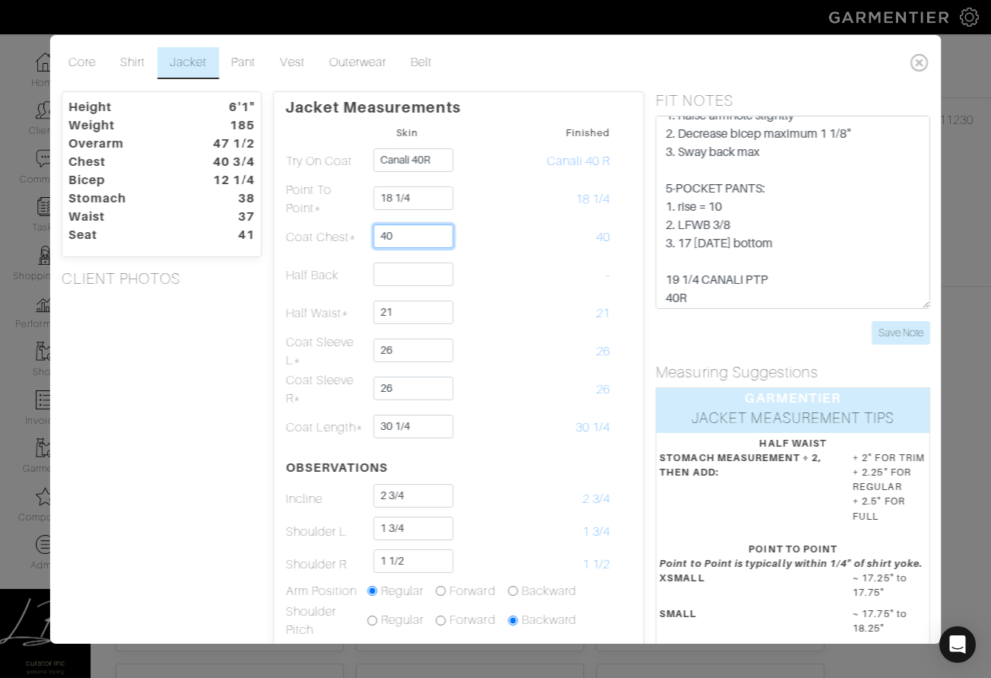
scroll to position [53, 0]
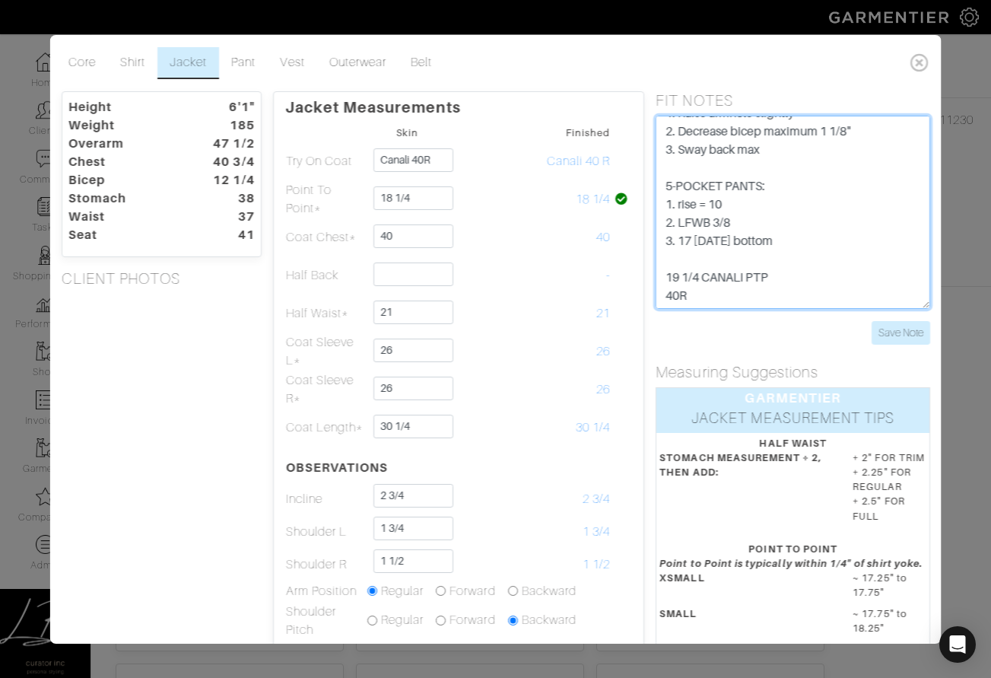
click at [770, 237] on textarea "SPECIAL INSTRUCTIONS: JACKET: 1. Raise armhole slightly 2. Decrease bicep maxim…" at bounding box center [792, 212] width 275 height 193
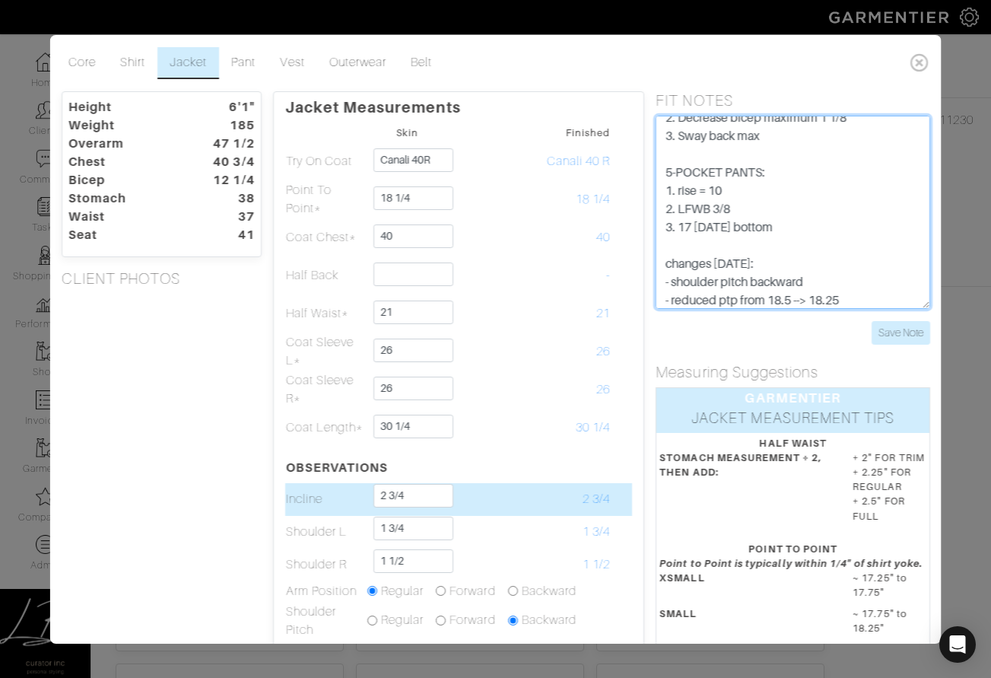
type textarea "SPECIAL INSTRUCTIONS: JACKET: 1. Raise armhole slightly 2. Decrease bicep maxim…"
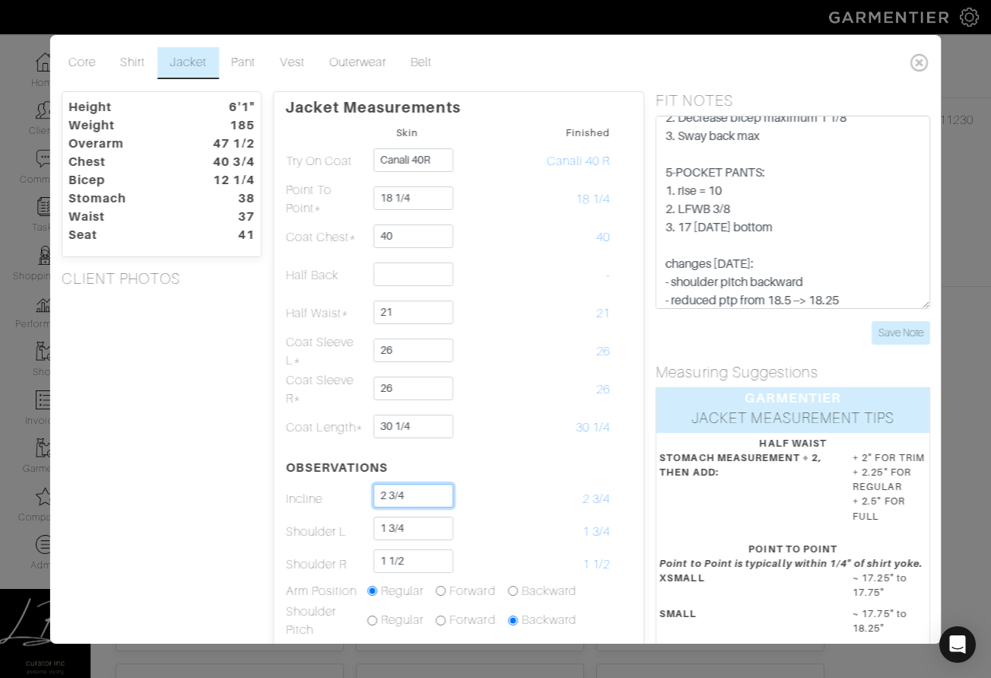
drag, startPoint x: 435, startPoint y: 494, endPoint x: 438, endPoint y: 478, distance: 15.5
click at [435, 478] on table "Skin Finished Try On Coat Canali 40R Canali 40 R Point To Point* 18 1/4 18 1/4 …" at bounding box center [458, 430] width 348 height 616
type input "2 1/2"
click at [129, 476] on div "Height 6'1" Weight 185 Overarm 47 1/2 Chest 40 3/4 Bicep 12 1/4 Stomach 38 Wais…" at bounding box center [160, 526] width 223 height 870
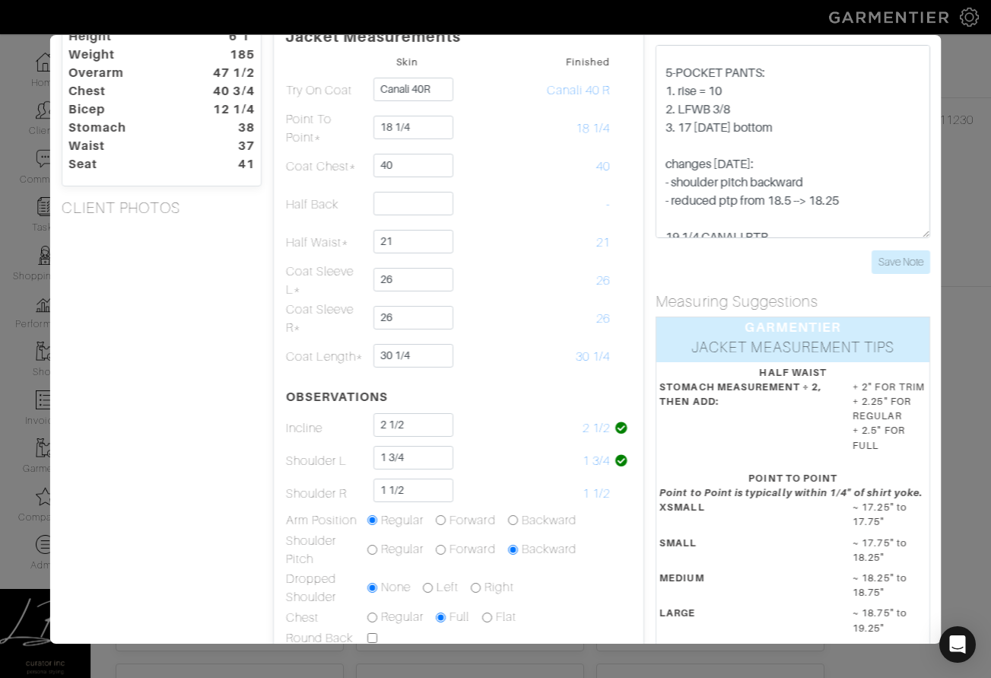
scroll to position [100, 0]
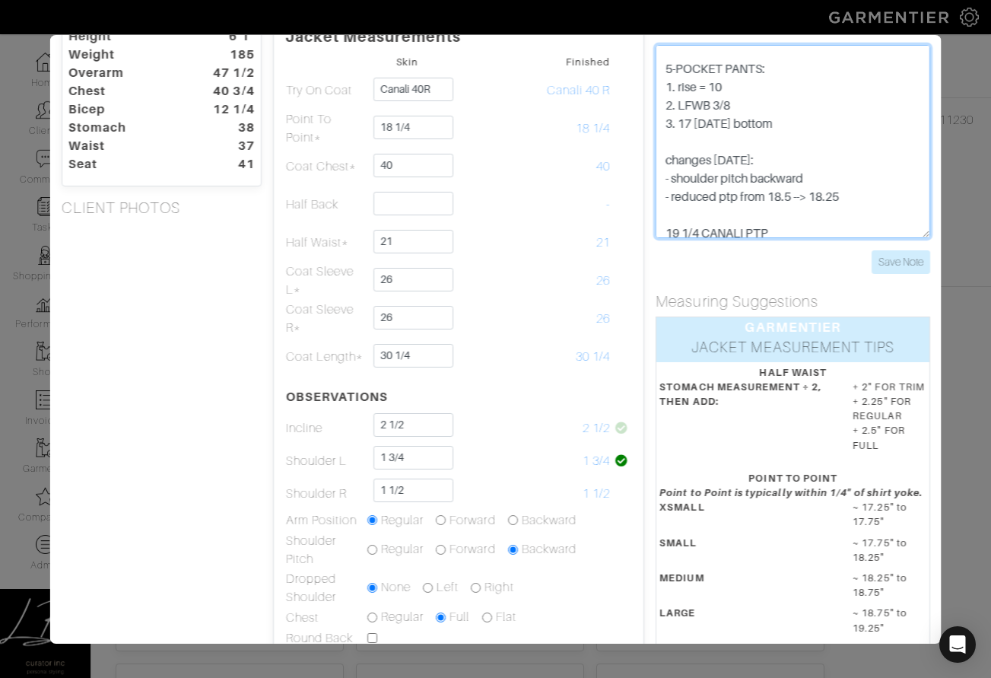
click at [862, 198] on textarea "SPECIAL INSTRUCTIONS: JACKET: 1. Raise armhole slightly 2. Decrease bicep maxim…" at bounding box center [792, 141] width 275 height 193
type textarea "SPECIAL INSTRUCTIONS: JACKET: 1. Raise armhole slightly 2. Decrease bicep maxim…"
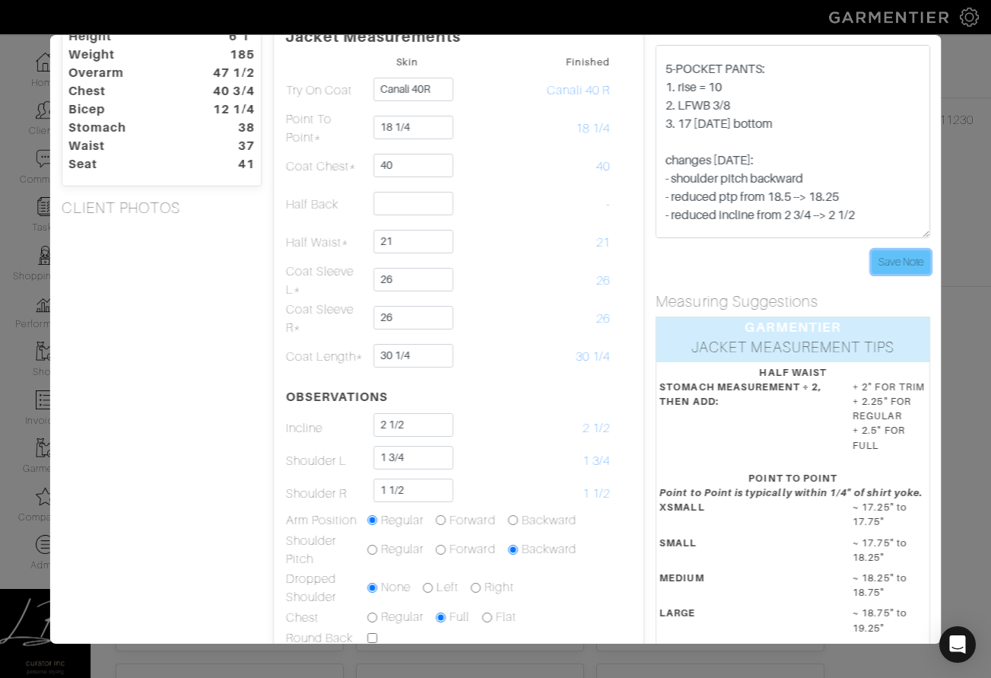
click at [896, 256] on input "Save Note" at bounding box center [900, 262] width 59 height 24
click at [773, 270] on div "Save Note" at bounding box center [792, 262] width 275 height 24
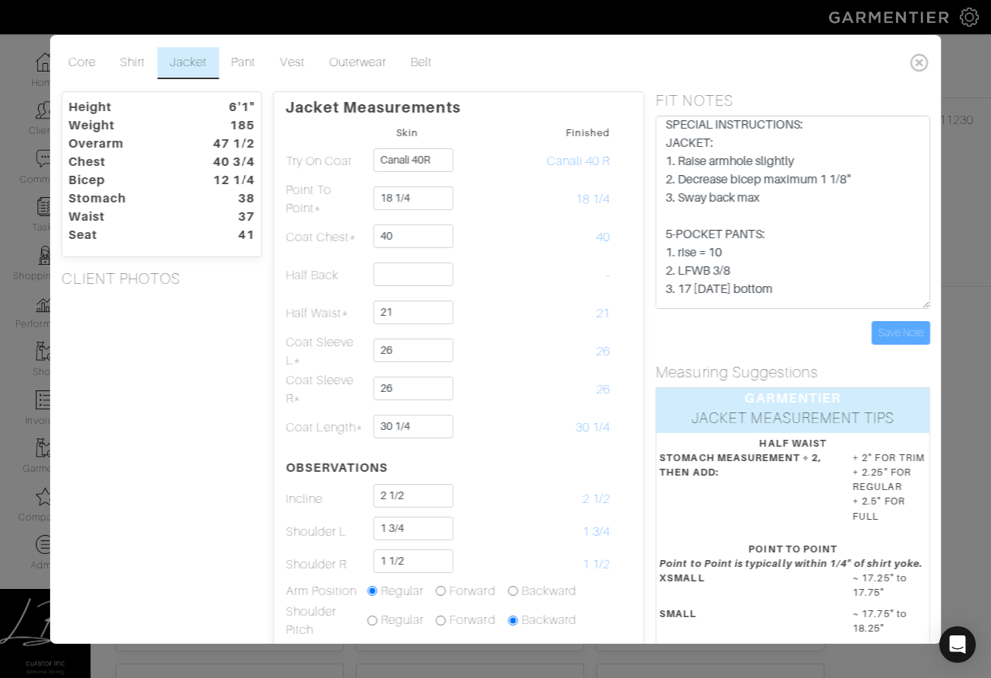
scroll to position [0, 0]
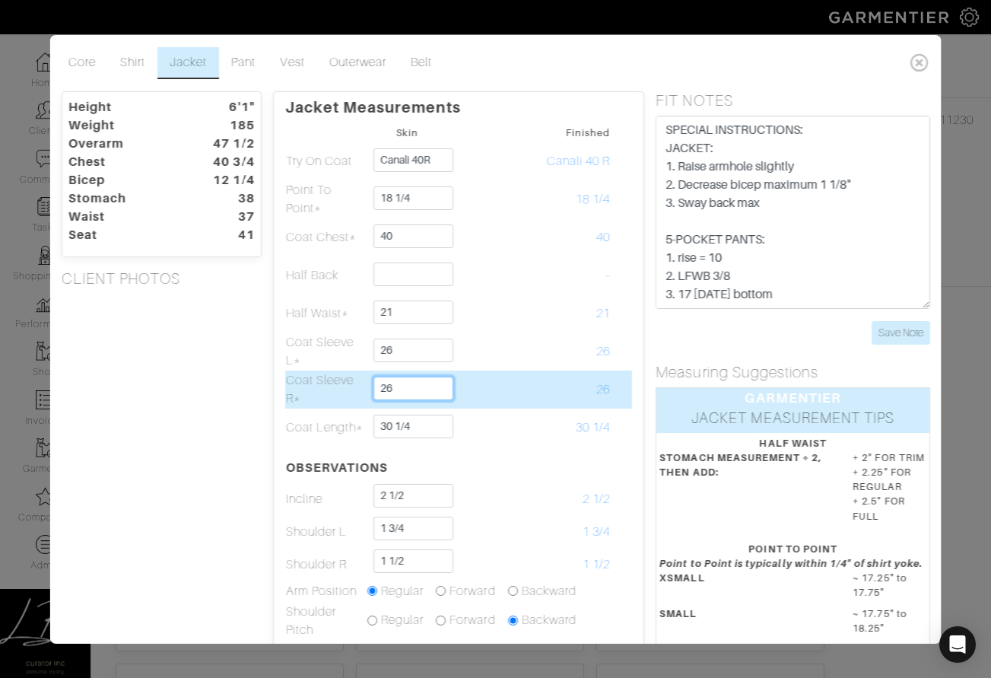
click at [424, 389] on input "26" at bounding box center [413, 388] width 80 height 24
type input "26 3/8"
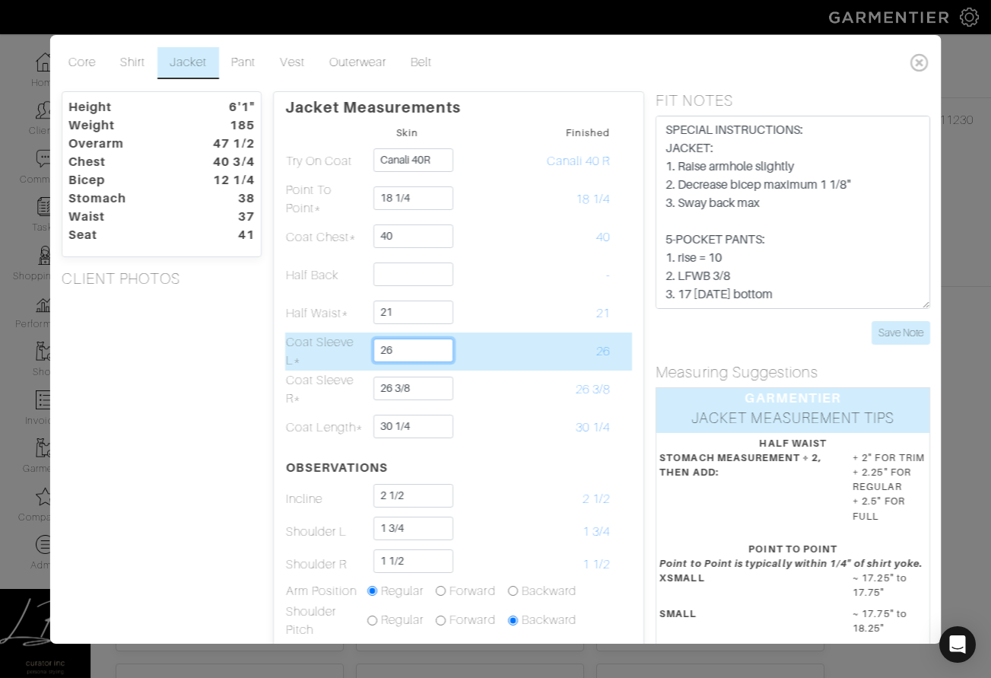
click at [436, 359] on input "26" at bounding box center [413, 350] width 80 height 24
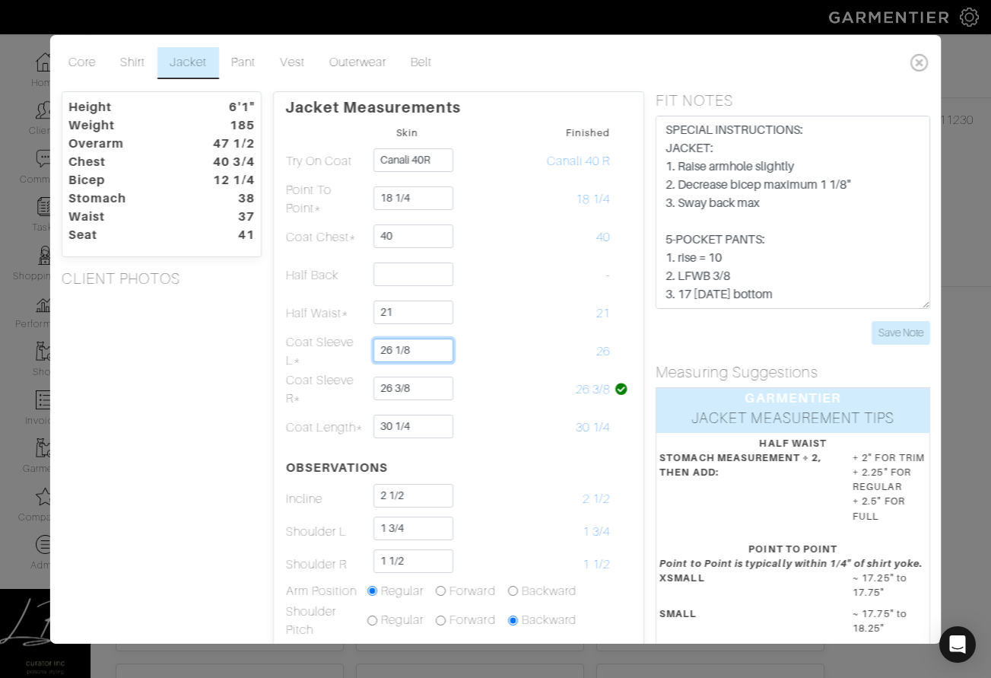
type input "26 1/8"
click at [268, 392] on div "Height 6'1" Weight 185 Overarm 47 1/2 Chest 40 3/4 Bicep 12 1/4 Stomach 38 Wais…" at bounding box center [160, 526] width 223 height 870
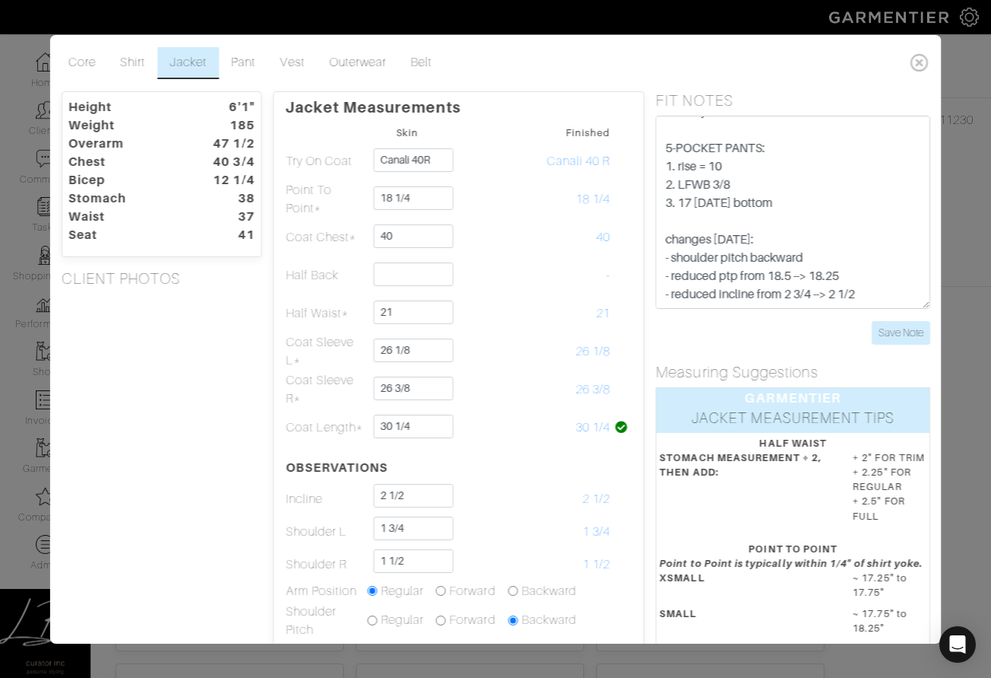
scroll to position [117, 0]
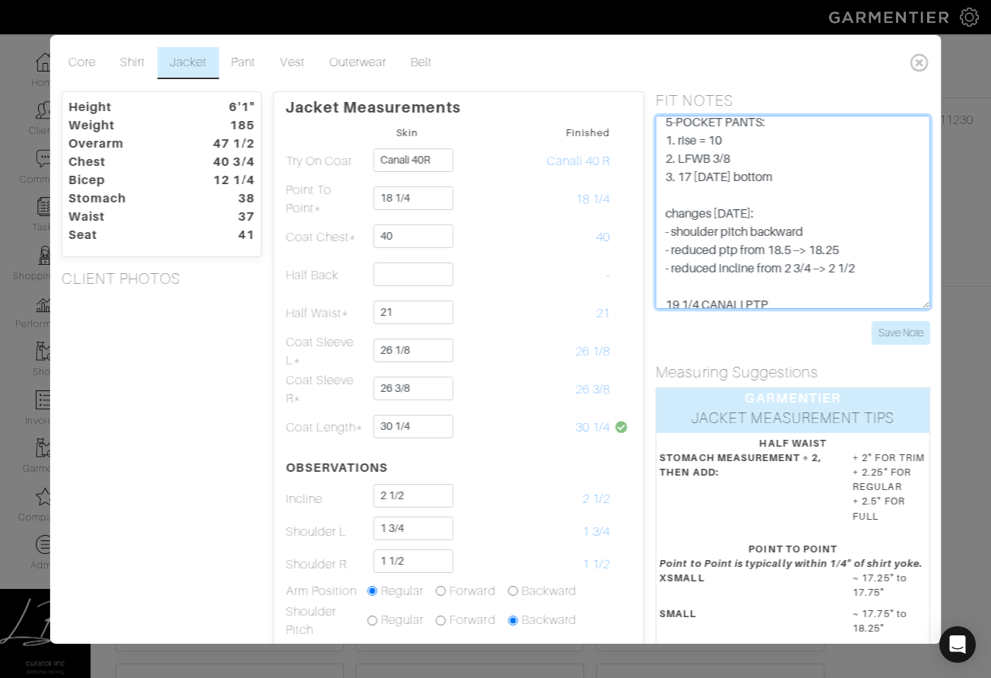
click at [903, 259] on textarea "SPECIAL INSTRUCTIONS: JACKET: 1. Raise armhole slightly 2. Decrease bicep maxim…" at bounding box center [792, 212] width 275 height 193
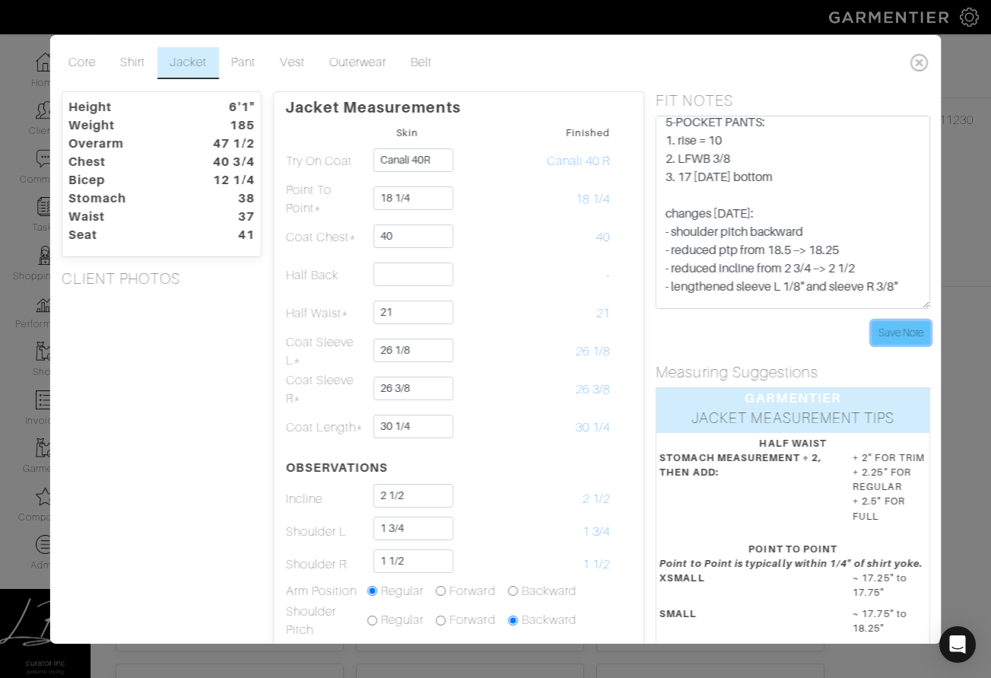
click at [890, 331] on input "Save Note" at bounding box center [900, 333] width 59 height 24
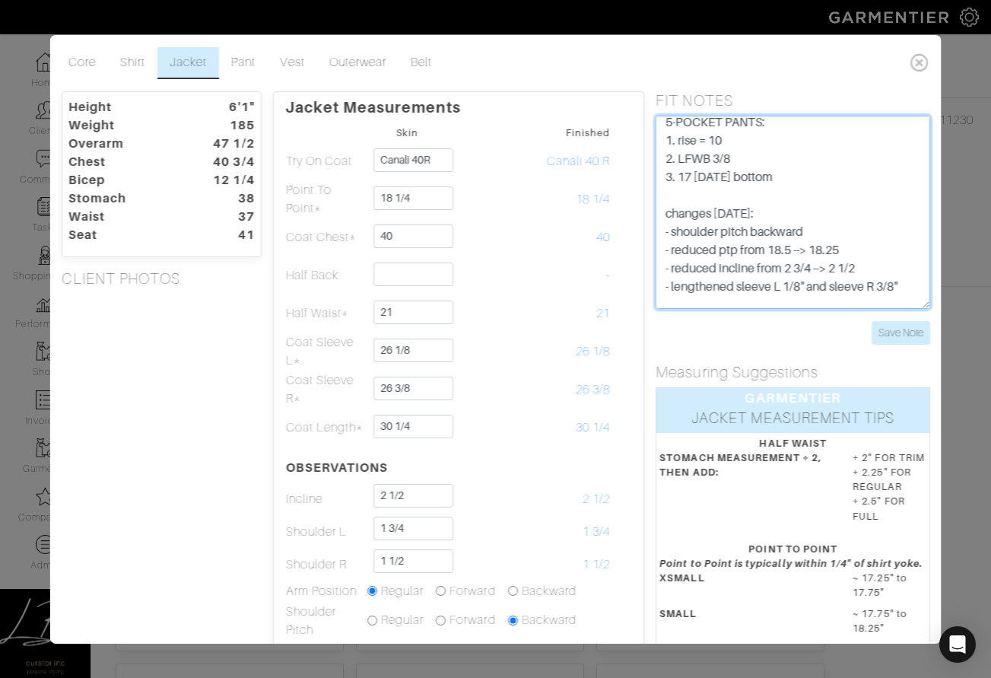
click at [895, 281] on textarea "SPECIAL INSTRUCTIONS: JACKET: 1. Raise armhole slightly 2. Decrease bicep maxim…" at bounding box center [792, 212] width 275 height 193
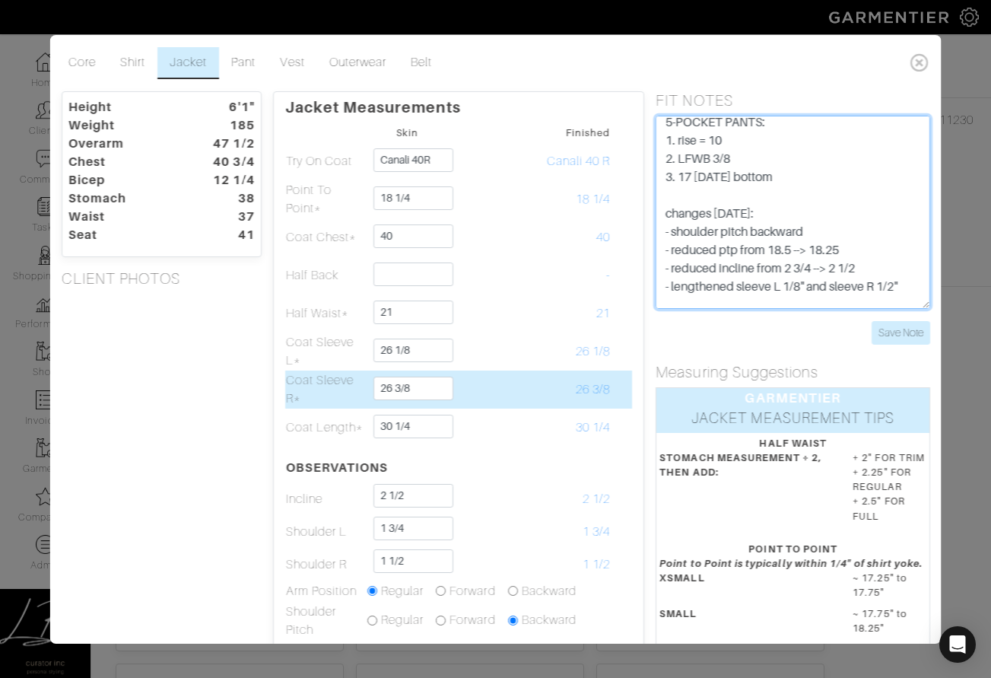
type textarea "SPECIAL INSTRUCTIONS: JACKET: 1. Raise armhole slightly 2. Decrease bicep maxim…"
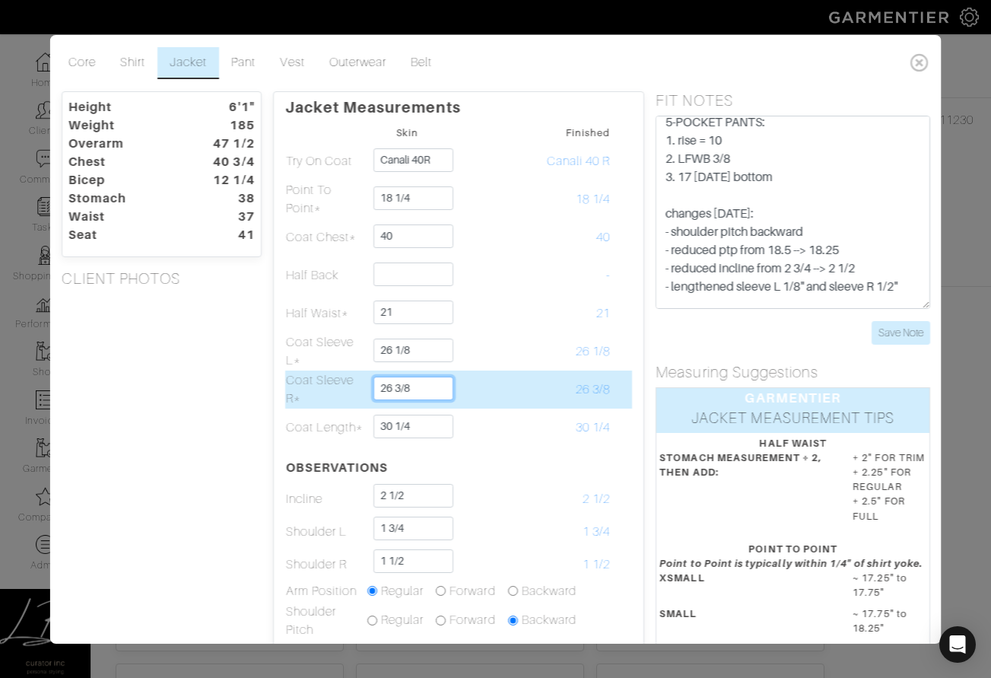
drag, startPoint x: 395, startPoint y: 392, endPoint x: 436, endPoint y: 387, distance: 41.3
click at [436, 387] on input "26 3/8" at bounding box center [413, 388] width 80 height 24
type input "26 1/2"
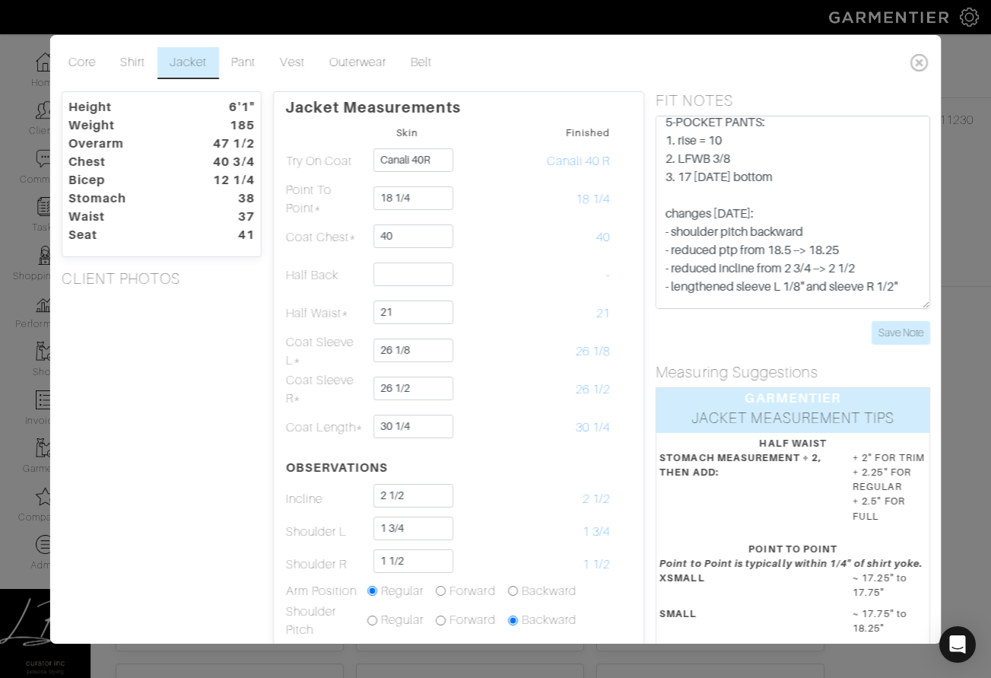
click at [207, 457] on div "Height 6'1" Weight 185 Overarm 47 1/2 Chest 40 3/4 Bicep 12 1/4 Stomach 38 Wais…" at bounding box center [160, 526] width 223 height 870
click at [892, 331] on input "Save Note" at bounding box center [900, 333] width 59 height 24
click at [240, 59] on link "Pant" at bounding box center [243, 63] width 49 height 32
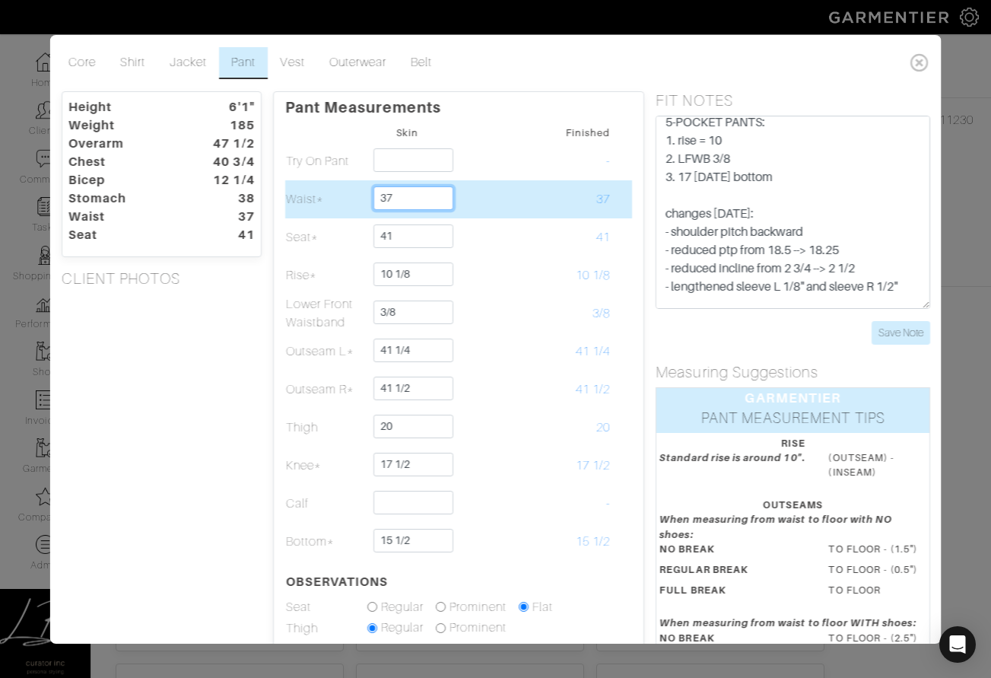
click at [411, 198] on input "37" at bounding box center [413, 198] width 80 height 24
type input "37 1/2"
type input "42"
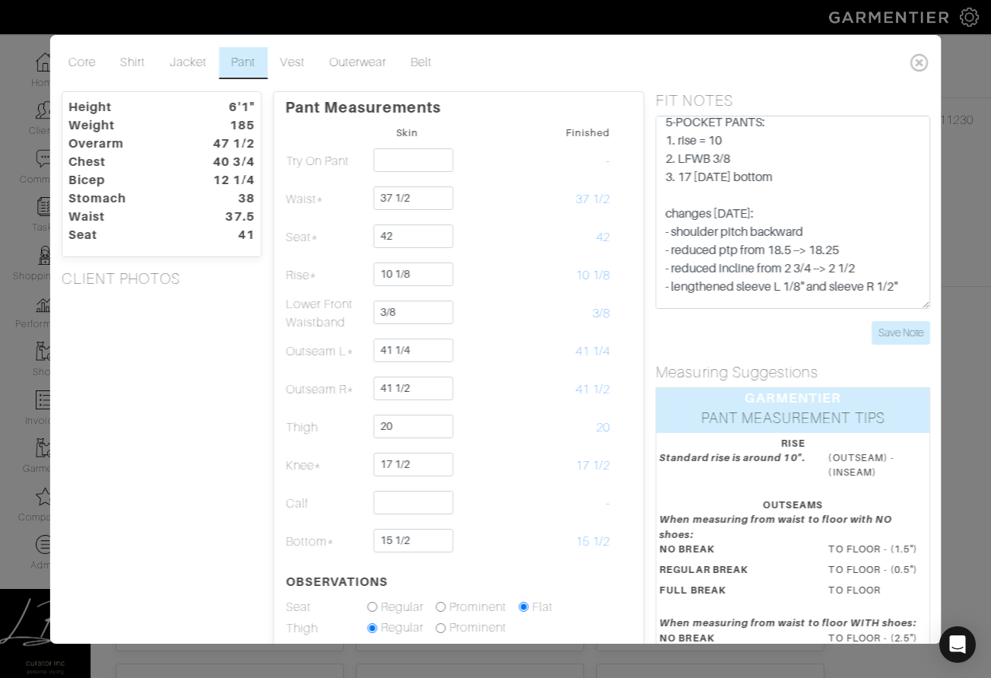
click at [259, 323] on div "Height 6'1" Weight 185 Overarm 47 1/2 Chest 40 3/4 Bicep 12 1/4 Stomach 38 Wais…" at bounding box center [160, 501] width 223 height 820
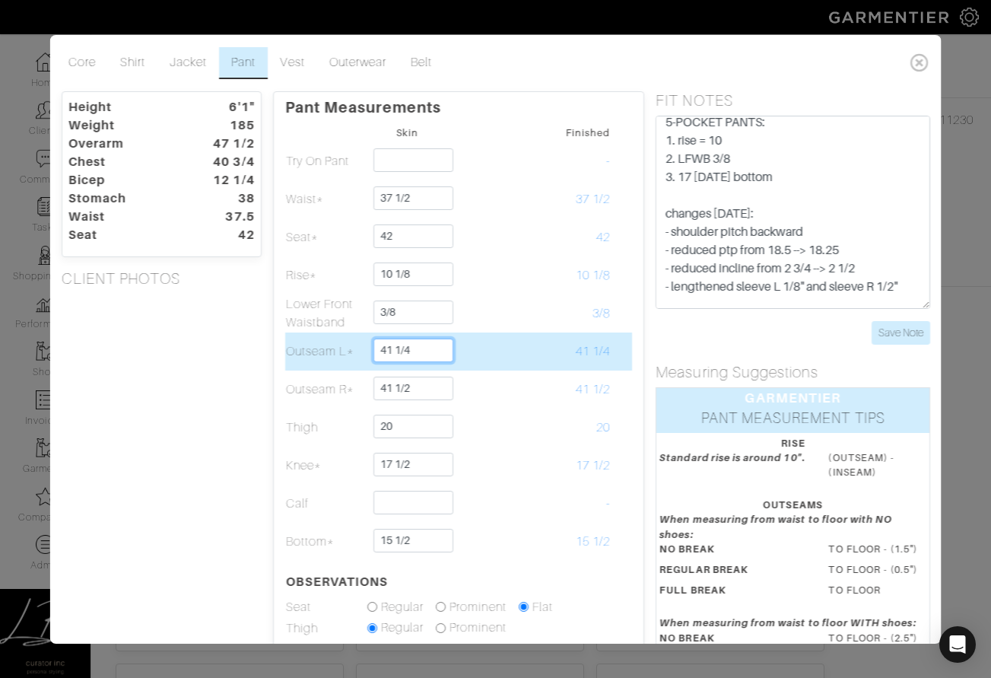
drag, startPoint x: 397, startPoint y: 347, endPoint x: 459, endPoint y: 348, distance: 61.6
click at [454, 348] on tr "Outseam L* 41 1/4 41 1/4" at bounding box center [458, 351] width 348 height 38
type input "41 5/8"
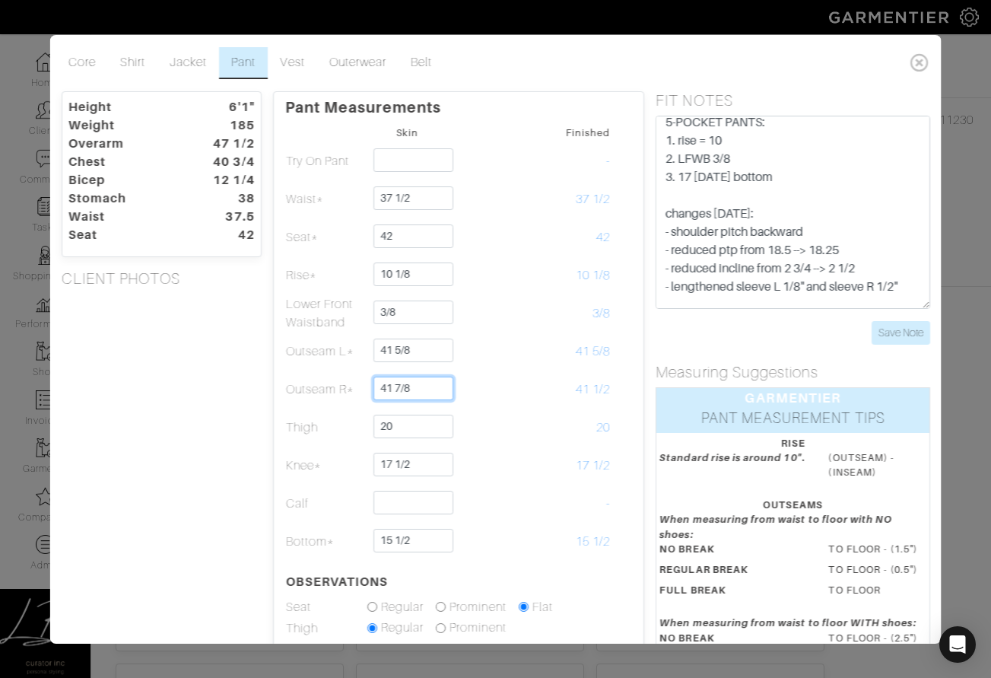
type input "41 7/8"
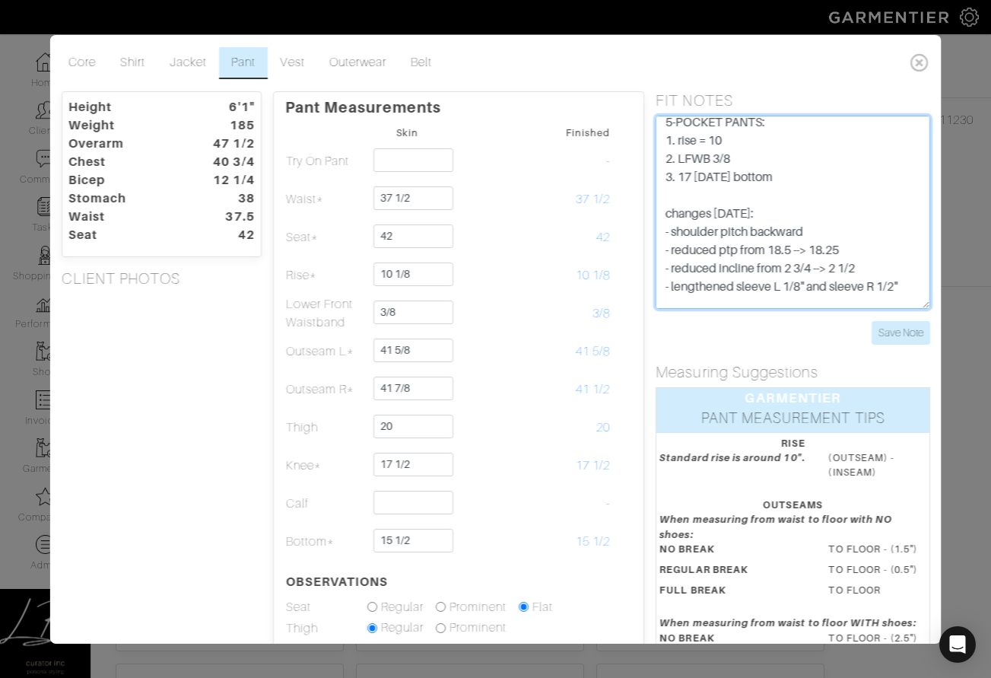
click at [916, 281] on textarea "SPECIAL INSTRUCTIONS: JACKET: 1. Raise armhole slightly 2. Decrease bicep maxim…" at bounding box center [792, 212] width 275 height 193
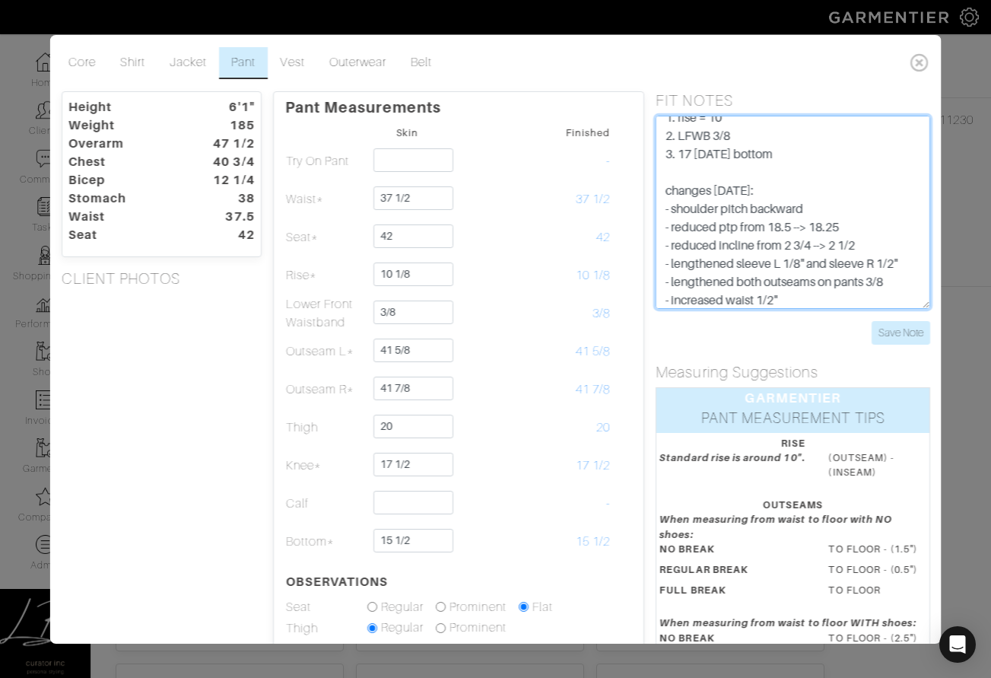
scroll to position [158, 0]
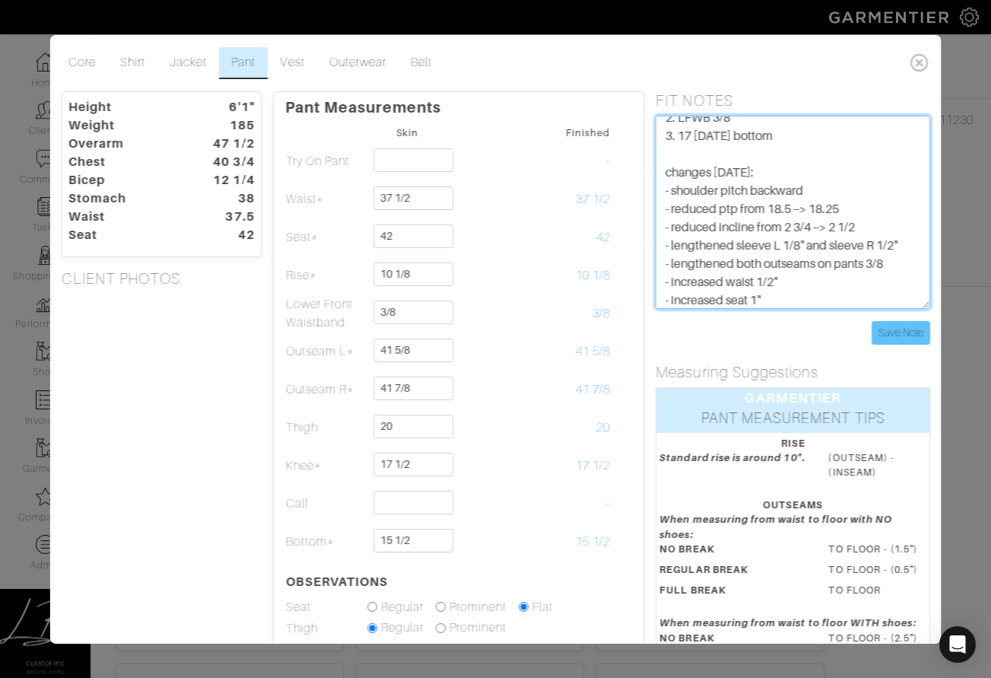
type textarea "SPECIAL INSTRUCTIONS: JACKET: 1. Raise armhole slightly 2. Decrease bicep maxim…"
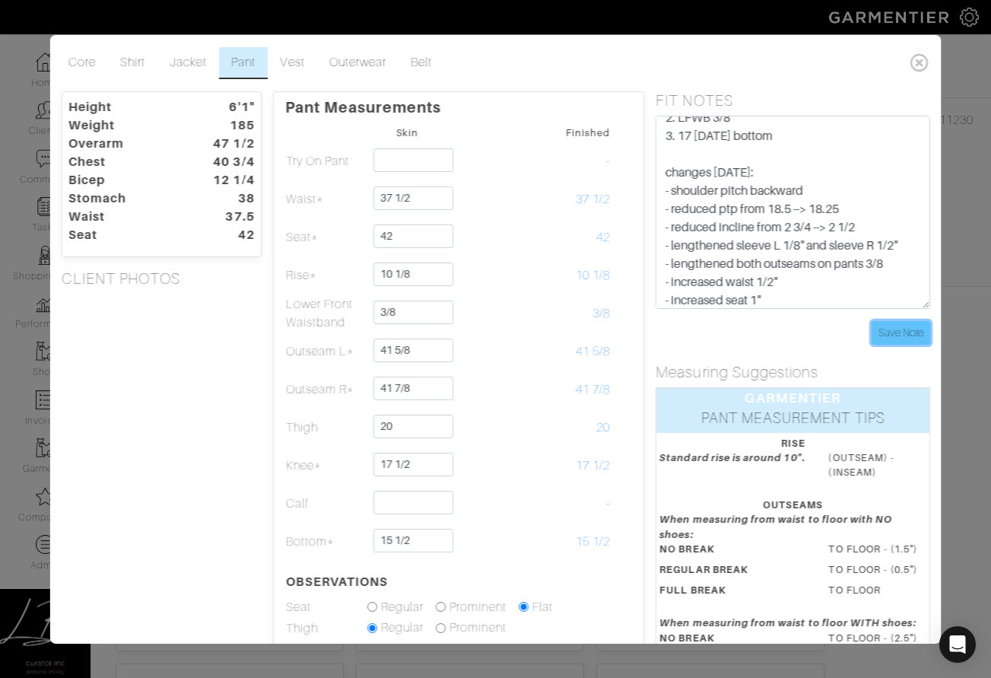
click at [903, 323] on input "Save Note" at bounding box center [900, 333] width 59 height 24
click at [155, 392] on div "Height 6'1" Weight 185 Overarm 47 1/2 Chest 40 3/4 Bicep 12 1/4 Stomach 38 Wais…" at bounding box center [160, 501] width 223 height 820
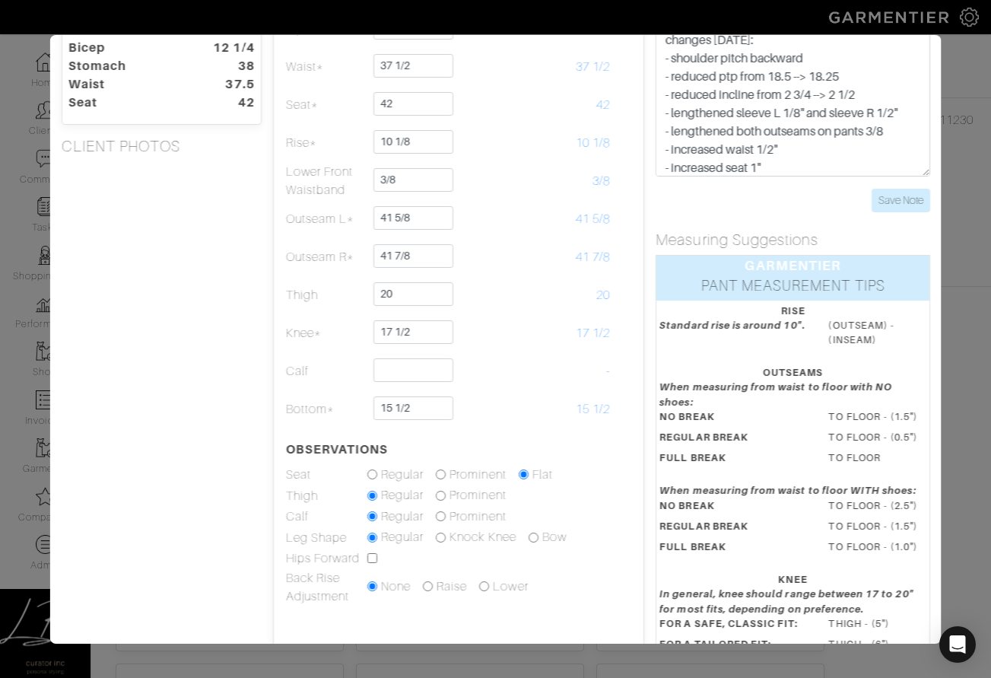
scroll to position [134, 0]
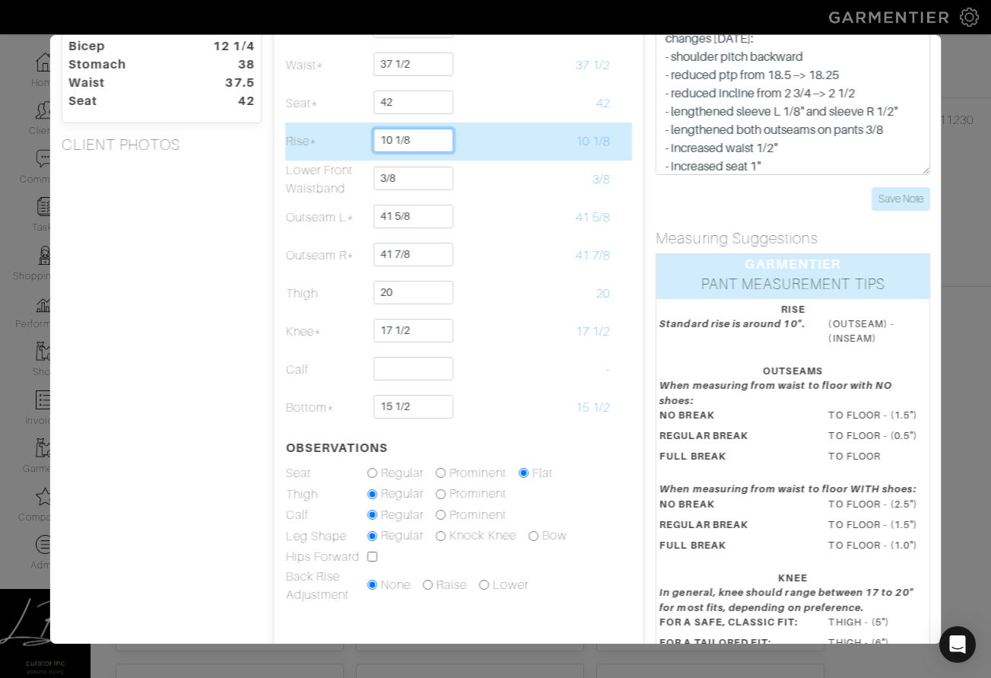
drag, startPoint x: 392, startPoint y: 139, endPoint x: 445, endPoint y: 142, distance: 52.6
click at [445, 142] on input "10 1/8" at bounding box center [413, 141] width 80 height 24
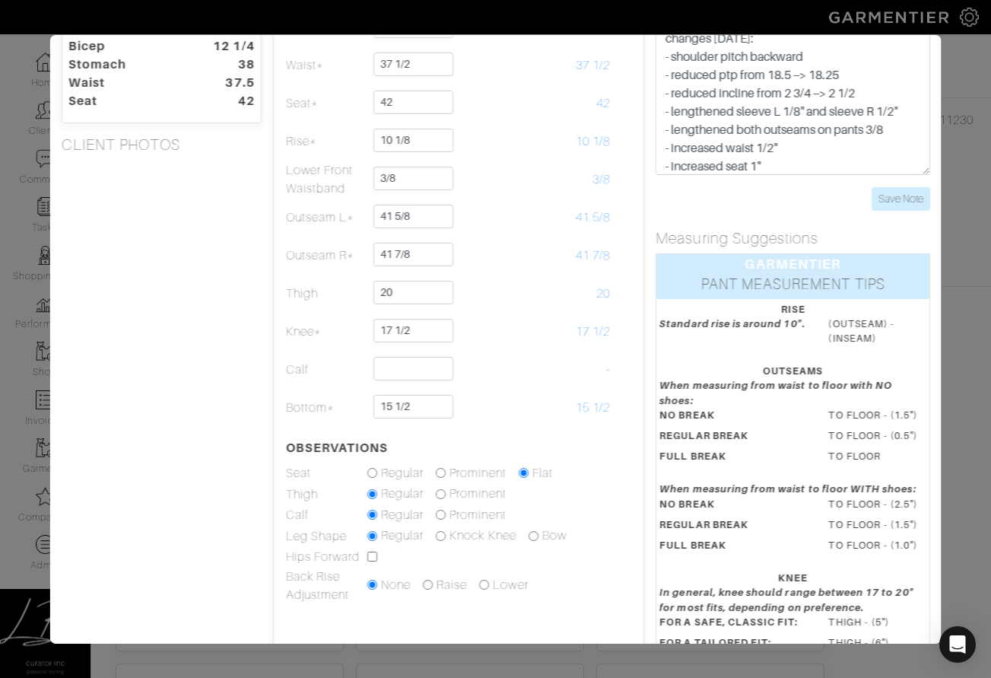
click at [205, 233] on div "Height 6'1" Weight 185 Overarm 47 1/2 Chest 40 3/4 Bicep 12 1/4 Stomach 38 Wais…" at bounding box center [160, 367] width 223 height 820
drag, startPoint x: 870, startPoint y: 194, endPoint x: 878, endPoint y: 195, distance: 8.4
click at [870, 194] on div "Save Note" at bounding box center [792, 199] width 275 height 24
click at [888, 194] on input "Save Note" at bounding box center [900, 199] width 59 height 24
click at [897, 201] on input "Save Note" at bounding box center [900, 199] width 59 height 24
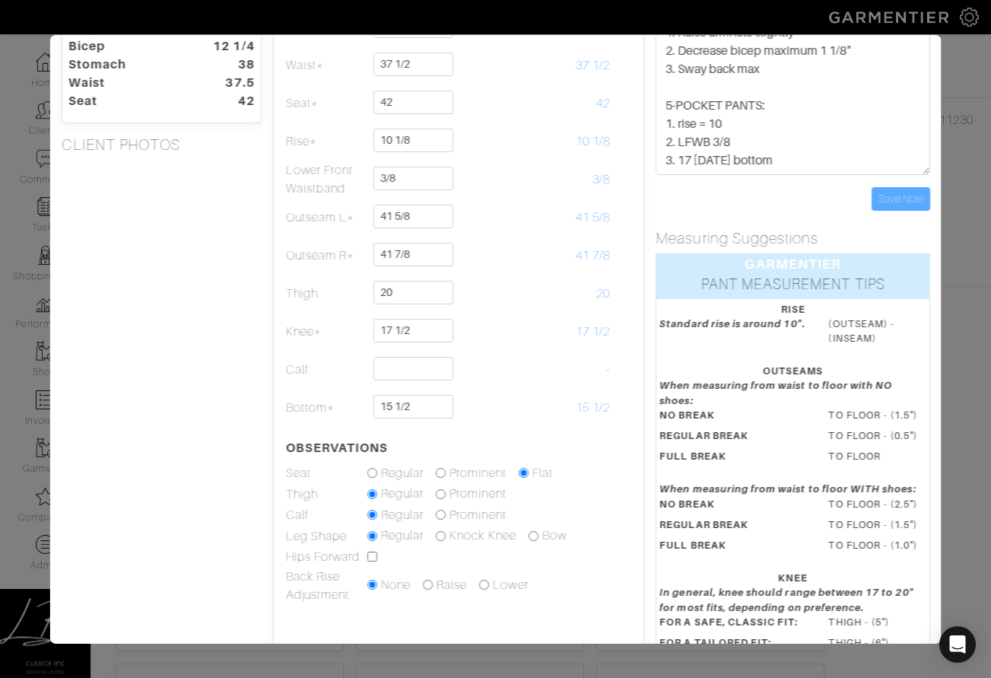
scroll to position [0, 0]
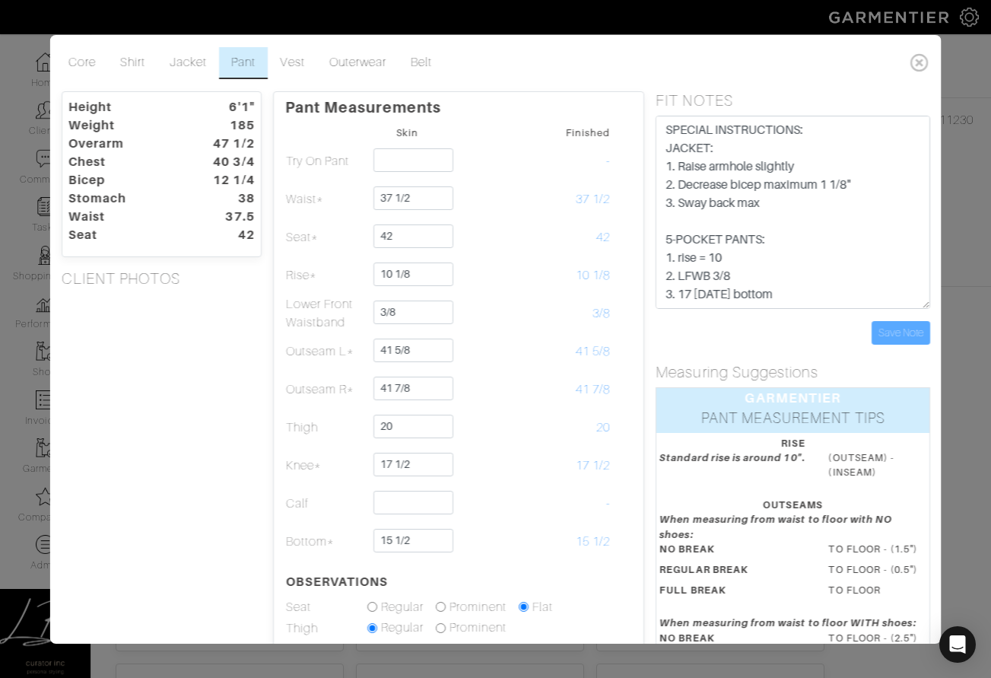
click at [780, 74] on ul "Core Shirt Jacket Pant Vest Outerwear Belt" at bounding box center [480, 63] width 849 height 32
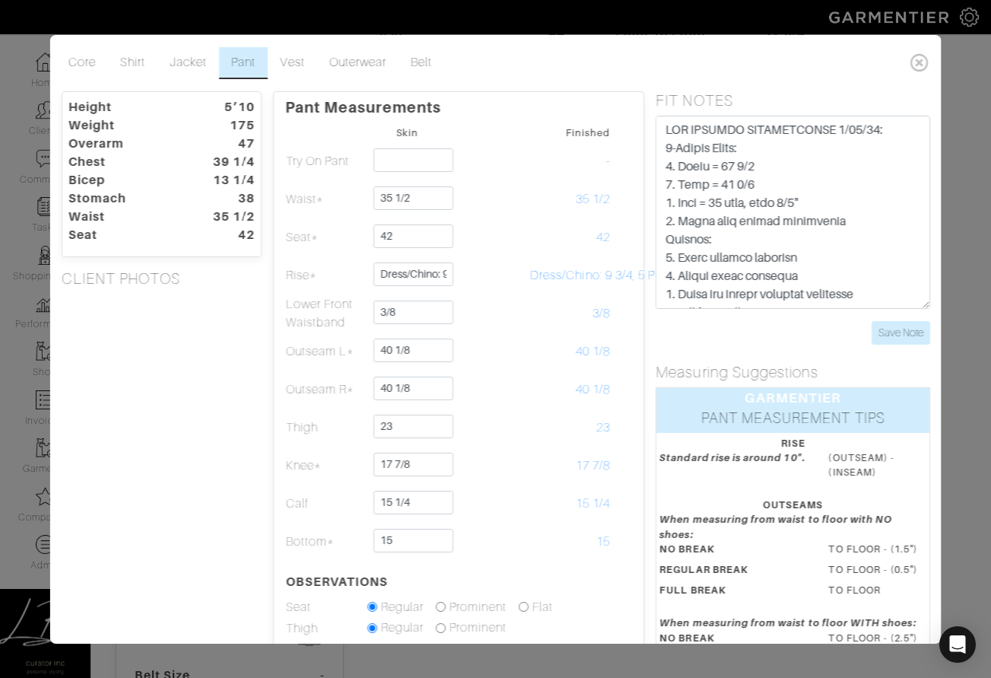
scroll to position [0, 71]
click at [889, 335] on input "Save Note" at bounding box center [900, 333] width 59 height 24
click at [916, 62] on icon at bounding box center [919, 62] width 31 height 30
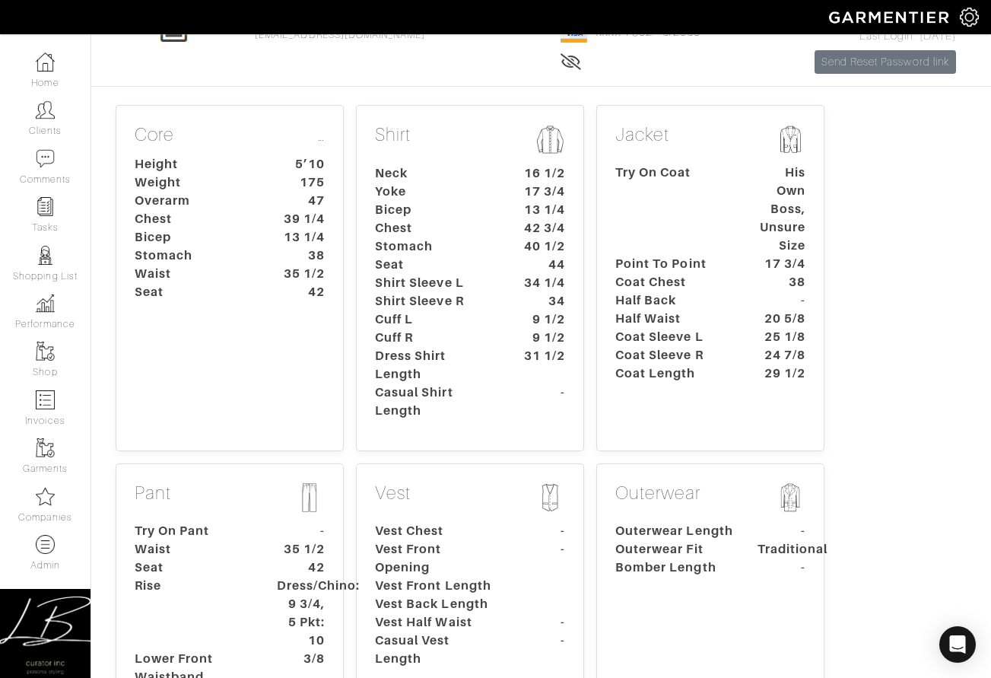
scroll to position [0, 0]
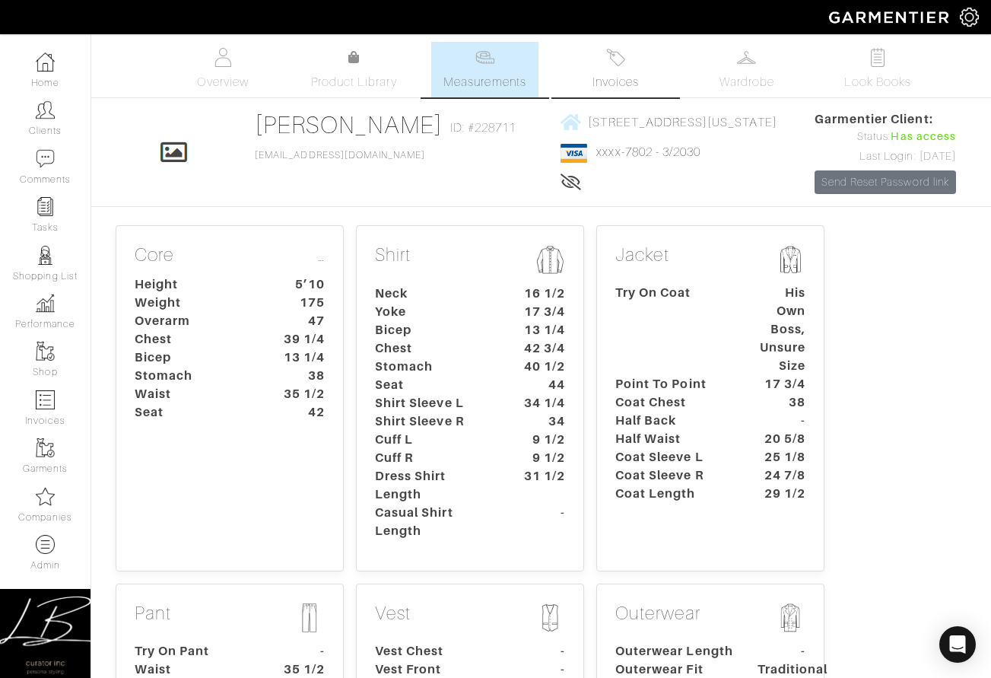
click at [639, 68] on link "Invoices" at bounding box center [616, 70] width 106 height 56
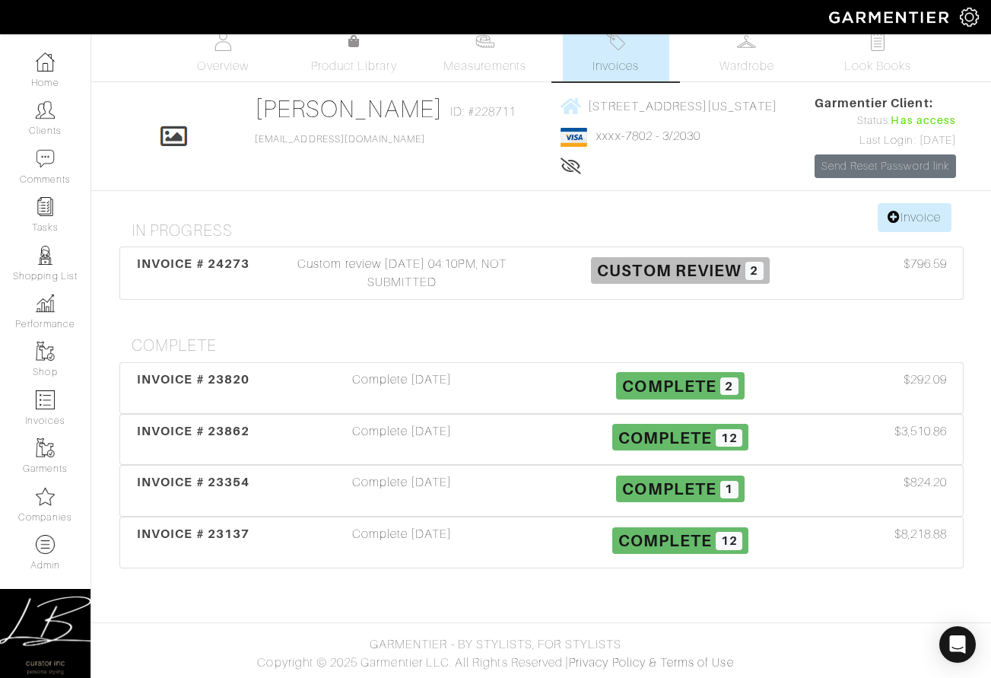
scroll to position [99, 0]
click at [486, 430] on div "Complete [DATE]" at bounding box center [402, 439] width 278 height 35
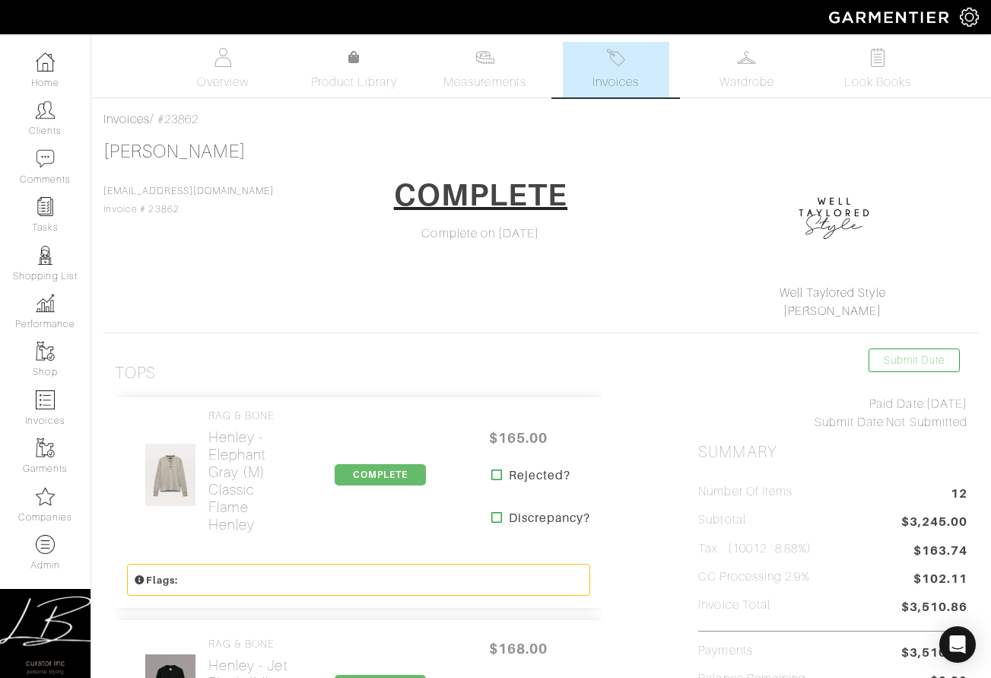
scroll to position [99, 0]
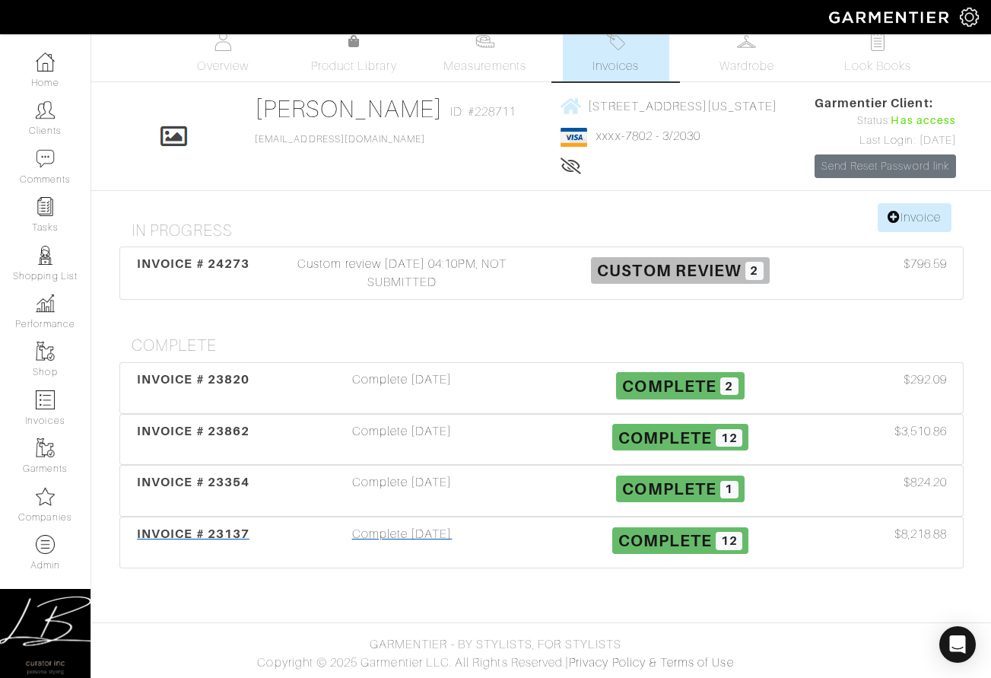
click at [365, 528] on div "Complete [DATE]" at bounding box center [402, 542] width 278 height 35
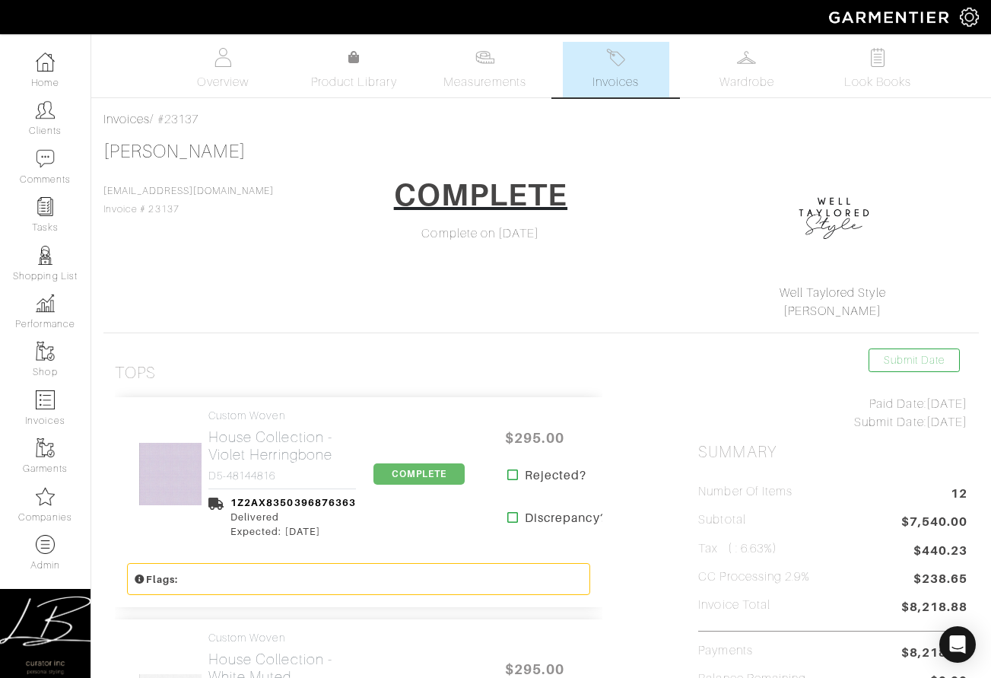
scroll to position [99, 0]
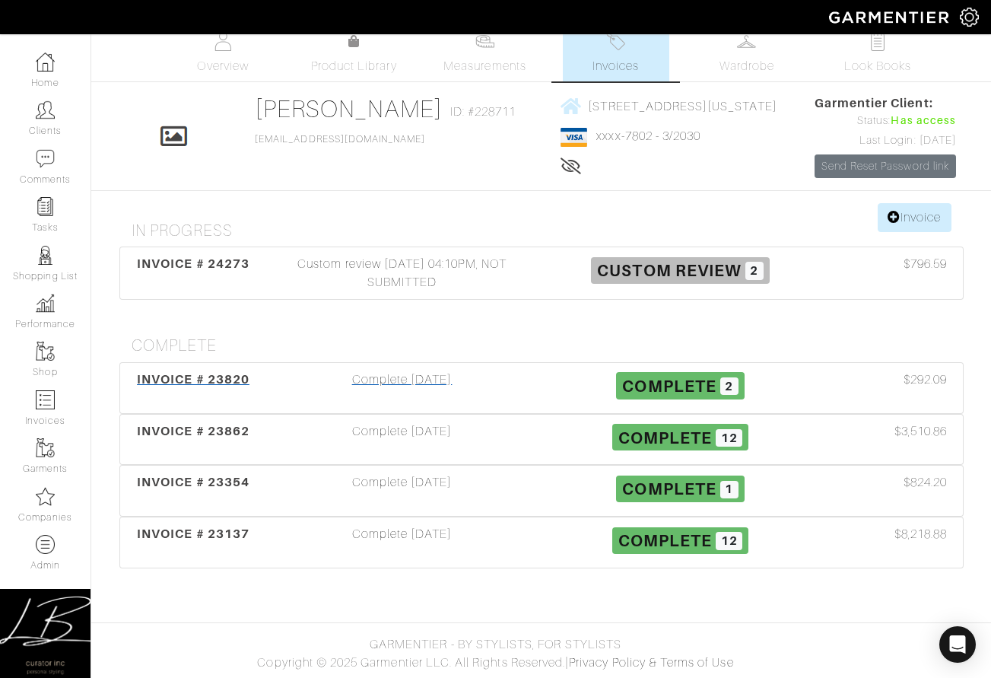
click at [427, 370] on div "Complete 08/26/25" at bounding box center [402, 387] width 278 height 35
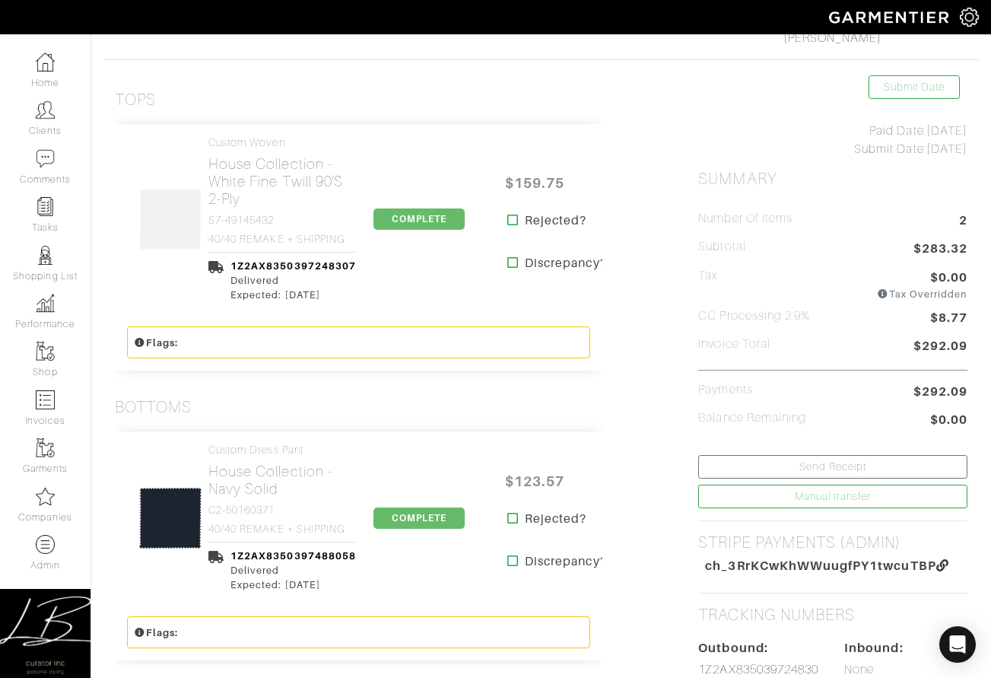
scroll to position [318, 0]
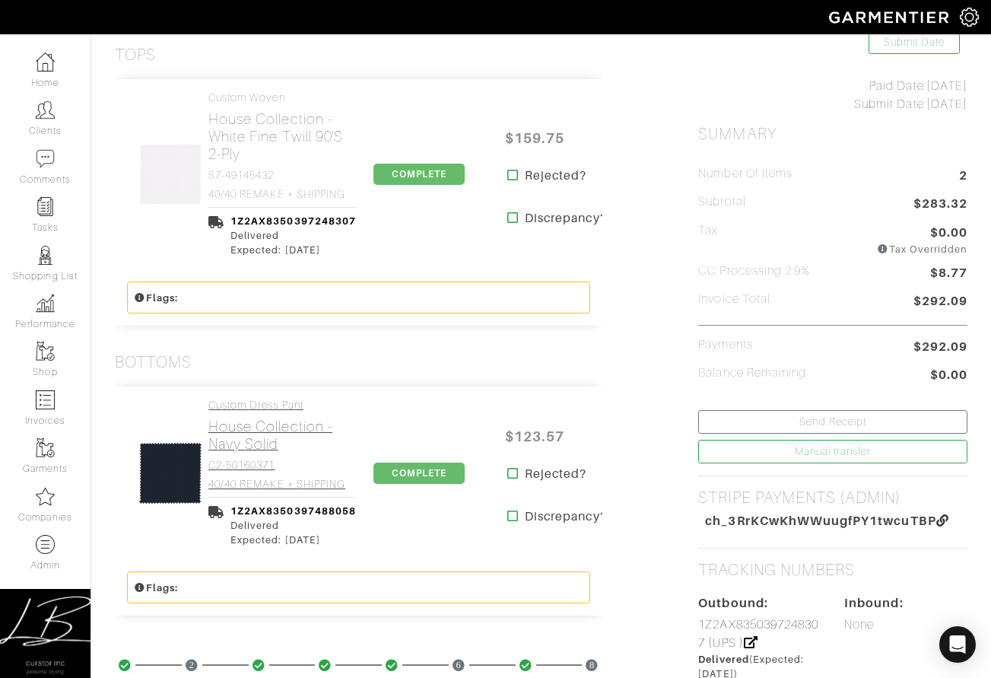
click at [287, 404] on h4 "Custom Dress Pant" at bounding box center [282, 404] width 148 height 13
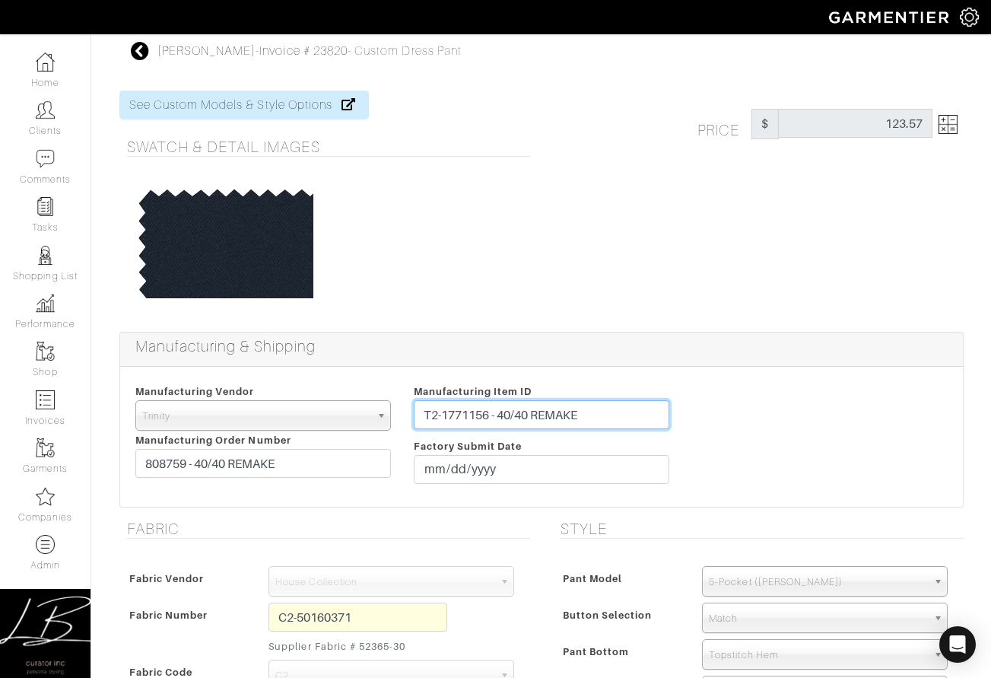
drag, startPoint x: 489, startPoint y: 414, endPoint x: 420, endPoint y: 414, distance: 69.2
click at [420, 413] on input "T2-1771156 - 40/40 REMAKE" at bounding box center [541, 414] width 255 height 29
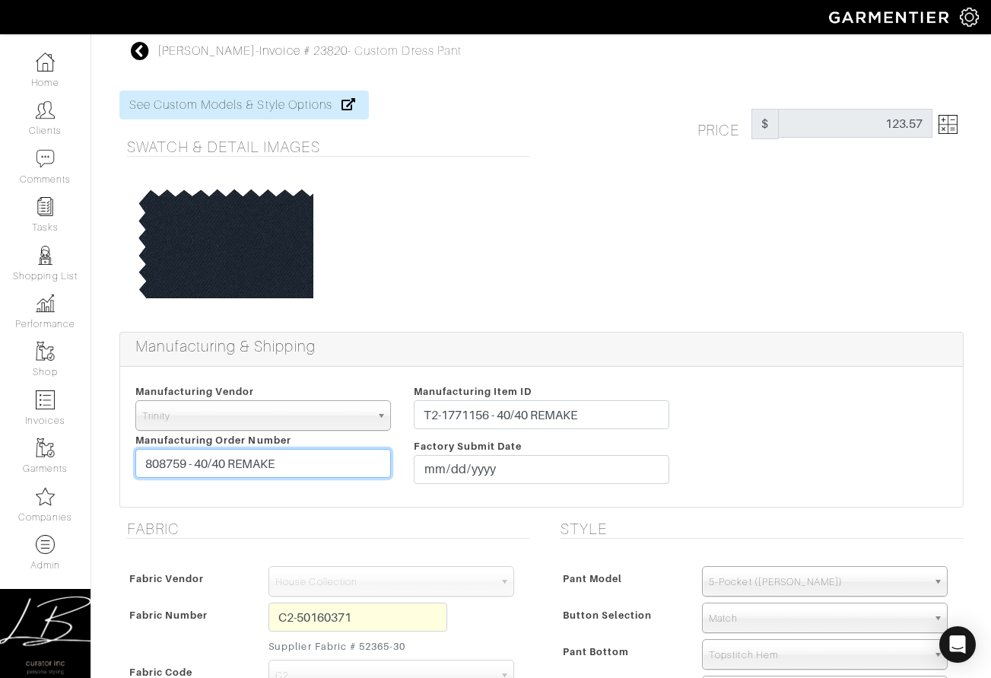
drag, startPoint x: 186, startPoint y: 461, endPoint x: 143, endPoint y: 459, distance: 43.4
click at [143, 459] on input "808759 - 40/40 REMAKE" at bounding box center [262, 463] width 255 height 29
drag, startPoint x: 384, startPoint y: 281, endPoint x: 395, endPoint y: 300, distance: 22.2
click at [384, 281] on div at bounding box center [426, 241] width 202 height 114
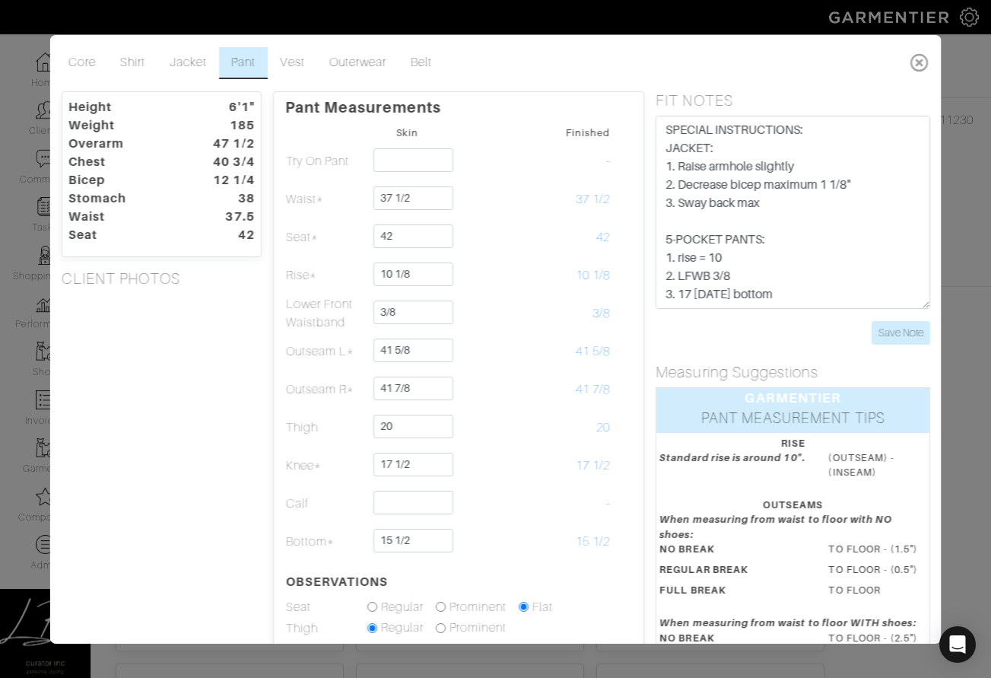
click at [917, 59] on icon at bounding box center [919, 62] width 31 height 30
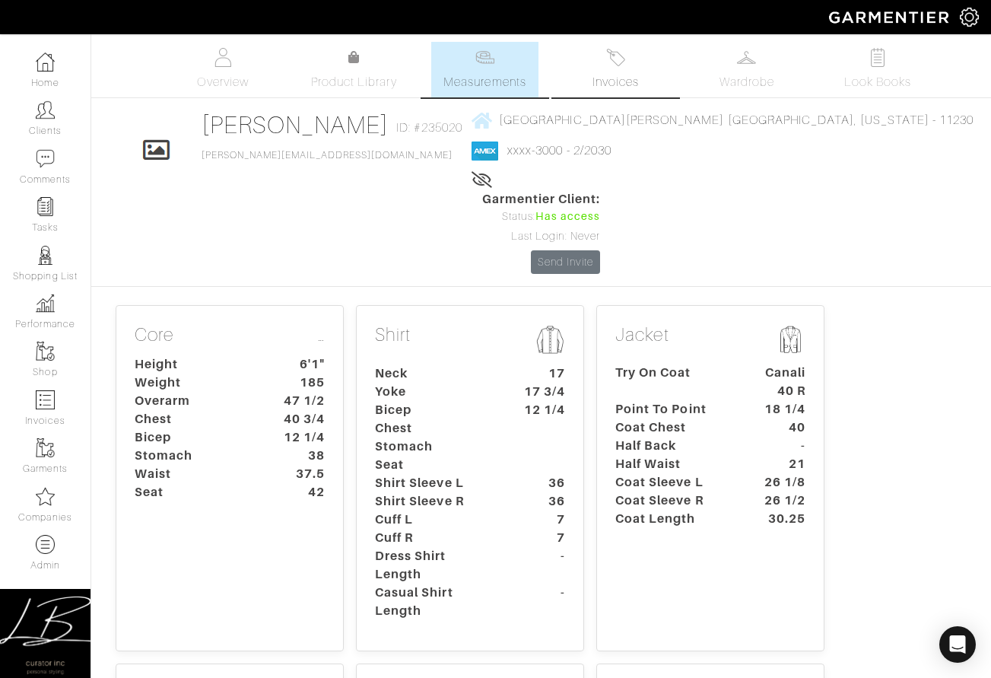
click at [626, 80] on span "Invoices" at bounding box center [615, 82] width 46 height 18
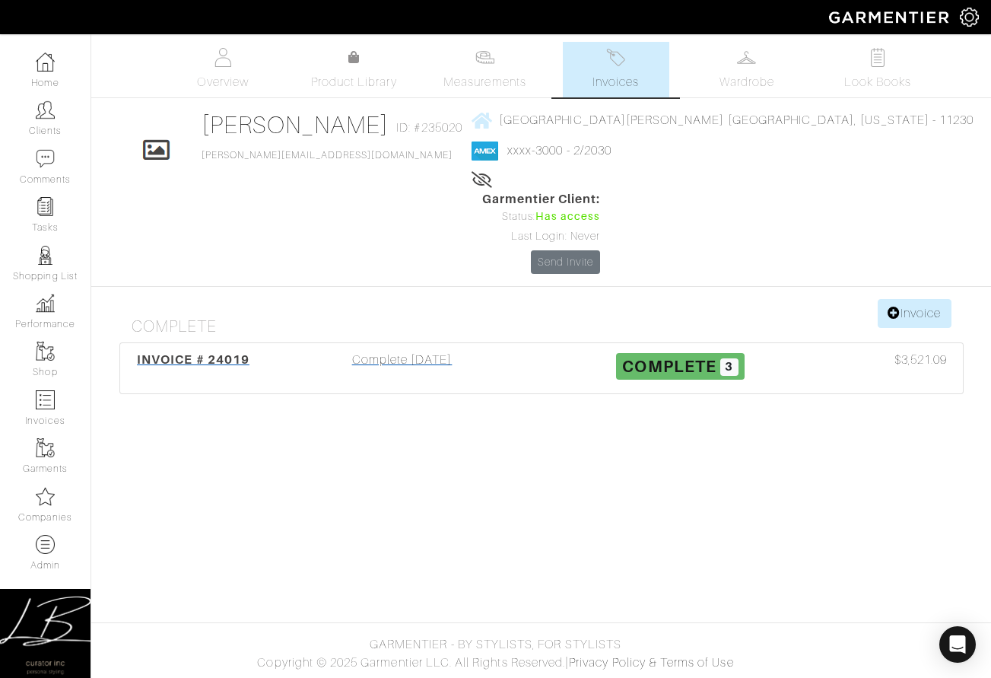
click at [241, 351] on div "INVOICE # 24019" at bounding box center [193, 368] width 139 height 35
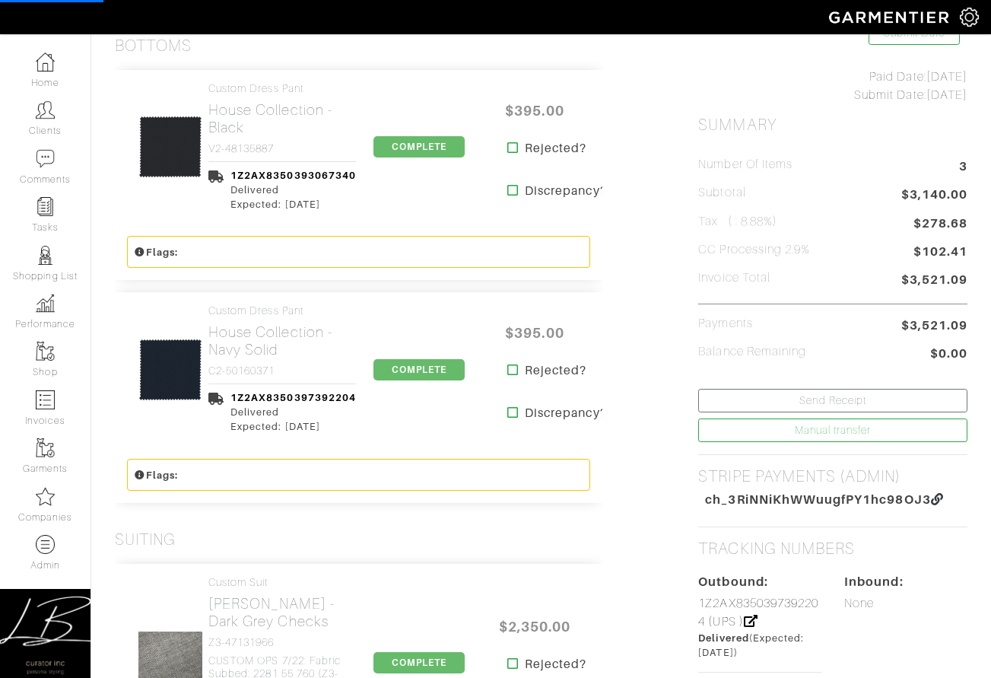
scroll to position [332, 0]
